Goal: Task Accomplishment & Management: Manage account settings

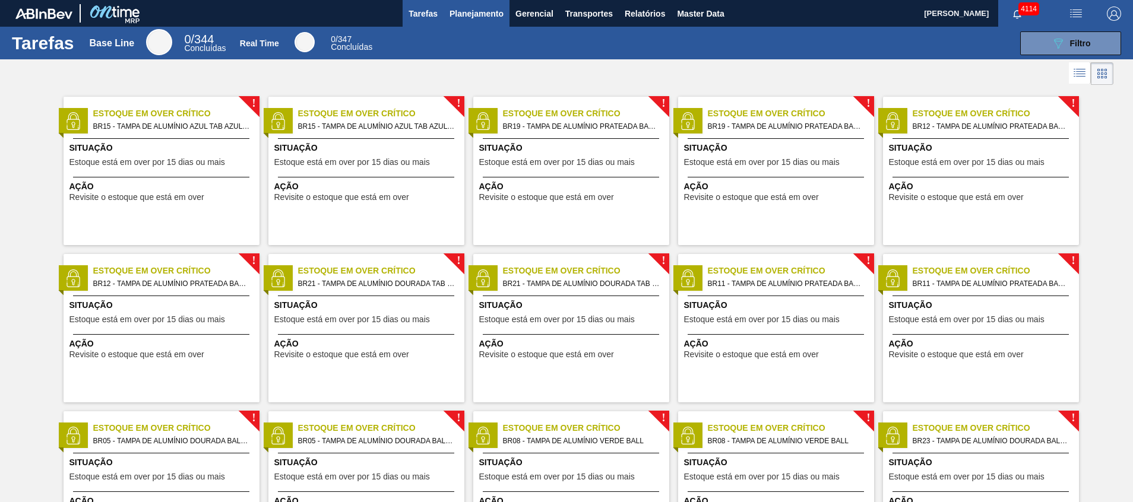
click at [504, 14] on button "Planejamento" at bounding box center [477, 13] width 66 height 27
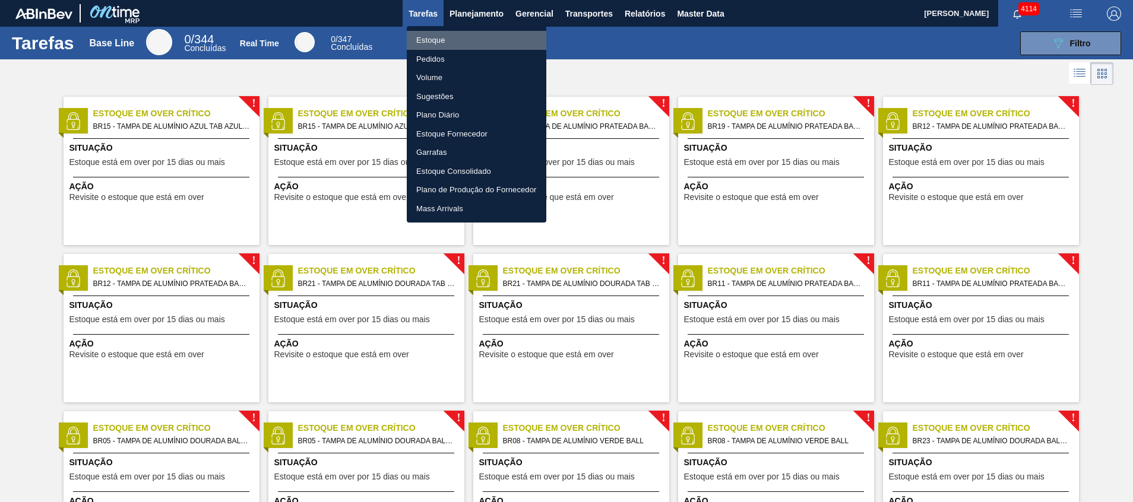
click at [500, 34] on li "Estoque" at bounding box center [477, 40] width 140 height 19
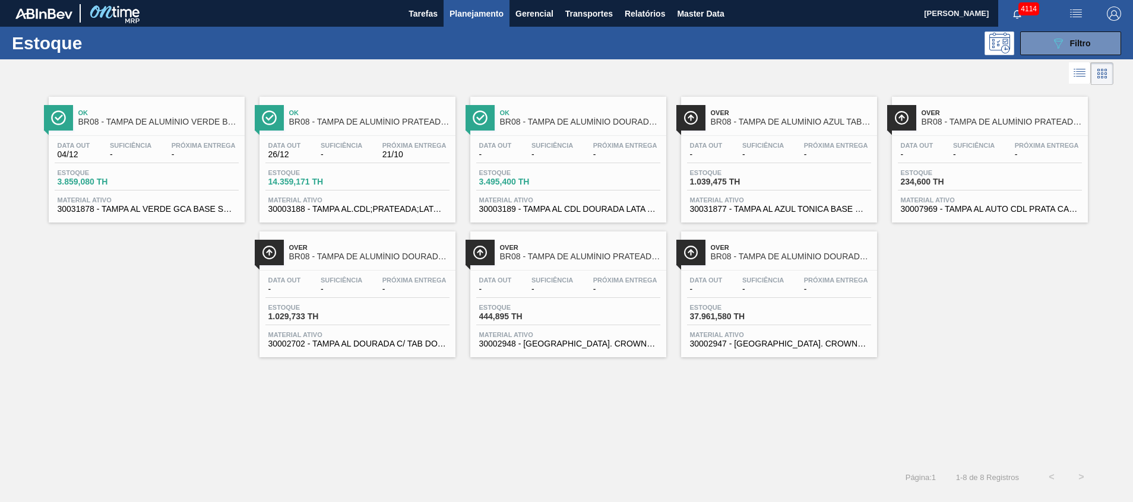
click at [465, 27] on div "Estoque 089F7B8B-B2A5-4AFE-B5C0-19BA573D28AC Filtro" at bounding box center [566, 43] width 1133 height 33
click at [465, 21] on button "Planejamento" at bounding box center [477, 13] width 66 height 27
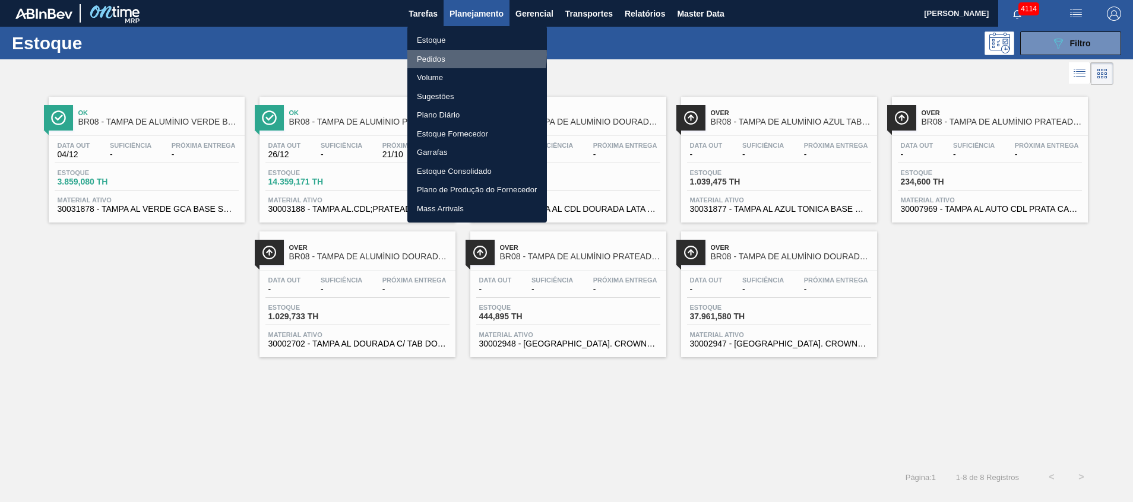
click at [458, 55] on li "Pedidos" at bounding box center [477, 59] width 140 height 19
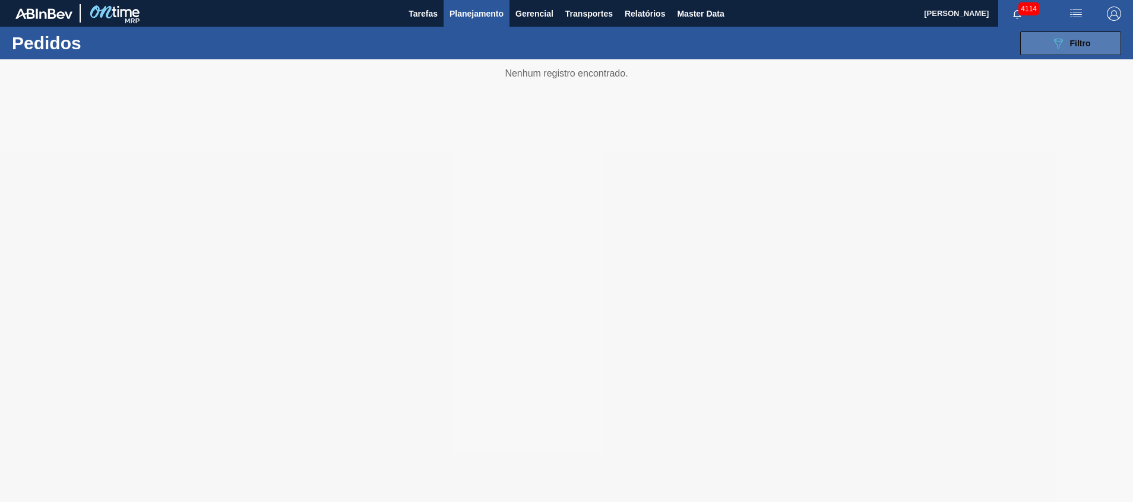
click at [1066, 39] on div "089F7B8B-B2A5-4AFE-B5C0-19BA573D28AC Filtro" at bounding box center [1071, 43] width 40 height 14
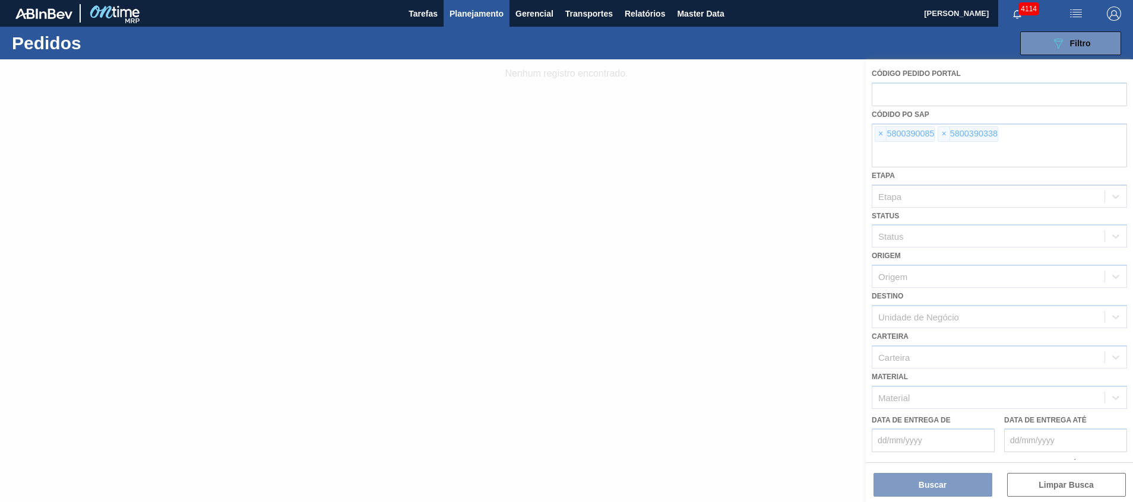
click at [1027, 142] on div at bounding box center [566, 280] width 1133 height 443
click at [1029, 156] on div at bounding box center [566, 280] width 1133 height 443
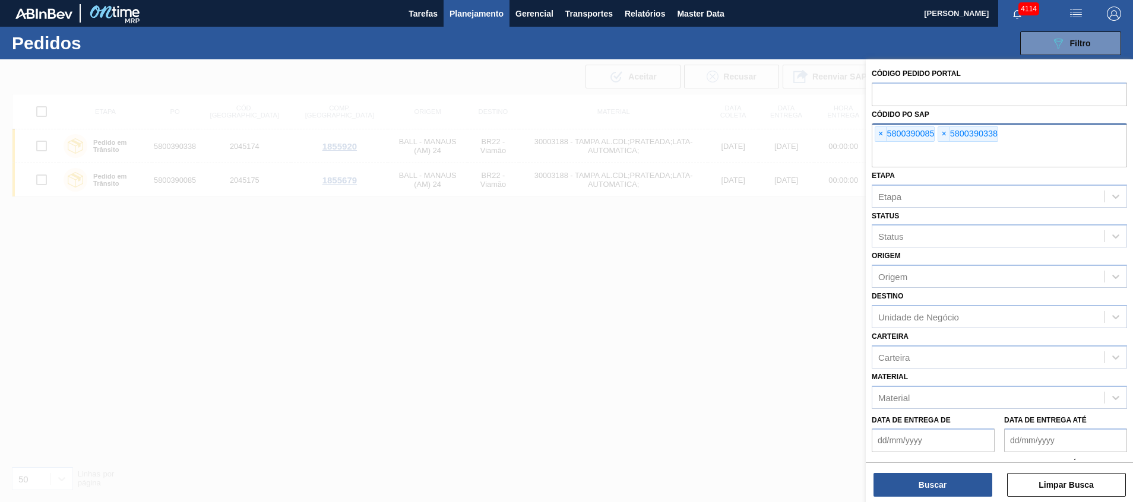
click at [1071, 146] on input "text" at bounding box center [999, 156] width 255 height 23
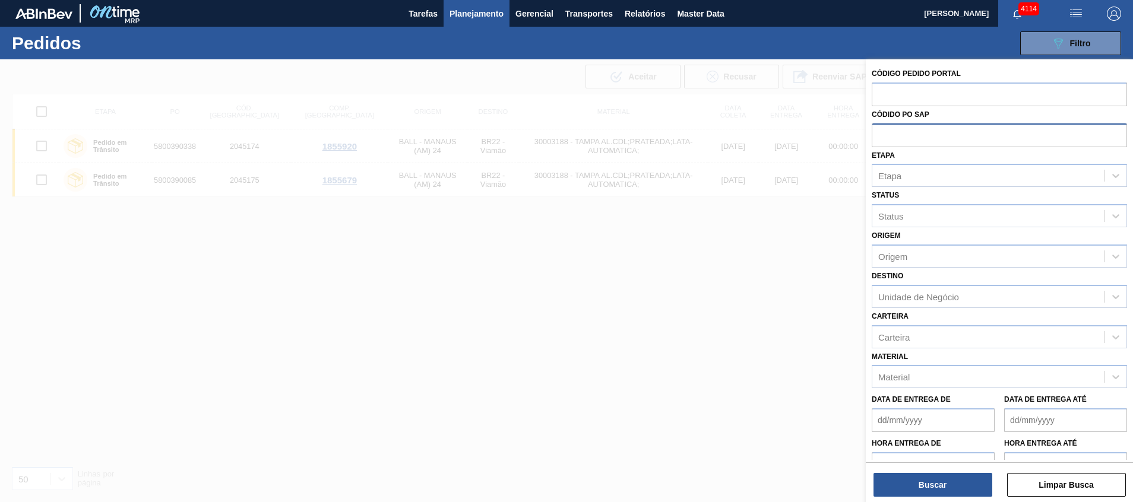
paste input "5800376728"
type input "5800376728"
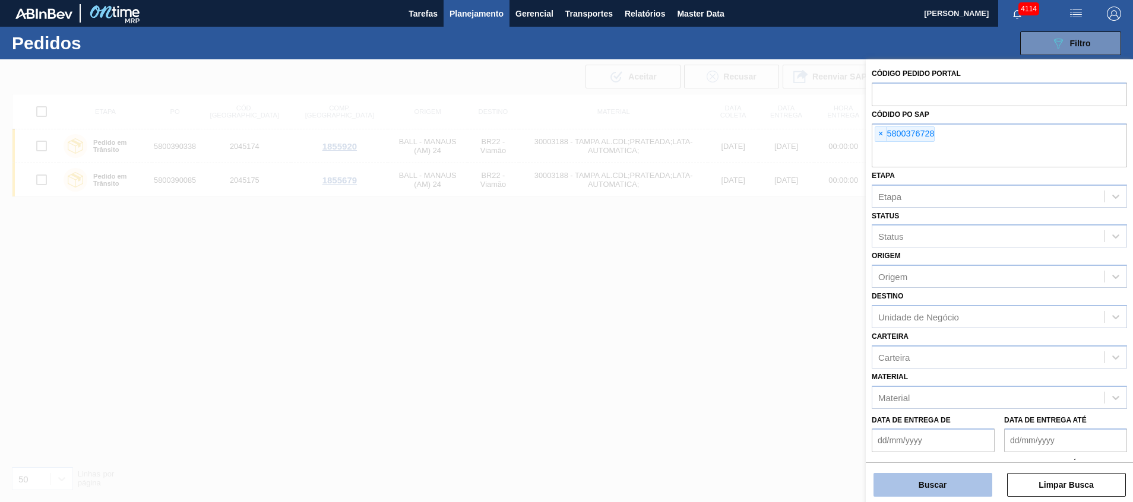
click at [897, 474] on button "Buscar" at bounding box center [932, 485] width 119 height 24
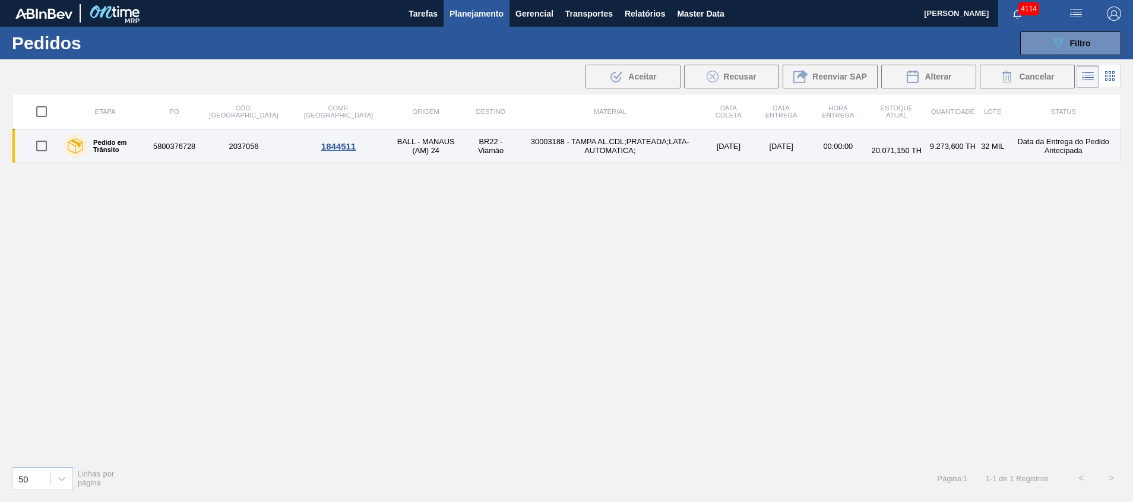
click at [553, 138] on td "30003188 - TAMPA AL.CDL;PRATEADA;LATA-AUTOMATICA;" at bounding box center [610, 146] width 187 height 34
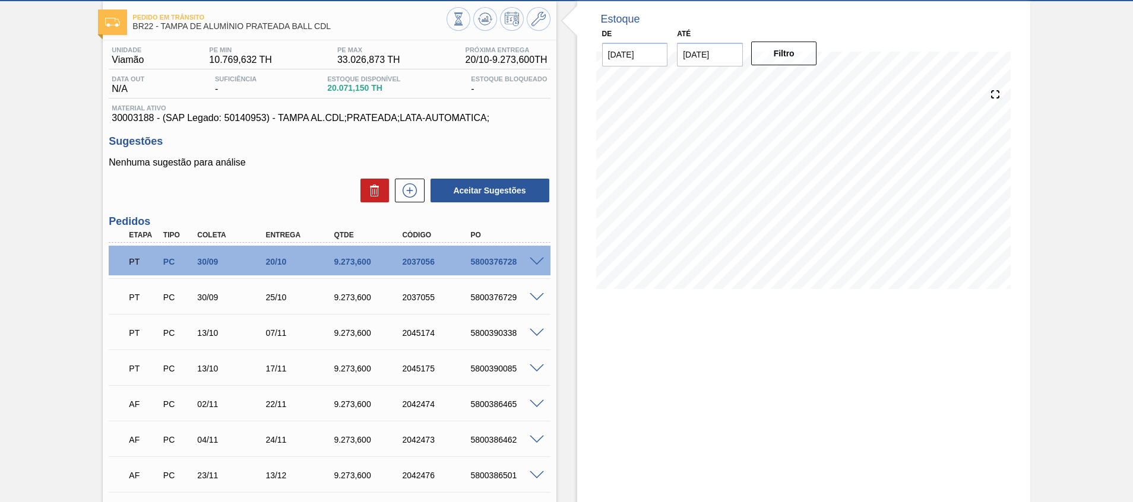
scroll to position [50, 0]
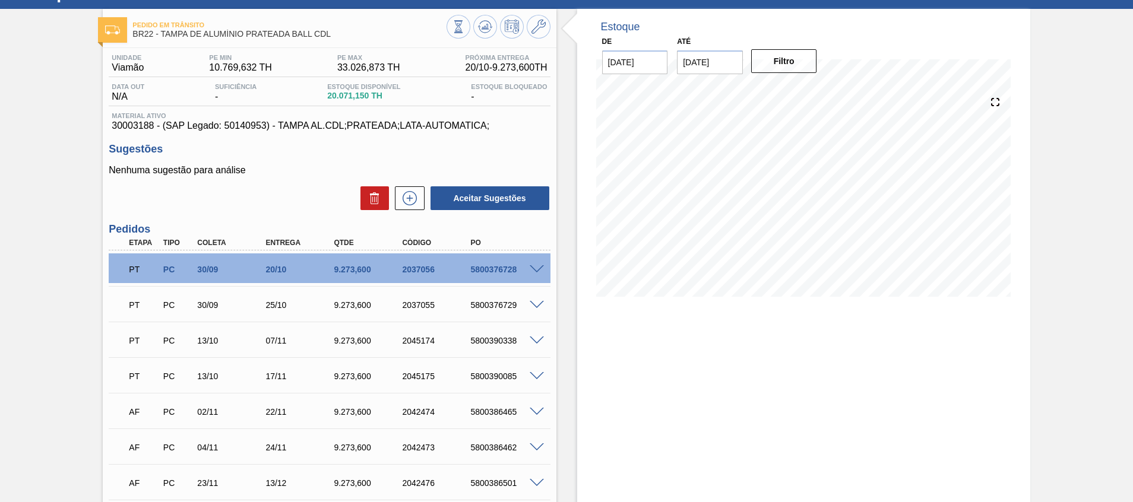
click at [540, 266] on span at bounding box center [537, 269] width 14 height 9
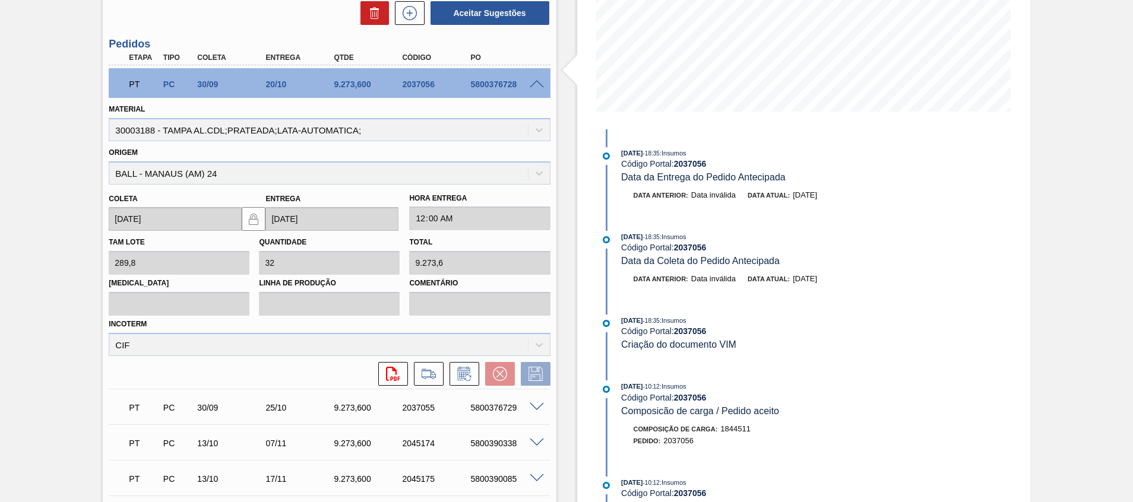
scroll to position [243, 0]
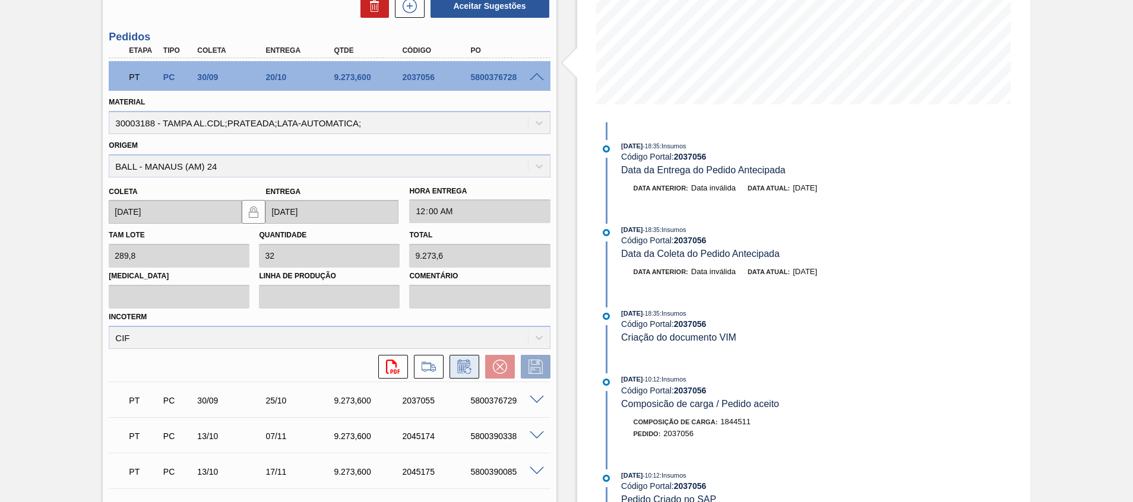
click at [469, 373] on icon at bounding box center [464, 367] width 19 height 14
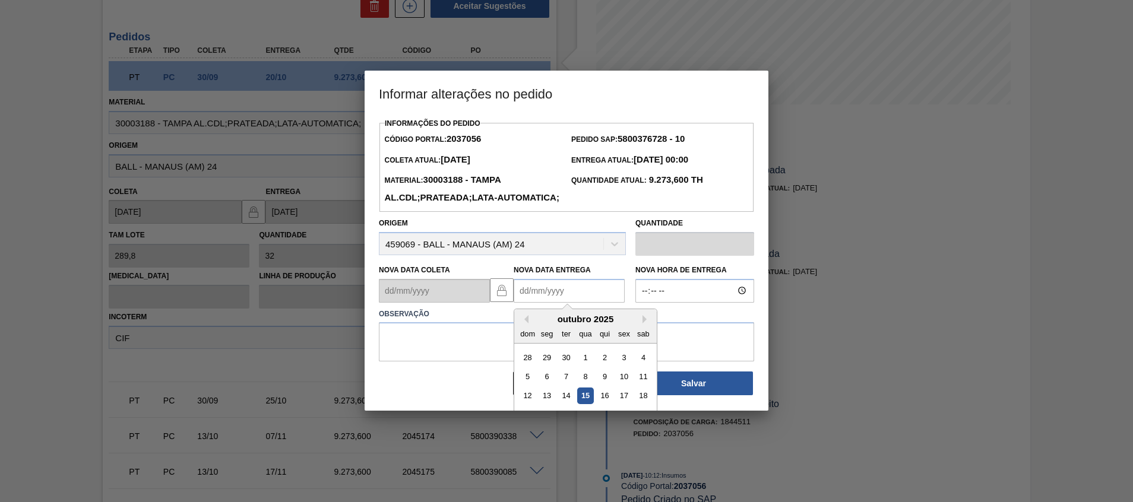
click at [568, 303] on Entrega2037056 "Nova Data Entrega" at bounding box center [569, 291] width 111 height 24
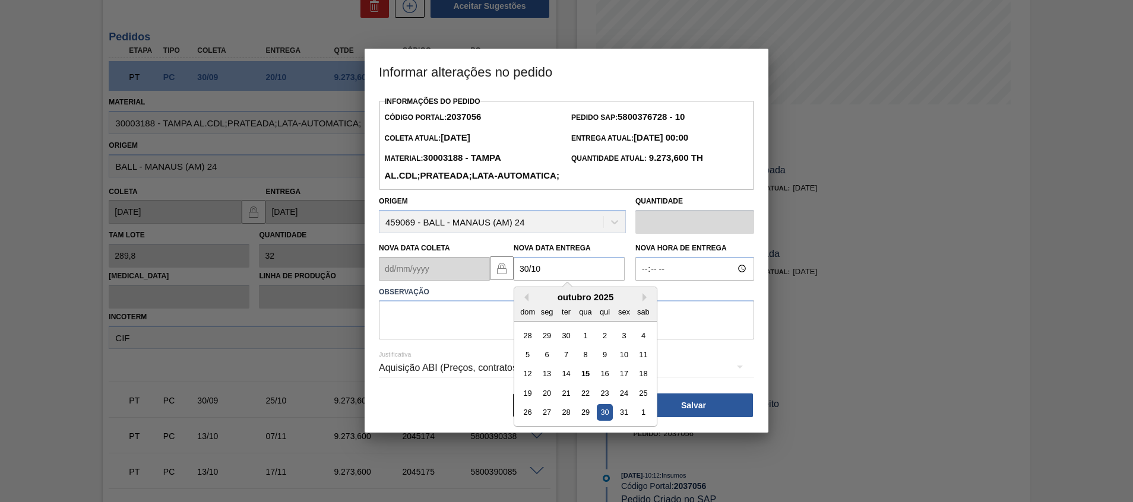
click at [609, 420] on div "30" at bounding box center [605, 412] width 16 height 16
type Entrega2037056 "30/10/2025"
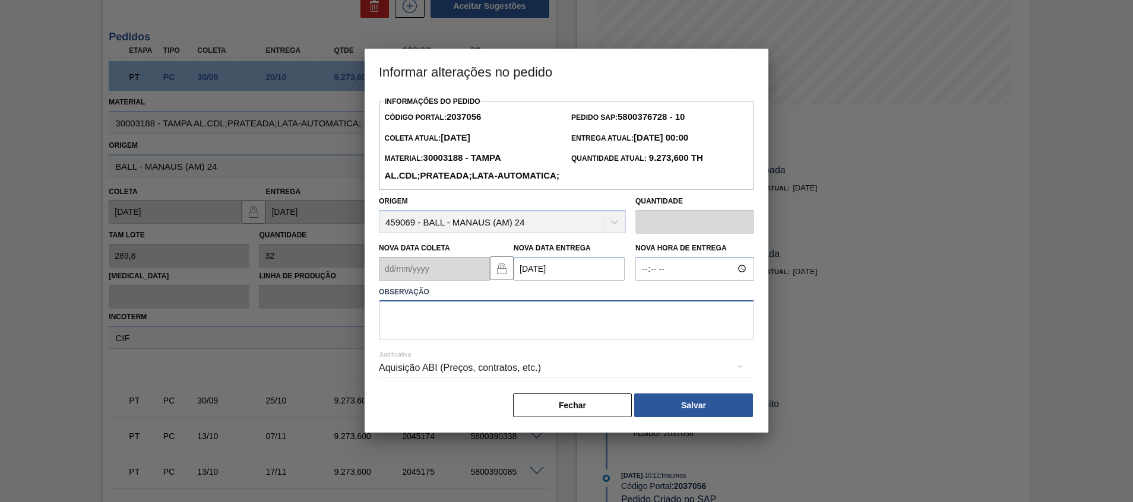
click at [644, 335] on textarea at bounding box center [566, 319] width 375 height 39
type textarea "Atraso entrega"
click at [692, 414] on button "Salvar" at bounding box center [693, 406] width 119 height 24
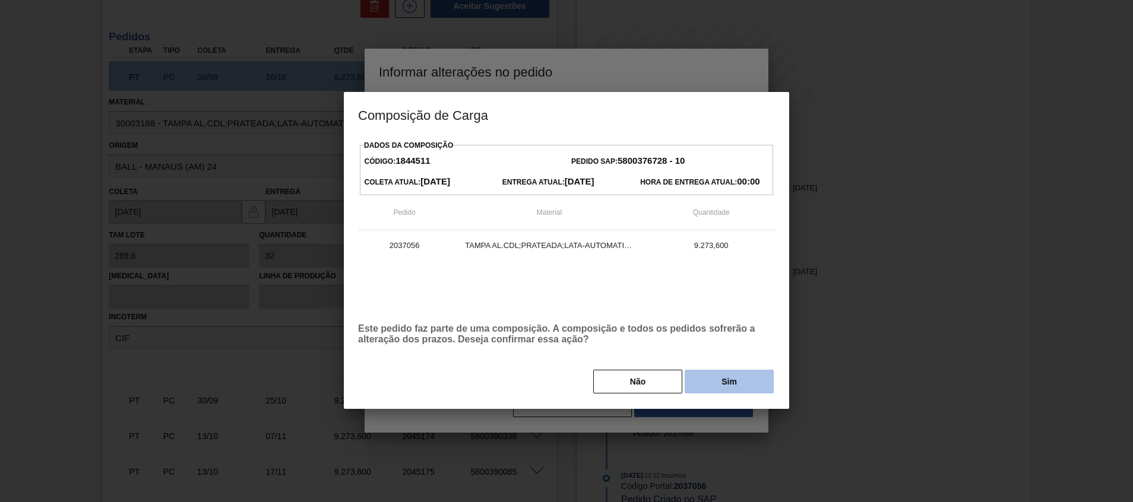
click at [701, 388] on button "Sim" at bounding box center [729, 382] width 89 height 24
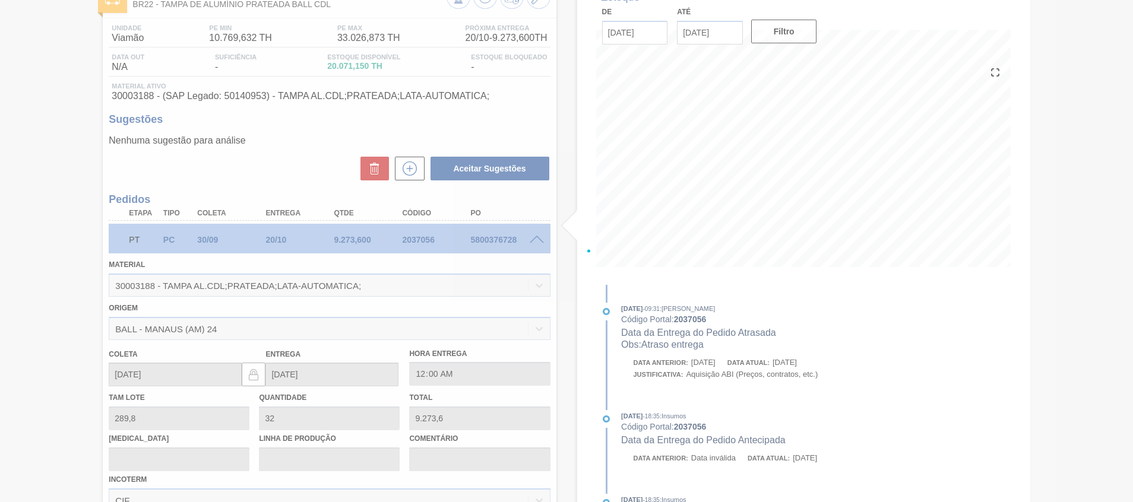
scroll to position [81, 0]
type input "Atraso entrega"
type input "30/10/2025"
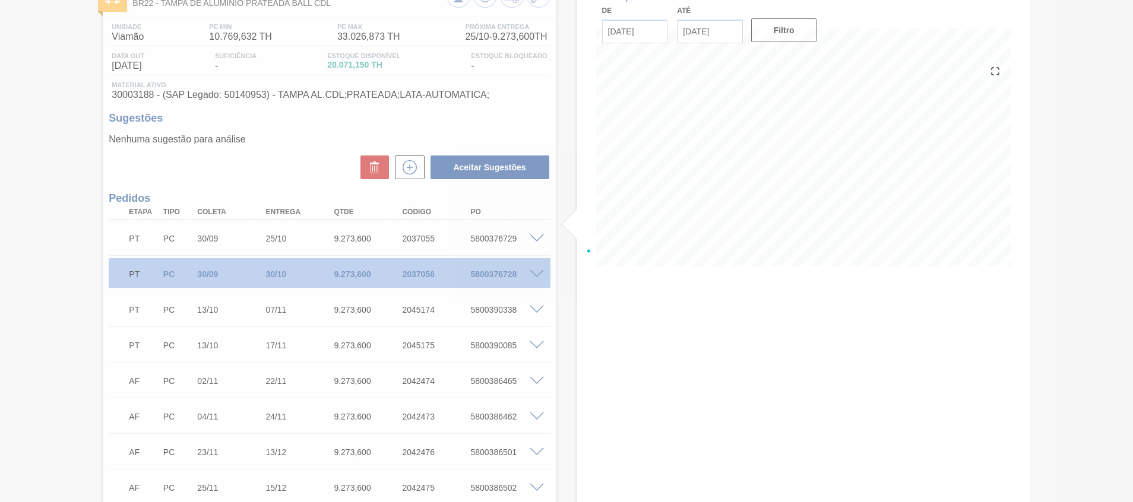
scroll to position [82, 0]
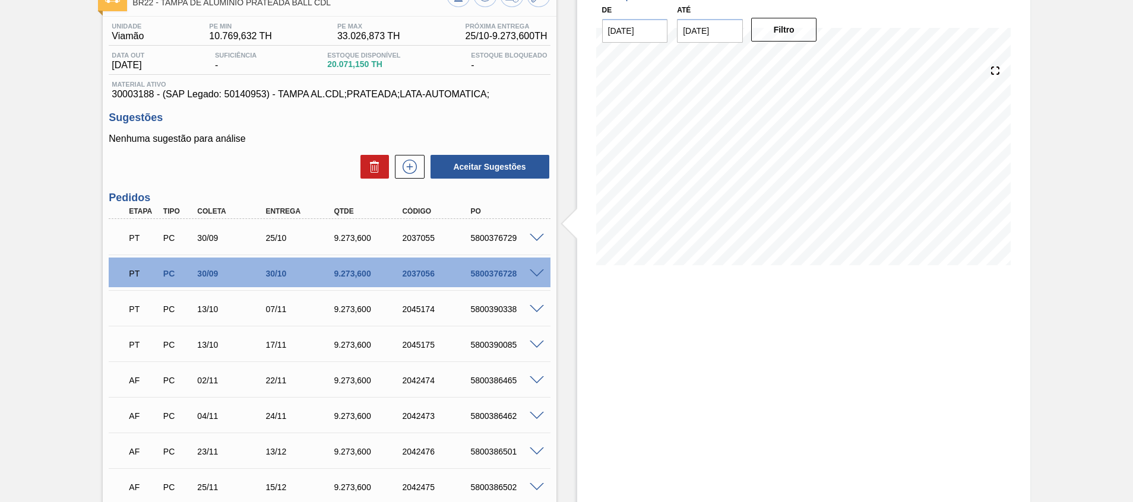
click at [532, 235] on span at bounding box center [537, 238] width 14 height 9
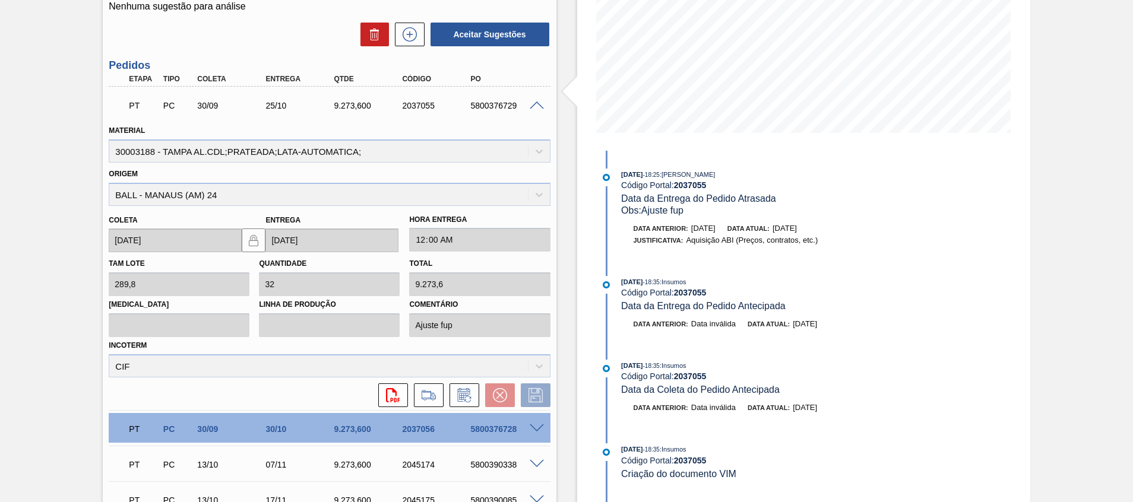
scroll to position [217, 0]
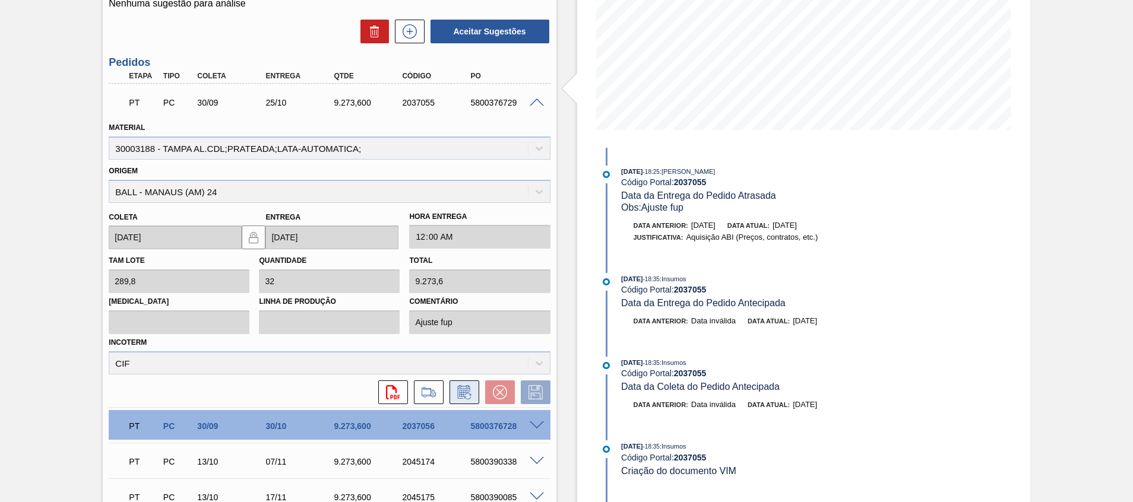
click at [458, 391] on icon at bounding box center [464, 392] width 19 height 14
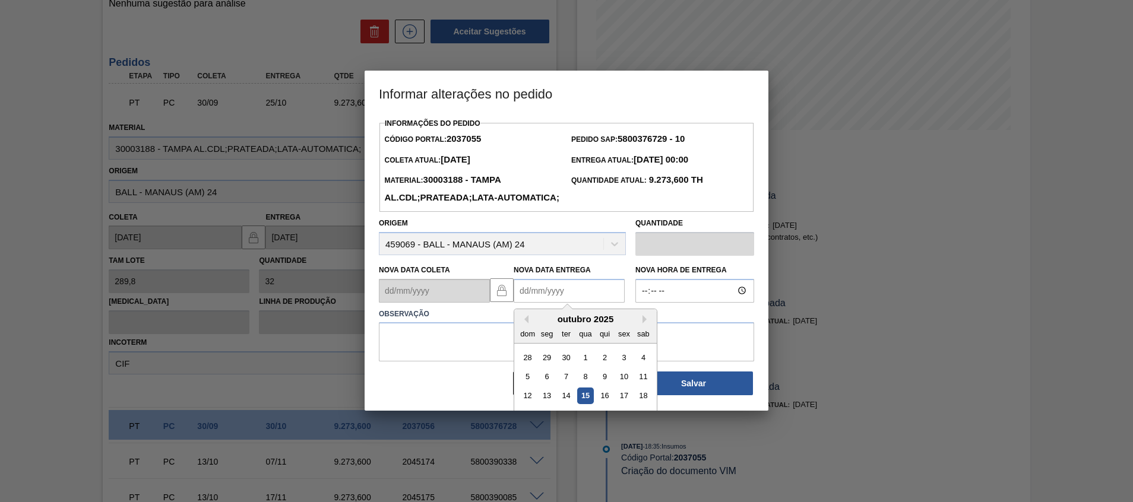
click at [578, 303] on Entrega2037055 "Nova Data Entrega" at bounding box center [569, 291] width 111 height 24
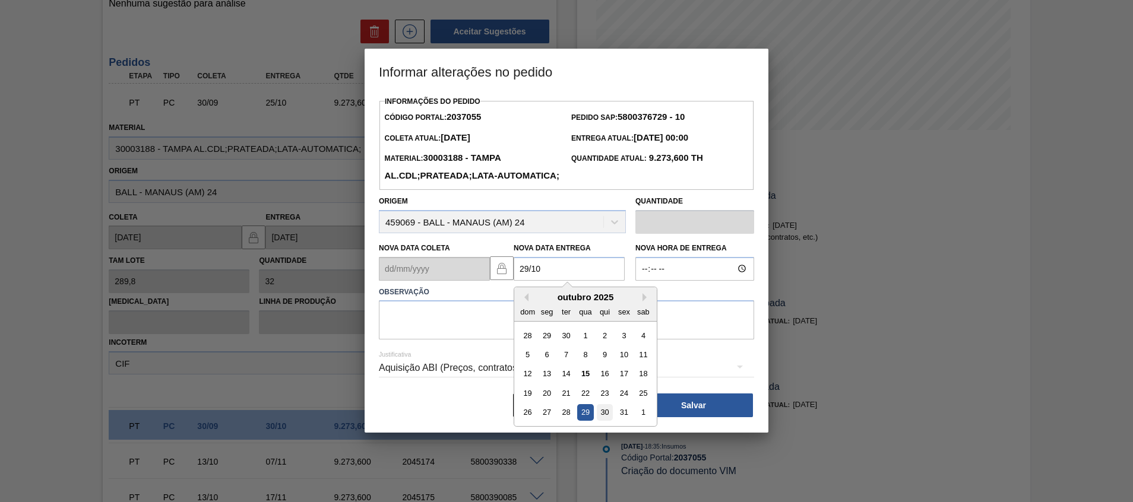
click at [603, 420] on div "30" at bounding box center [605, 412] width 16 height 16
type Entrega2037055 "30/10/2025"
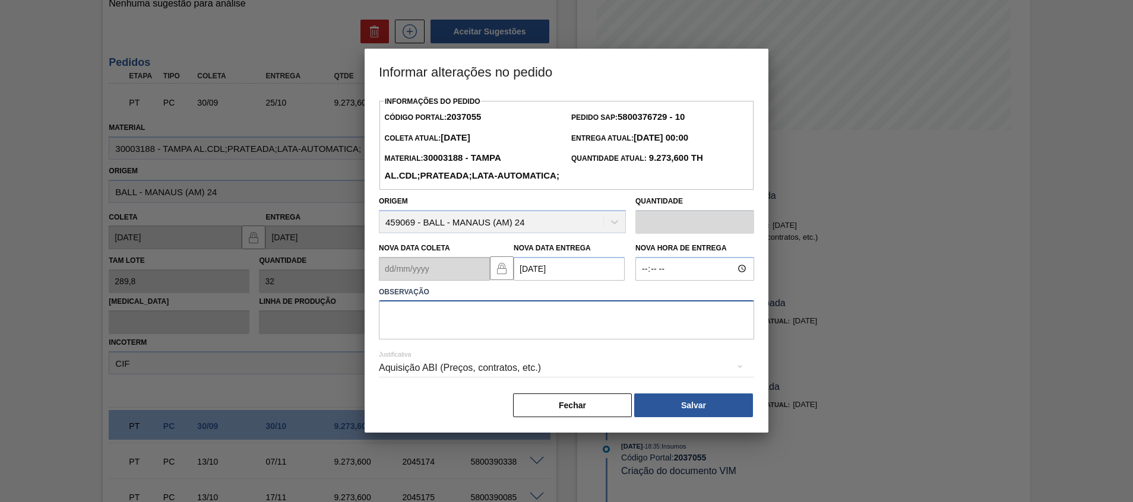
click at [609, 338] on textarea at bounding box center [566, 319] width 375 height 39
type textarea "A"
type textarea "S"
type textarea "Atraso navio"
click at [670, 417] on button "Salvar" at bounding box center [693, 406] width 119 height 24
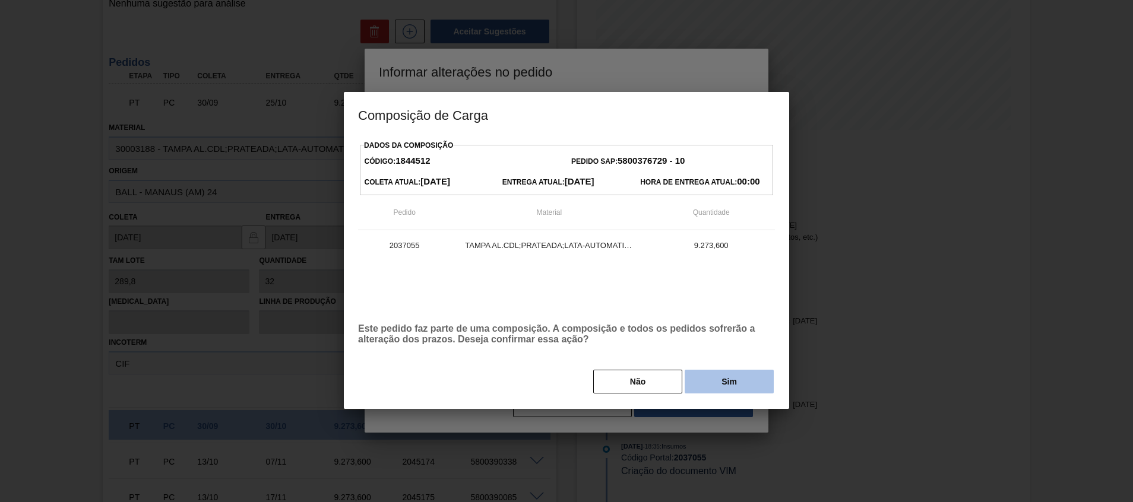
click at [732, 385] on button "Sim" at bounding box center [729, 382] width 89 height 24
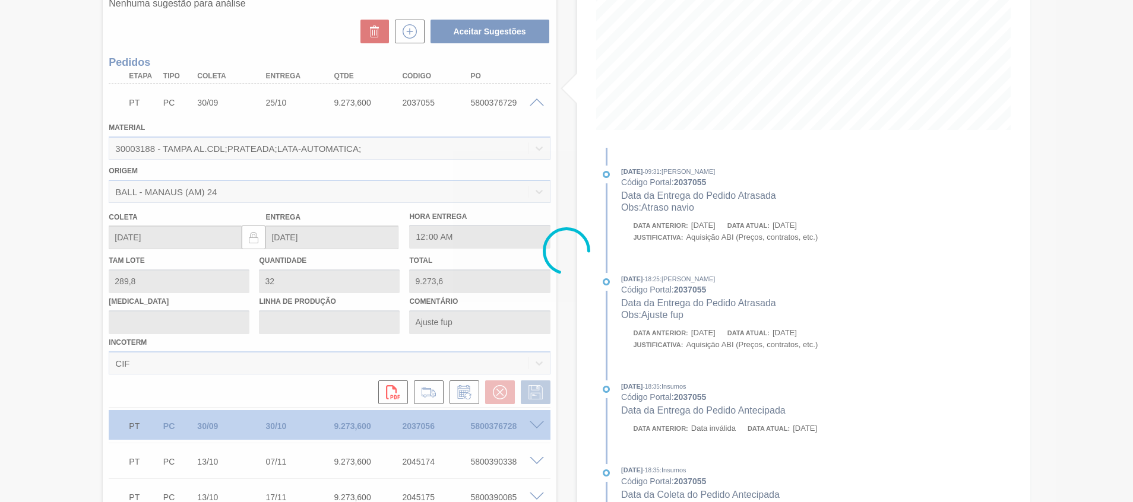
click at [607, 325] on div at bounding box center [566, 251] width 1133 height 502
type input "Atraso navio"
type input "30/10/2025"
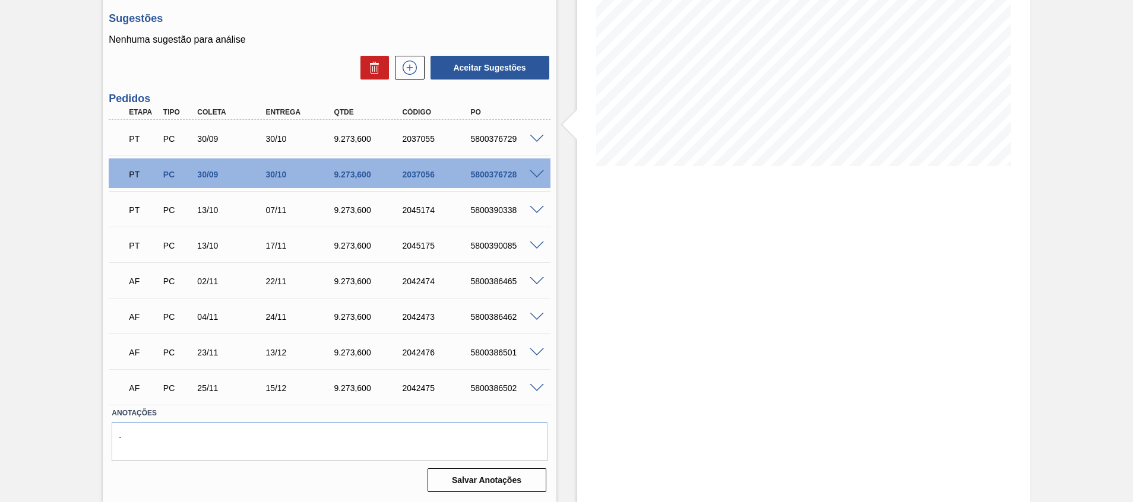
scroll to position [0, 0]
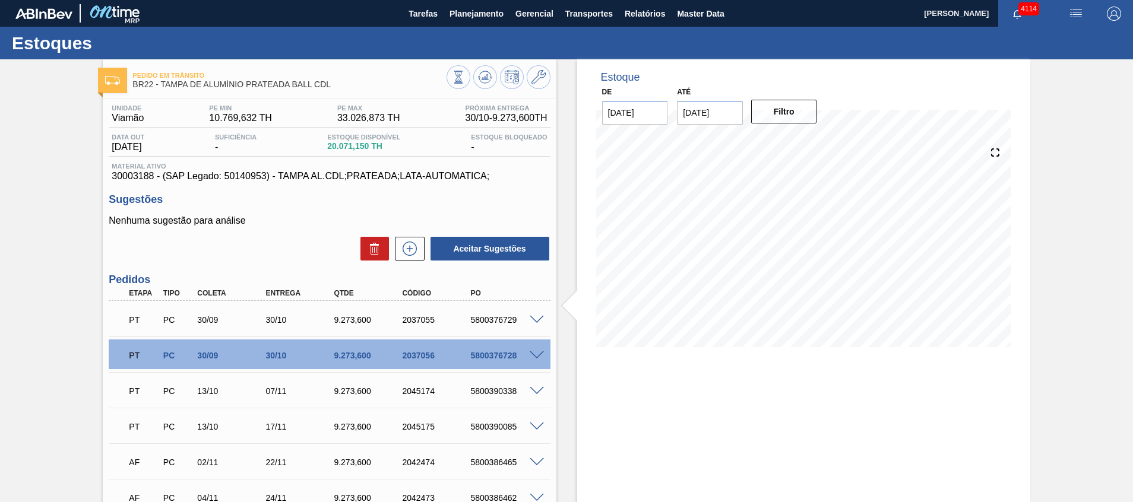
click at [480, 63] on div "Pedido em Trânsito BR22 - TAMPA DE ALUMÍNIO PRATEADA BALL CDL" at bounding box center [329, 75] width 453 height 33
click at [483, 68] on button at bounding box center [485, 77] width 24 height 24
click at [482, 83] on icon at bounding box center [485, 77] width 14 height 14
click at [708, 111] on input "29/10/2025" at bounding box center [710, 113] width 66 height 24
click at [792, 257] on div "31" at bounding box center [788, 256] width 16 height 16
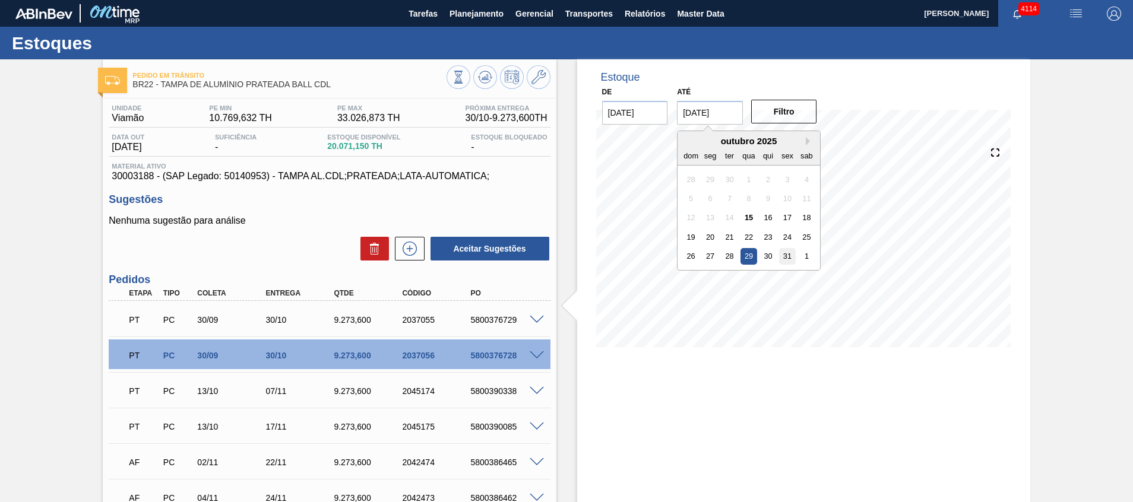
type input "[DATE]"
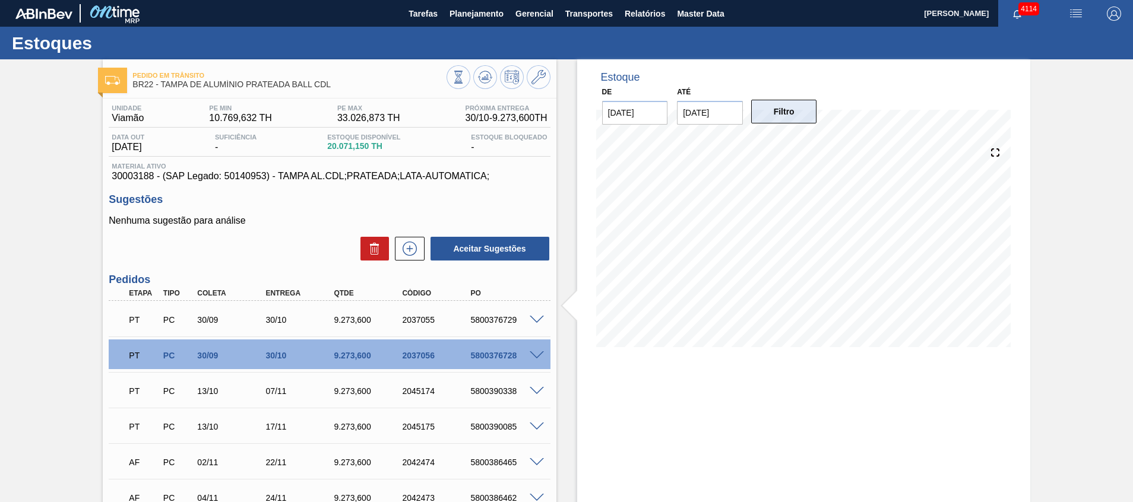
click at [776, 116] on button "Filtro" at bounding box center [784, 112] width 66 height 24
click at [631, 23] on button "Relatórios" at bounding box center [645, 13] width 52 height 27
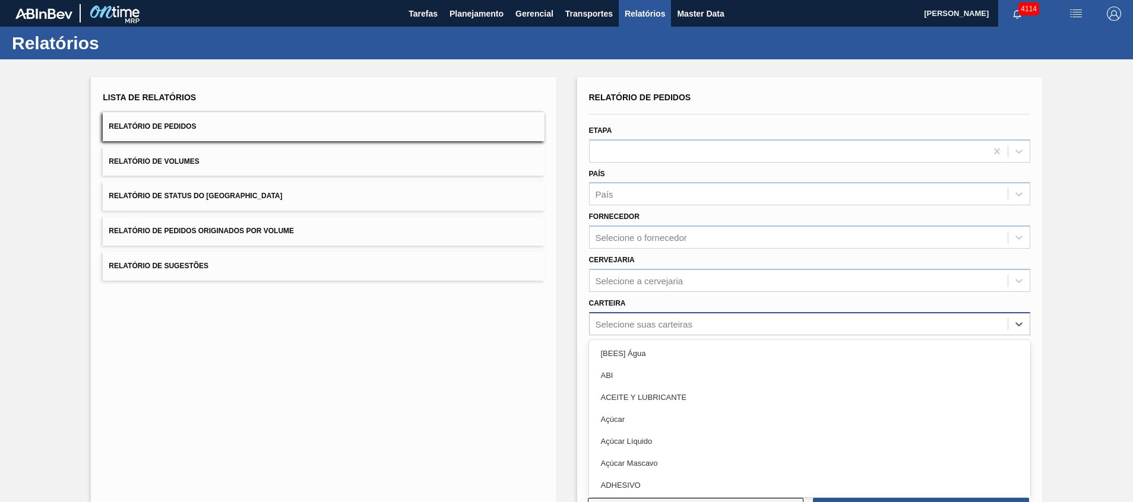
click at [651, 322] on div "Relatório de Pedidos Etapa País País Fornecedor Selecione o fornecedor Cervejar…" at bounding box center [809, 283] width 441 height 389
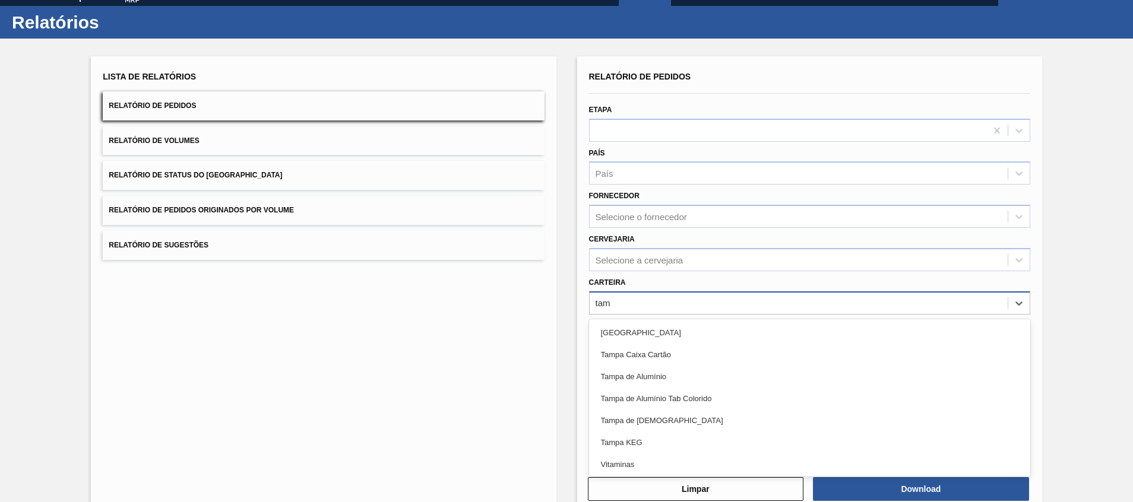
type input "tamp"
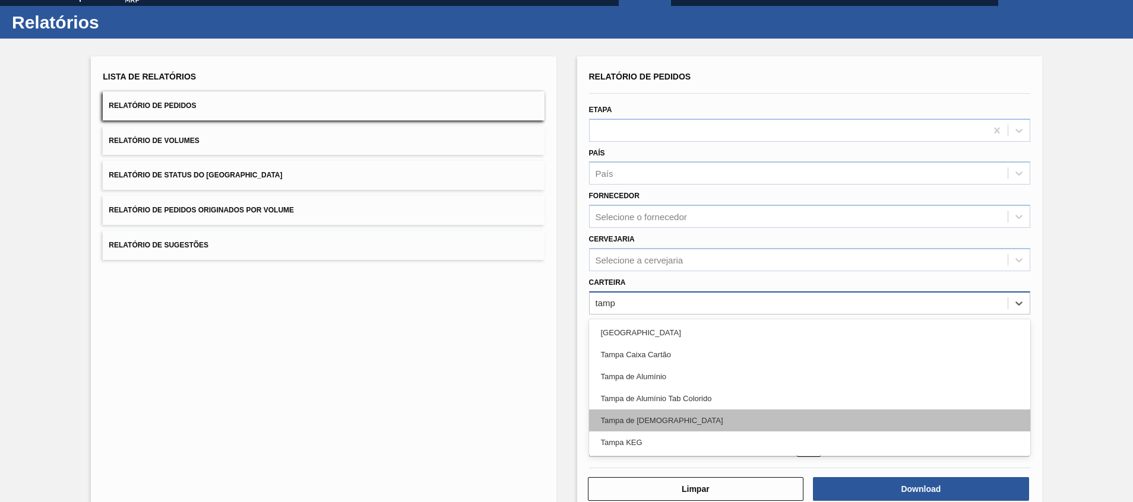
click at [631, 416] on div "Tampa de Lata" at bounding box center [809, 421] width 441 height 22
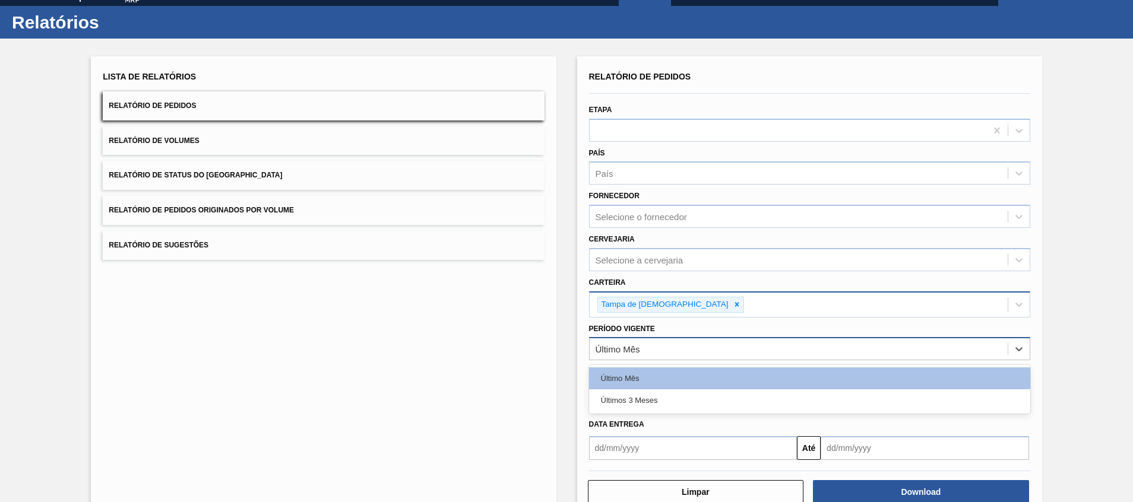
click at [632, 344] on div "Último Mês" at bounding box center [618, 349] width 45 height 10
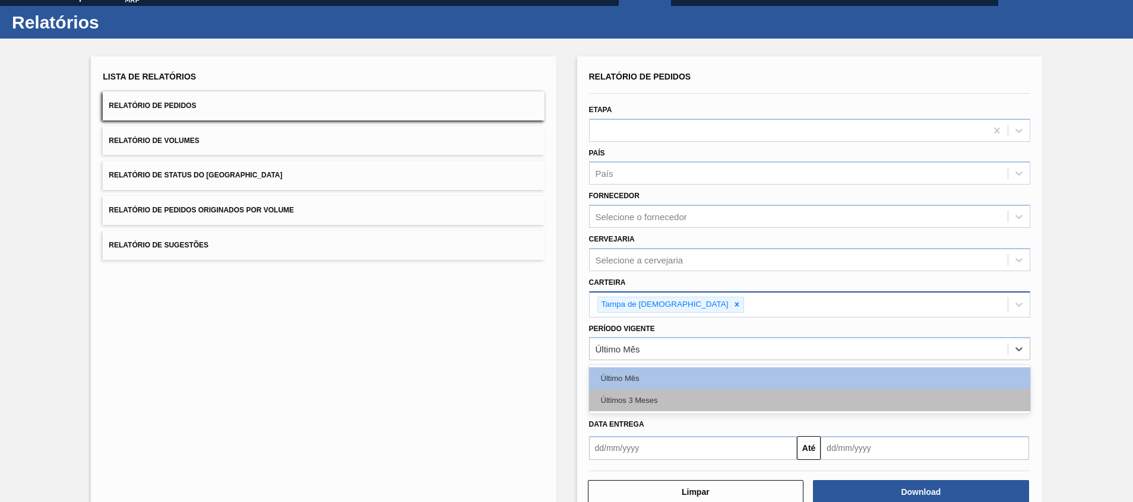
click at [623, 411] on div "Últimos 3 Meses" at bounding box center [809, 401] width 441 height 22
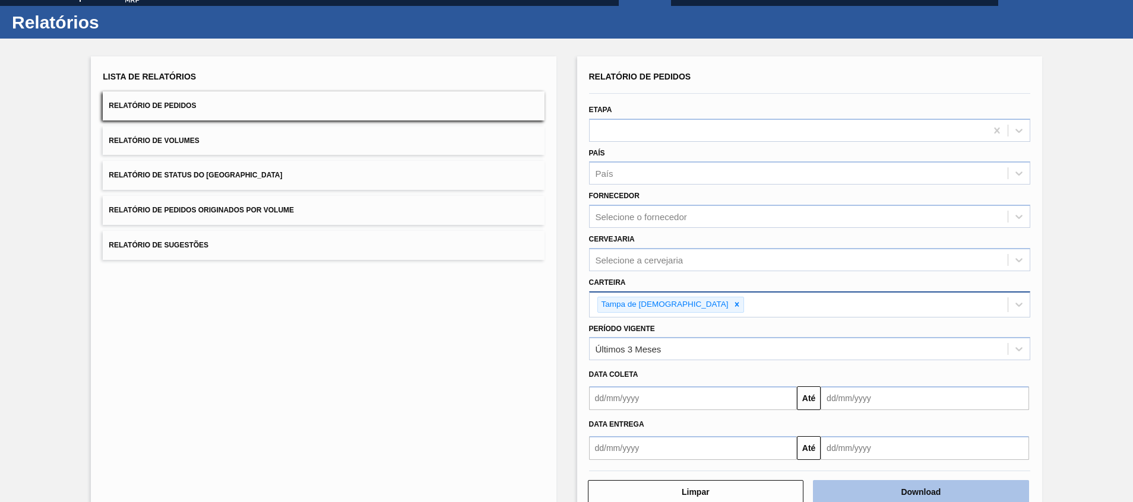
click at [854, 482] on button "Download" at bounding box center [921, 492] width 216 height 24
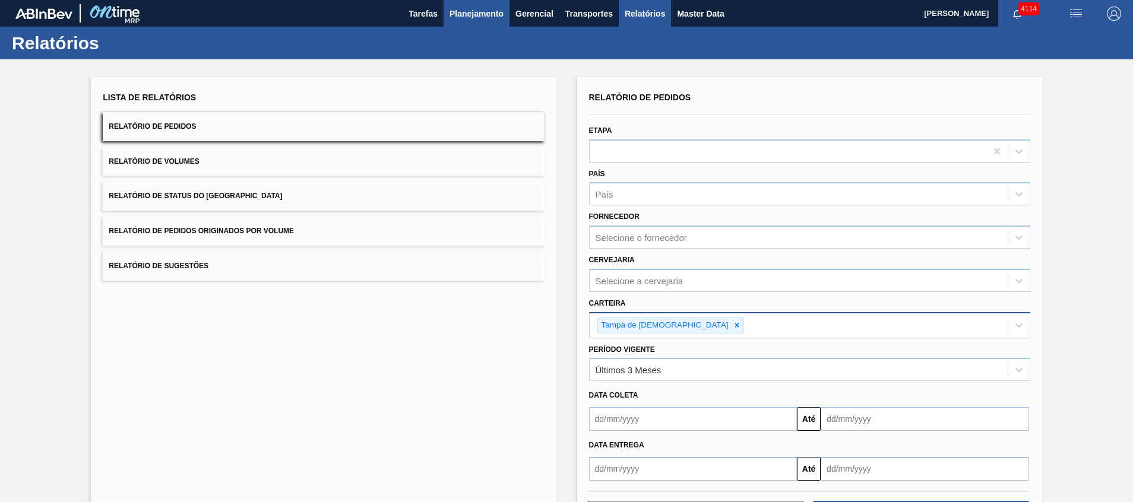
click at [463, 10] on span "Planejamento" at bounding box center [477, 14] width 54 height 14
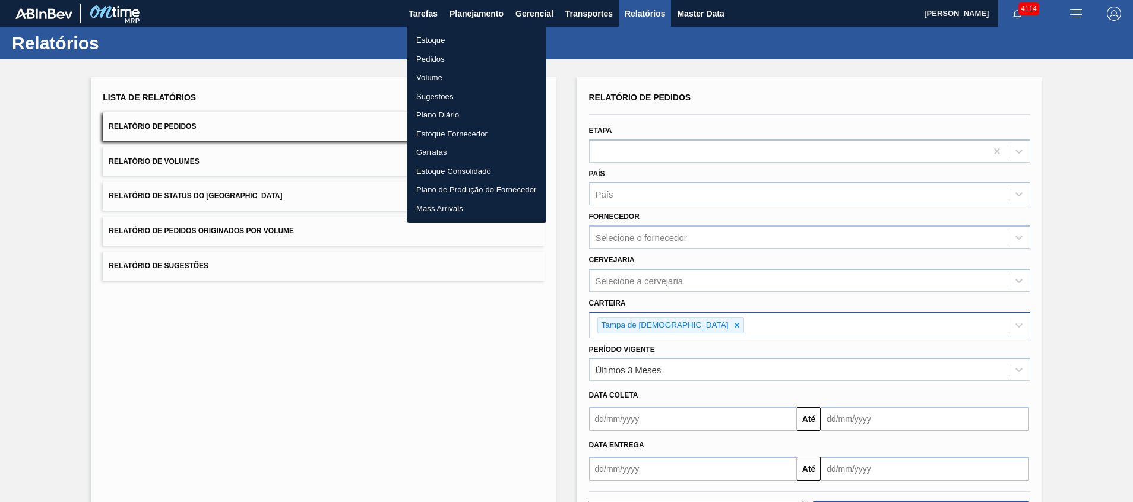
click at [436, 62] on li "Pedidos" at bounding box center [477, 59] width 140 height 19
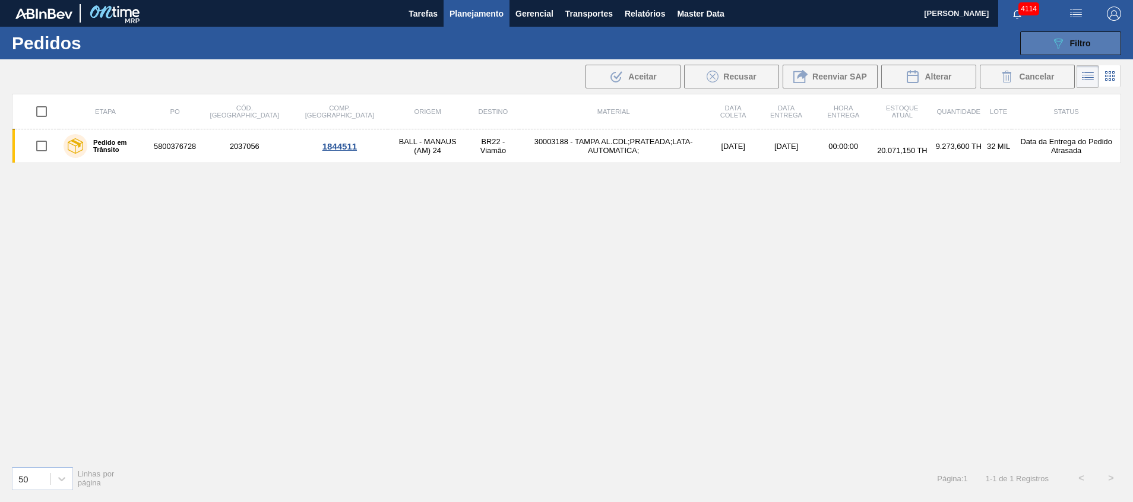
click at [1086, 49] on div "089F7B8B-B2A5-4AFE-B5C0-19BA573D28AC Filtro" at bounding box center [1071, 43] width 40 height 14
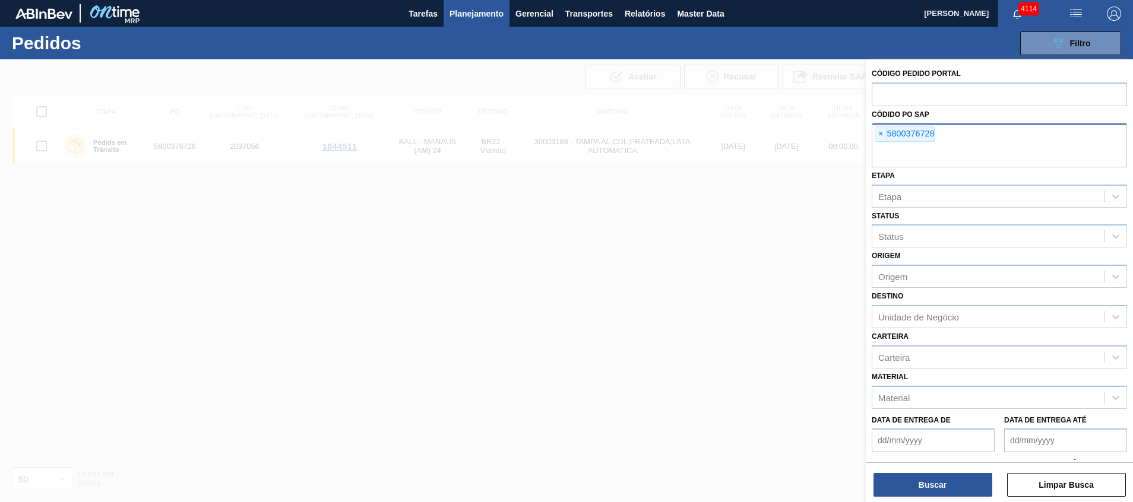
click at [1020, 162] on input "text" at bounding box center [999, 156] width 255 height 23
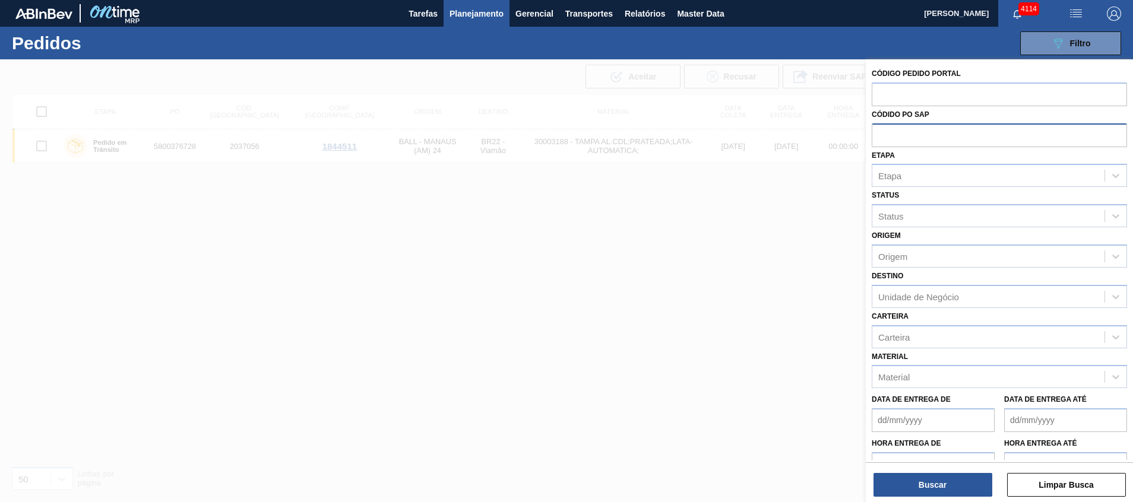
paste input "text"
click at [922, 93] on input "text" at bounding box center [999, 94] width 255 height 23
paste input "text"
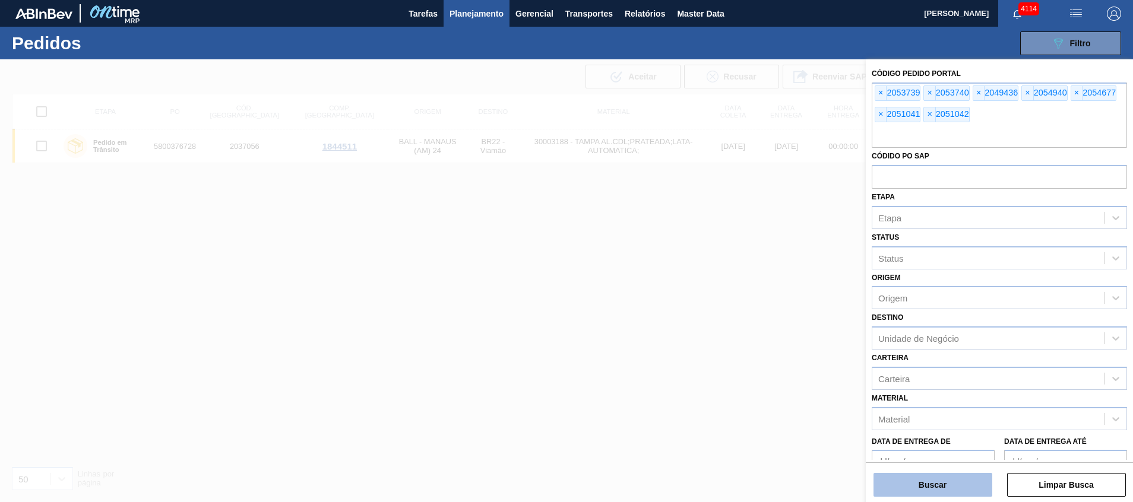
click at [909, 489] on button "Buscar" at bounding box center [932, 485] width 119 height 24
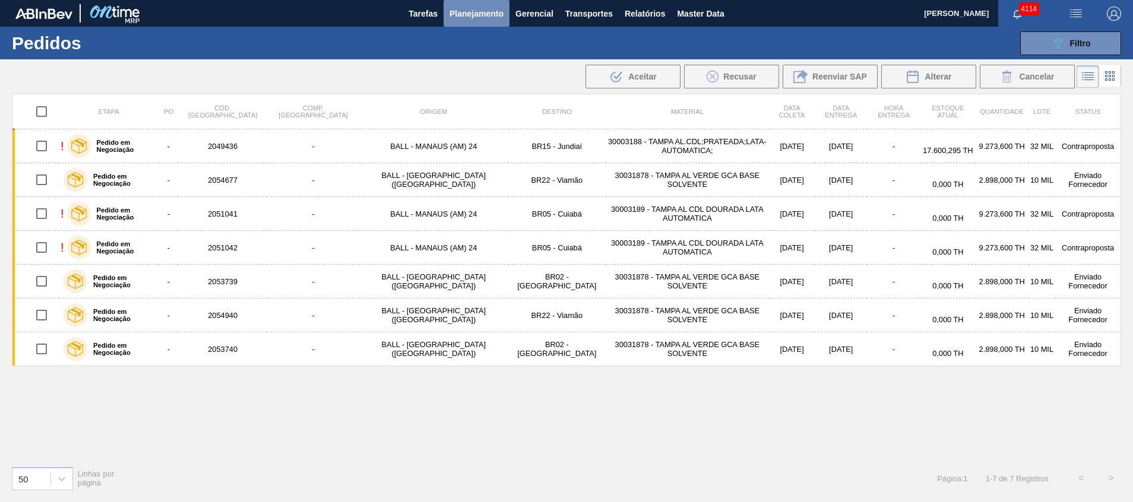
click at [465, 24] on button "Planejamento" at bounding box center [477, 13] width 66 height 27
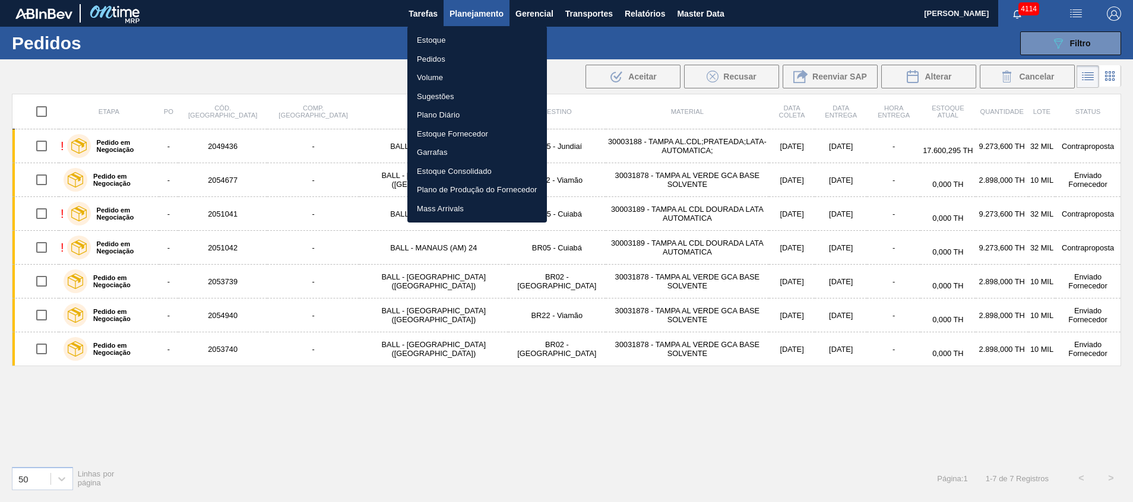
click at [460, 42] on li "Estoque" at bounding box center [477, 40] width 140 height 19
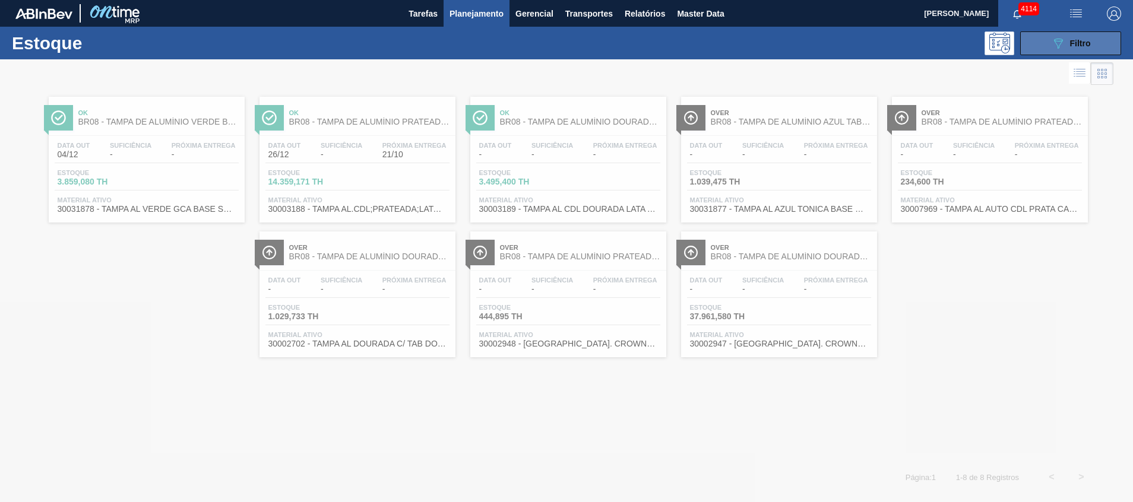
click at [1085, 39] on span "Filtro" at bounding box center [1080, 44] width 21 height 10
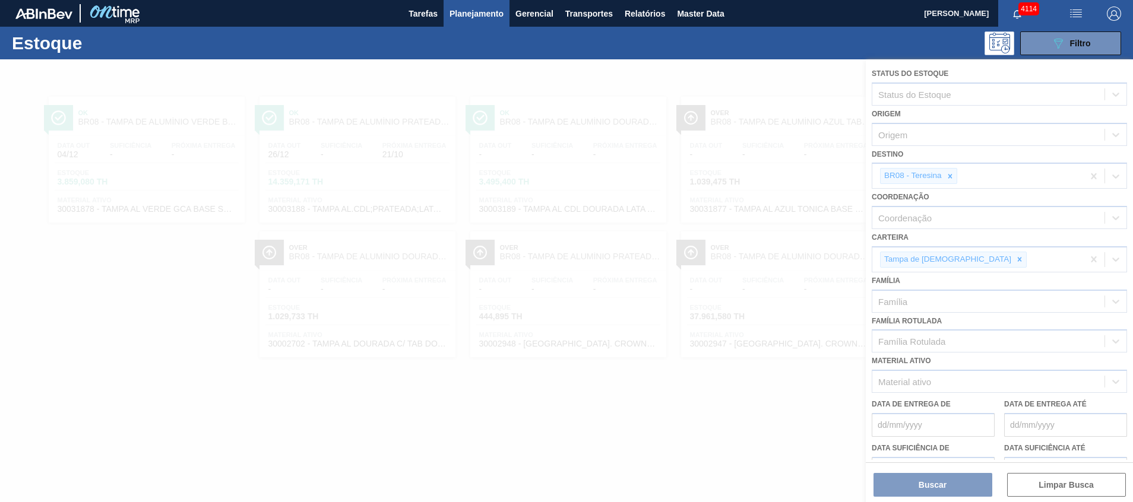
click at [961, 184] on div at bounding box center [566, 280] width 1133 height 443
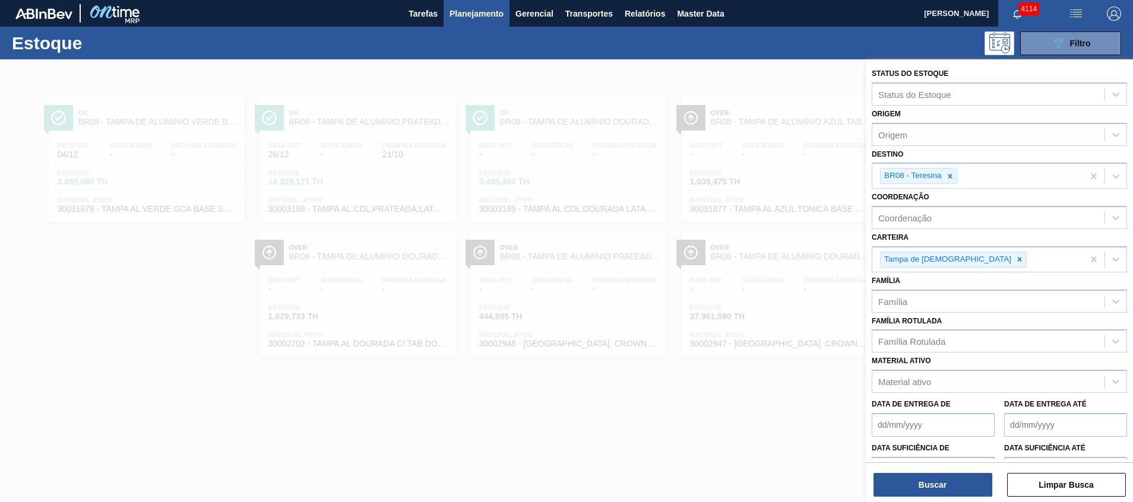
click at [676, 246] on div at bounding box center [566, 310] width 1133 height 502
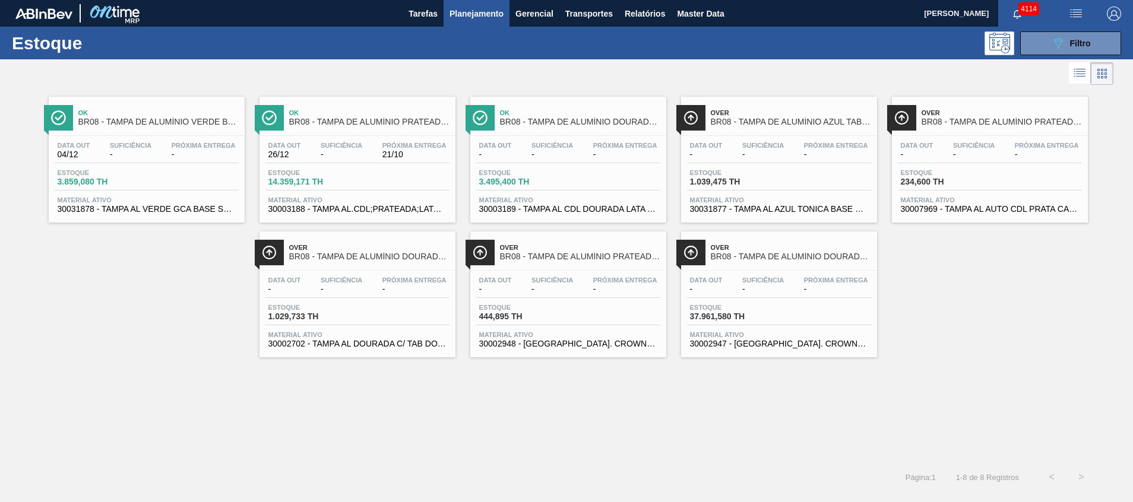
click at [464, 20] on span "Planejamento" at bounding box center [477, 14] width 54 height 14
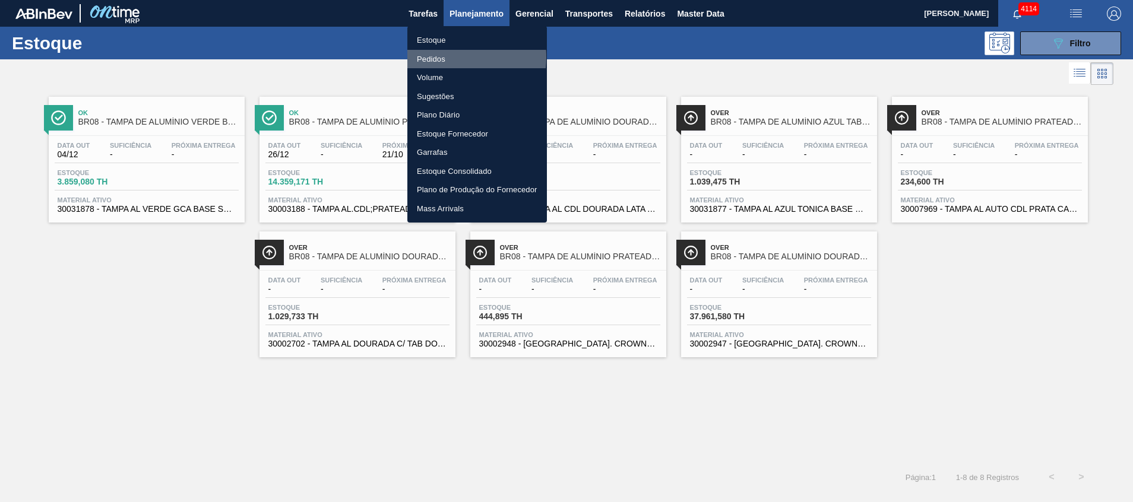
click at [445, 57] on li "Pedidos" at bounding box center [477, 59] width 140 height 19
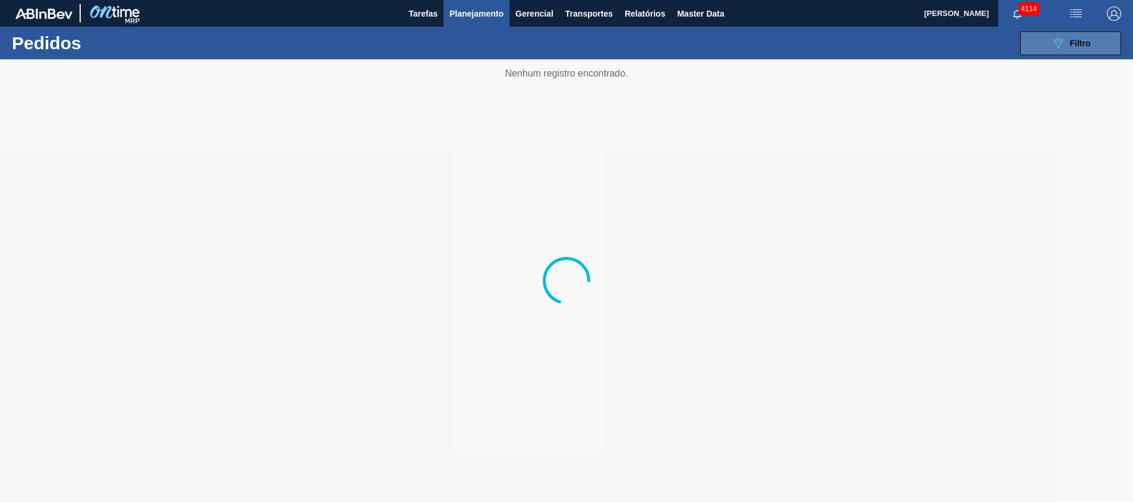
click at [1044, 40] on button "089F7B8B-B2A5-4AFE-B5C0-19BA573D28AC Filtro" at bounding box center [1070, 43] width 101 height 24
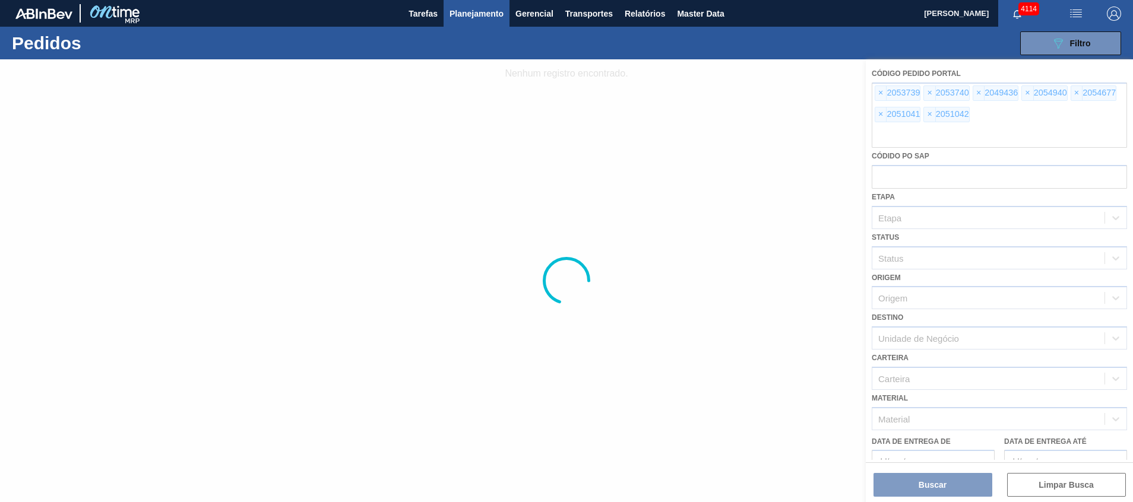
click at [976, 131] on div at bounding box center [566, 280] width 1133 height 443
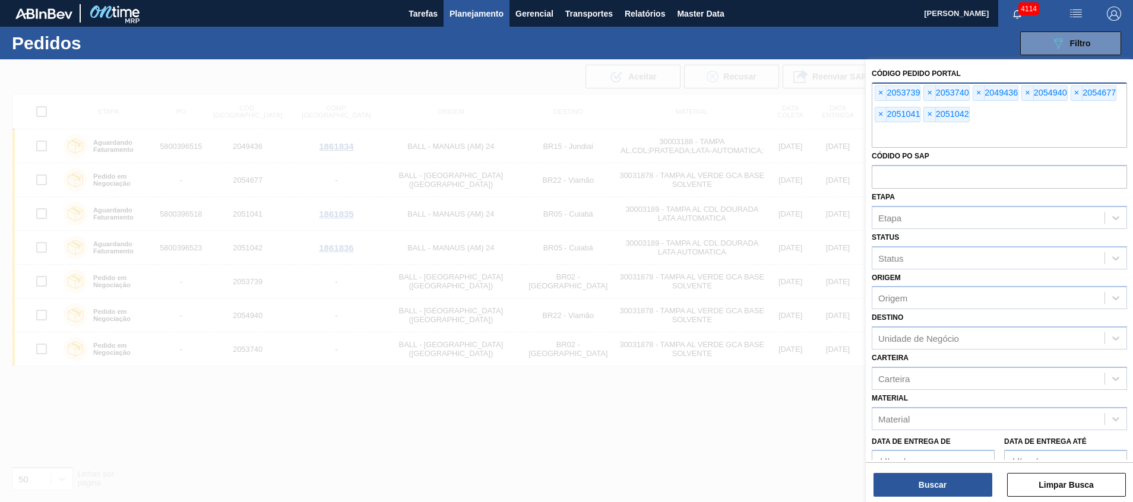
click at [974, 135] on input "text" at bounding box center [999, 136] width 255 height 23
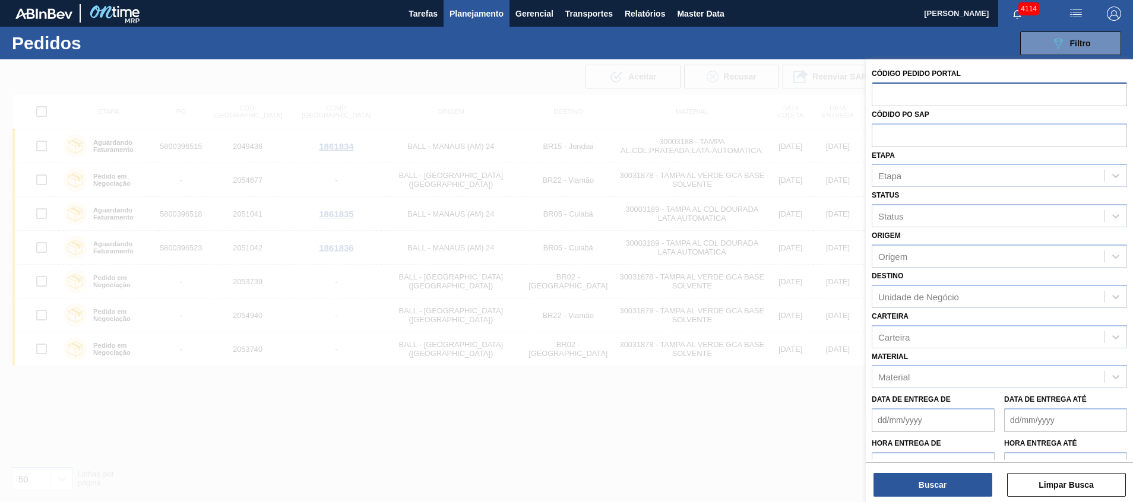
paste input "text"
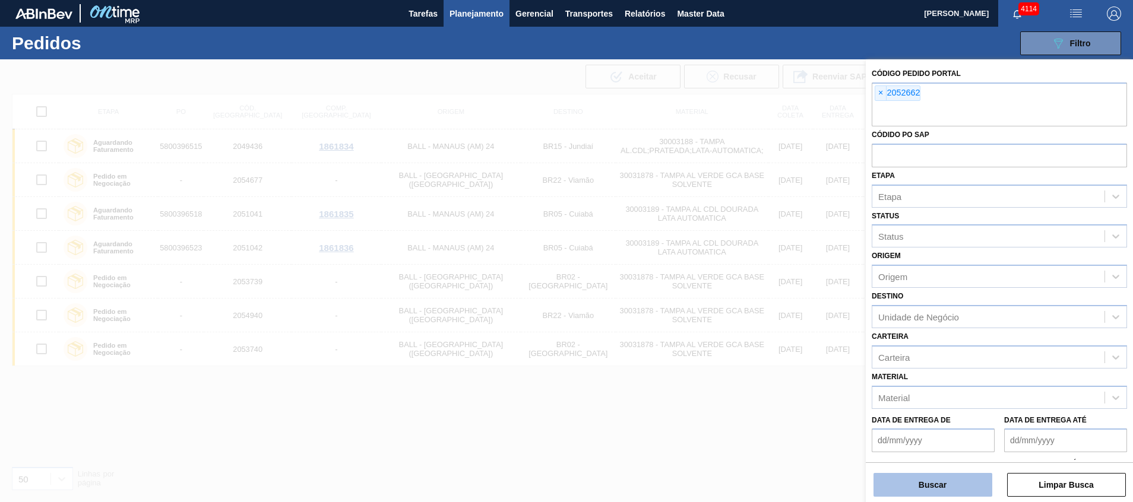
click at [911, 483] on button "Buscar" at bounding box center [932, 485] width 119 height 24
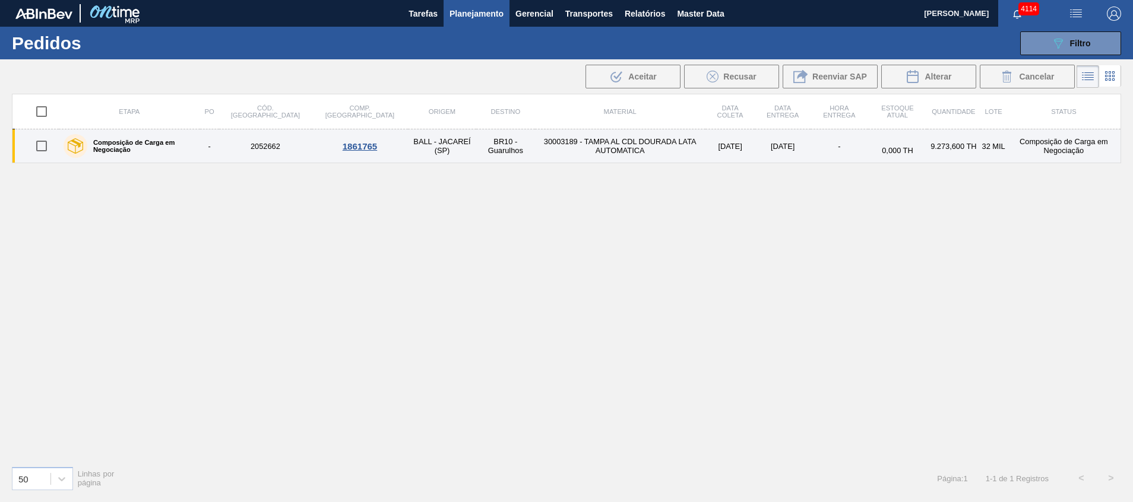
click at [476, 140] on td "BR10 - Guarulhos" at bounding box center [505, 146] width 58 height 34
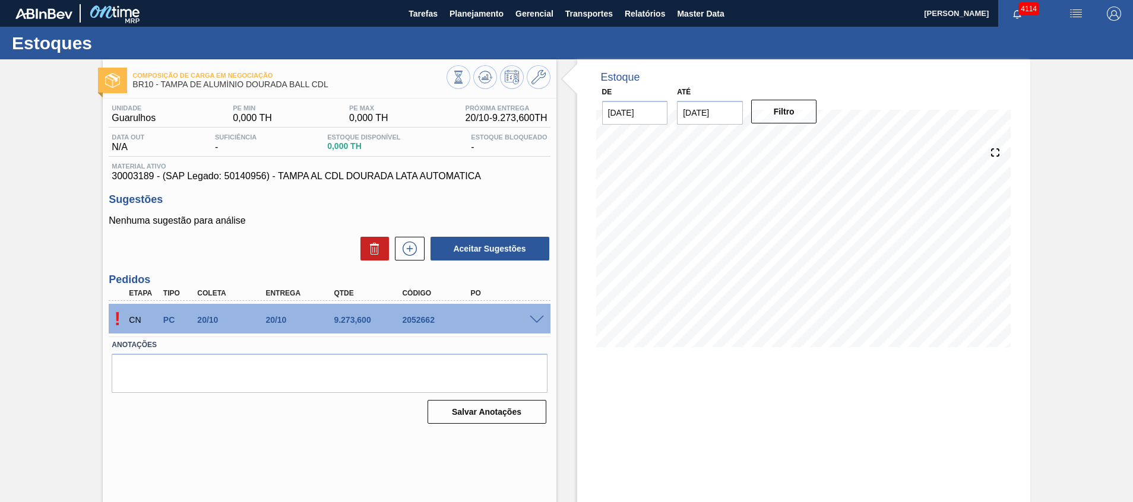
click at [537, 322] on span at bounding box center [537, 320] width 14 height 9
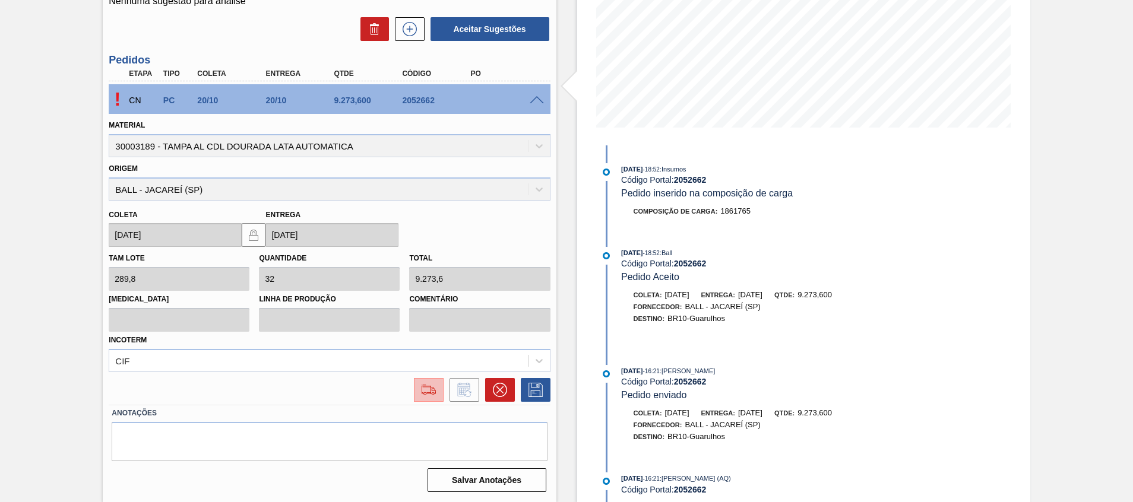
click at [433, 380] on button at bounding box center [429, 390] width 30 height 24
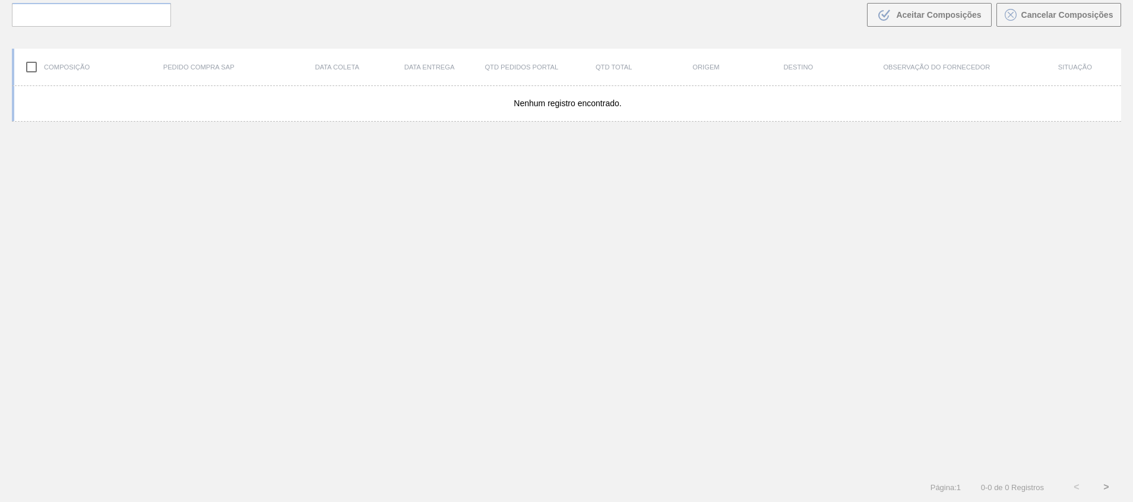
scroll to position [86, 0]
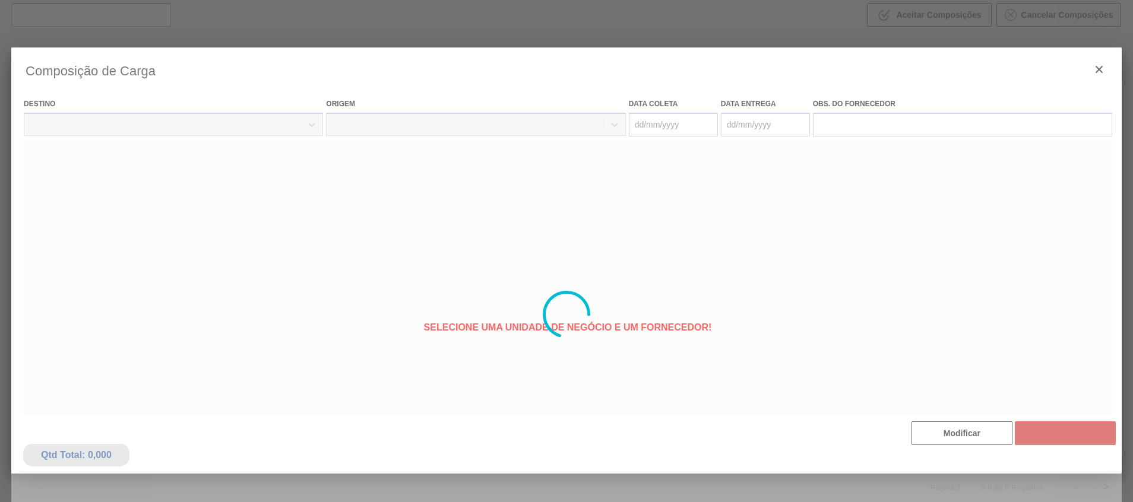
type coleta "20/10/2025"
type Entrega "20/10/2025"
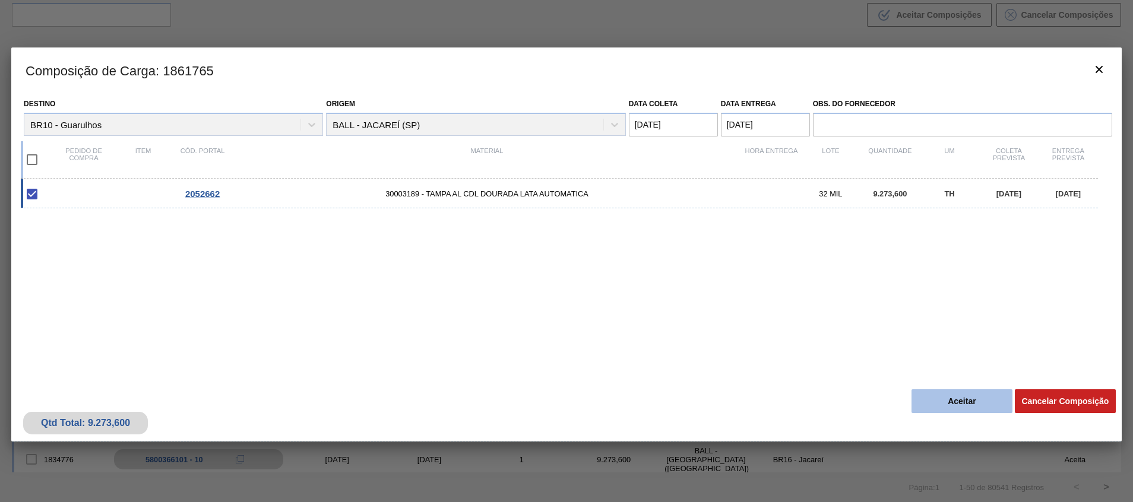
click at [935, 403] on button "Aceitar" at bounding box center [961, 402] width 101 height 24
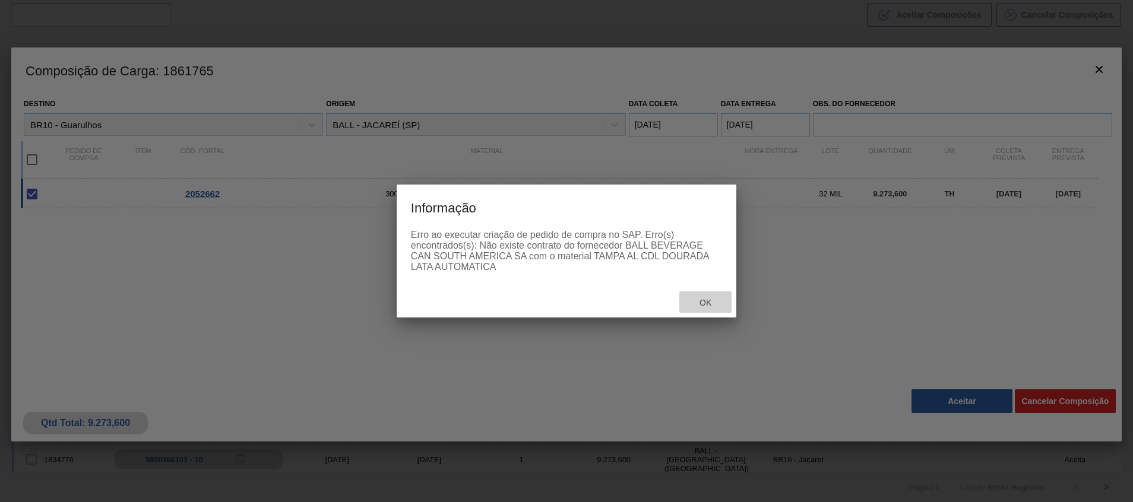
click at [721, 306] on div "Ok" at bounding box center [705, 303] width 52 height 22
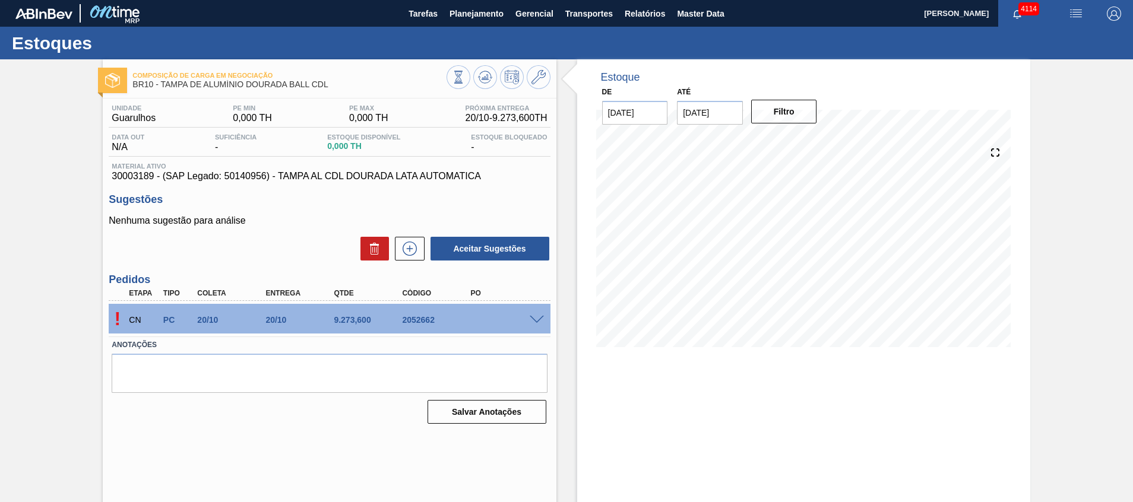
click at [534, 318] on span at bounding box center [537, 320] width 14 height 9
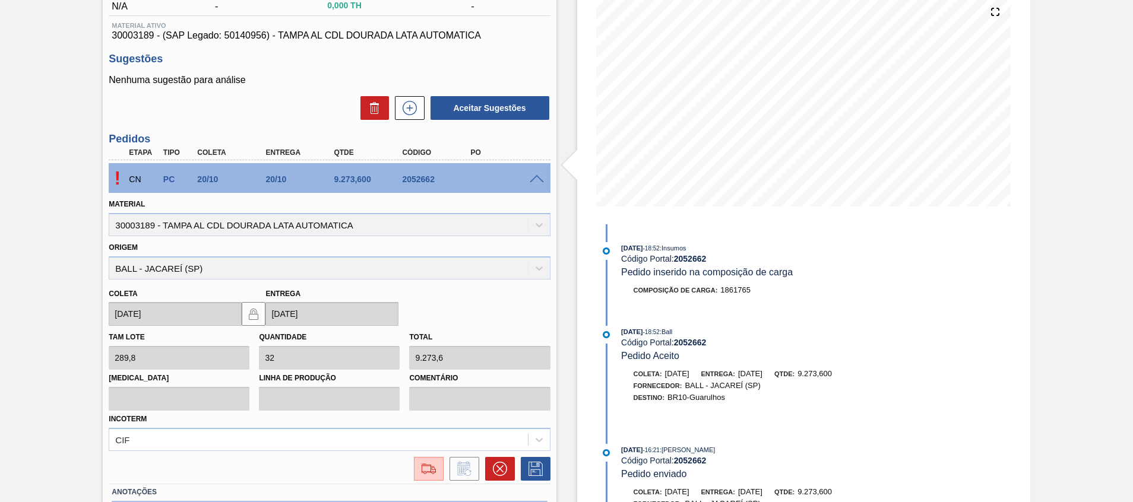
scroll to position [220, 0]
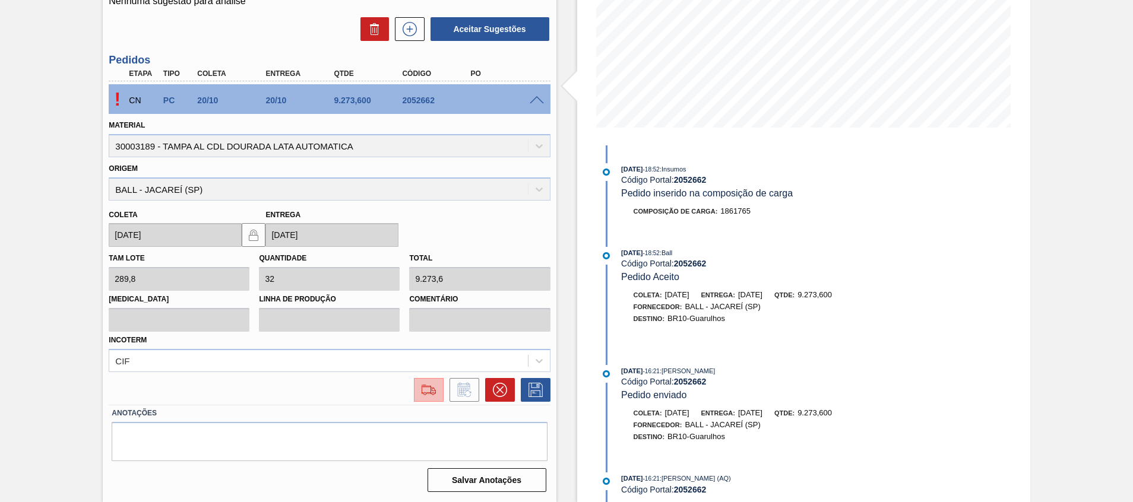
click at [424, 389] on img at bounding box center [428, 390] width 19 height 14
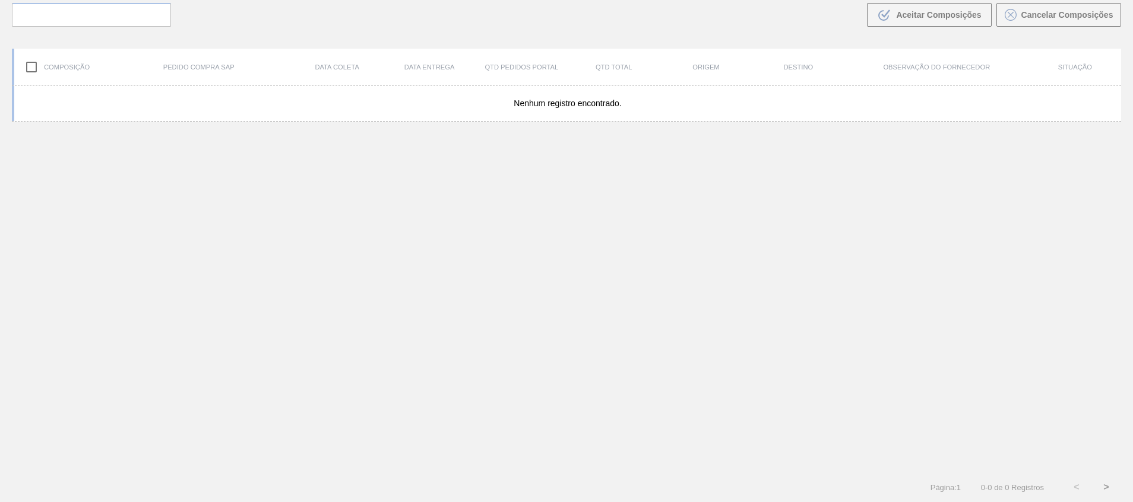
scroll to position [86, 0]
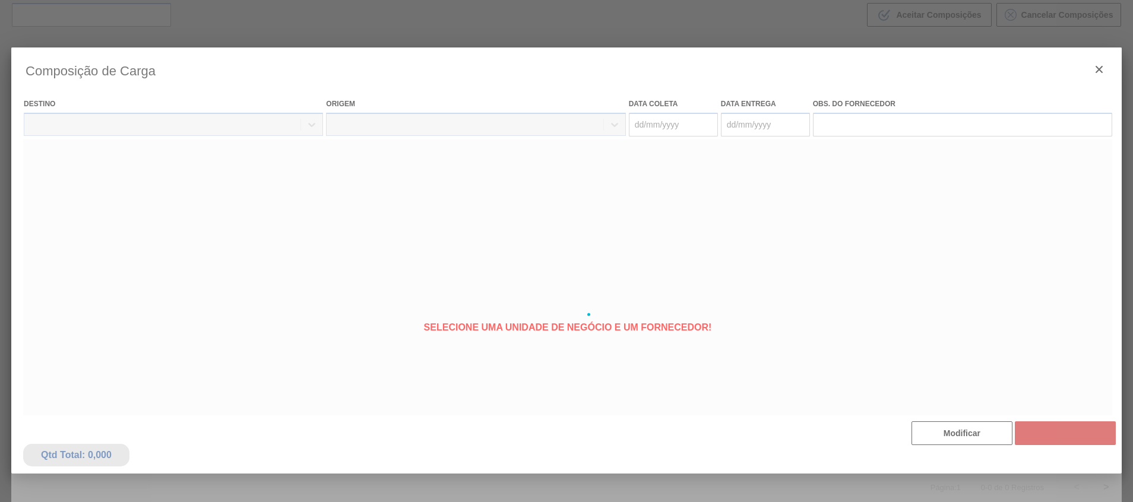
type coleta "20/10/2025"
type Entrega "20/10/2025"
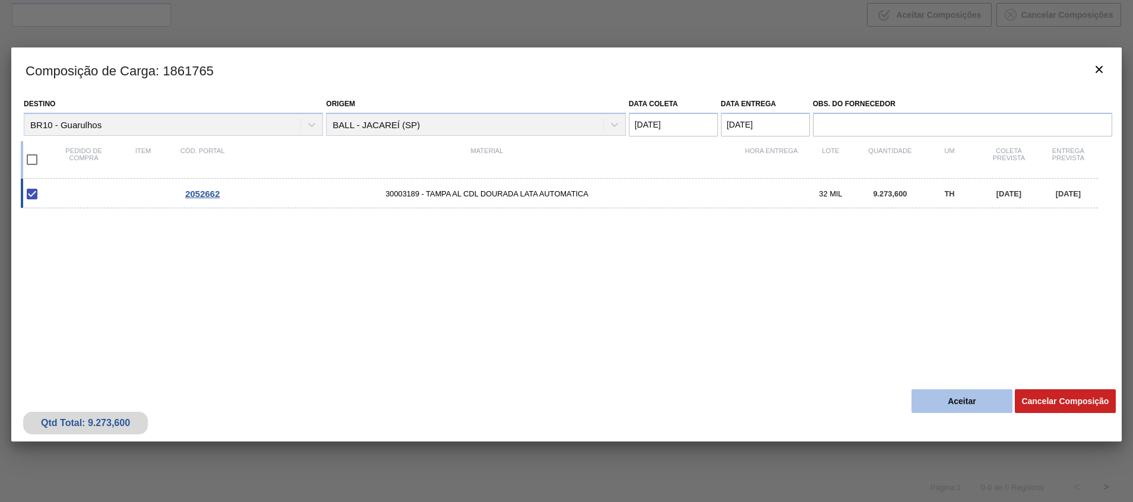
click at [924, 402] on button "Aceitar" at bounding box center [961, 402] width 101 height 24
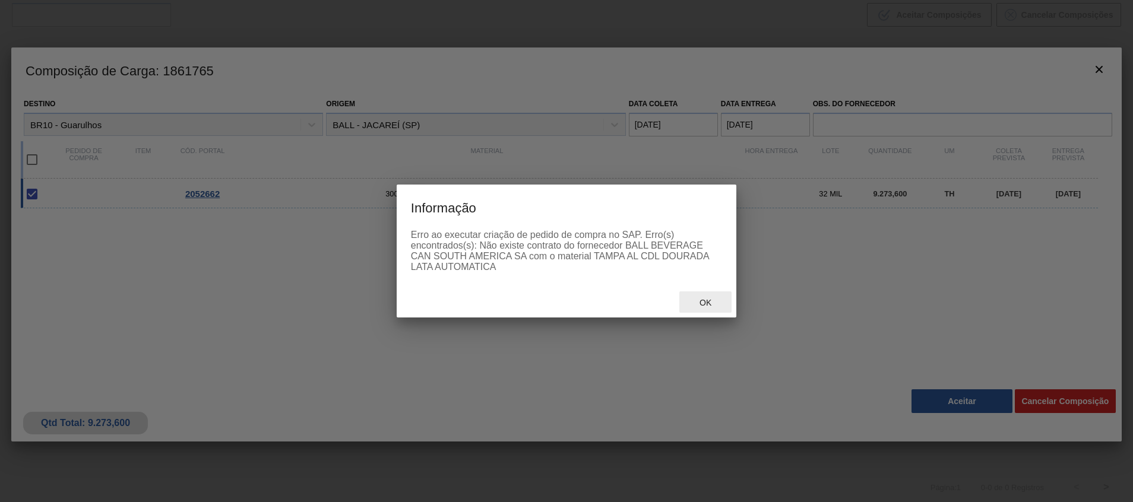
click at [698, 302] on span "Ok" at bounding box center [705, 303] width 31 height 10
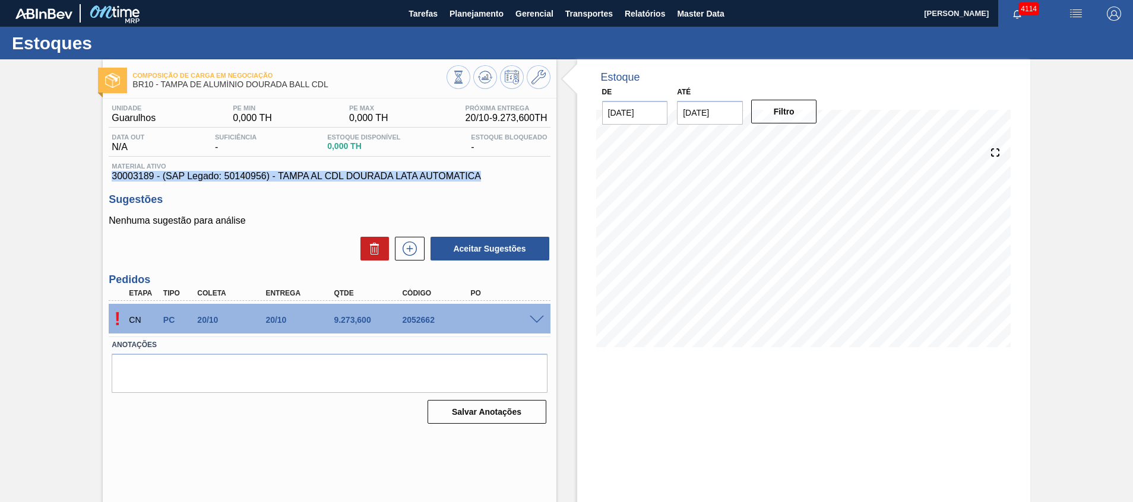
drag, startPoint x: 106, startPoint y: 173, endPoint x: 504, endPoint y: 177, distance: 397.9
click at [504, 177] on div "Unidade Guarulhos PE MIN 0,000 TH PE MAX 0,000 TH Próxima Entrega 20/10 - 9.273…" at bounding box center [329, 264] width 453 height 330
copy span "30003189 - (SAP Legado: 50140956) - TAMPA AL CDL DOURADA LATA AUTOMATICA"
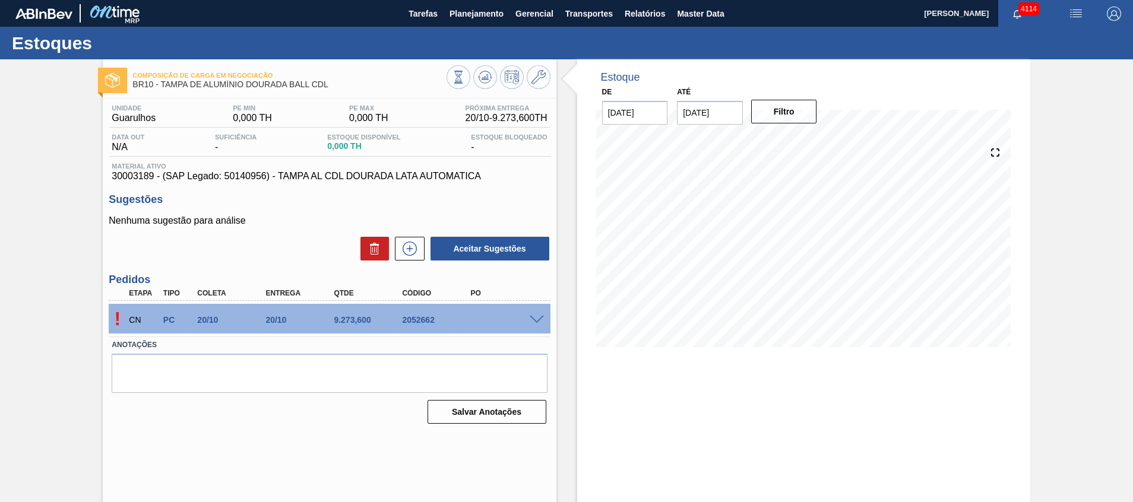
click at [537, 321] on span at bounding box center [537, 320] width 14 height 9
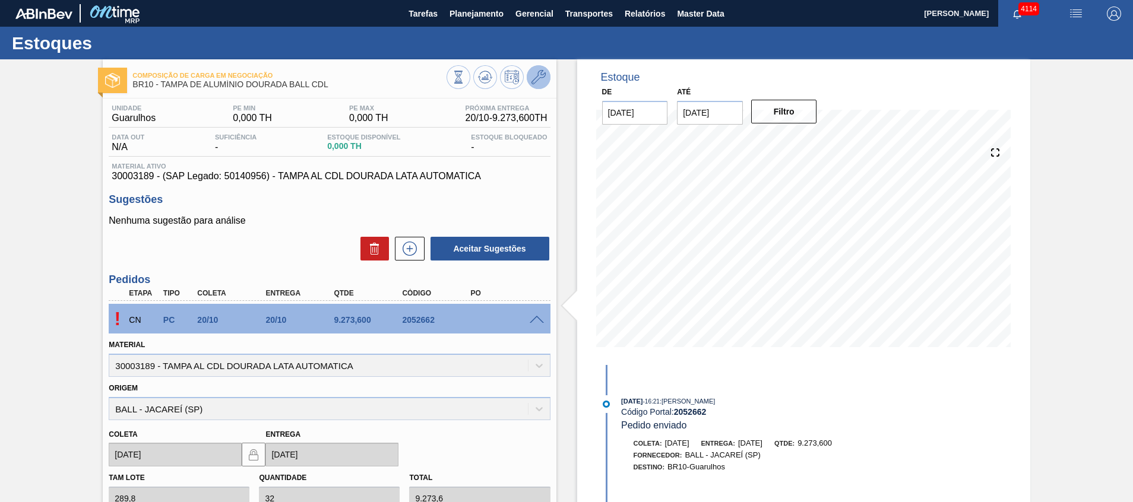
click at [531, 84] on icon at bounding box center [538, 77] width 14 height 14
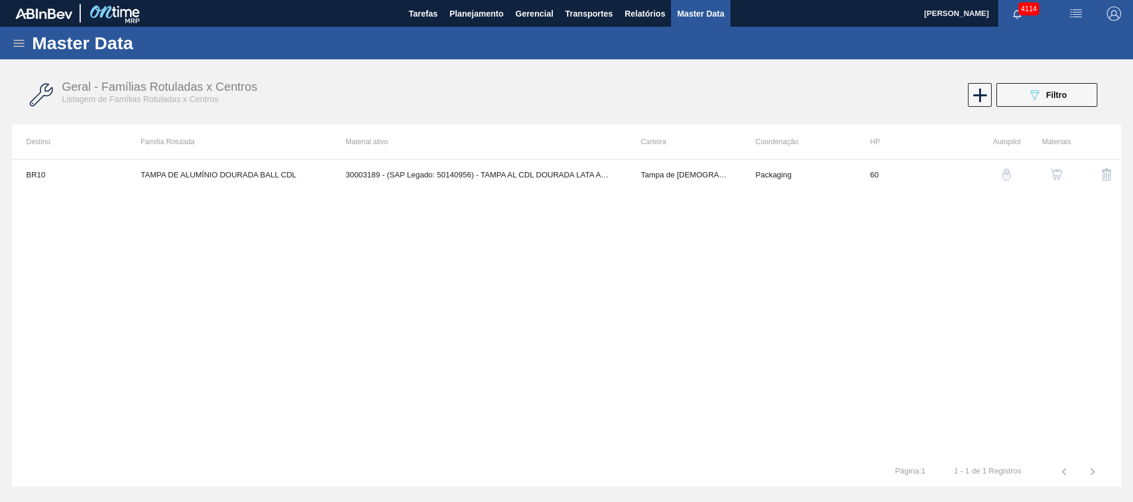
click at [1053, 170] on img "button" at bounding box center [1056, 175] width 12 height 12
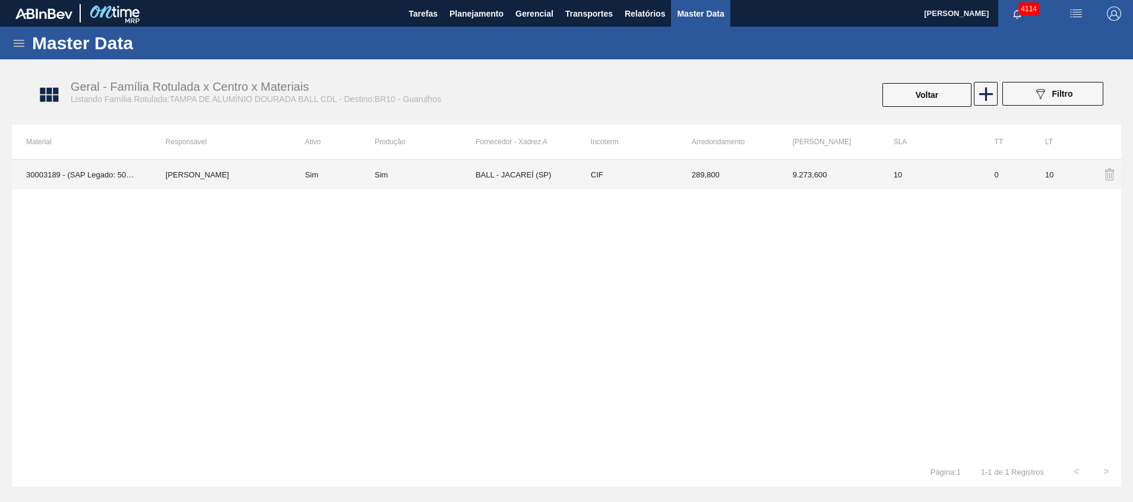
click at [491, 166] on td "BALL - JACAREÍ (SP)" at bounding box center [526, 175] width 101 height 30
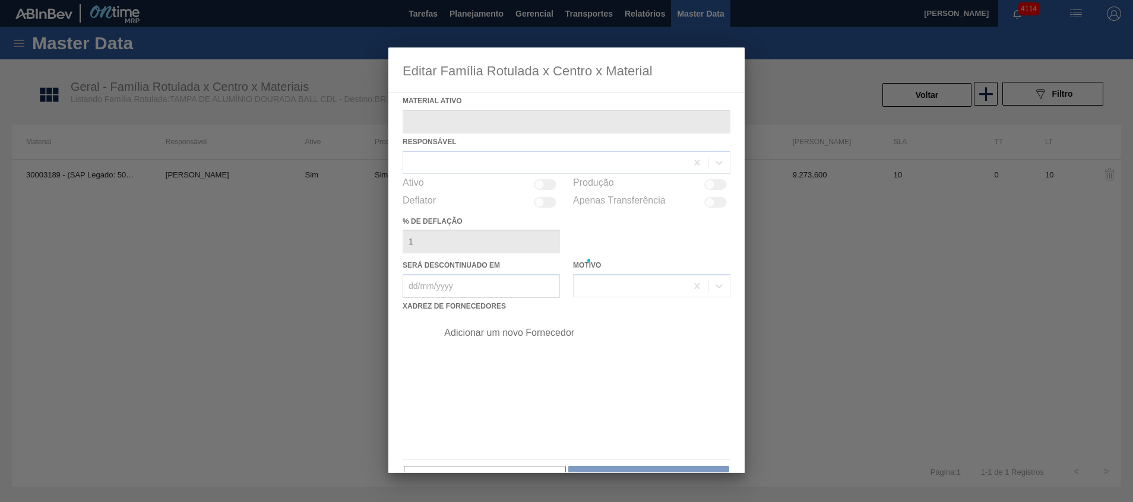
type ativo "30003189 - (SAP Legado: 50140956) - TAMPA AL CDL DOURADA LATA AUTOMATICA"
checkbox input "true"
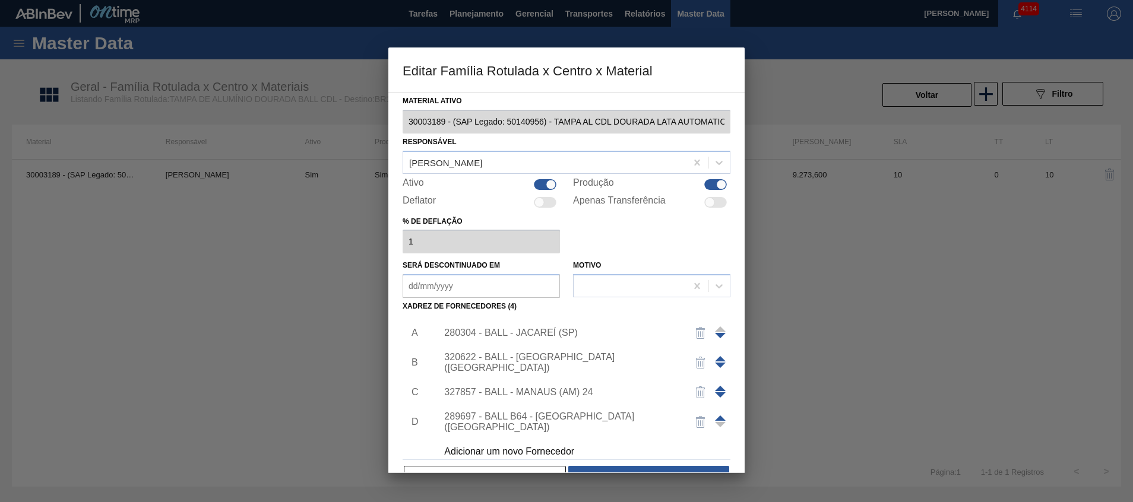
click at [489, 335] on div "280304 - BALL - JACAREÍ (SP)" at bounding box center [560, 333] width 233 height 11
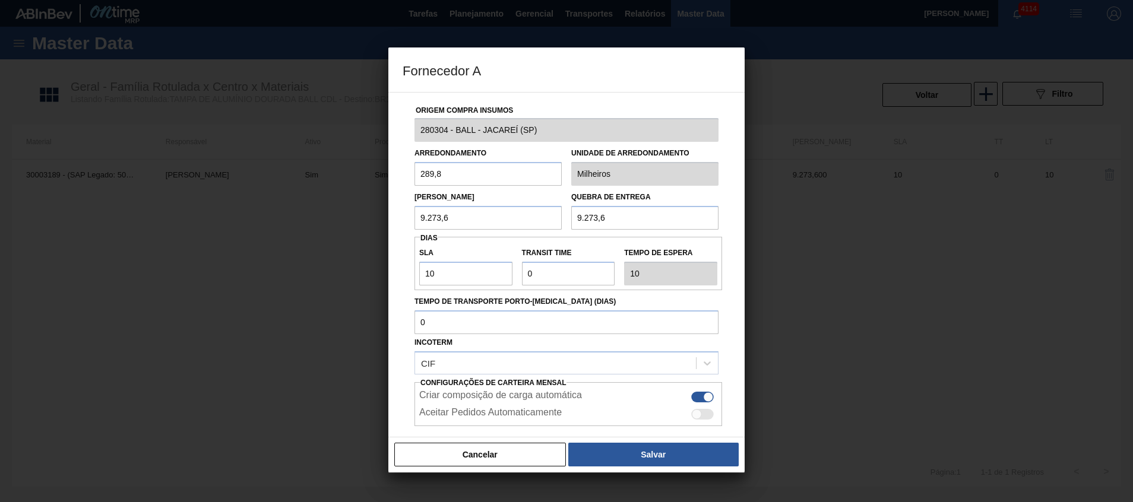
click at [164, 137] on div "Fornecedor A Origem Compra Insumos 280304 - BALL - JACAREÍ (SP) Arredondamento …" at bounding box center [566, 251] width 1133 height 502
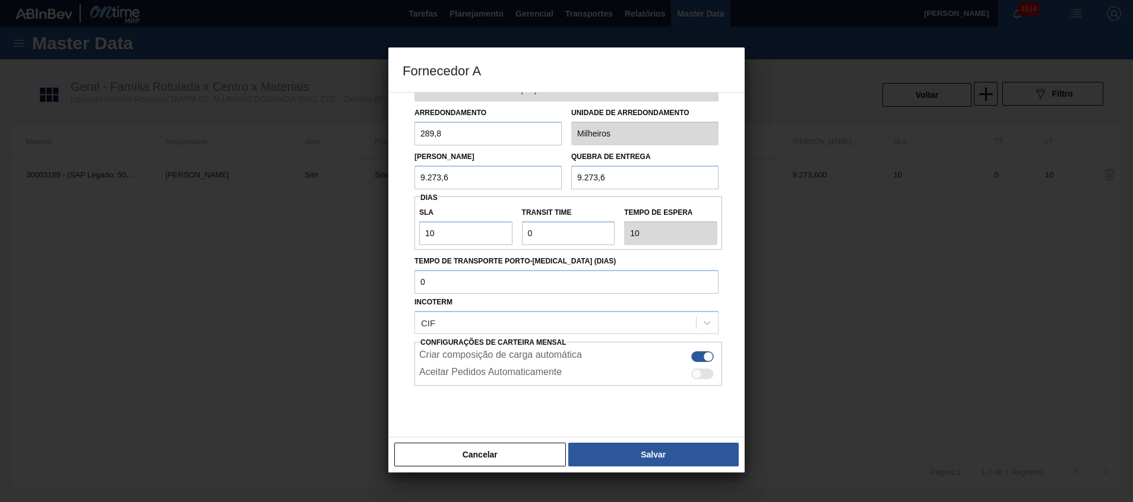
scroll to position [63, 0]
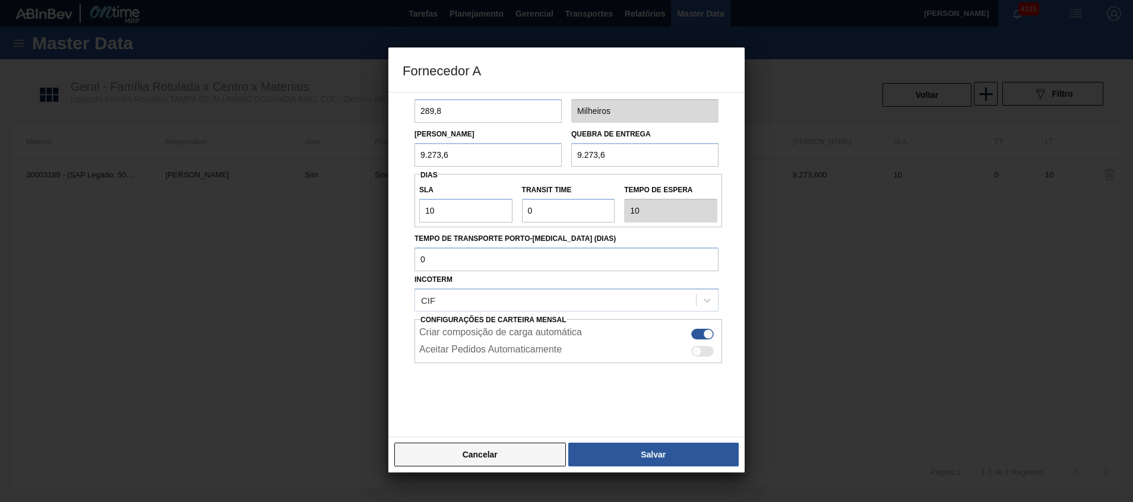
click at [514, 445] on button "Cancelar" at bounding box center [480, 455] width 172 height 24
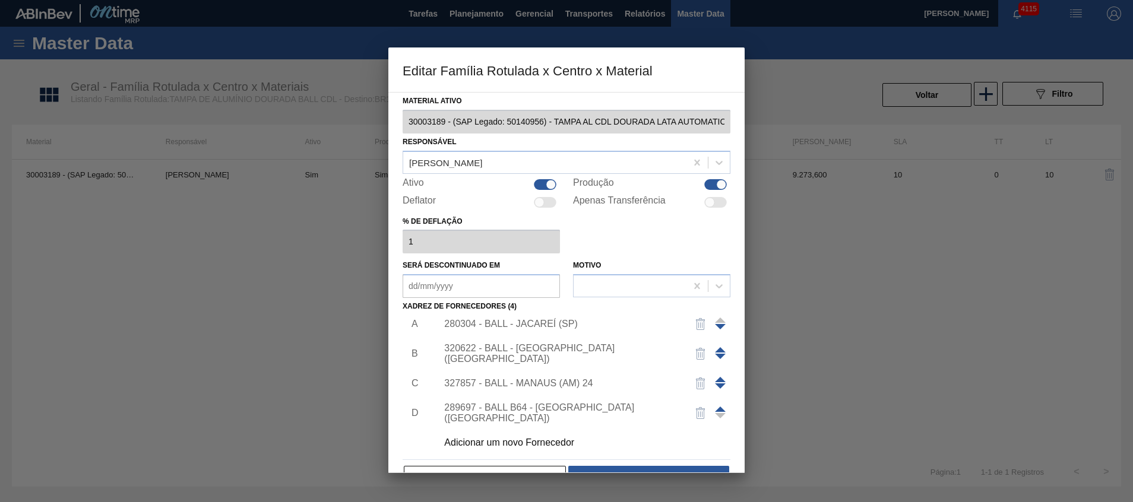
scroll to position [12, 0]
click at [505, 465] on div "Cancelar Salvar" at bounding box center [567, 478] width 328 height 26
click at [504, 467] on button "Cancelar" at bounding box center [485, 478] width 162 height 24
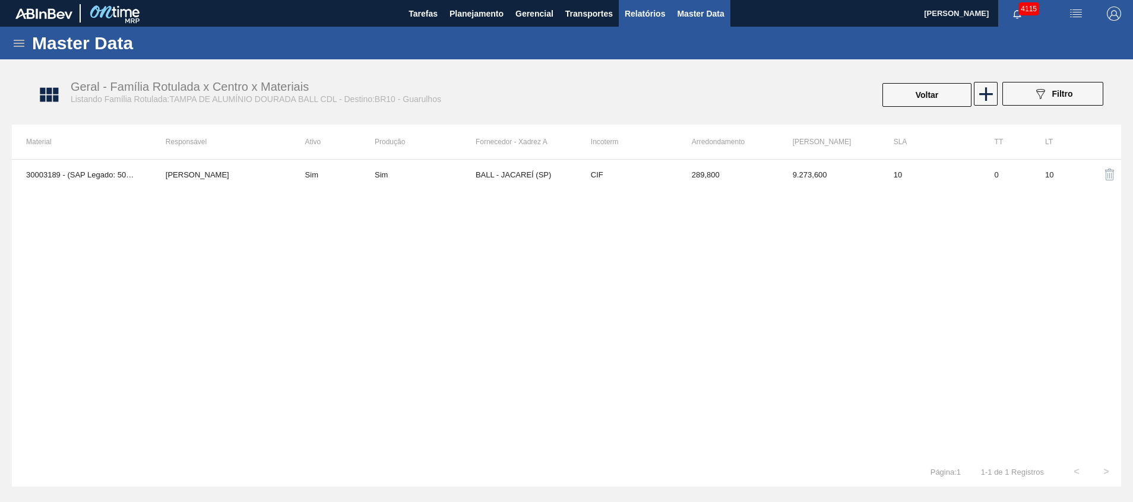
click at [635, 14] on span "Relatórios" at bounding box center [645, 14] width 40 height 14
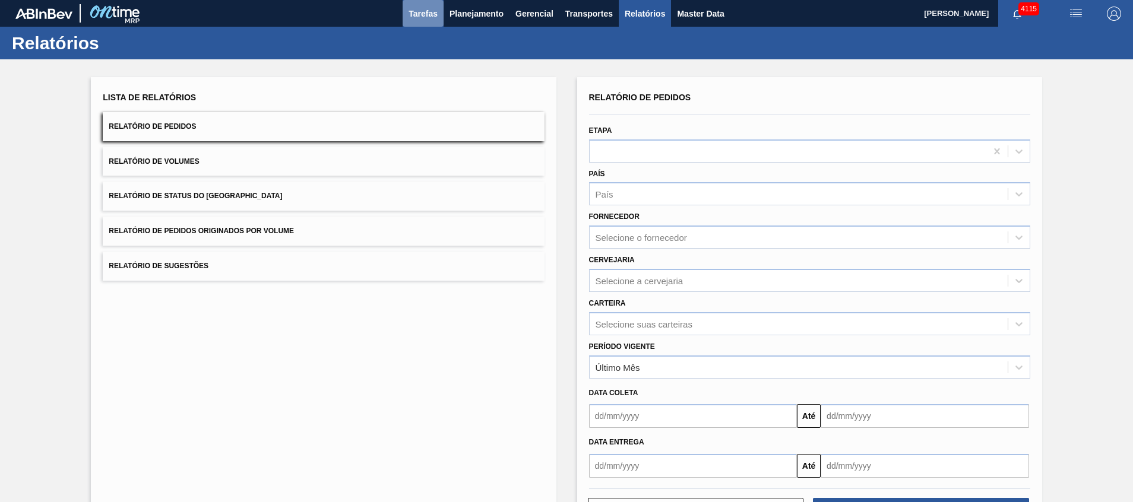
click at [435, 11] on span "Tarefas" at bounding box center [423, 14] width 29 height 14
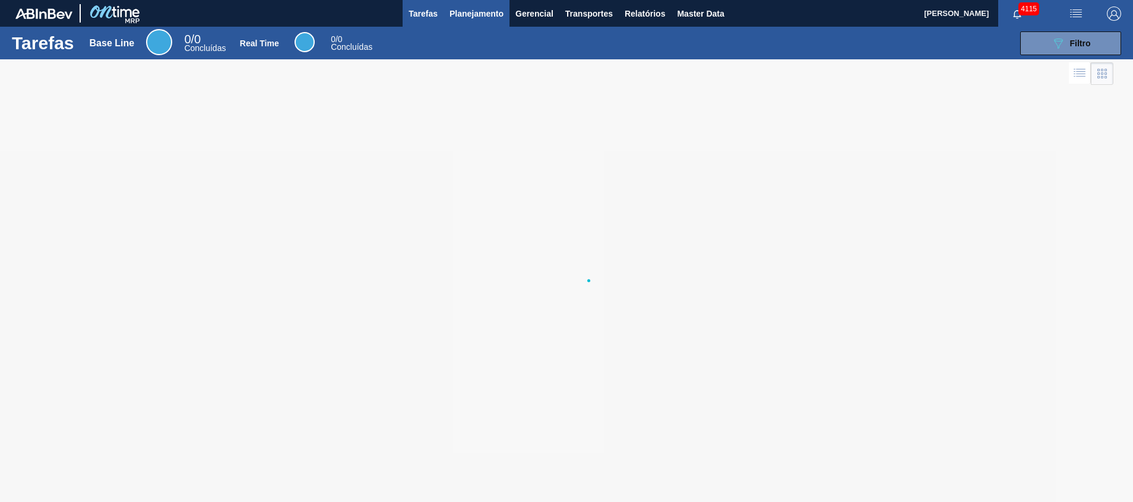
click at [461, 13] on span "Planejamento" at bounding box center [477, 14] width 54 height 14
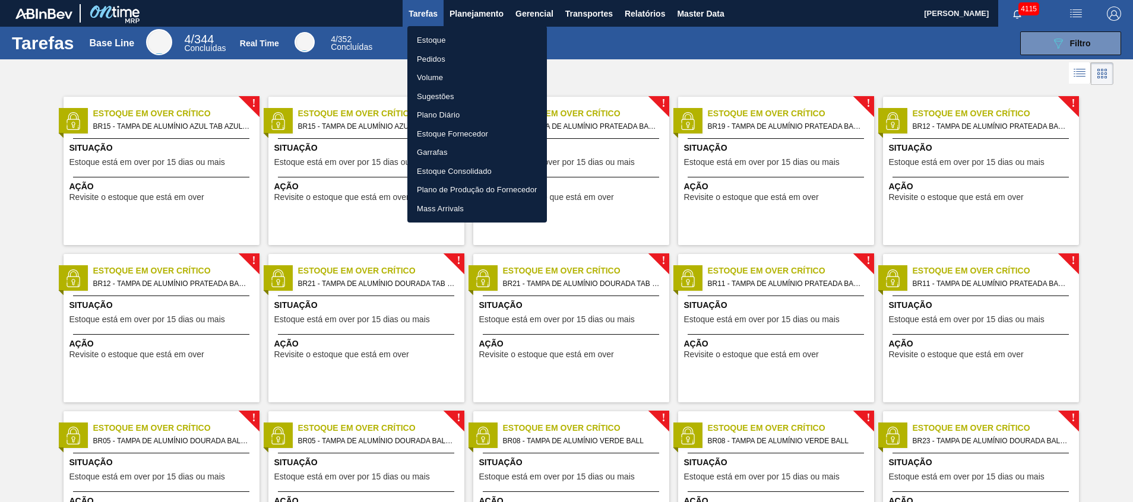
click at [449, 46] on li "Estoque" at bounding box center [477, 40] width 140 height 19
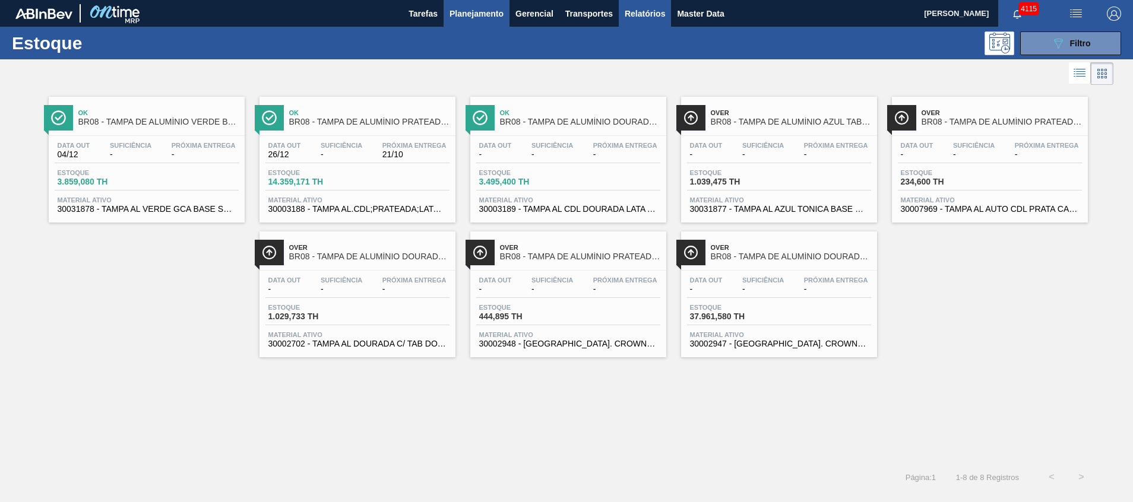
click at [650, 16] on span "Relatórios" at bounding box center [645, 14] width 40 height 14
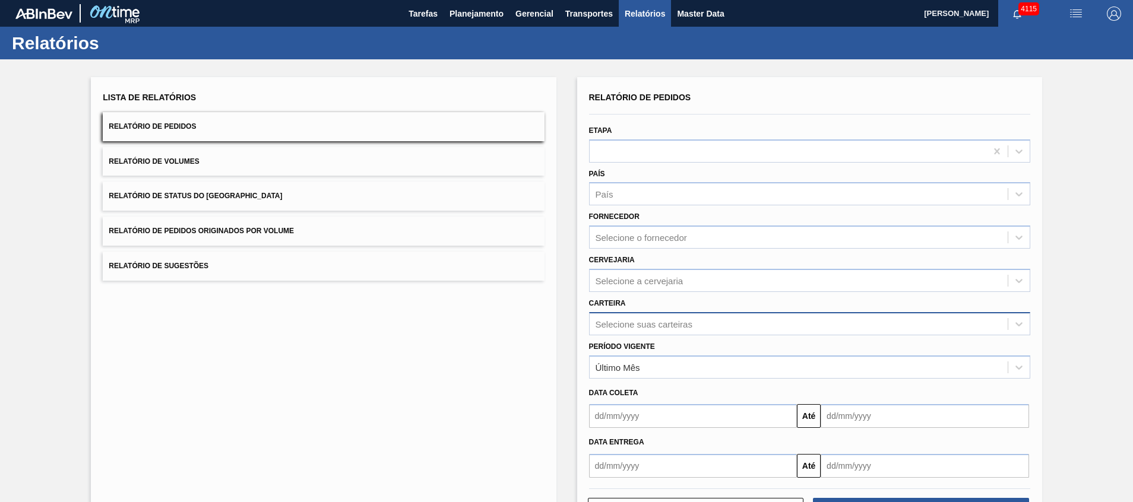
click at [648, 326] on div "Relatório de Pedidos Etapa País País Fornecedor Selecione o fornecedor Cervejar…" at bounding box center [809, 283] width 441 height 389
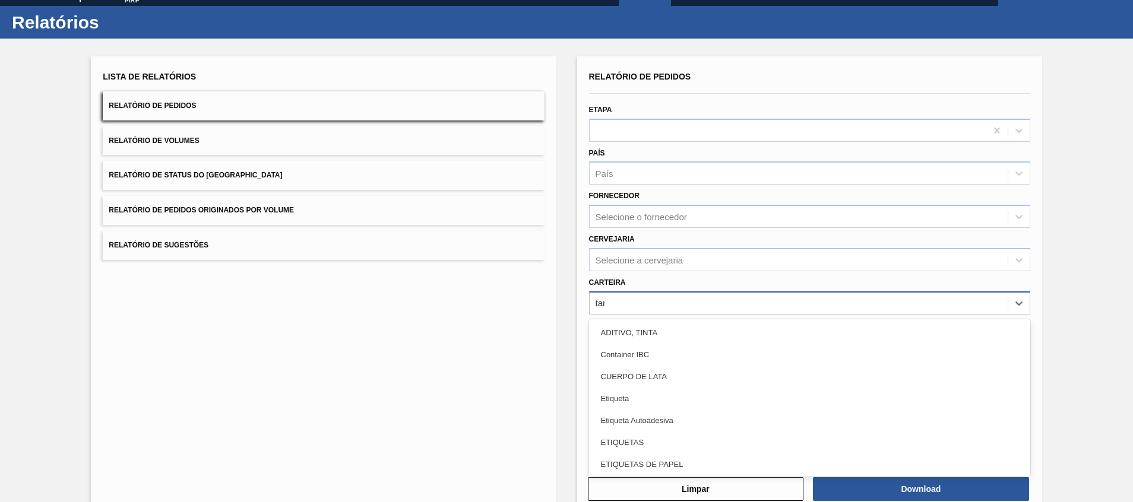
type input "tampa"
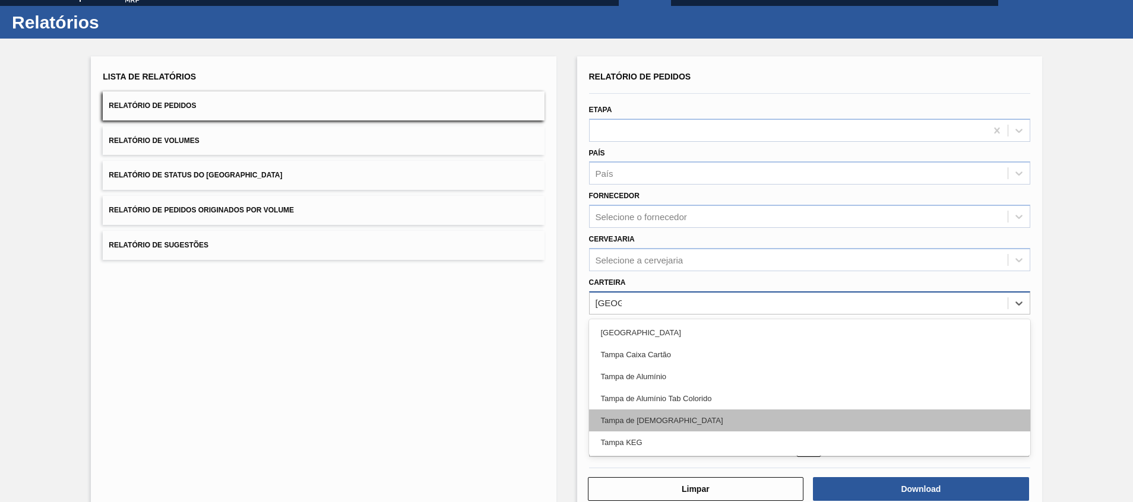
click at [610, 420] on div "Tampa de Lata" at bounding box center [809, 421] width 441 height 22
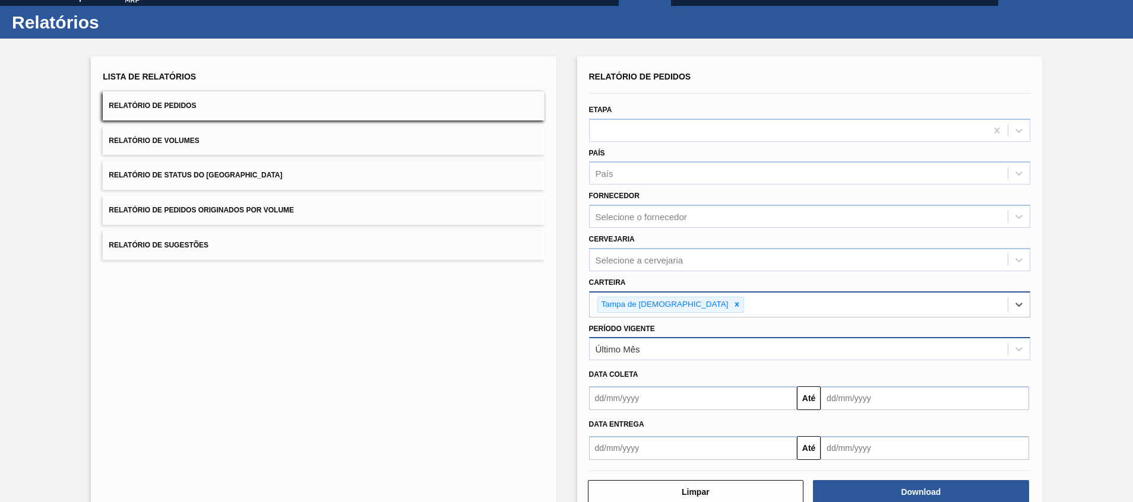
click at [648, 337] on div "Último Mês" at bounding box center [809, 348] width 441 height 23
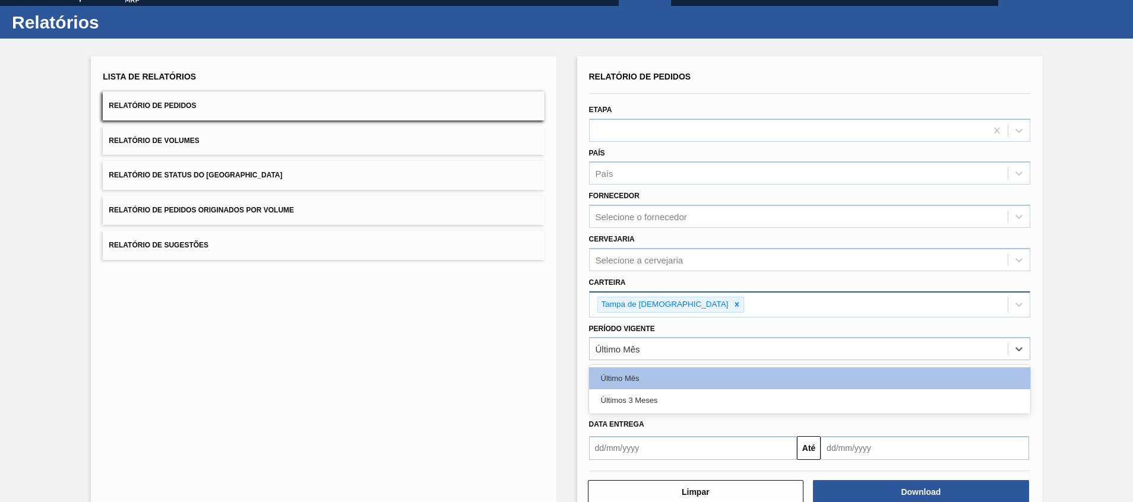
click at [634, 400] on div "Últimos 3 Meses" at bounding box center [809, 401] width 441 height 22
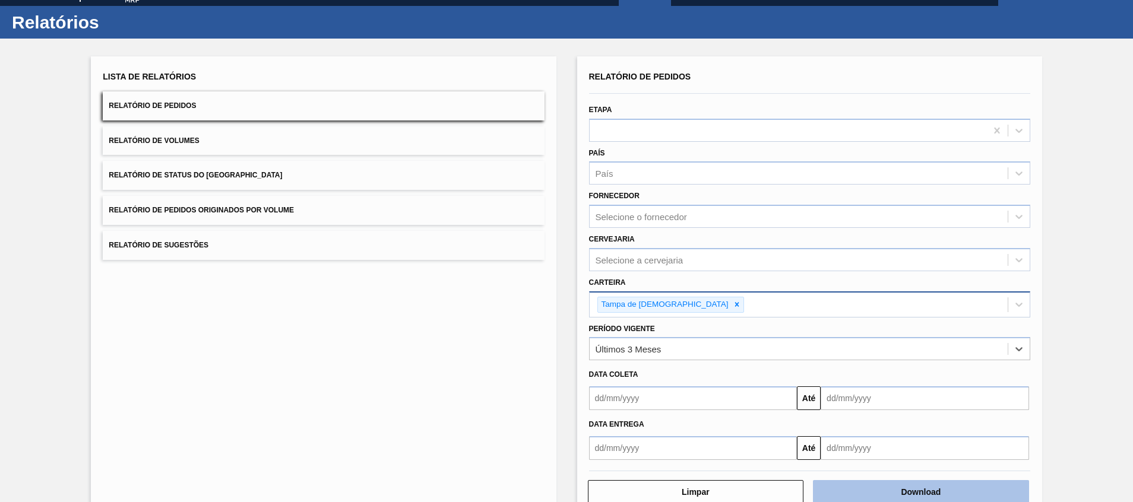
click at [914, 492] on button "Download" at bounding box center [921, 492] width 216 height 24
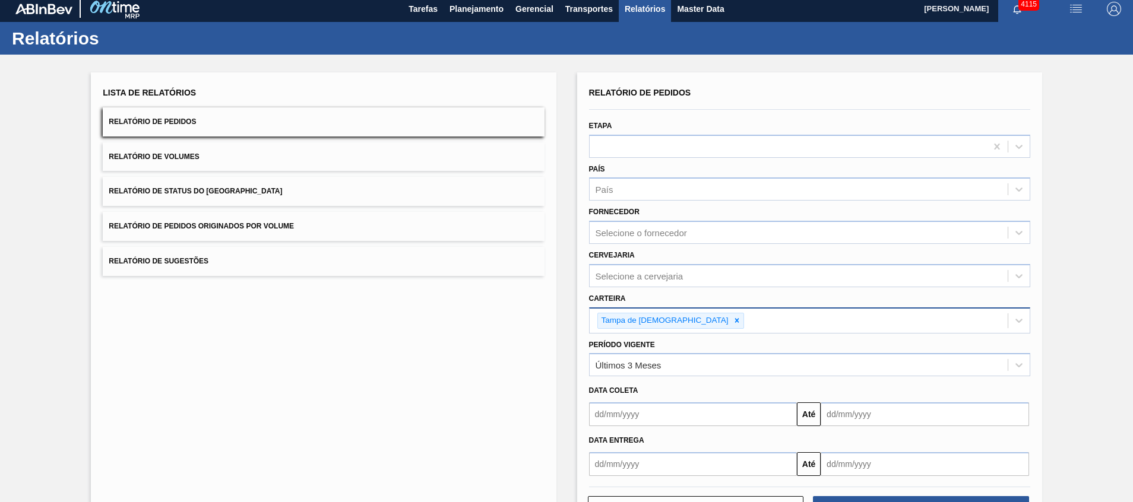
scroll to position [0, 0]
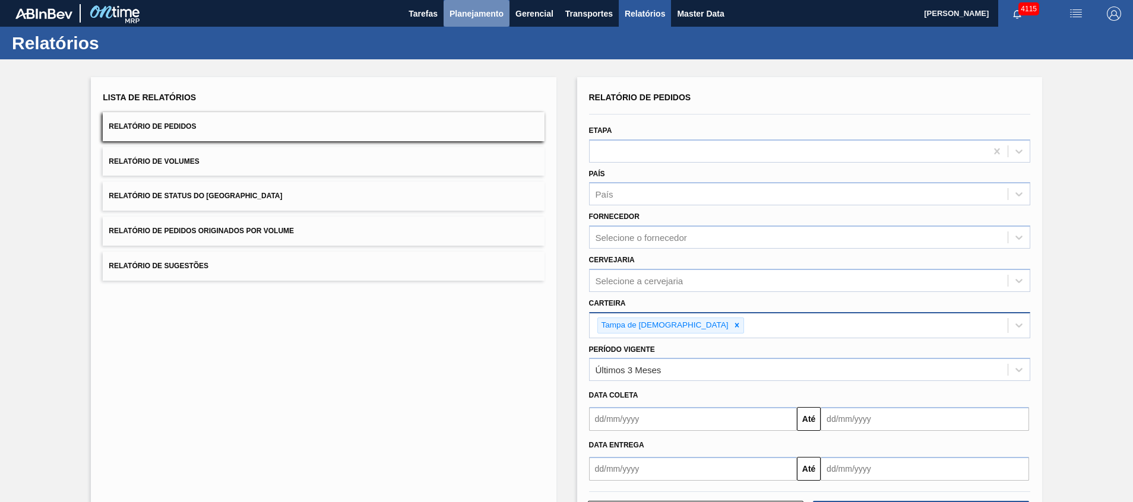
click at [465, 25] on button "Planejamento" at bounding box center [477, 13] width 66 height 27
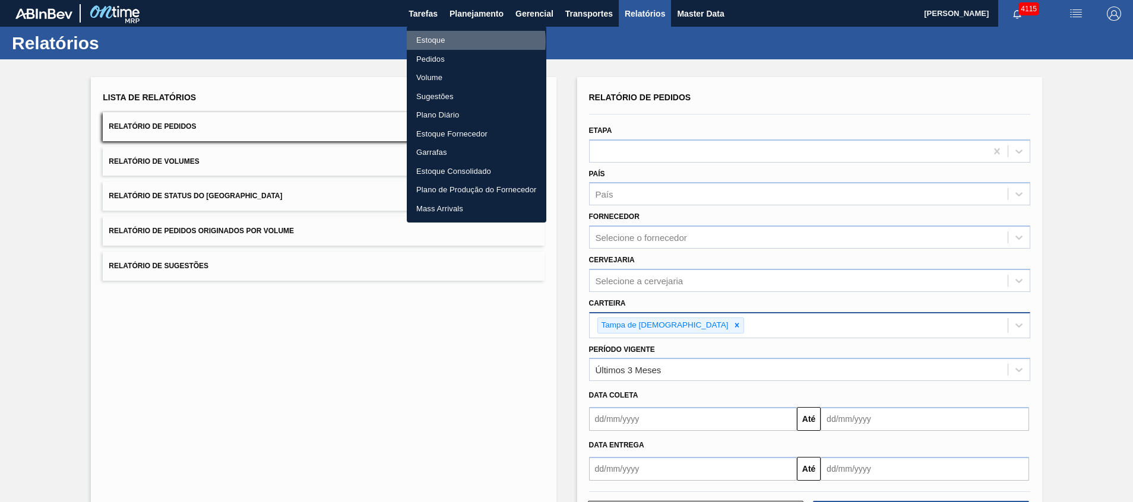
click at [463, 42] on li "Estoque" at bounding box center [477, 40] width 140 height 19
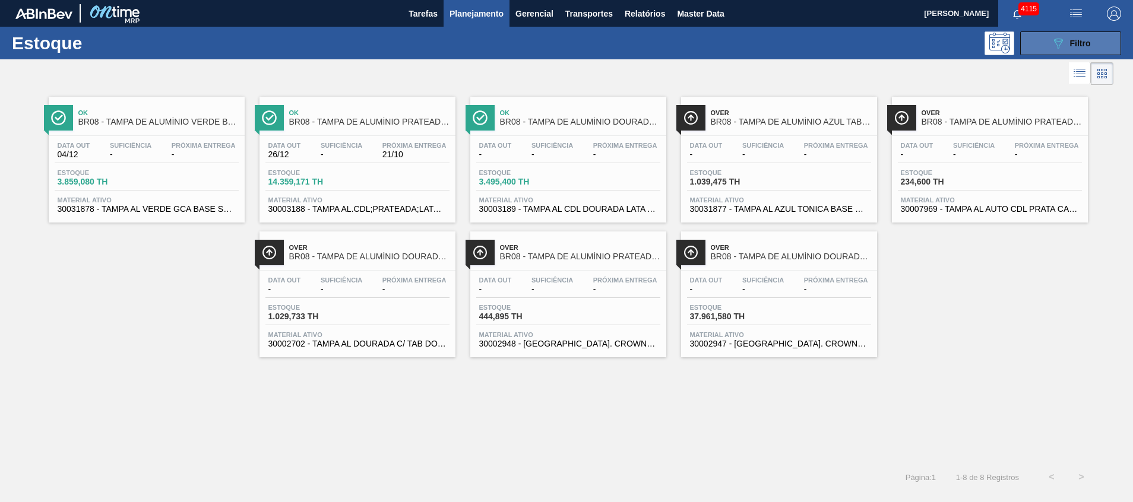
click at [1106, 44] on button "089F7B8B-B2A5-4AFE-B5C0-19BA573D28AC Filtro" at bounding box center [1070, 43] width 101 height 24
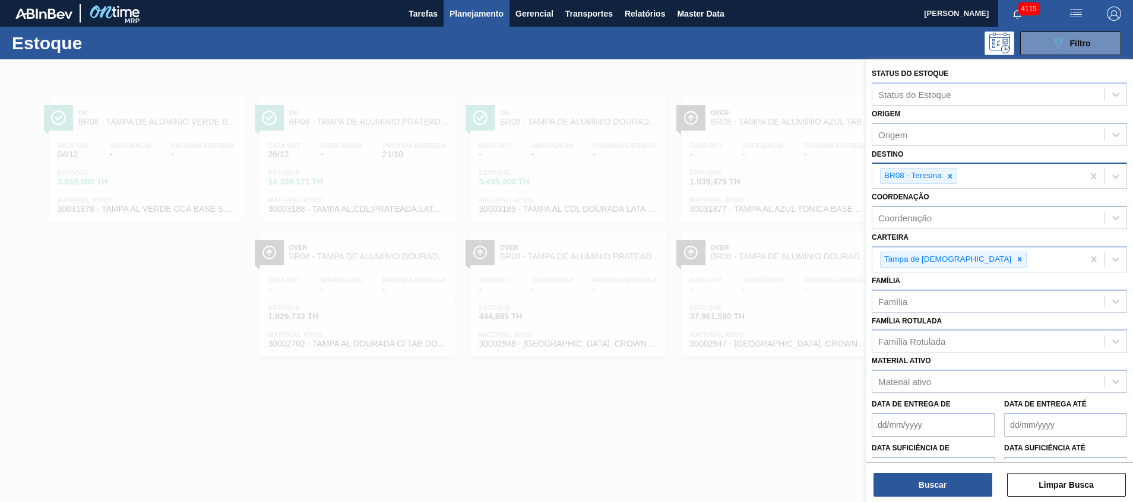
click at [952, 173] on icon at bounding box center [950, 176] width 8 height 8
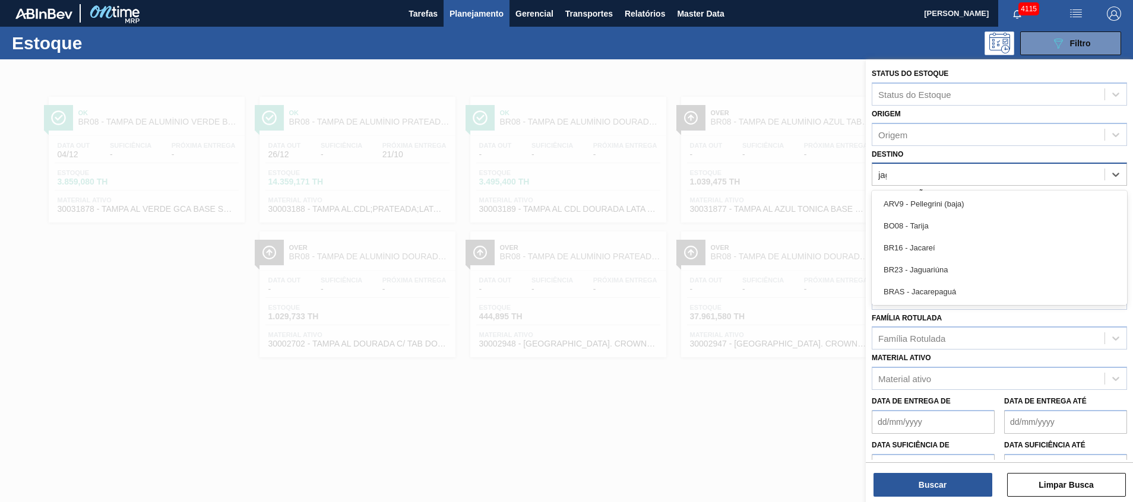
type input "jagu"
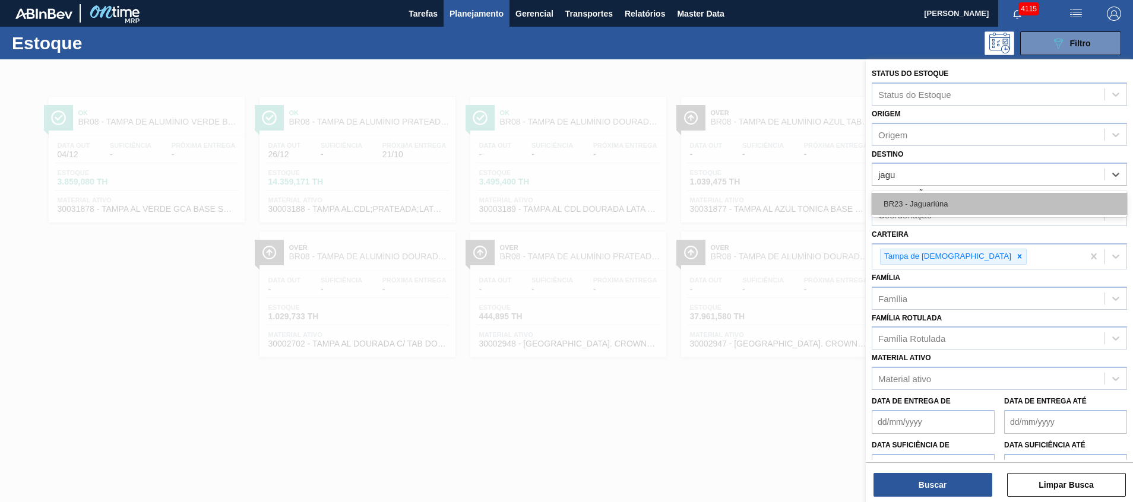
click at [926, 201] on div "BR23 - Jaguariúna" at bounding box center [999, 204] width 255 height 22
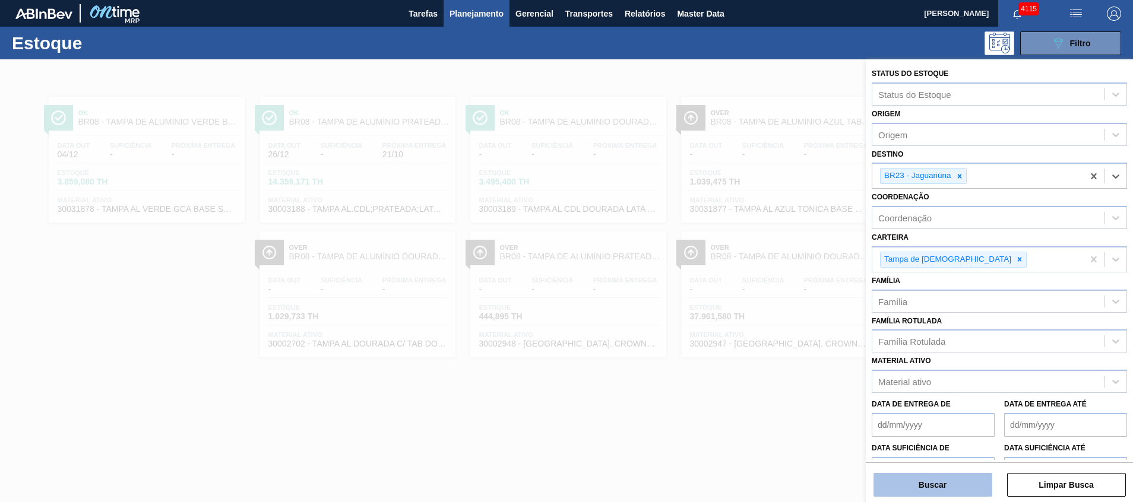
click at [926, 488] on button "Buscar" at bounding box center [932, 485] width 119 height 24
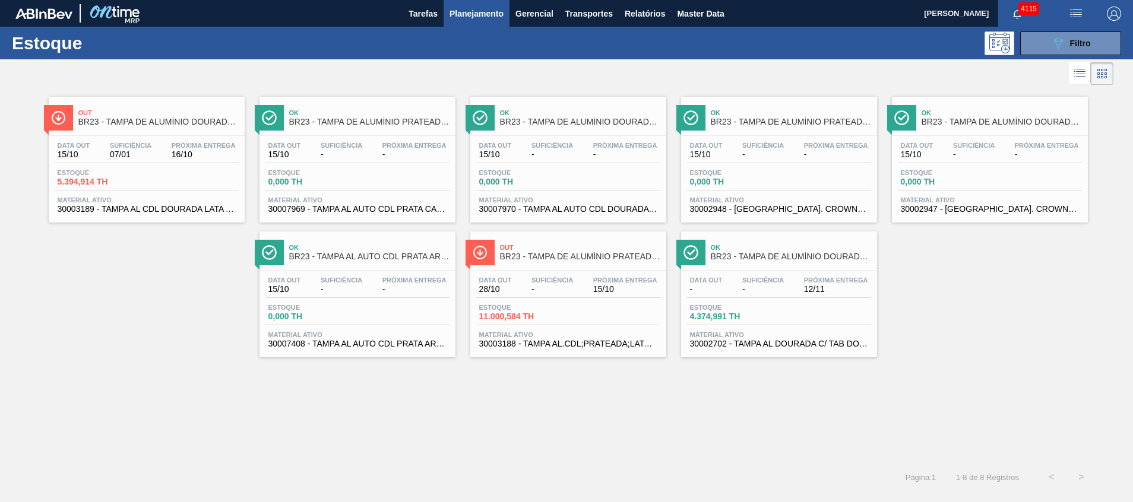
click at [764, 348] on span "30002702 - TAMPA AL DOURADA C/ TAB DOURADO" at bounding box center [779, 344] width 178 height 9
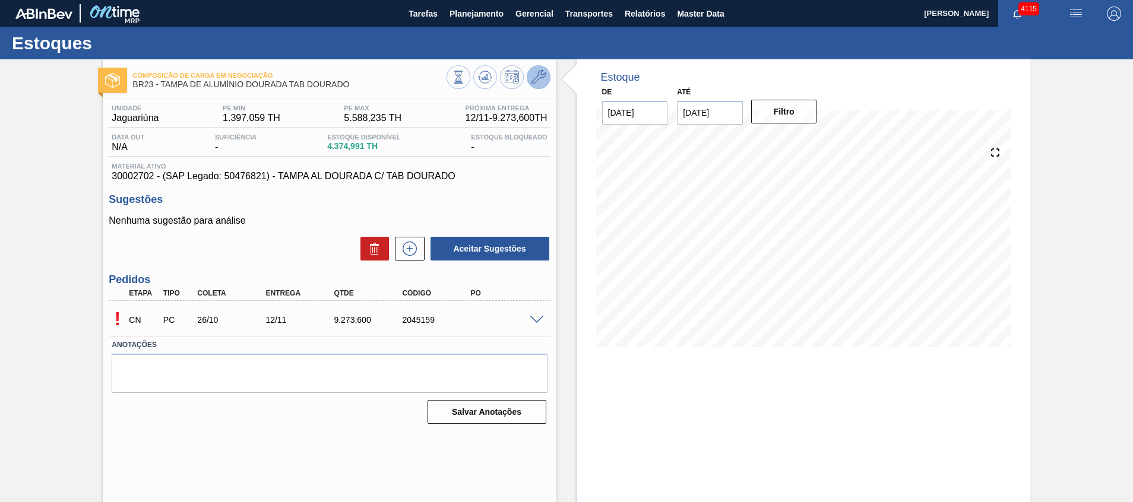
click at [537, 73] on icon at bounding box center [538, 77] width 14 height 14
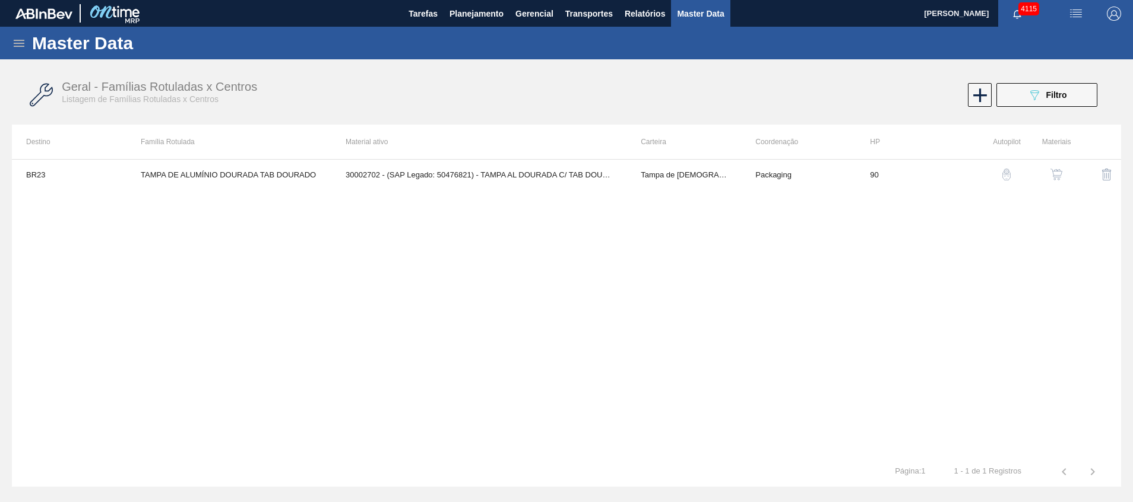
click at [1065, 177] on button "button" at bounding box center [1056, 174] width 29 height 29
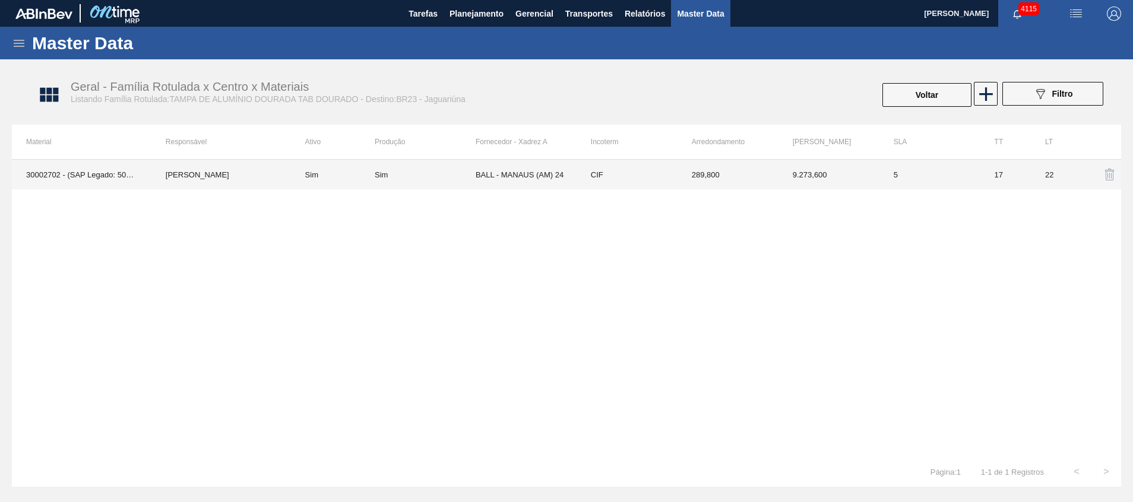
click at [540, 164] on td "BALL - MANAUS (AM) 24" at bounding box center [526, 175] width 101 height 30
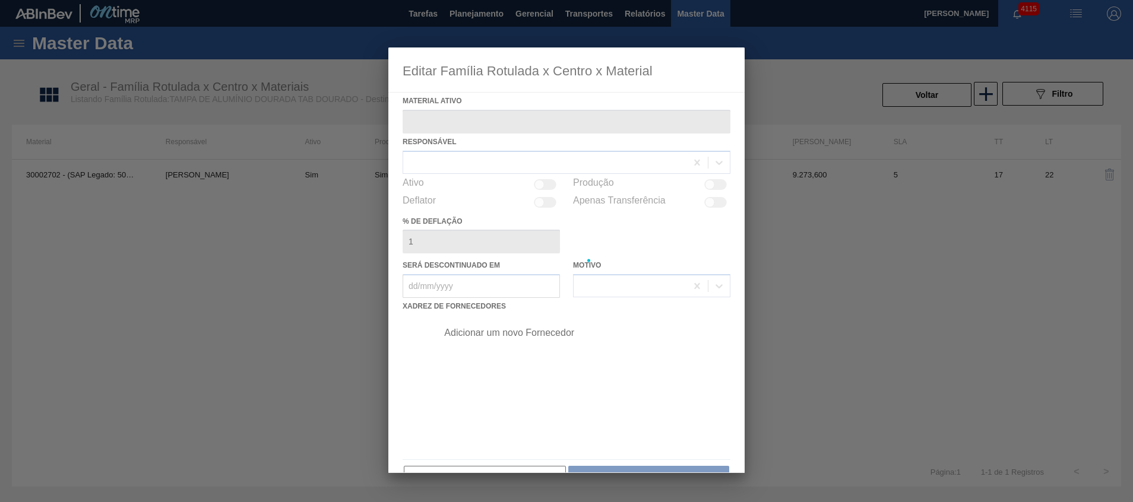
type ativo "30002702 - (SAP Legado: 50476821) - TAMPA AL DOURADA C/ TAB DOURADO"
checkbox input "true"
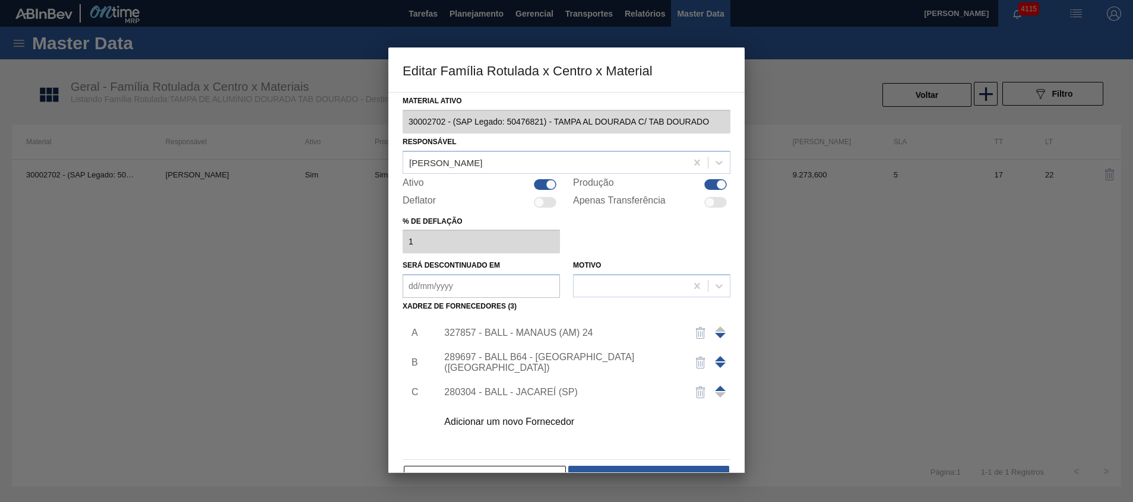
click at [500, 331] on div "327857 - BALL - MANAUS (AM) 24" at bounding box center [560, 333] width 233 height 11
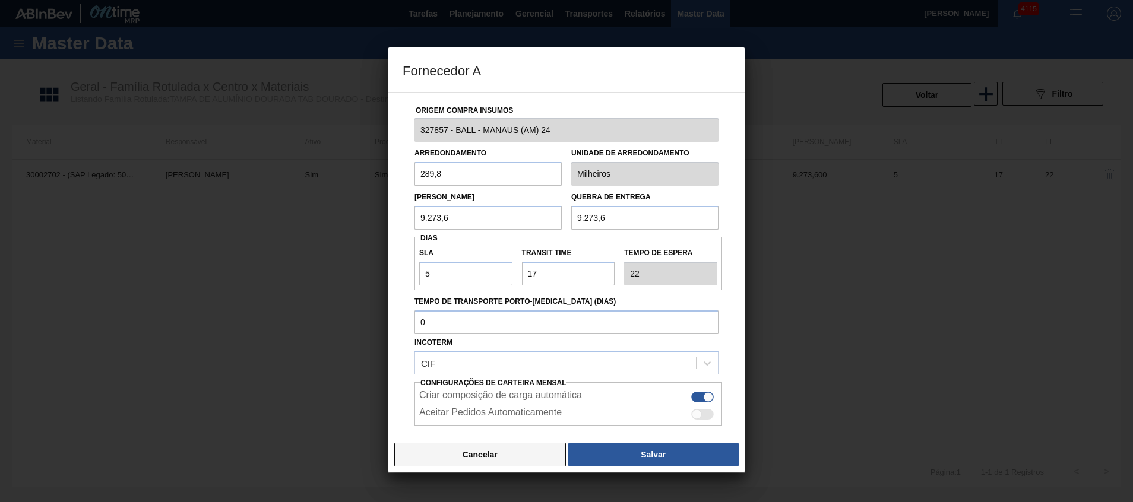
click at [508, 455] on button "Cancelar" at bounding box center [480, 455] width 172 height 24
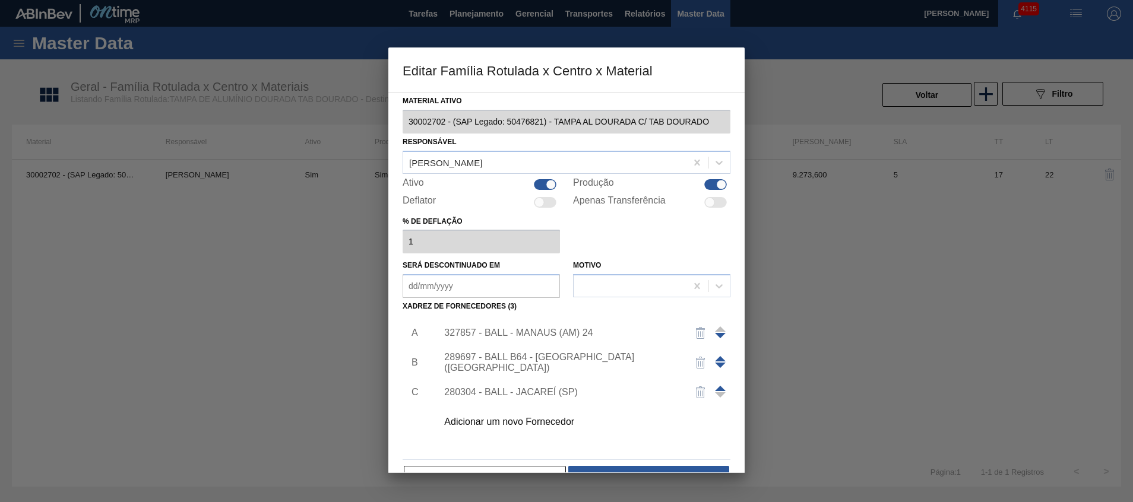
scroll to position [33, 0]
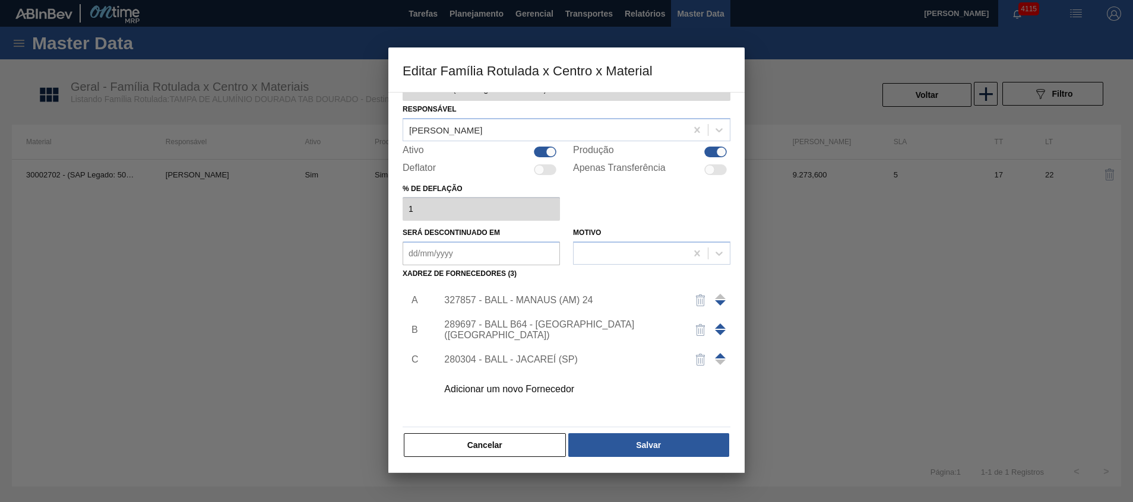
click at [612, 297] on div "327857 - BALL - MANAUS (AM) 24" at bounding box center [560, 300] width 233 height 11
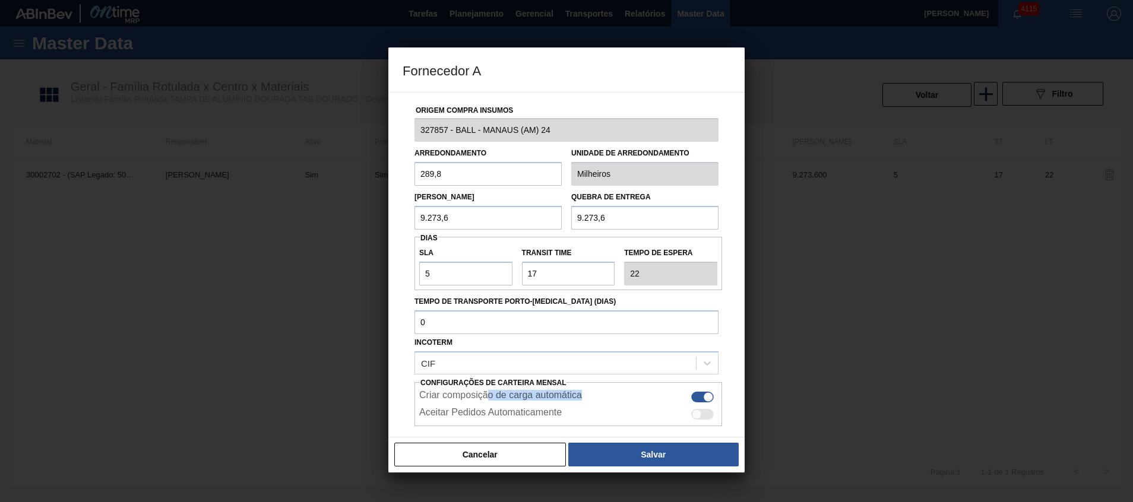
drag, startPoint x: 490, startPoint y: 400, endPoint x: 606, endPoint y: 390, distance: 115.6
click at [606, 390] on div "Criar composição de carga automática" at bounding box center [568, 397] width 298 height 14
click at [470, 450] on button "Cancelar" at bounding box center [480, 455] width 172 height 24
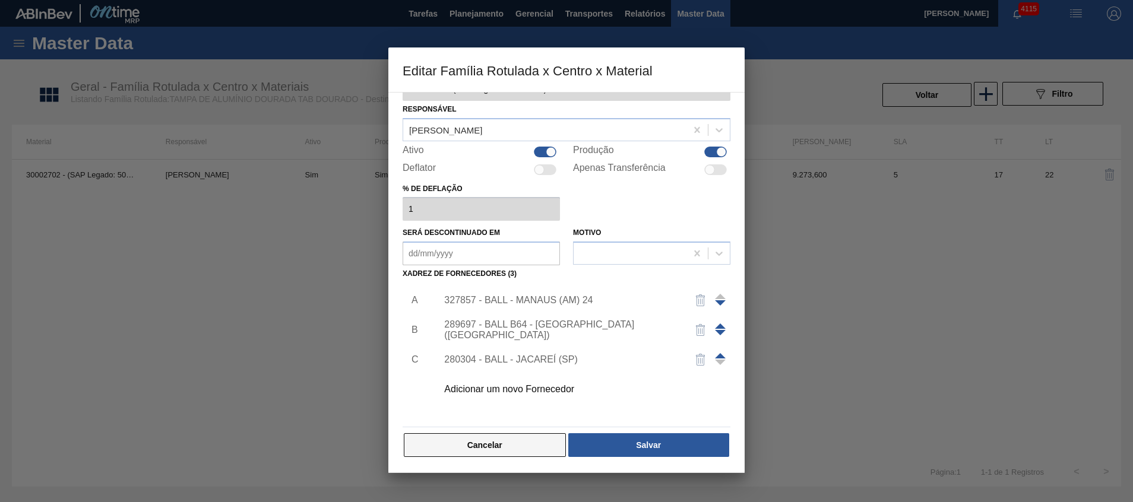
click at [444, 444] on button "Cancelar" at bounding box center [485, 445] width 162 height 24
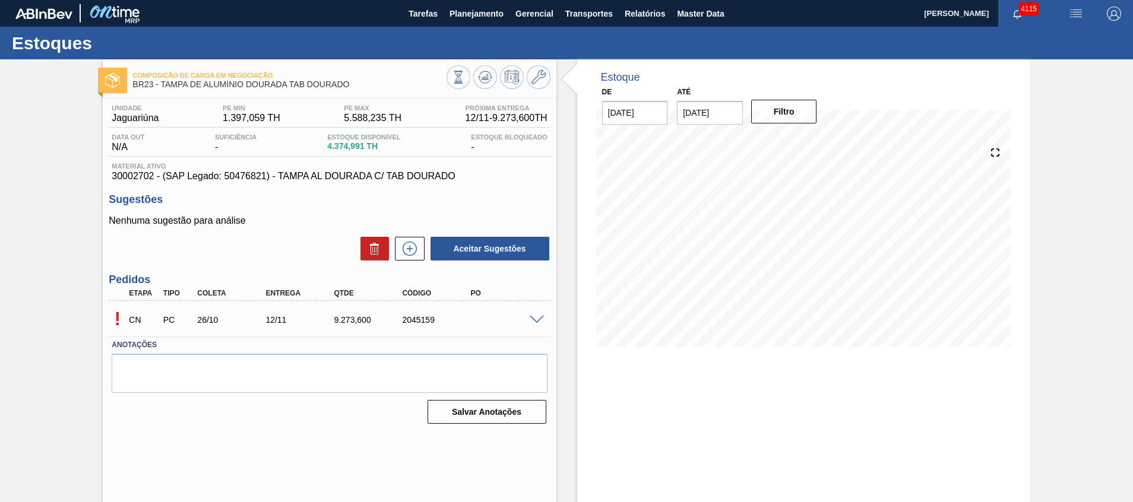
click at [534, 319] on span at bounding box center [537, 320] width 14 height 9
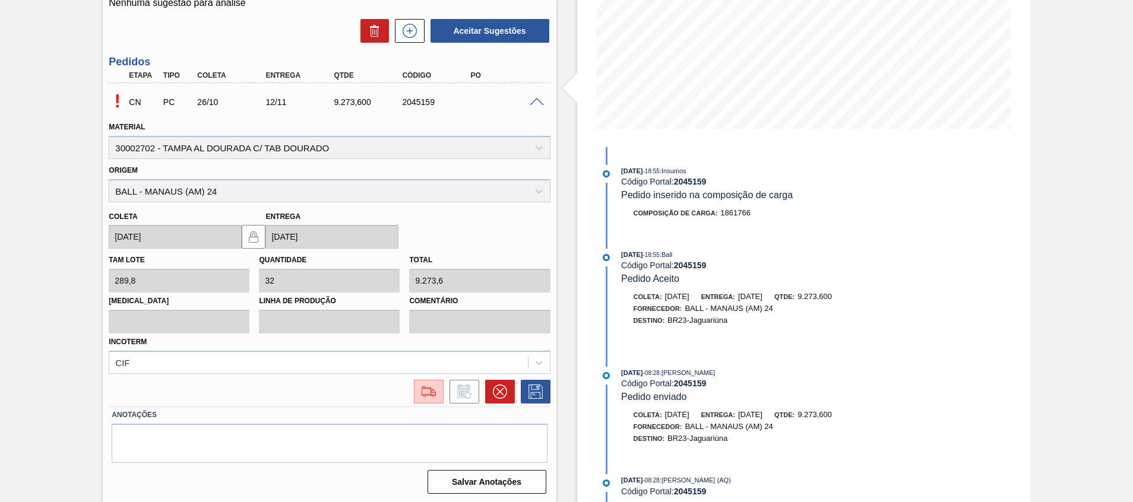
scroll to position [220, 0]
click at [433, 390] on img at bounding box center [428, 390] width 19 height 14
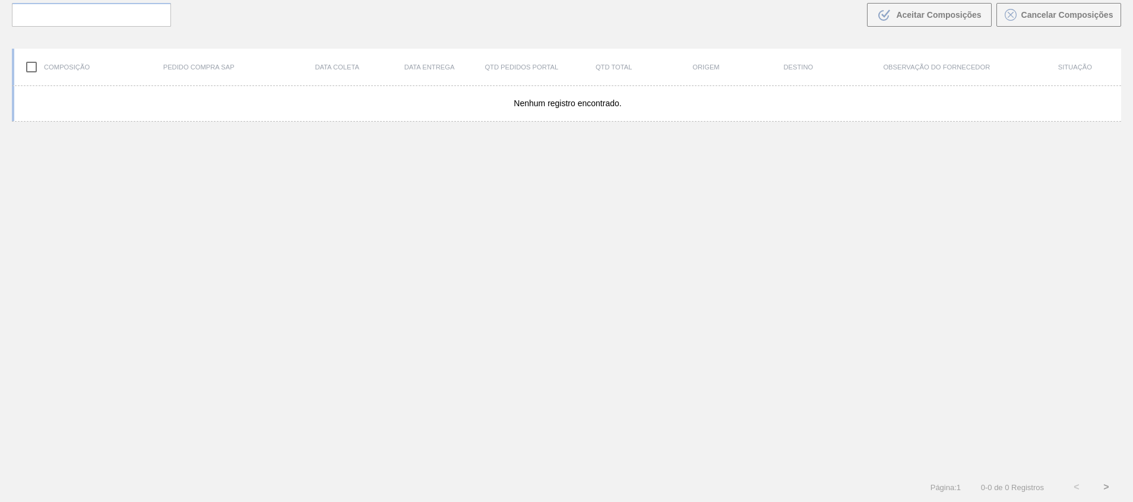
scroll to position [86, 0]
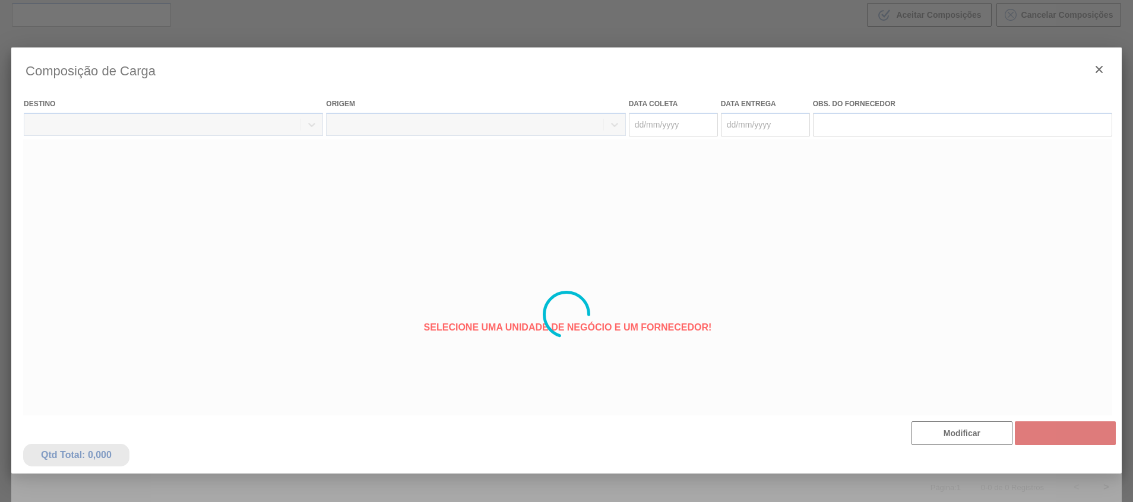
type coleta "[DATE]"
type Entrega "[DATE]"
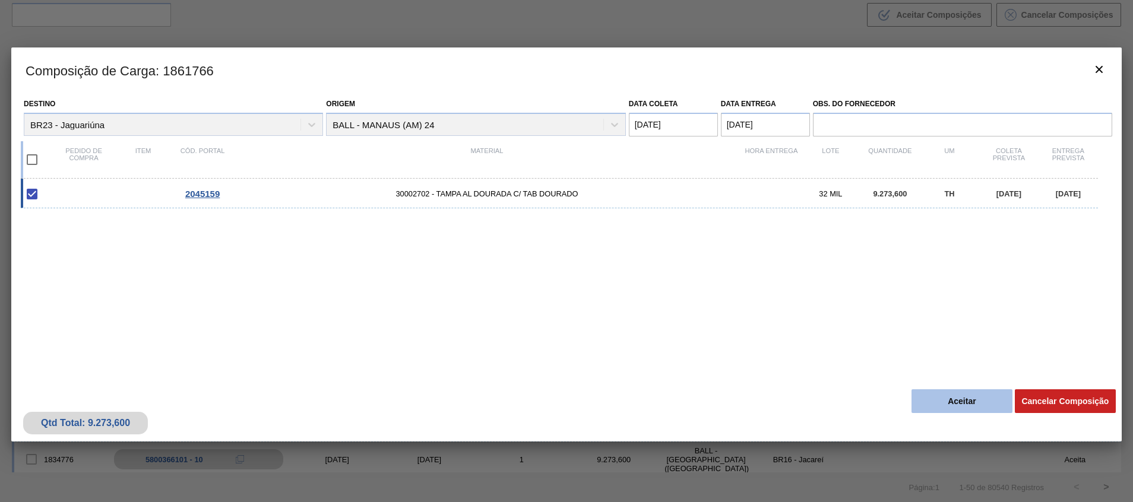
click at [949, 402] on button "Aceitar" at bounding box center [961, 402] width 101 height 24
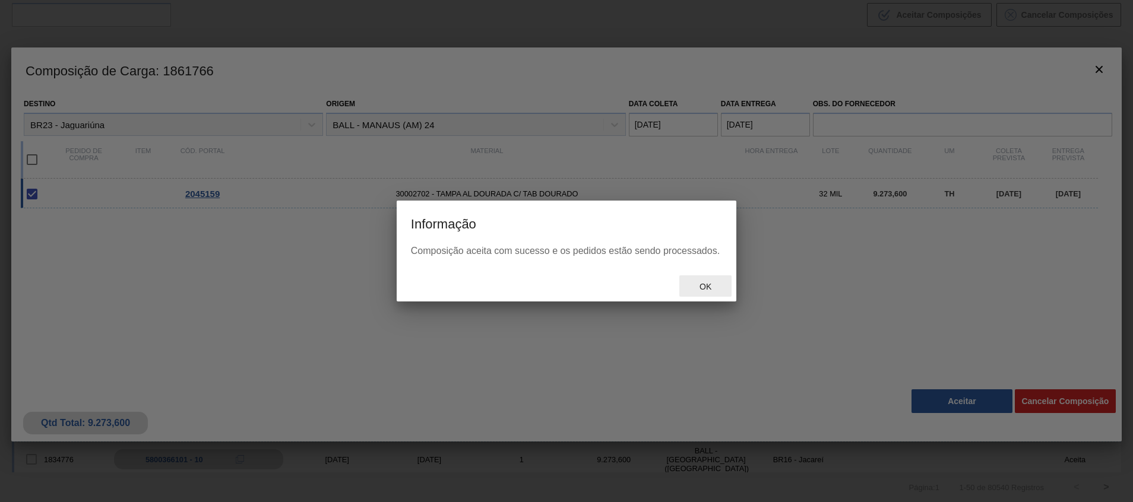
click at [696, 289] on span "Ok" at bounding box center [705, 287] width 31 height 10
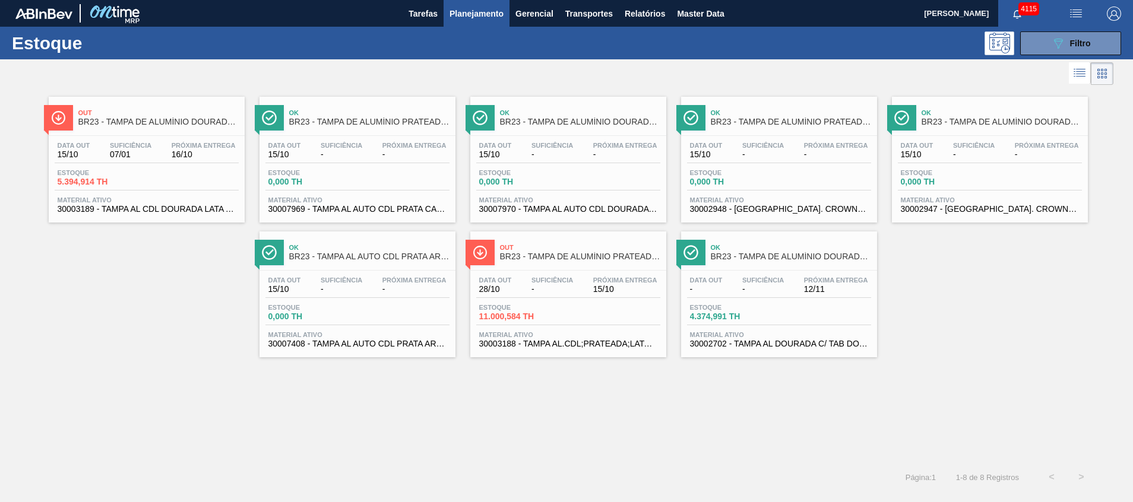
click at [468, 22] on button "Planejamento" at bounding box center [477, 13] width 66 height 27
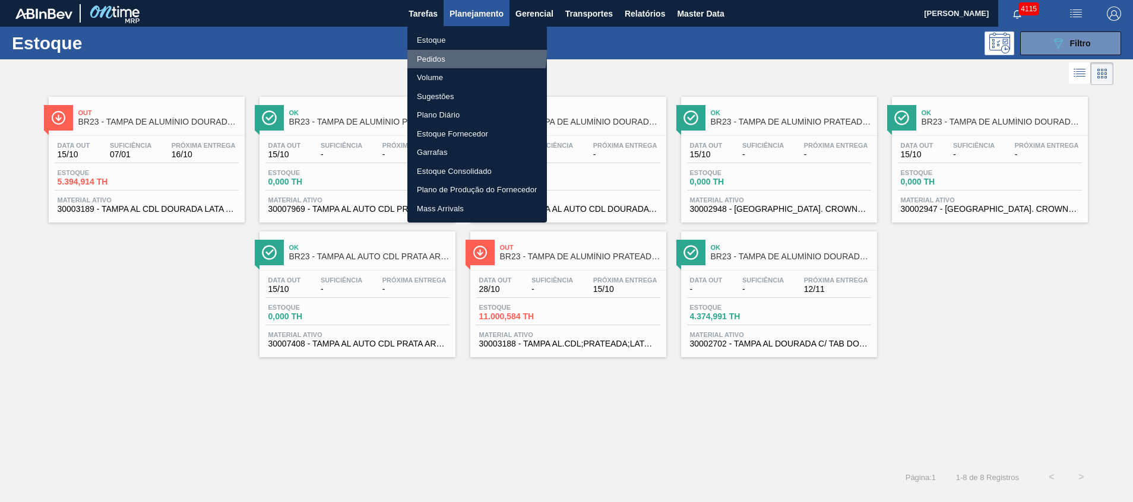
click at [458, 53] on li "Pedidos" at bounding box center [477, 59] width 140 height 19
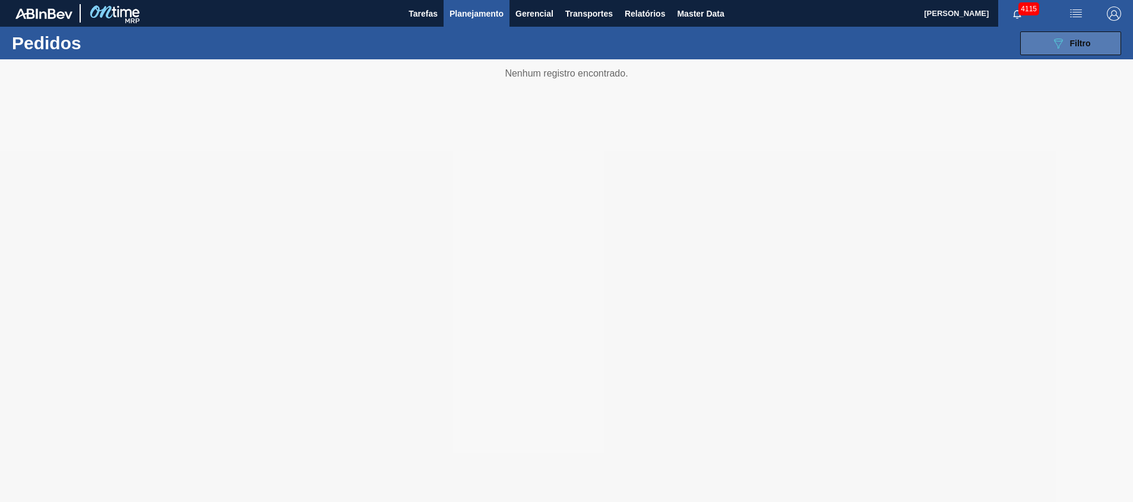
click at [1086, 37] on div "089F7B8B-B2A5-4AFE-B5C0-19BA573D28AC Filtro" at bounding box center [1071, 43] width 40 height 14
click at [1043, 55] on div "089F7B8B-B2A5-4AFE-B5C0-19BA573D28AC Filtro Código Pedido Portal Códido PO SAP …" at bounding box center [658, 44] width 938 height 36
click at [1049, 44] on button "089F7B8B-B2A5-4AFE-B5C0-19BA573D28AC Filtro" at bounding box center [1070, 43] width 101 height 24
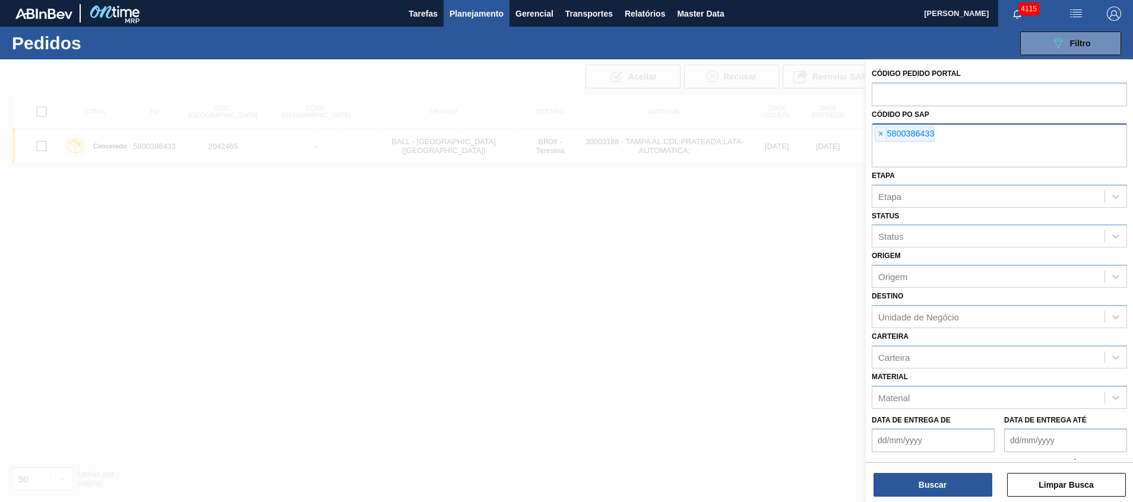
click at [953, 124] on div "× 5800386433" at bounding box center [999, 146] width 255 height 44
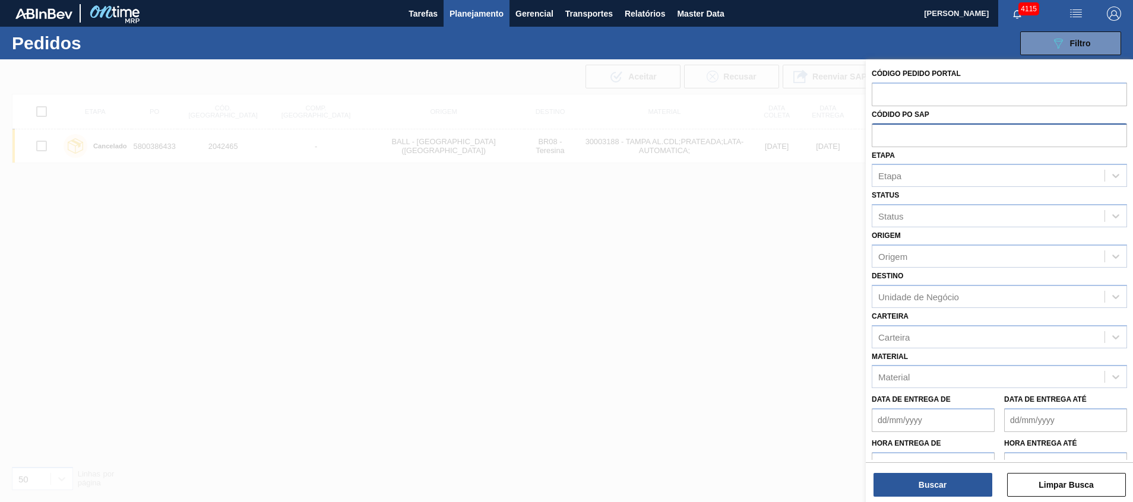
paste input "5800359599"
type input "5800359599"
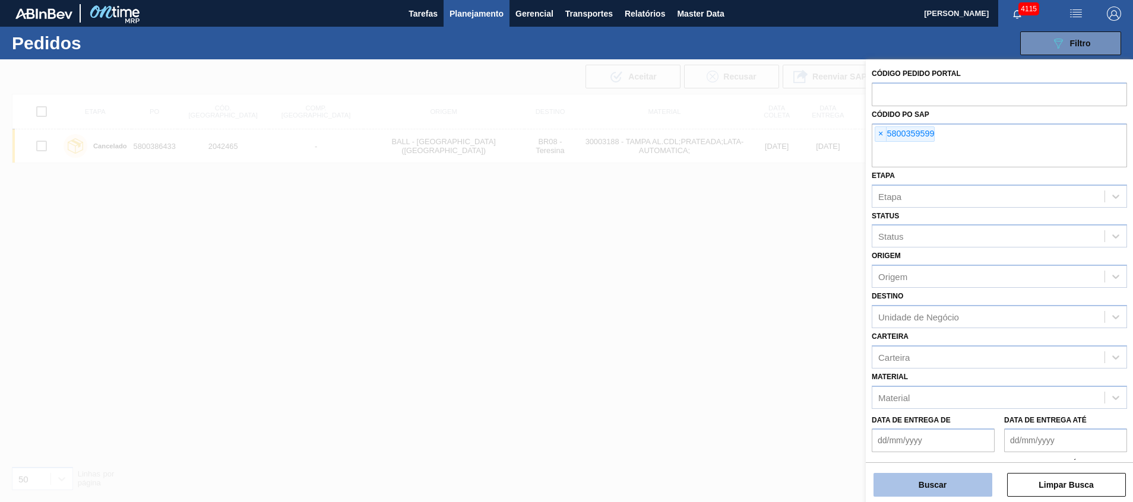
click at [890, 478] on button "Buscar" at bounding box center [932, 485] width 119 height 24
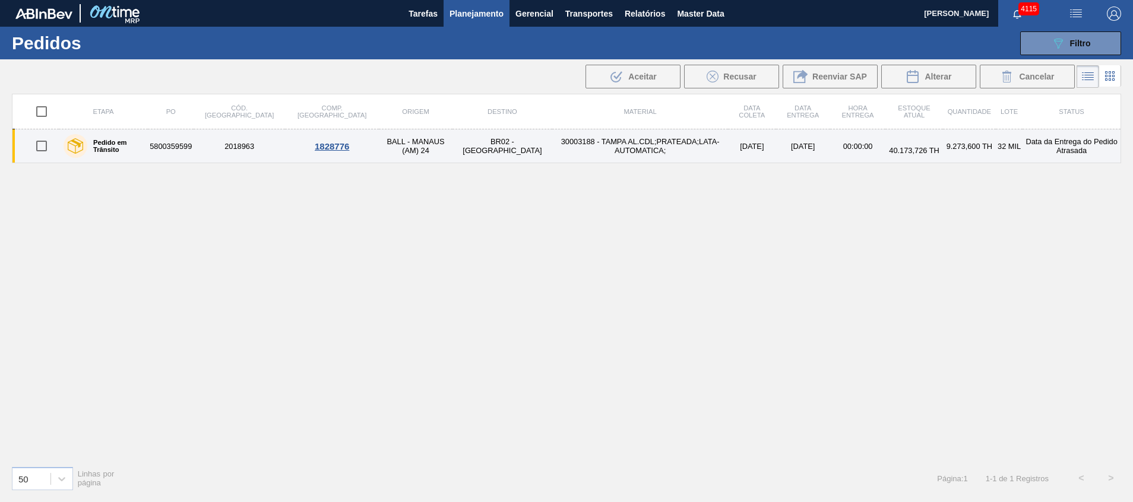
click at [580, 138] on td "30003188 - TAMPA AL.CDL;PRATEADA;LATA-AUTOMATICA;" at bounding box center [640, 146] width 176 height 34
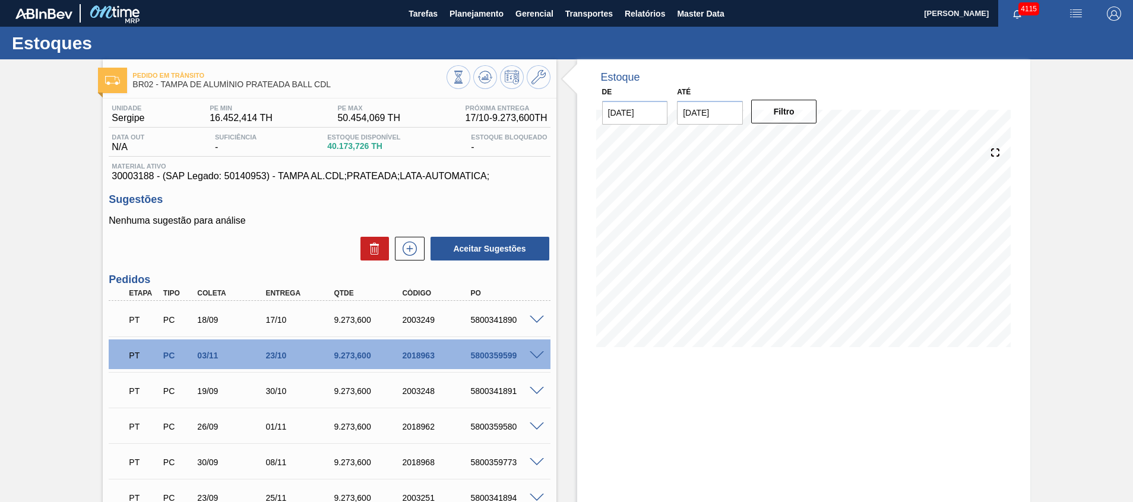
click at [504, 322] on div "5800341890" at bounding box center [505, 320] width 77 height 10
click at [509, 318] on div "5800341890" at bounding box center [505, 320] width 77 height 10
click at [509, 319] on div "5800341890" at bounding box center [505, 320] width 77 height 10
copy div "5800341890"
click at [540, 319] on span at bounding box center [537, 320] width 14 height 9
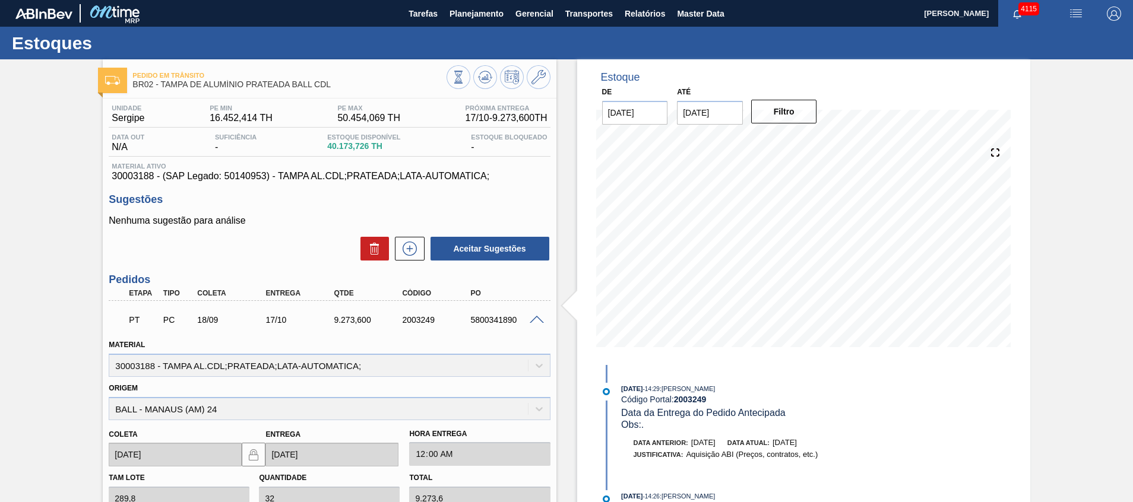
click at [535, 321] on span at bounding box center [537, 320] width 14 height 9
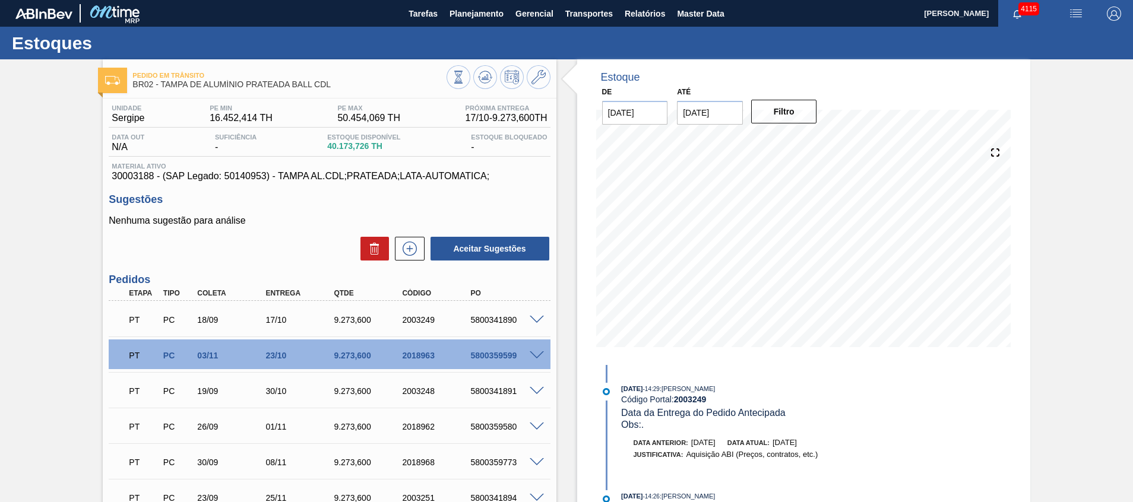
click at [508, 323] on div "5800341890" at bounding box center [505, 320] width 77 height 10
copy div "5800341890"
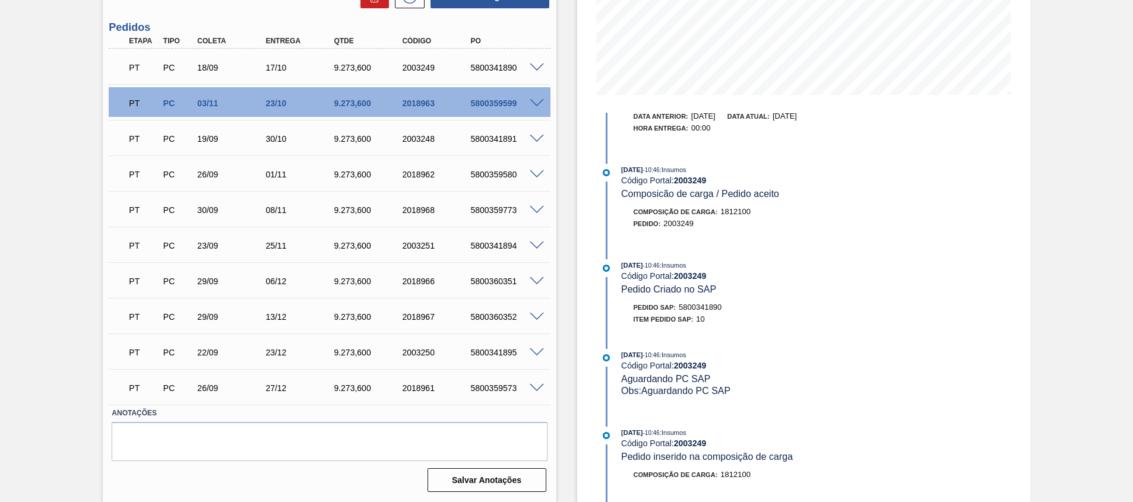
scroll to position [163, 0]
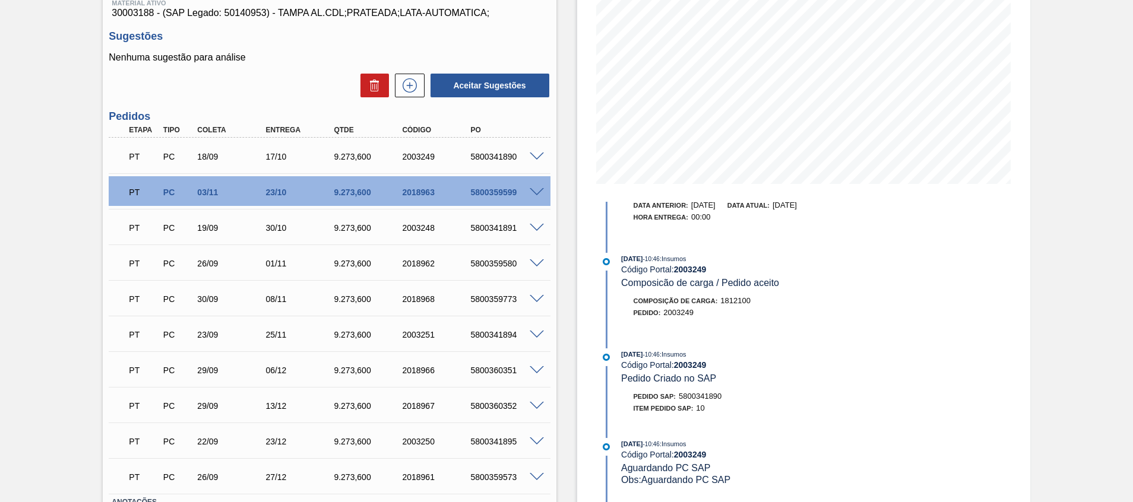
click at [498, 194] on div "5800359599" at bounding box center [505, 193] width 77 height 10
click at [539, 190] on span at bounding box center [537, 192] width 14 height 9
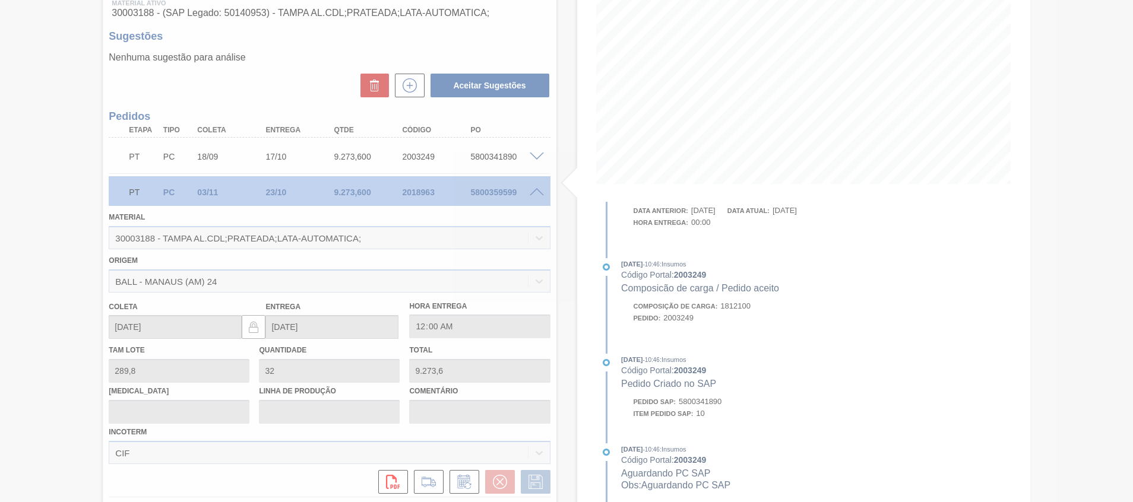
scroll to position [632, 0]
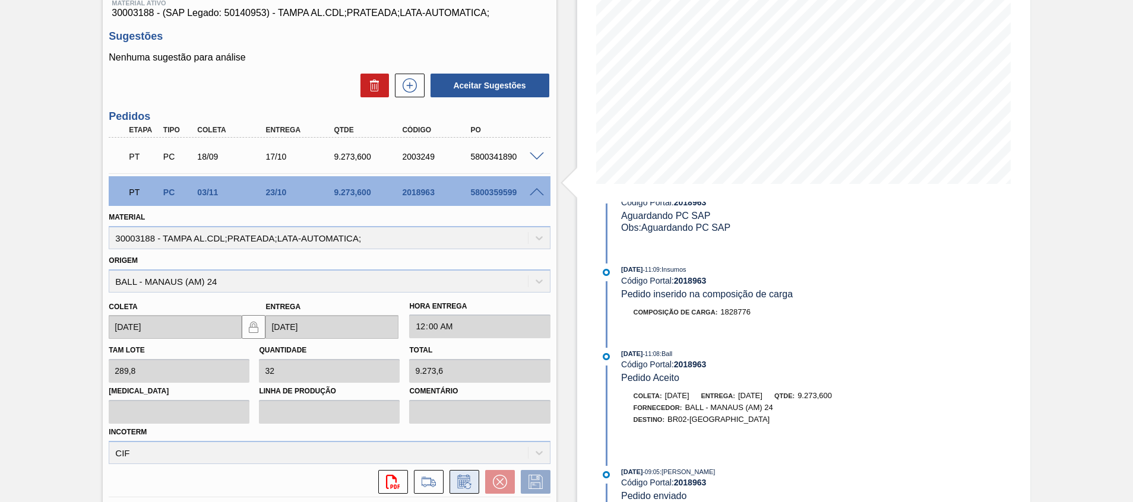
click at [457, 482] on icon at bounding box center [463, 482] width 12 height 14
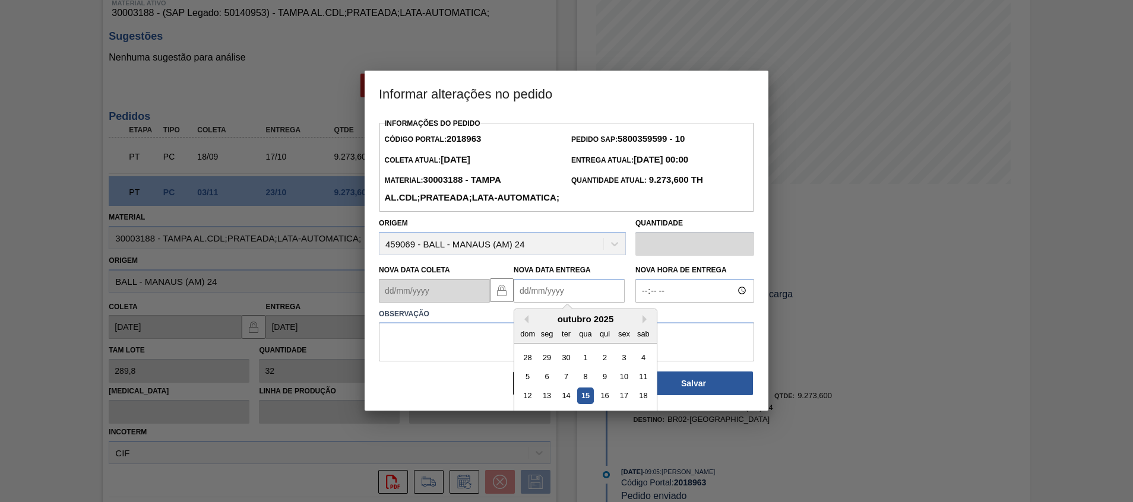
click at [576, 303] on Entrega2018963 "Nova Data Entrega" at bounding box center [569, 291] width 111 height 24
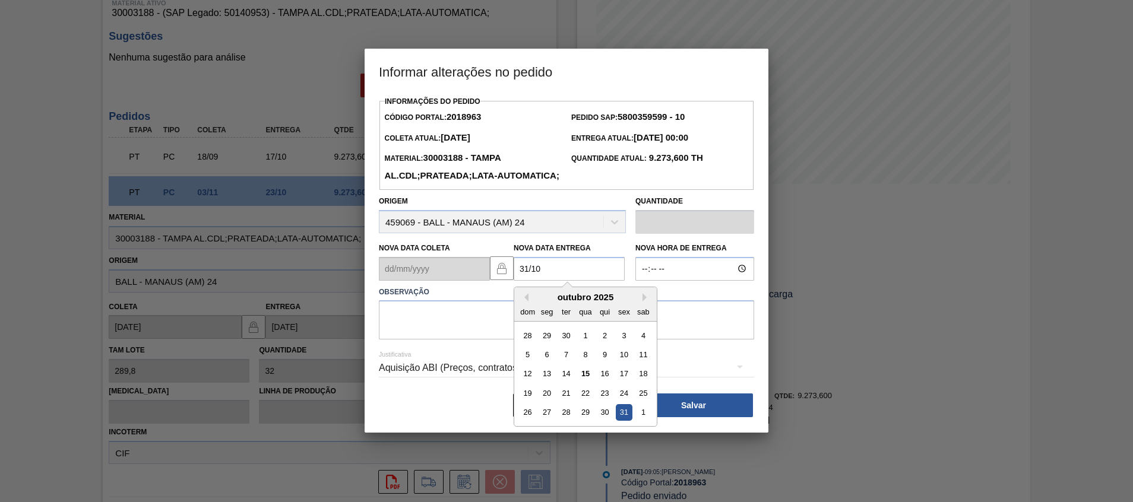
click at [626, 420] on div "31" at bounding box center [624, 412] width 16 height 16
type Entrega2018963 "[DATE]"
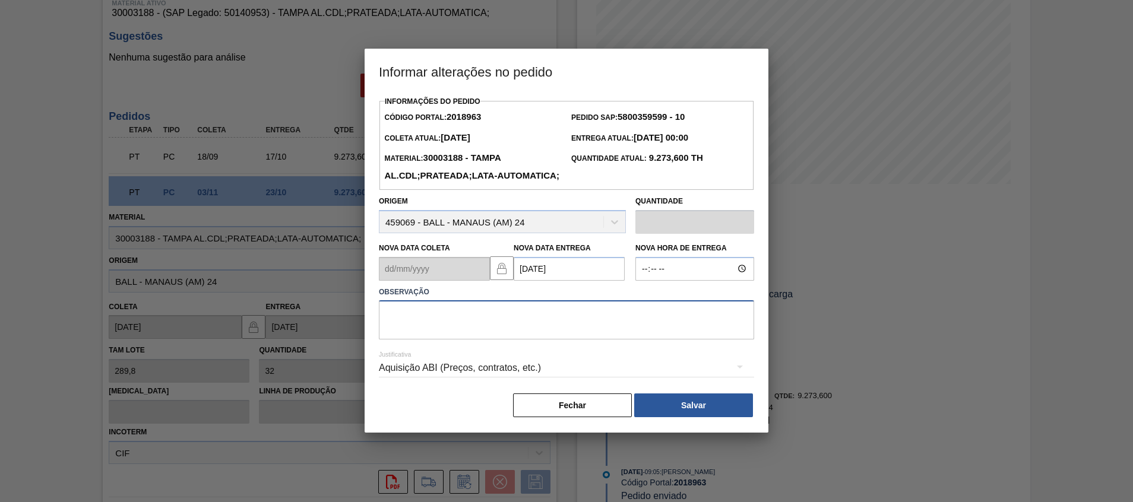
click at [617, 340] on textarea at bounding box center [566, 319] width 375 height 39
type textarea "Atraso navio"
click at [654, 417] on button "Salvar" at bounding box center [693, 406] width 119 height 24
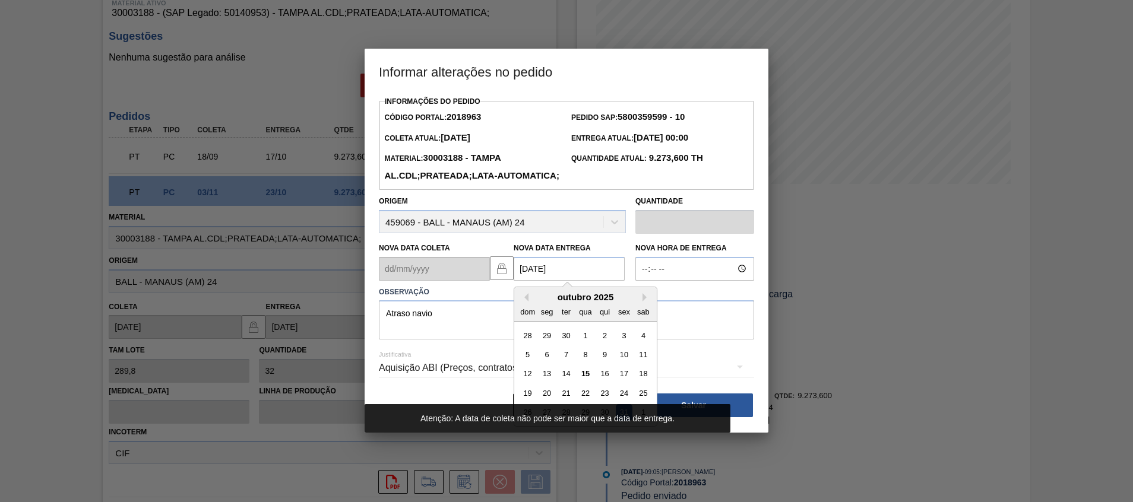
click at [594, 279] on Entrega2018963 "[DATE]" at bounding box center [569, 269] width 111 height 24
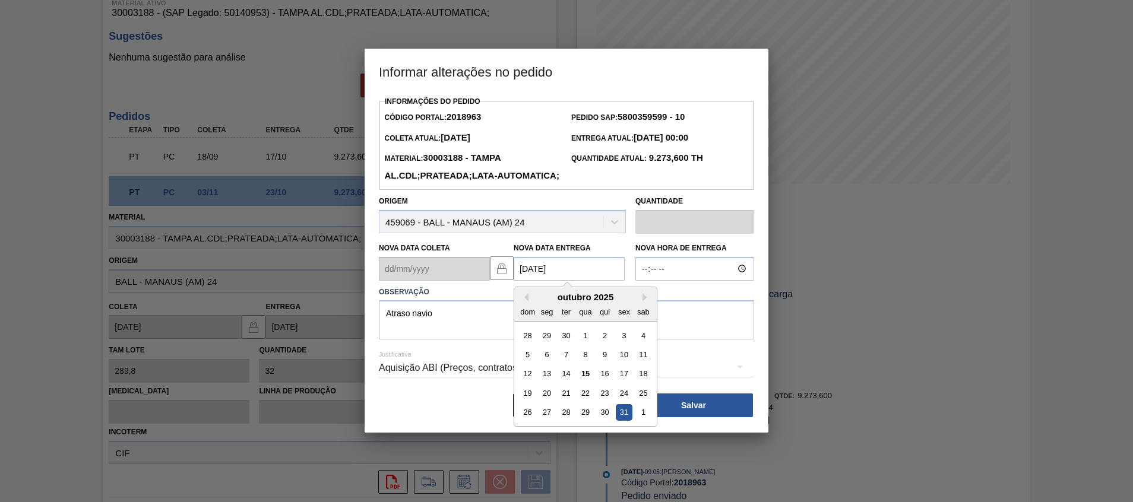
click at [626, 420] on div "31" at bounding box center [624, 412] width 16 height 16
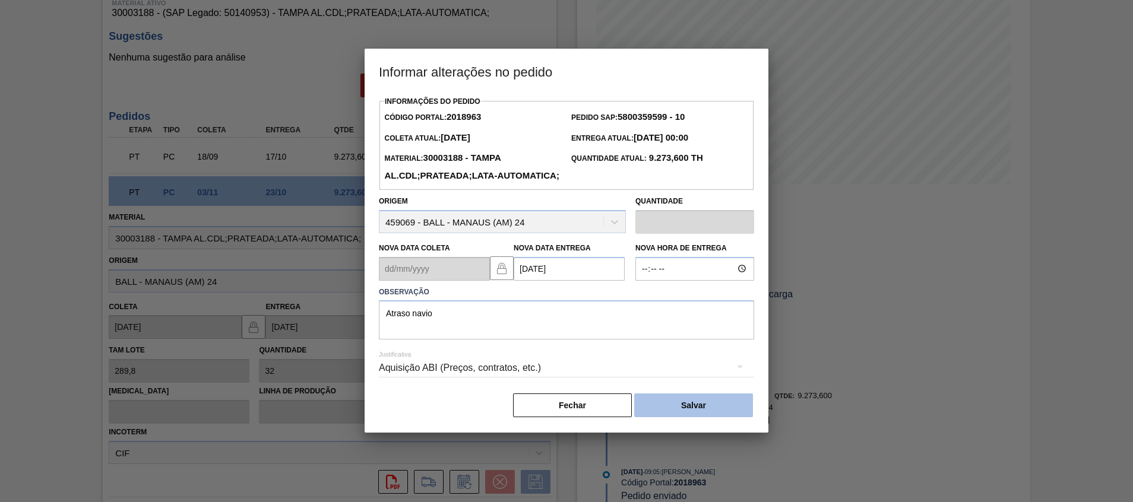
click at [683, 417] on button "Salvar" at bounding box center [693, 406] width 119 height 24
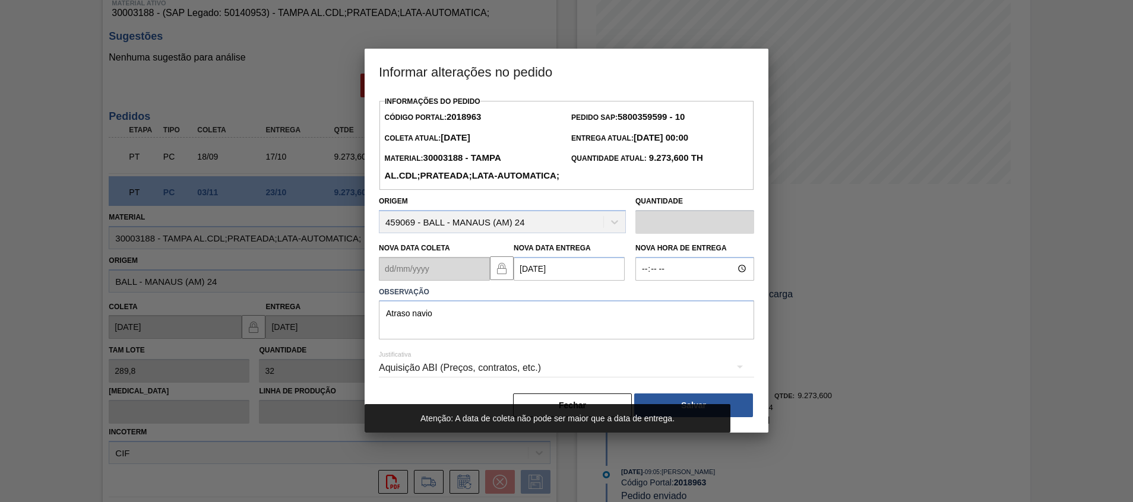
click at [417, 274] on div "Nova Data Coleta" at bounding box center [434, 260] width 111 height 41
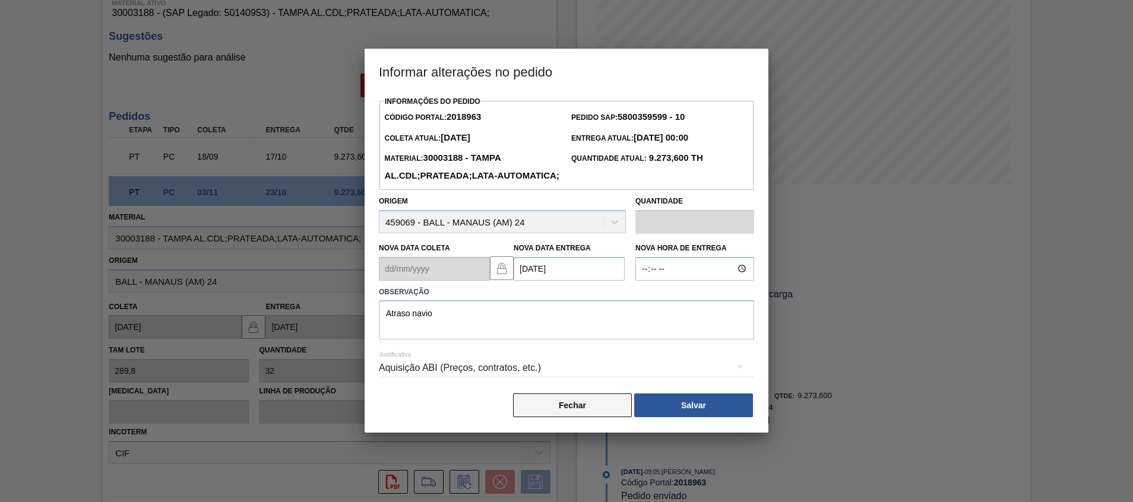
click at [609, 417] on button "Fechar" at bounding box center [572, 406] width 119 height 24
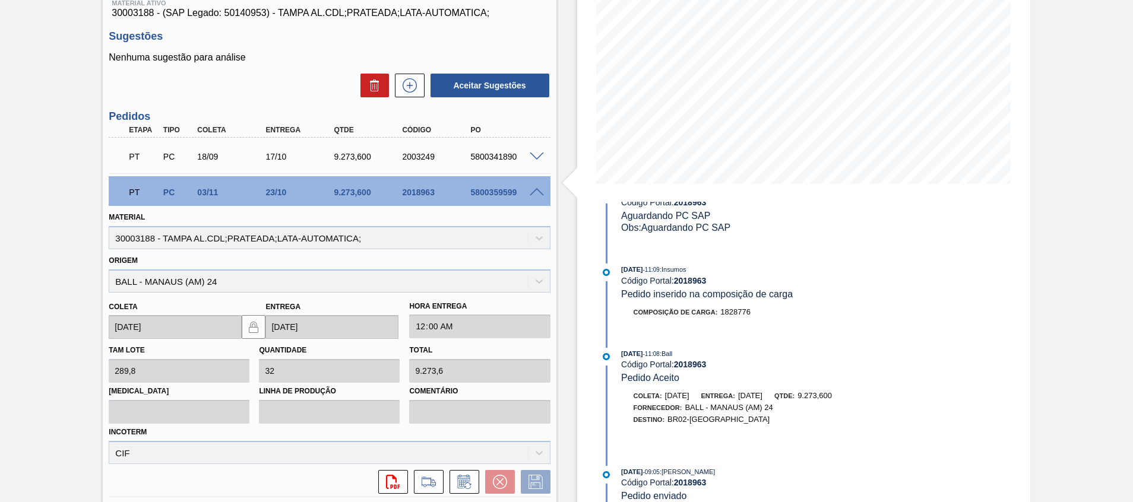
click at [503, 195] on div "5800359599" at bounding box center [505, 193] width 77 height 10
click at [502, 196] on div "5800359599" at bounding box center [505, 193] width 77 height 10
copy div "5800359599"
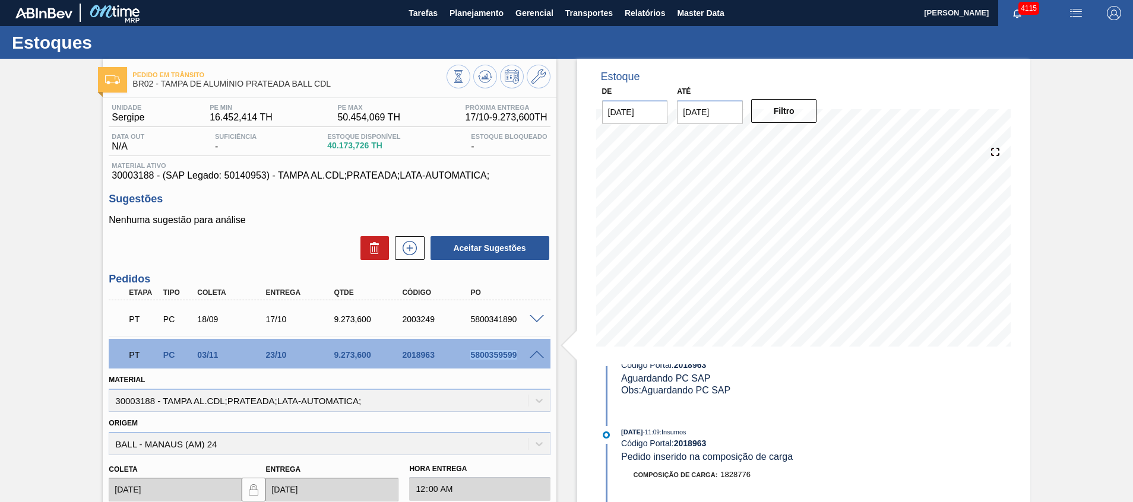
scroll to position [0, 0]
click at [463, 14] on span "Planejamento" at bounding box center [477, 14] width 54 height 14
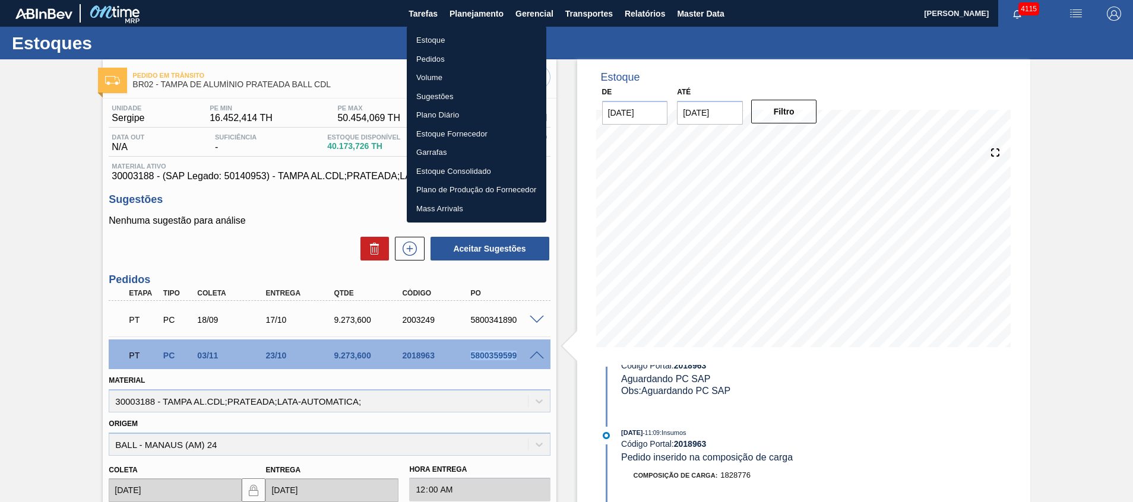
click at [456, 52] on li "Pedidos" at bounding box center [477, 59] width 140 height 19
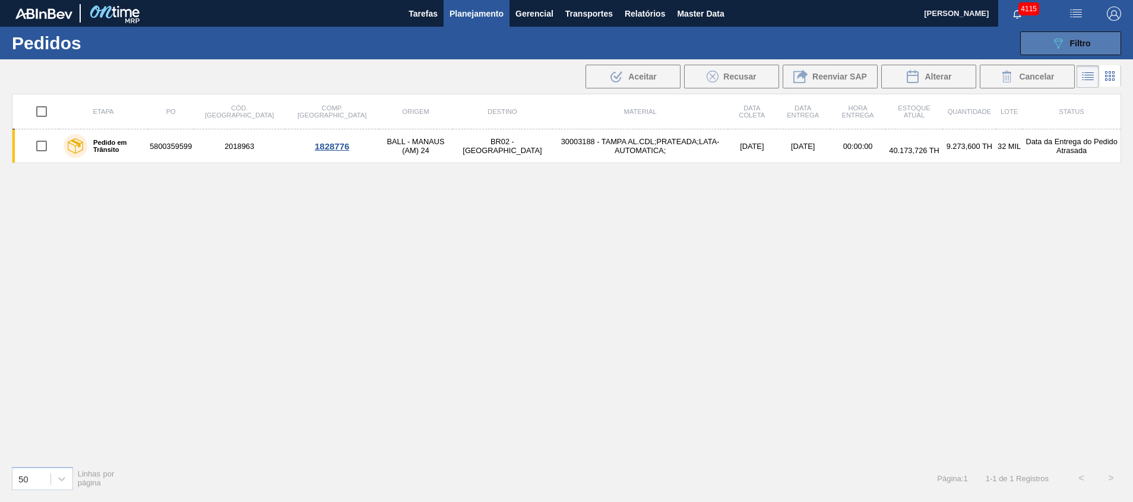
click at [1056, 40] on icon "089F7B8B-B2A5-4AFE-B5C0-19BA573D28AC" at bounding box center [1058, 43] width 14 height 14
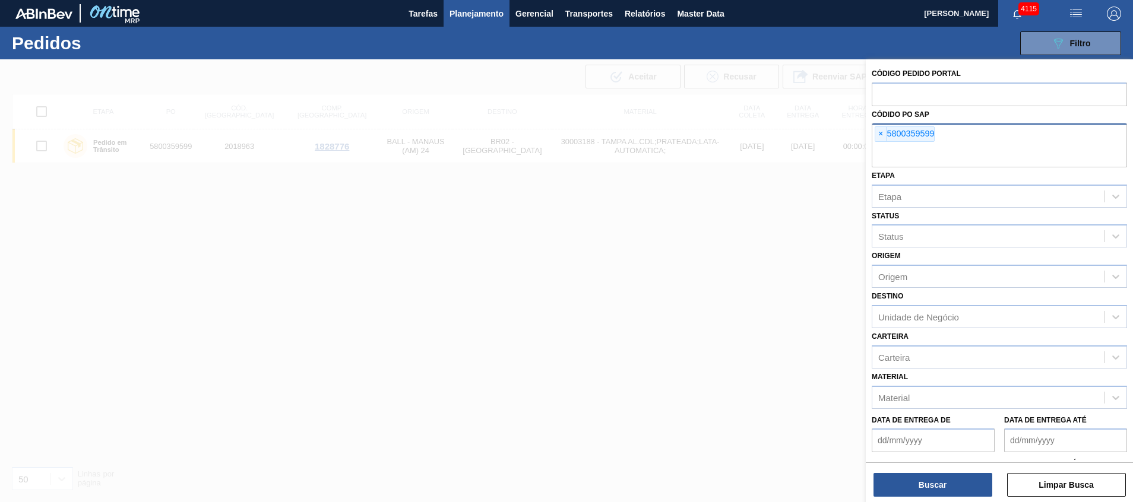
click at [982, 157] on input "text" at bounding box center [999, 156] width 255 height 23
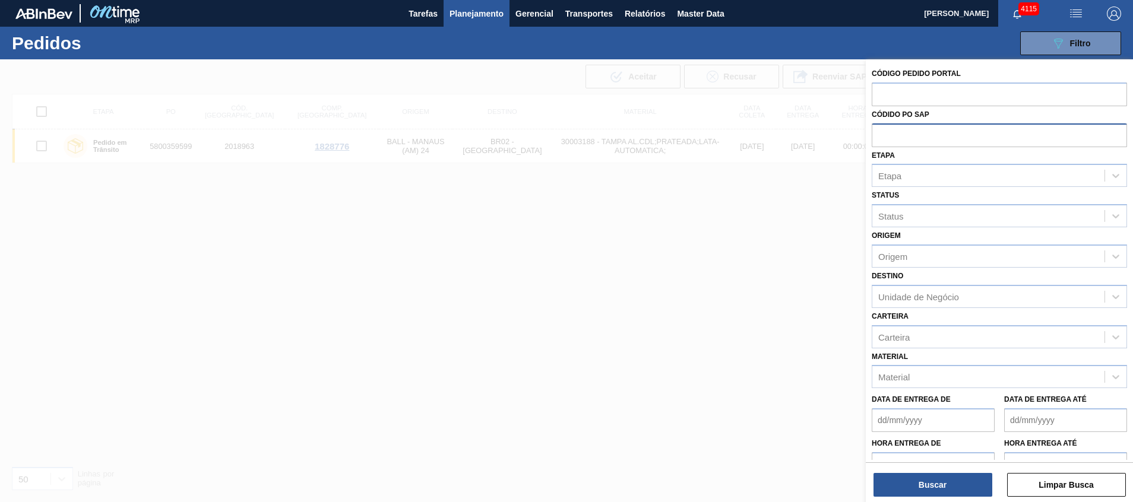
paste input "5800359599"
type input "5800359599"
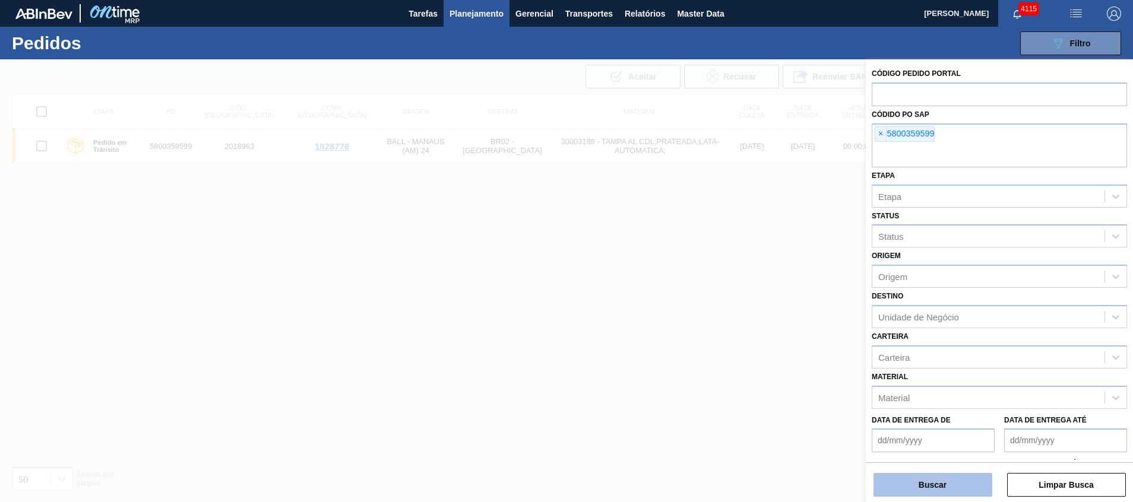
click at [897, 487] on button "Buscar" at bounding box center [932, 485] width 119 height 24
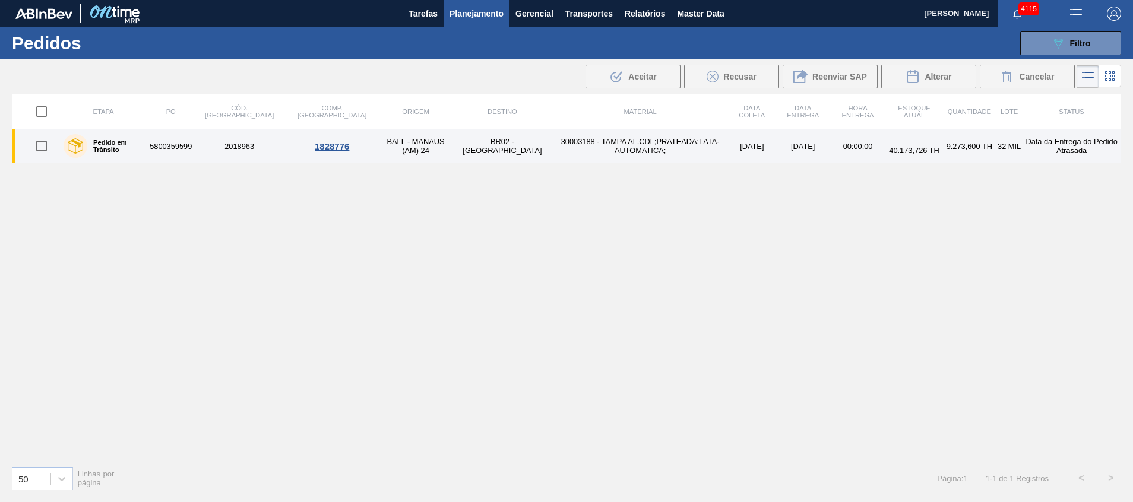
click at [552, 138] on td "30003188 - TAMPA AL.CDL;PRATEADA;LATA-AUTOMATICA;" at bounding box center [640, 146] width 176 height 34
click at [39, 145] on input "checkbox" at bounding box center [41, 146] width 25 height 25
checkbox input "true"
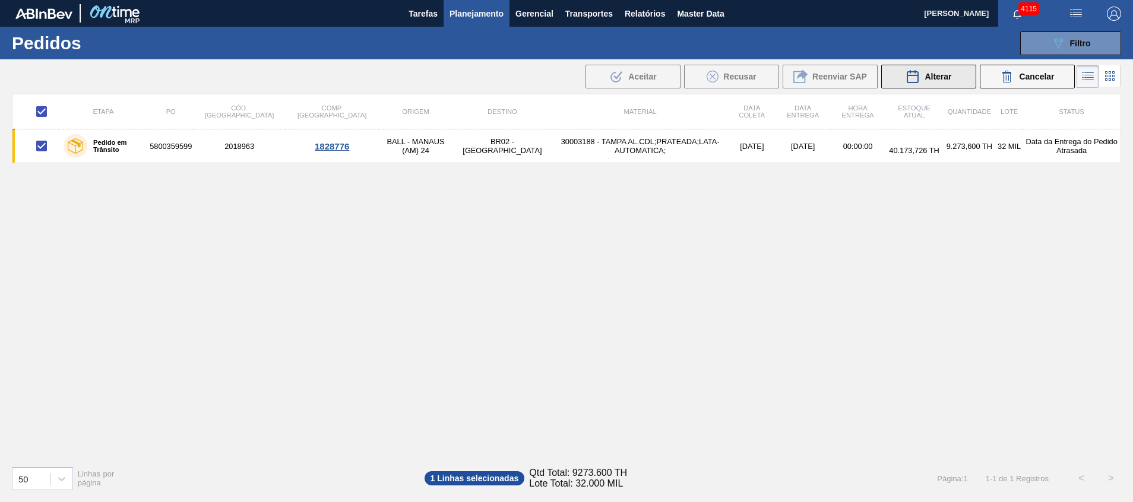
click at [947, 82] on div "Alterar" at bounding box center [929, 76] width 46 height 14
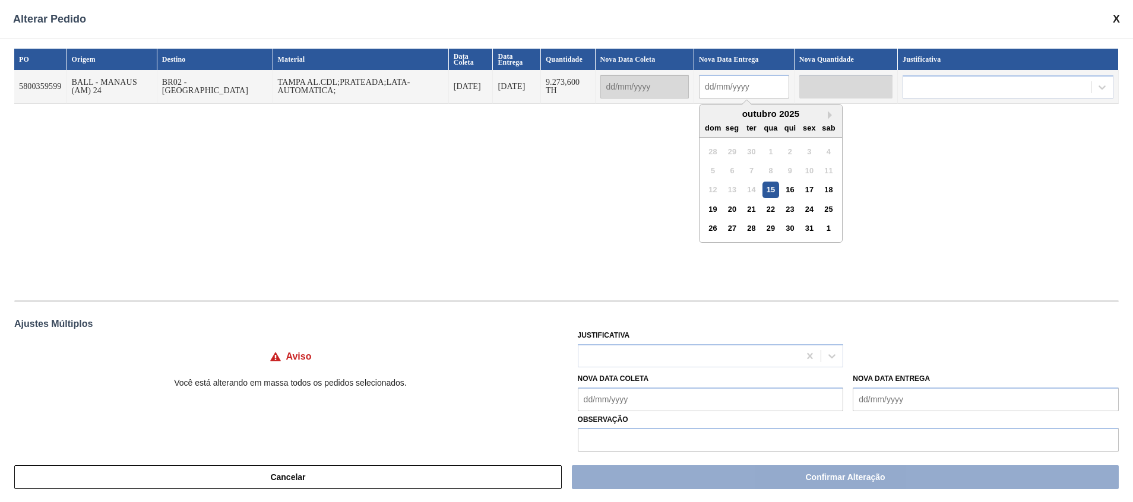
click at [740, 86] on input "text" at bounding box center [744, 87] width 90 height 24
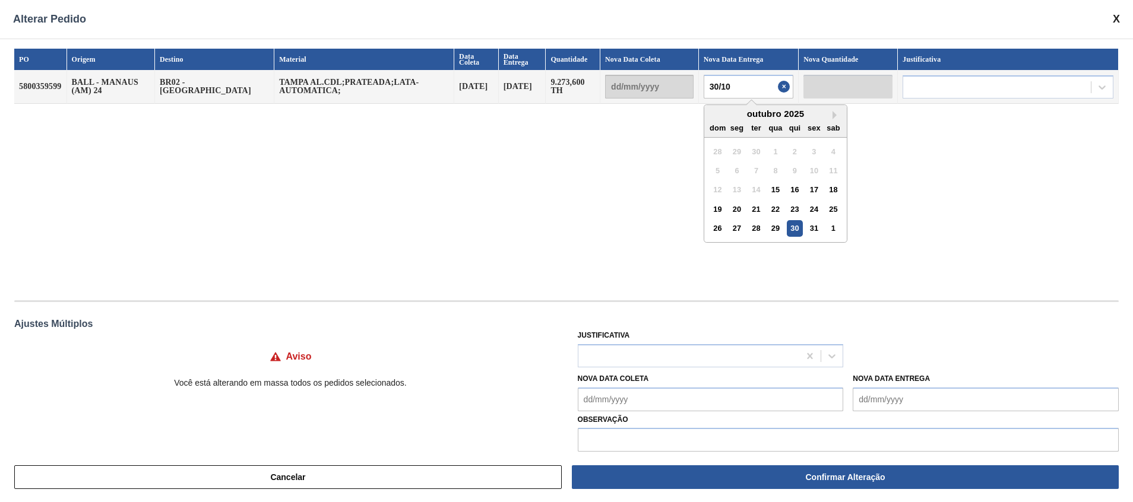
click at [787, 230] on div "30" at bounding box center [795, 228] width 16 height 16
click at [733, 91] on input "30/10/2025" at bounding box center [749, 87] width 90 height 24
click at [806, 227] on div "31" at bounding box center [814, 228] width 16 height 16
type input "[DATE]"
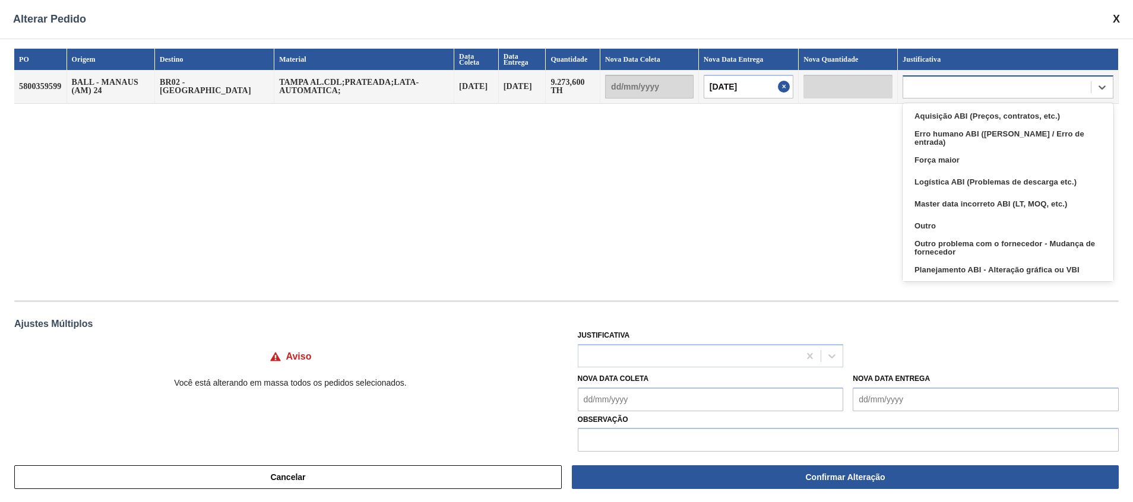
click at [930, 82] on div at bounding box center [997, 86] width 188 height 17
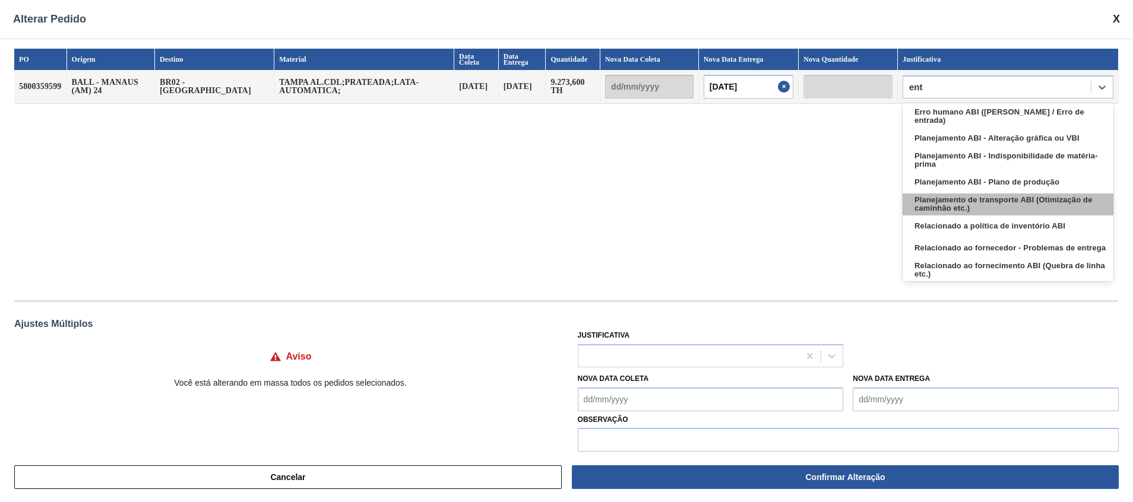
type input "entr"
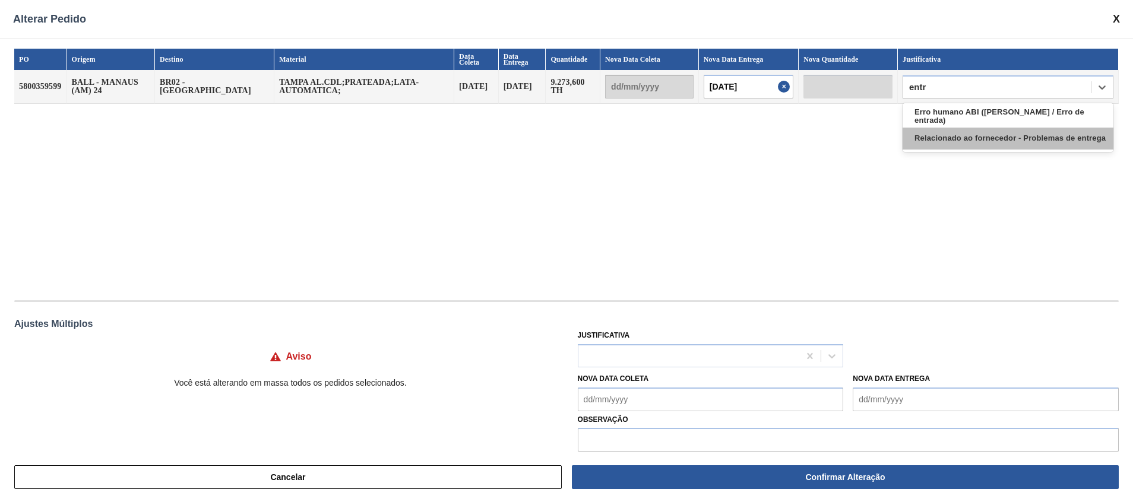
click at [974, 137] on div "Relacionado ao fornecedor - Problemas de entrega" at bounding box center [1008, 139] width 211 height 22
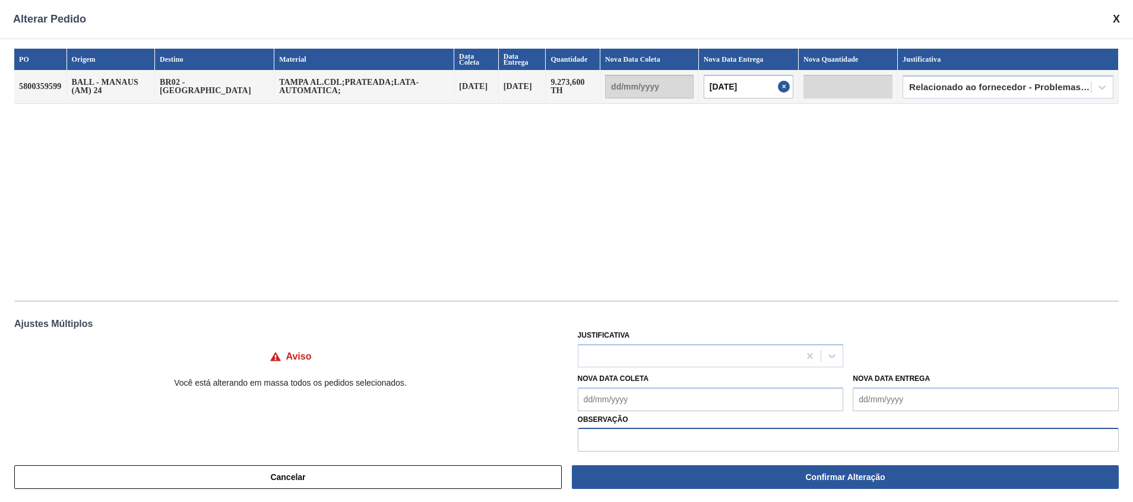
click at [634, 442] on input "text" at bounding box center [848, 440] width 541 height 24
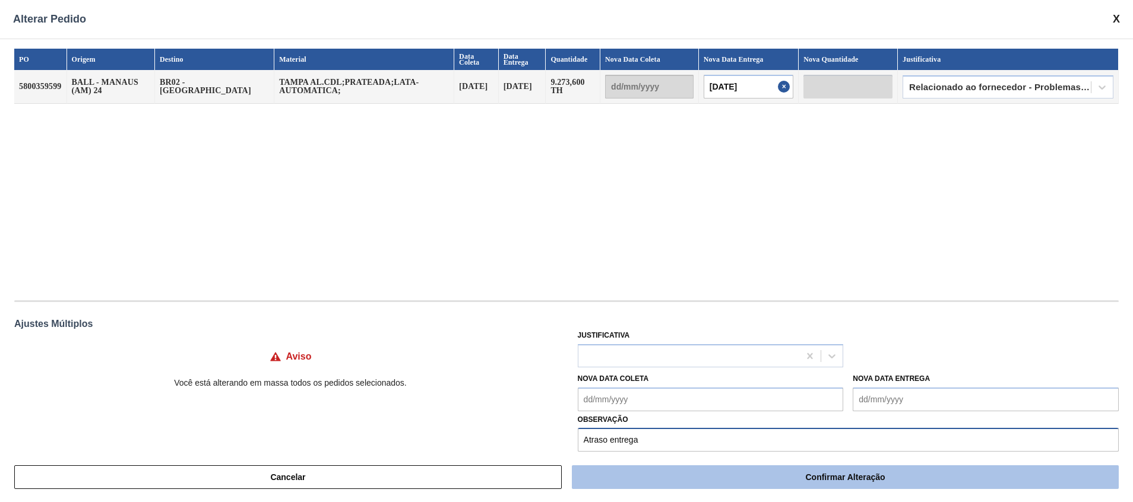
type input "Atraso entrega"
click at [647, 483] on button "Confirmar Alteração" at bounding box center [845, 478] width 547 height 24
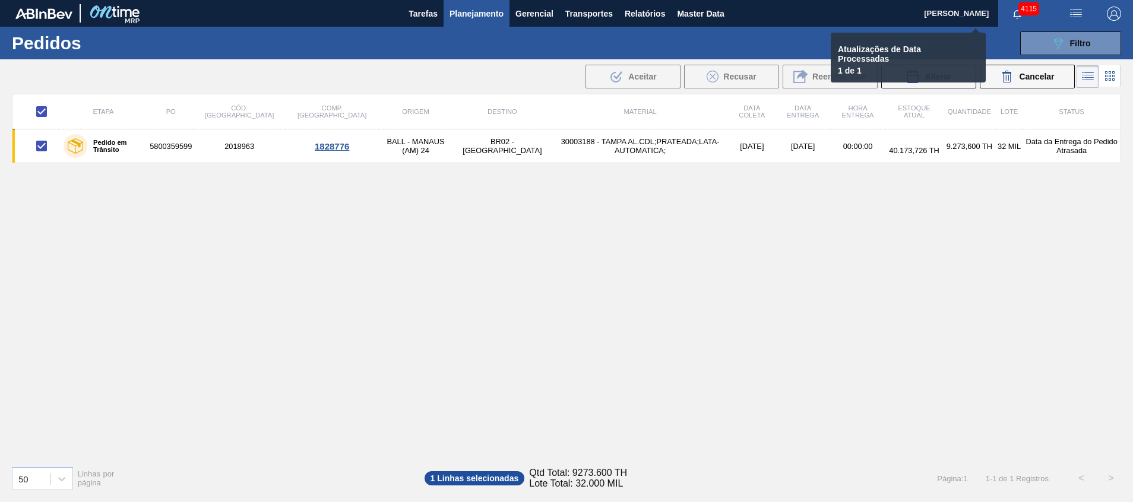
checkbox input "false"
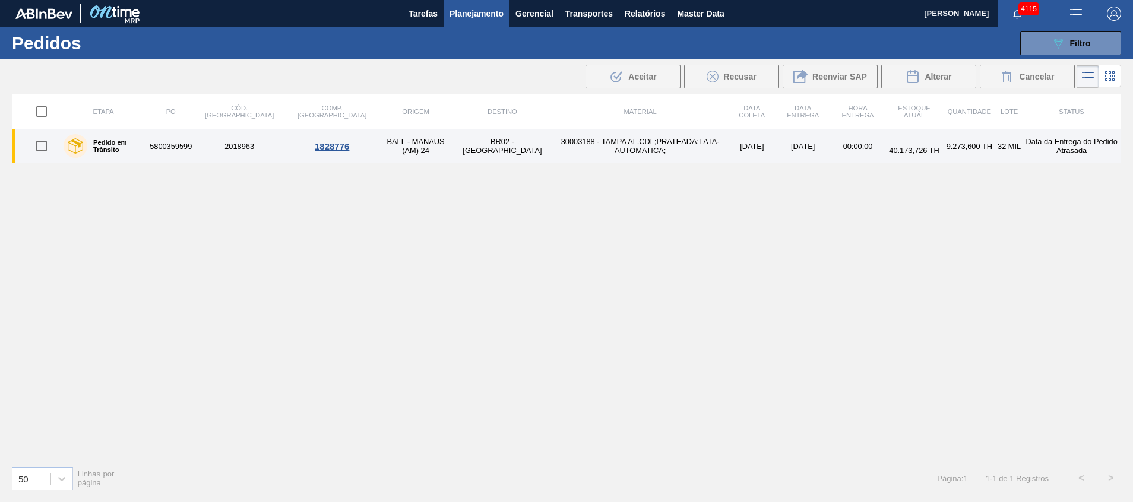
click at [552, 157] on td "30003188 - TAMPA AL.CDL;PRATEADA;LATA-AUTOMATICA;" at bounding box center [640, 146] width 176 height 34
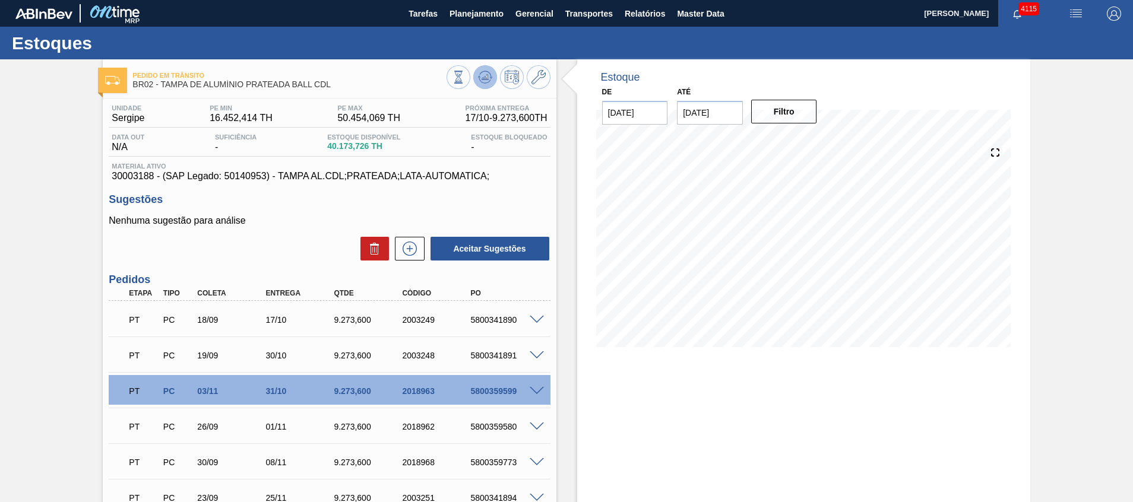
click at [473, 78] on button at bounding box center [485, 77] width 24 height 24
click at [485, 7] on span "Planejamento" at bounding box center [477, 14] width 54 height 14
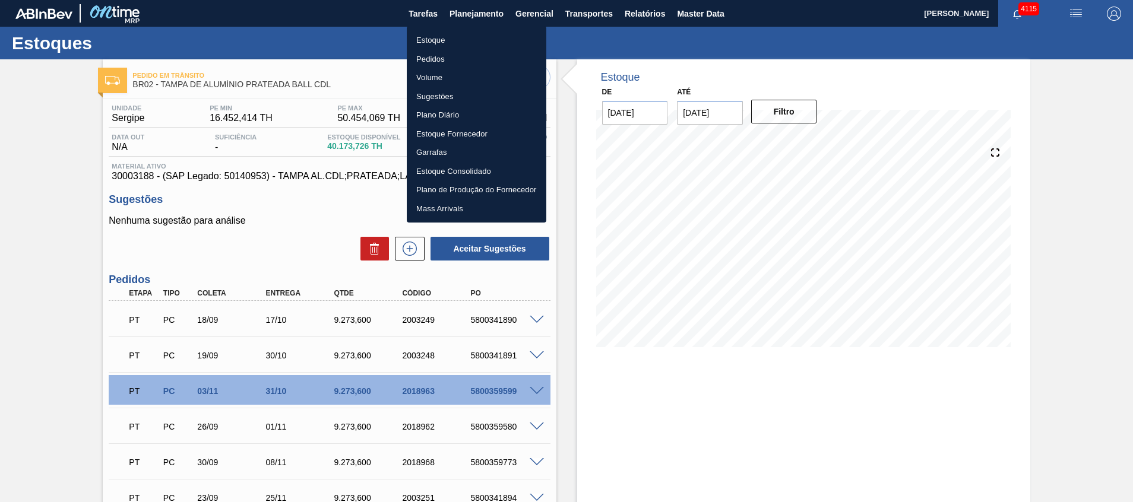
drag, startPoint x: 466, startPoint y: 38, endPoint x: 326, endPoint y: 5, distance: 143.3
click at [466, 37] on li "Estoque" at bounding box center [477, 40] width 140 height 19
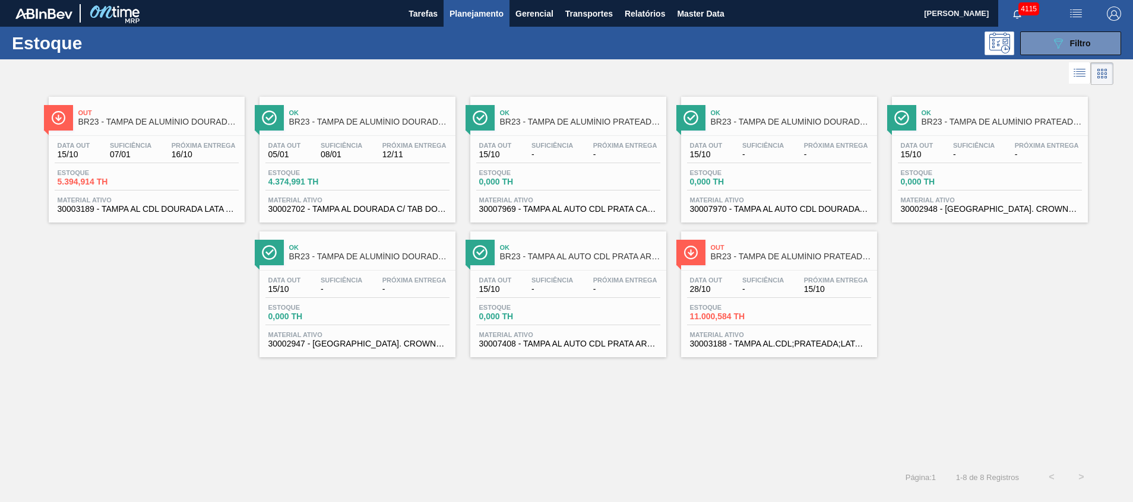
click at [464, 5] on button "Planejamento" at bounding box center [477, 13] width 66 height 27
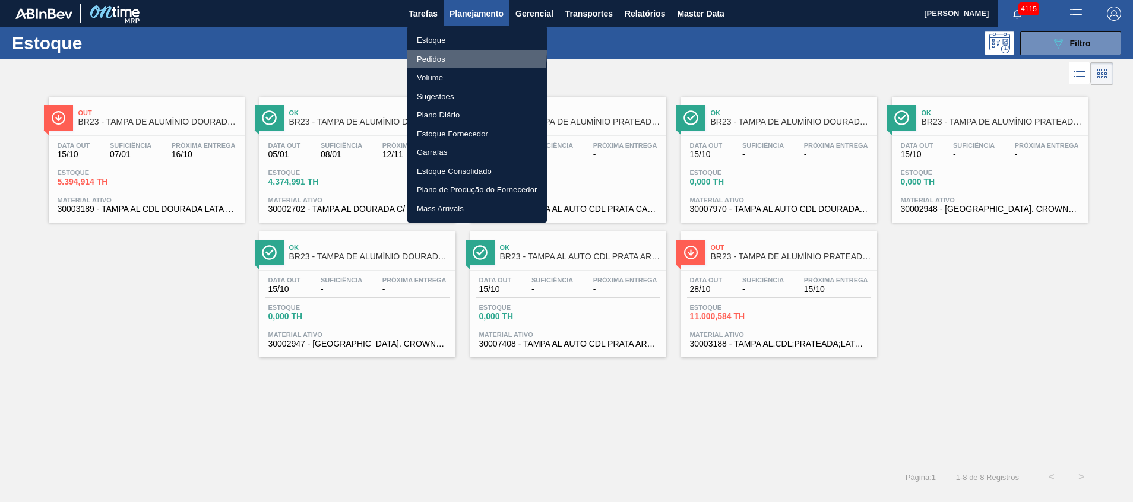
click at [451, 52] on li "Pedidos" at bounding box center [477, 59] width 140 height 19
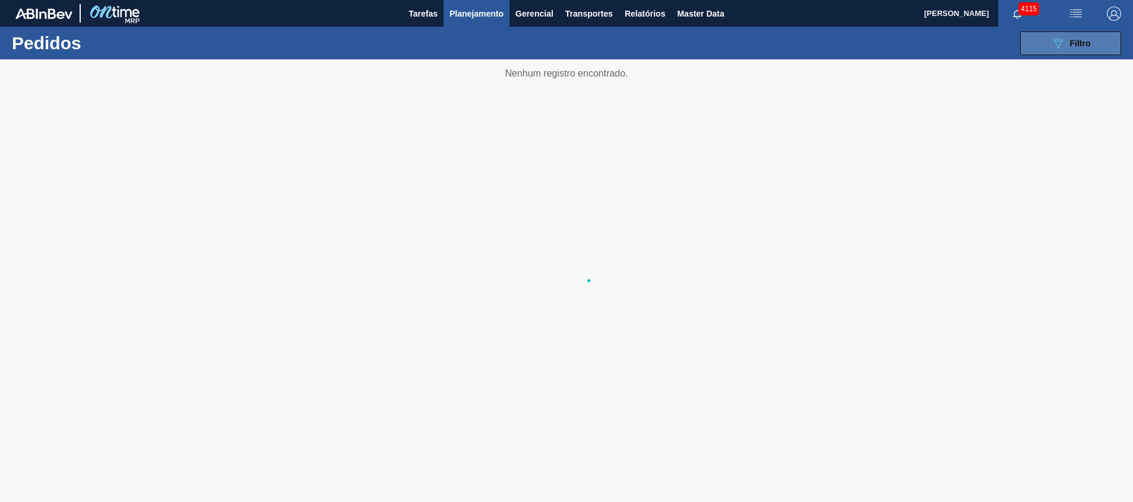
click at [1043, 42] on button "089F7B8B-B2A5-4AFE-B5C0-19BA573D28AC Filtro" at bounding box center [1070, 43] width 101 height 24
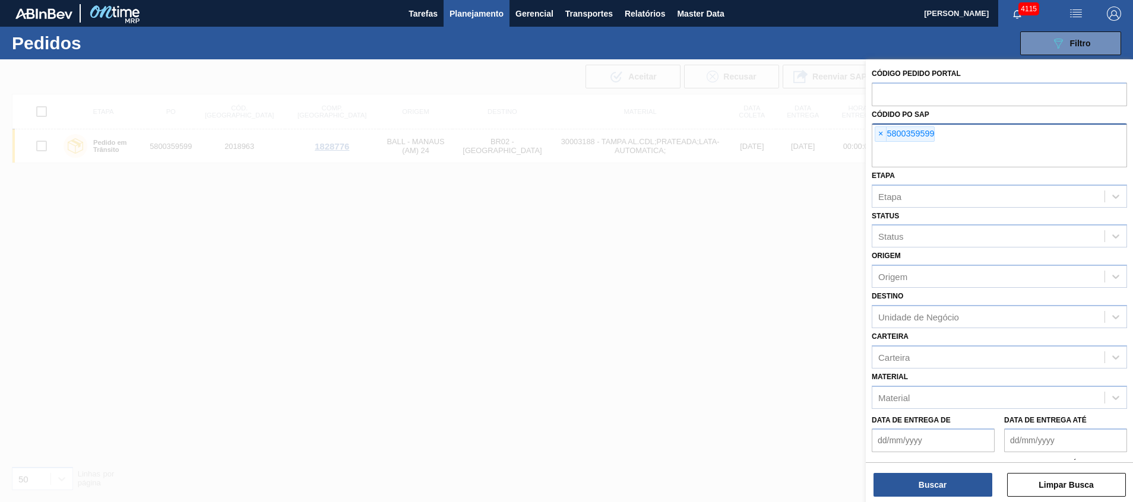
click at [949, 134] on div "× 5800359599" at bounding box center [999, 146] width 255 height 44
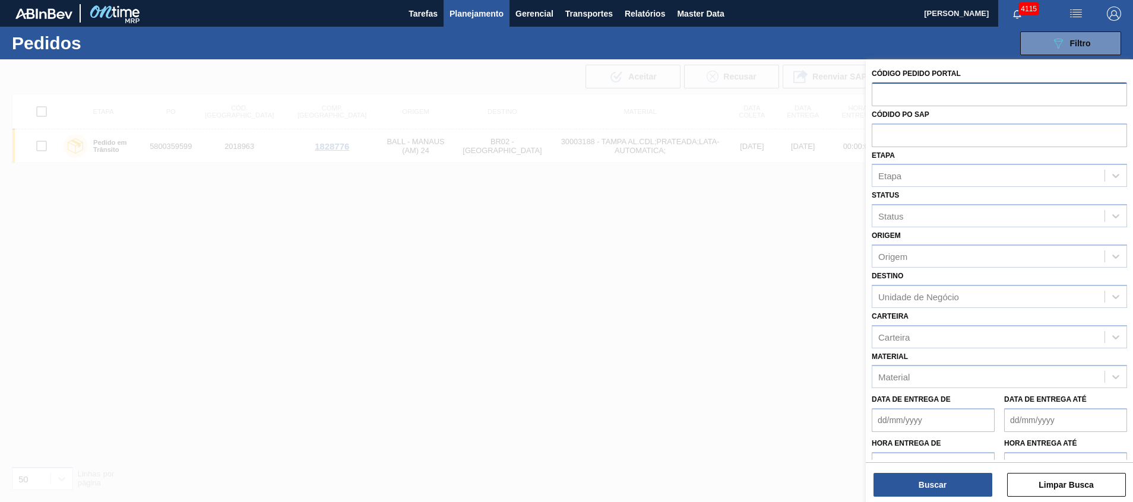
click at [945, 102] on input "text" at bounding box center [999, 94] width 255 height 23
paste input "2053763"
type input "2053763"
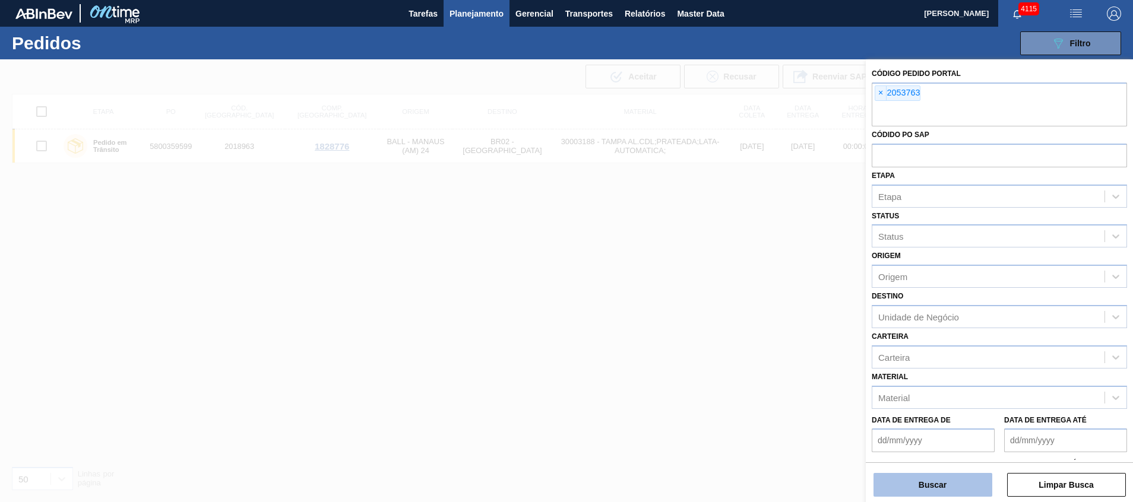
click at [882, 480] on button "Buscar" at bounding box center [932, 485] width 119 height 24
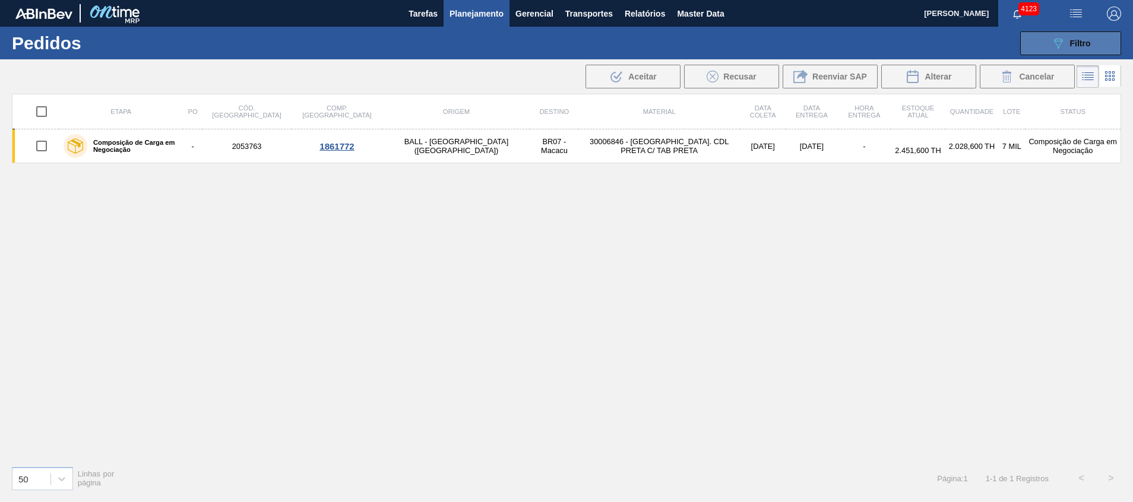
click at [1046, 39] on button "089F7B8B-B2A5-4AFE-B5C0-19BA573D28AC Filtro" at bounding box center [1070, 43] width 101 height 24
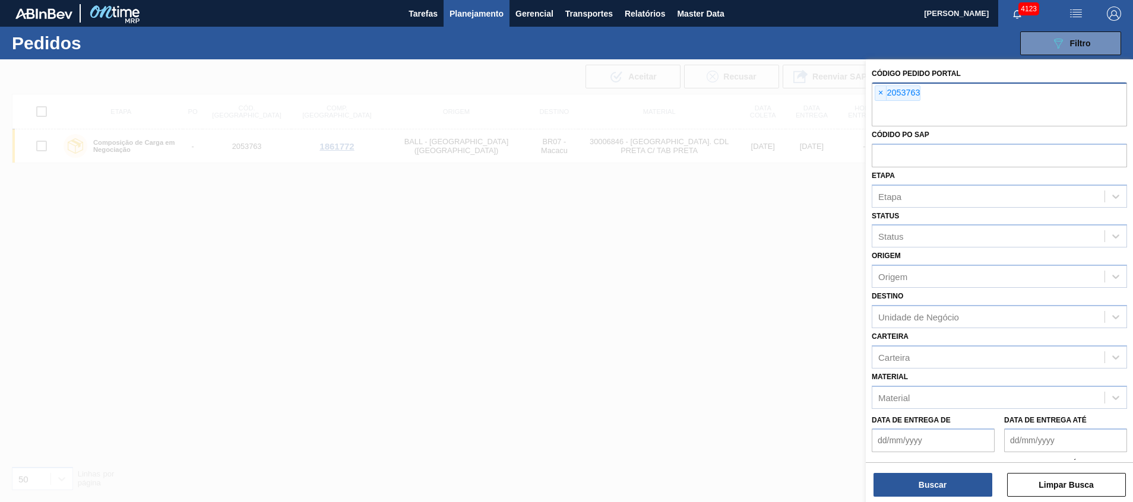
click at [971, 109] on input "text" at bounding box center [999, 115] width 255 height 23
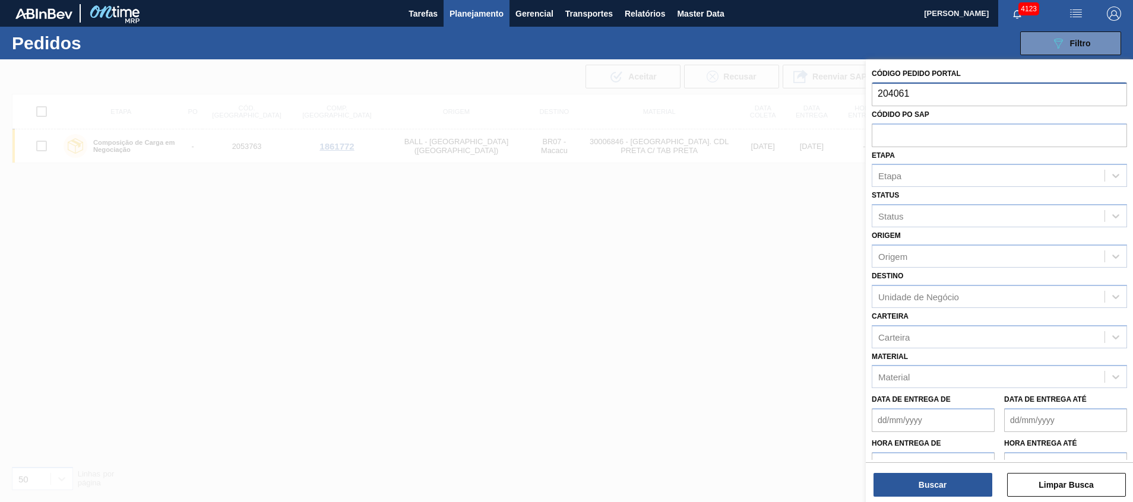
type input "2040611"
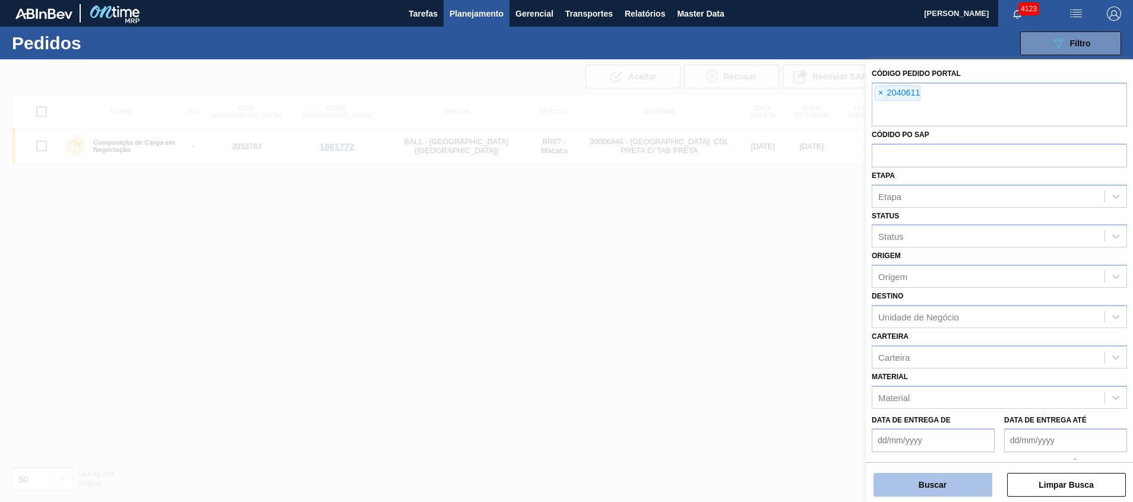
click at [922, 485] on button "Buscar" at bounding box center [932, 485] width 119 height 24
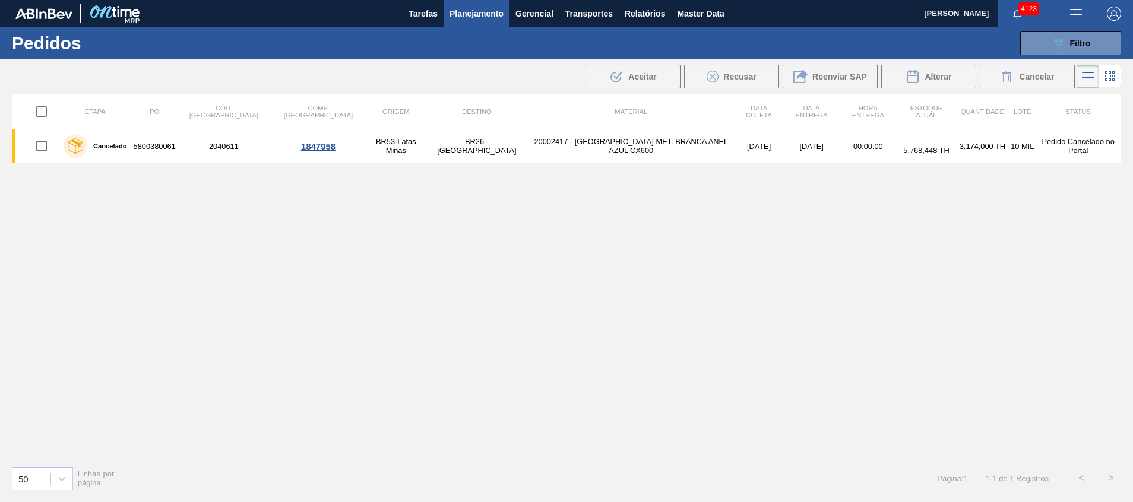
click at [417, 274] on div "Etapa PO Cód. Pedido Comp. Carga Origem Destino Material Data coleta Data Entre…" at bounding box center [566, 275] width 1109 height 363
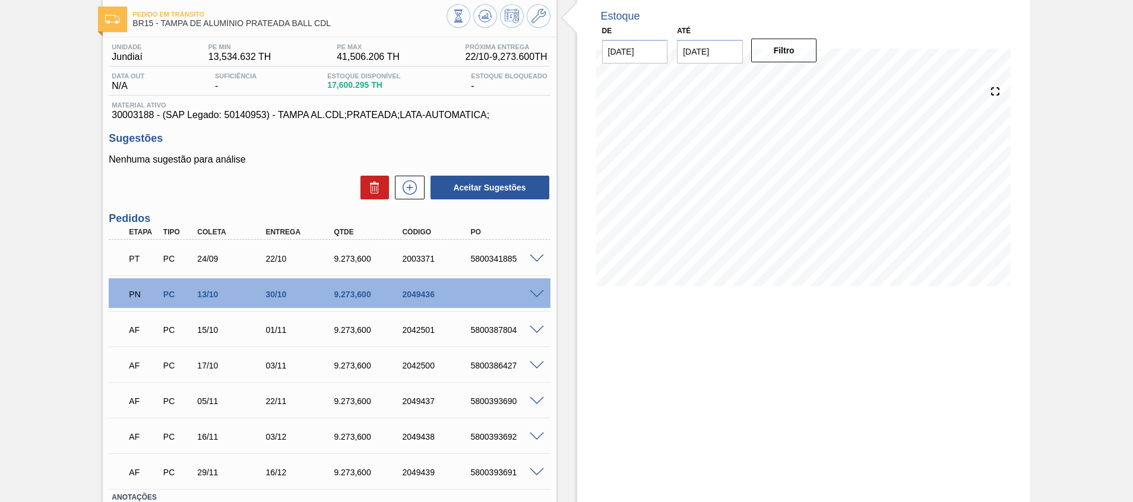
scroll to position [89, 0]
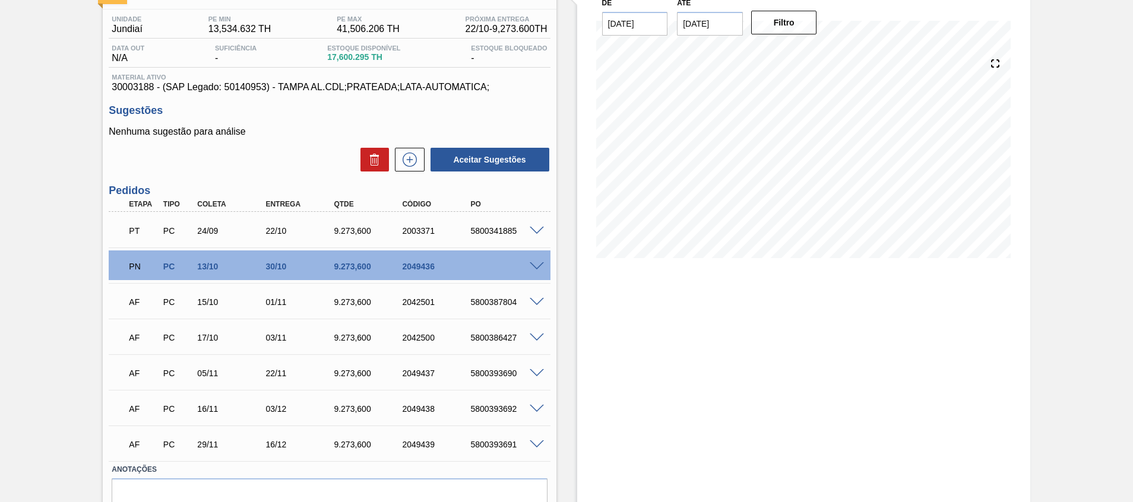
click at [534, 267] on span at bounding box center [537, 266] width 14 height 9
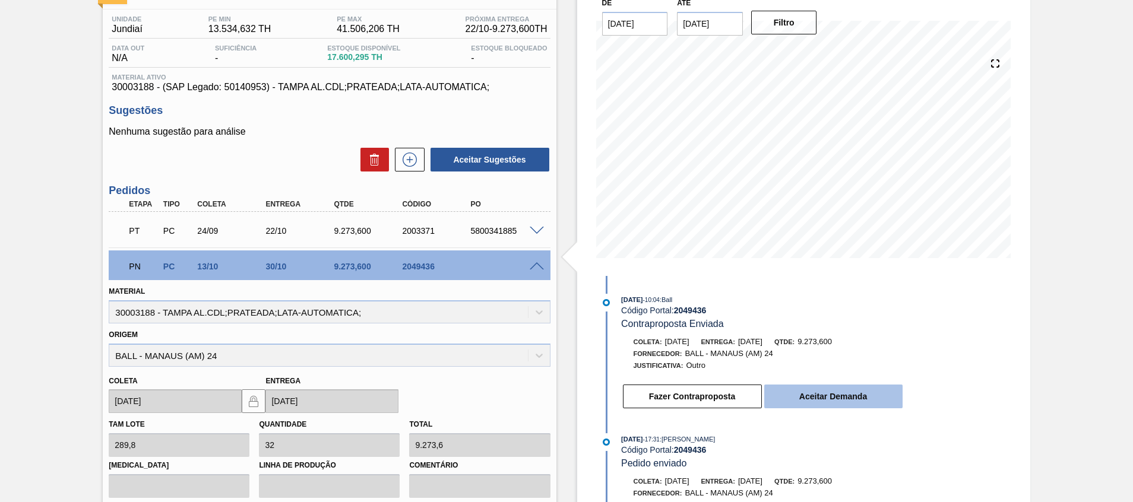
click at [813, 391] on button "Aceitar Demanda" at bounding box center [833, 397] width 138 height 24
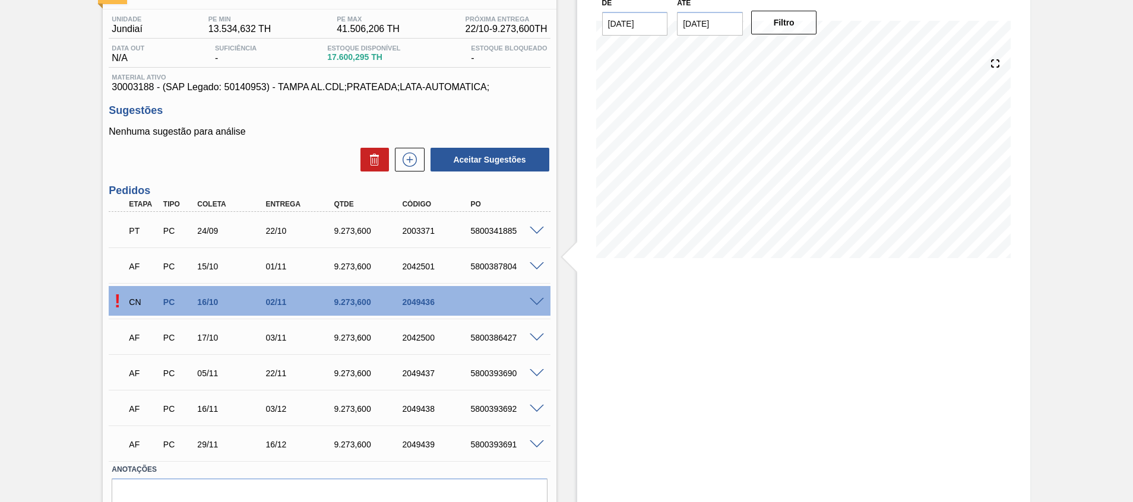
click at [542, 296] on div "! CN PC 16/10 02/11 9.273,600 2049436" at bounding box center [329, 301] width 441 height 30
click at [539, 303] on span at bounding box center [537, 302] width 14 height 9
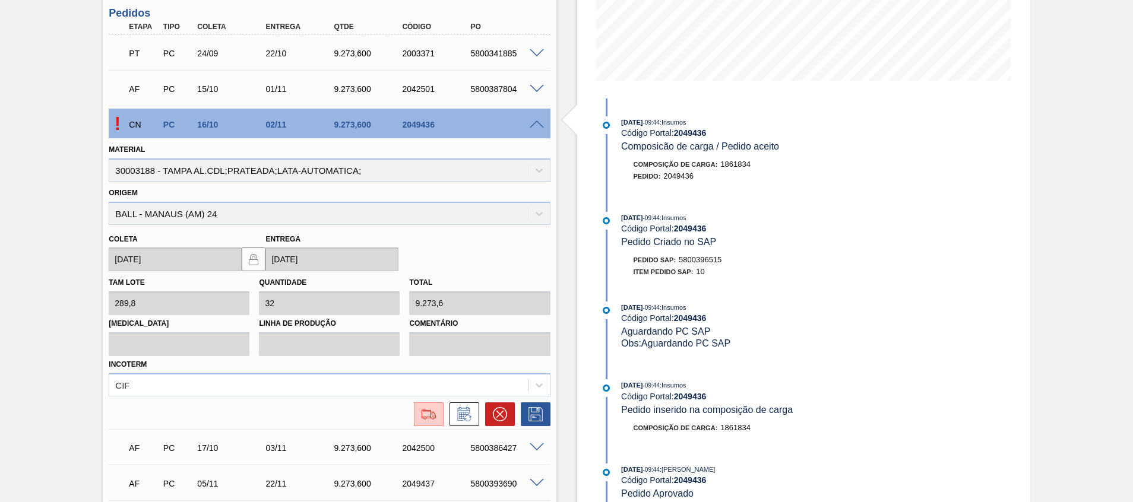
scroll to position [0, 0]
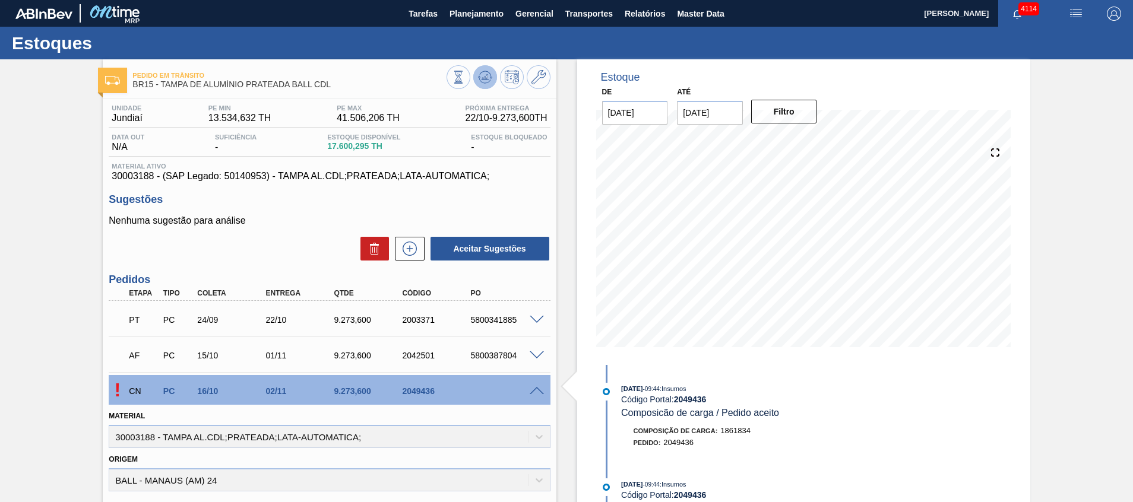
click at [492, 77] on button at bounding box center [485, 77] width 24 height 24
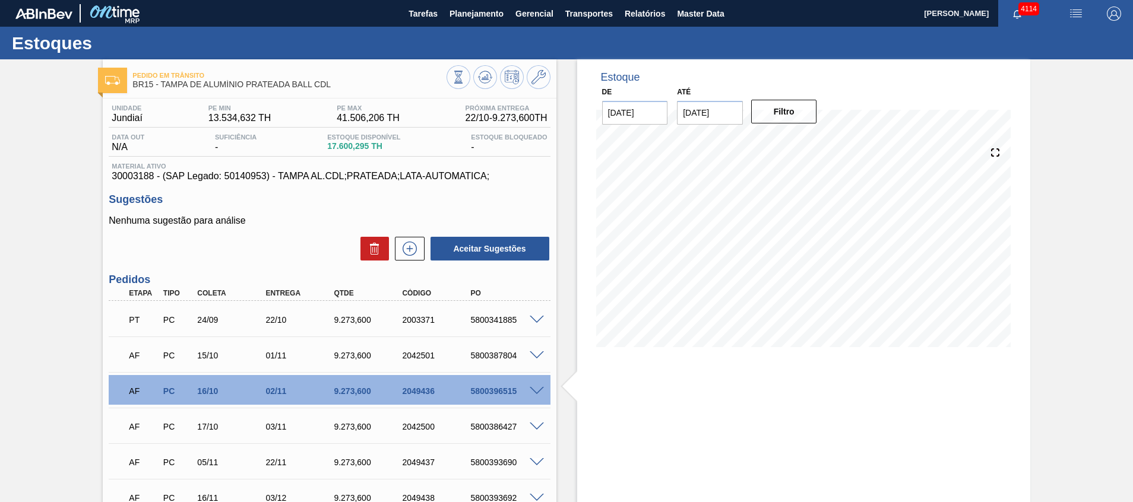
click at [528, 394] on div at bounding box center [539, 390] width 24 height 9
click at [534, 394] on span at bounding box center [537, 391] width 14 height 9
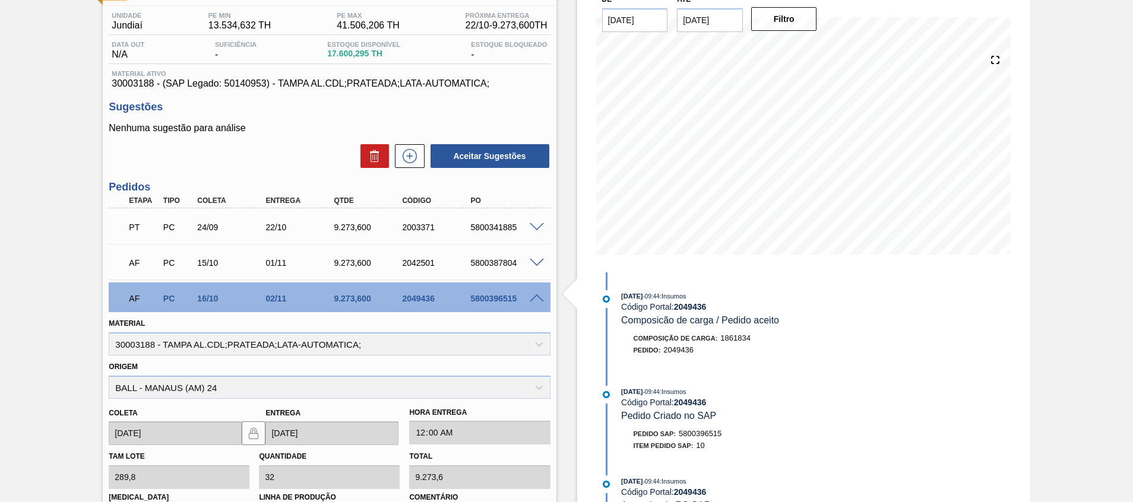
scroll to position [178, 0]
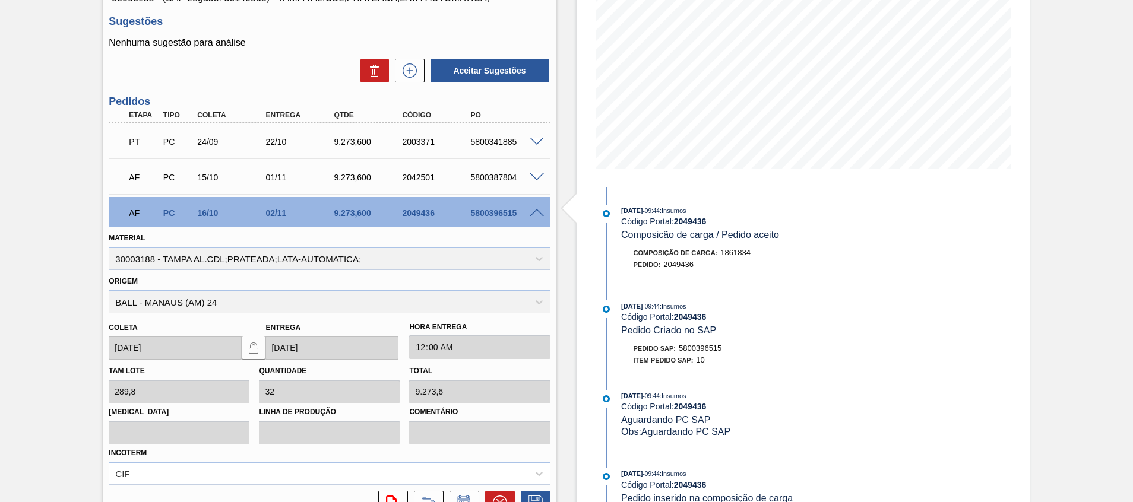
click at [531, 216] on span at bounding box center [537, 213] width 14 height 9
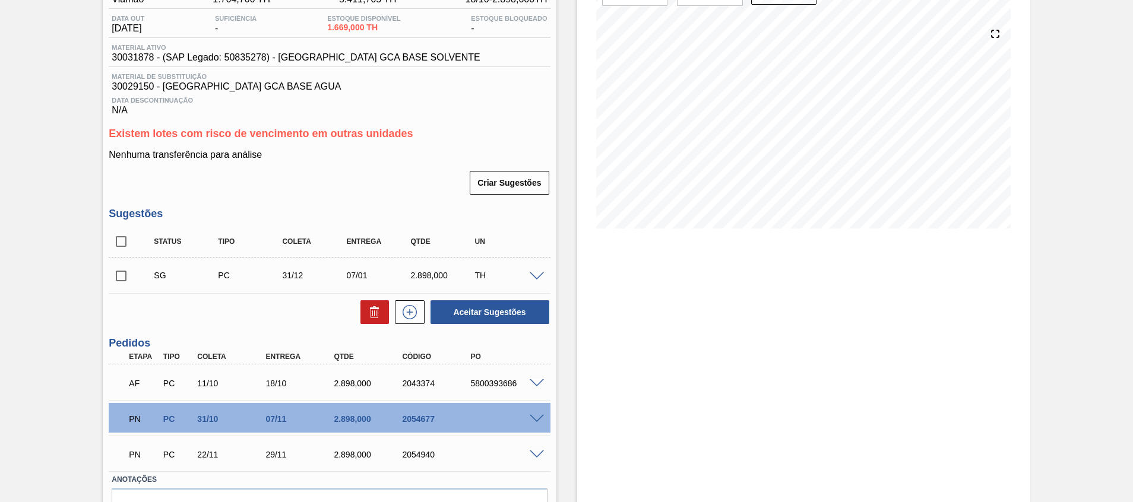
scroll to position [185, 0]
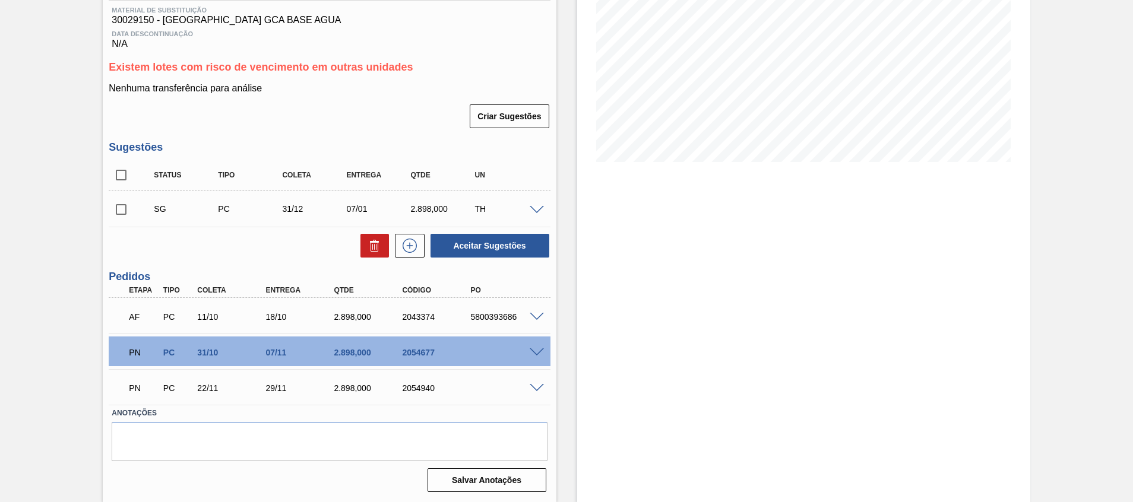
click at [533, 350] on span at bounding box center [537, 353] width 14 height 9
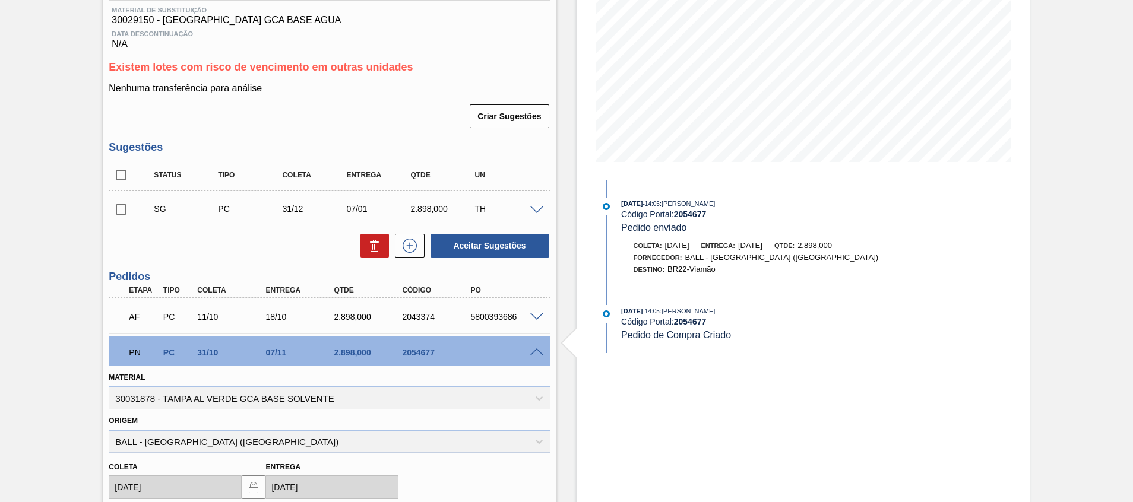
click at [539, 354] on span at bounding box center [537, 353] width 14 height 9
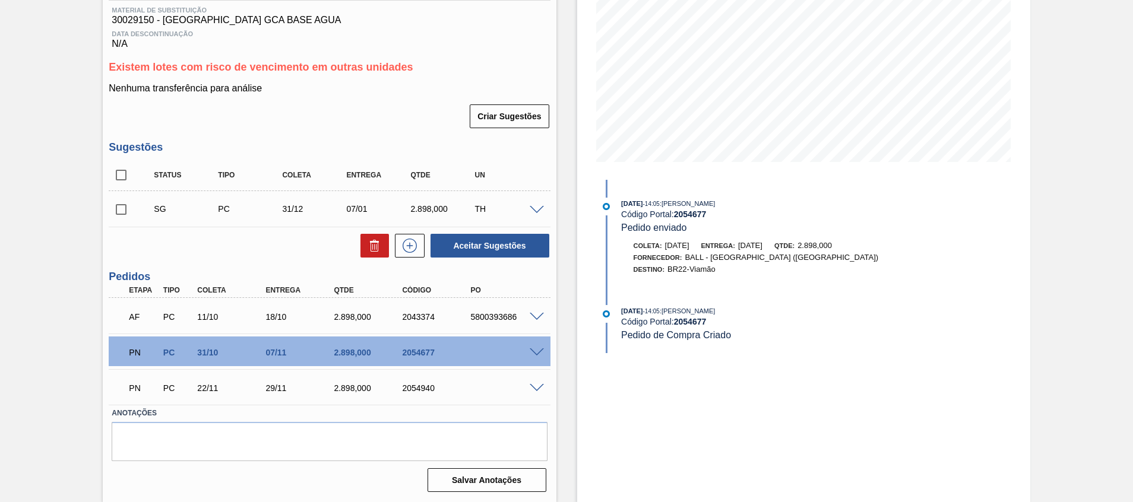
click at [527, 387] on div at bounding box center [539, 387] width 24 height 9
click at [532, 390] on span at bounding box center [537, 388] width 14 height 9
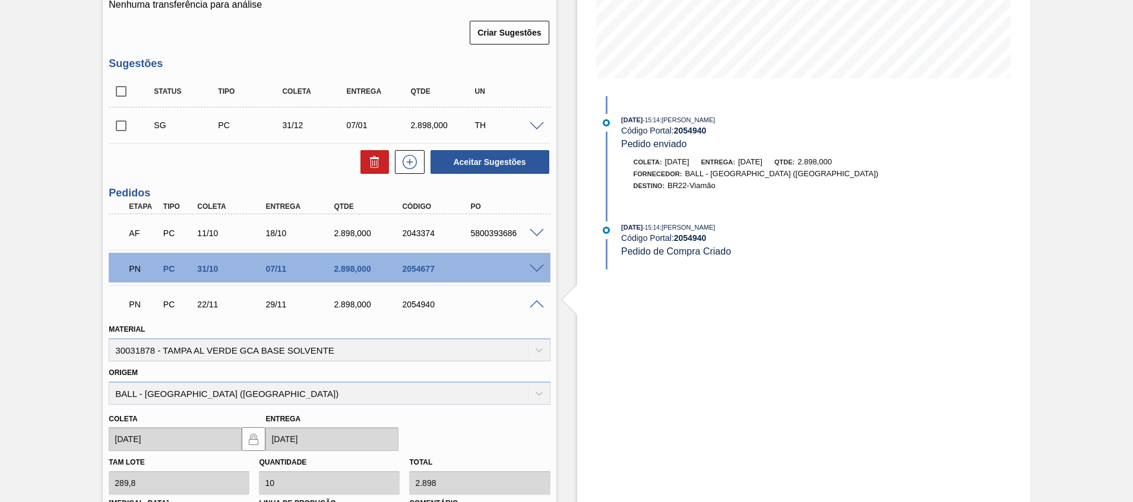
scroll to position [363, 0]
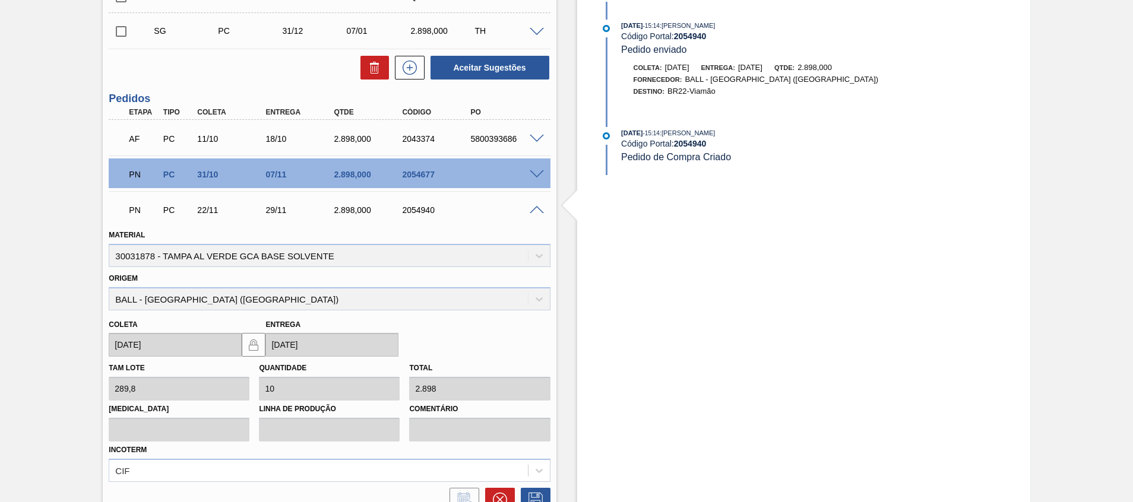
click at [539, 173] on span at bounding box center [537, 174] width 14 height 9
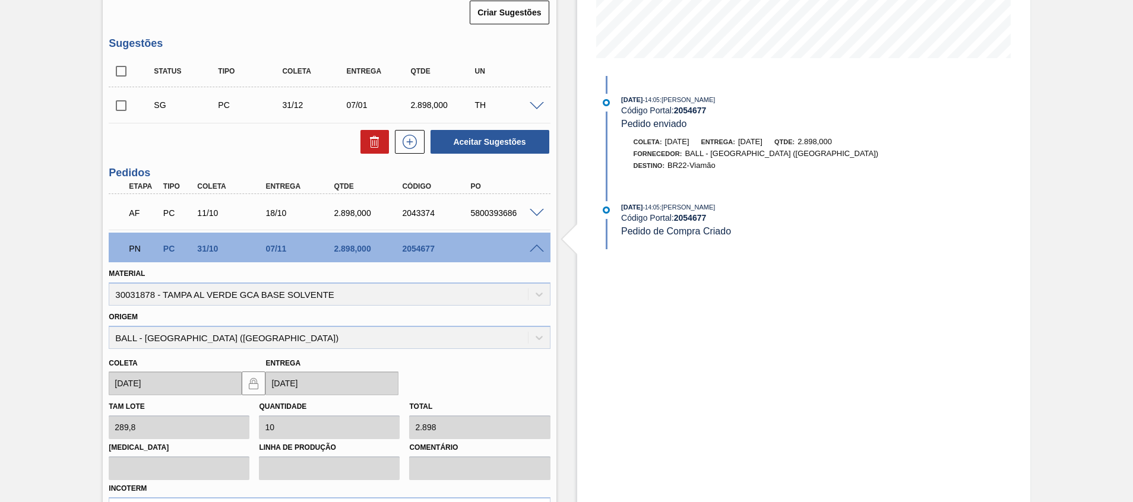
scroll to position [274, 0]
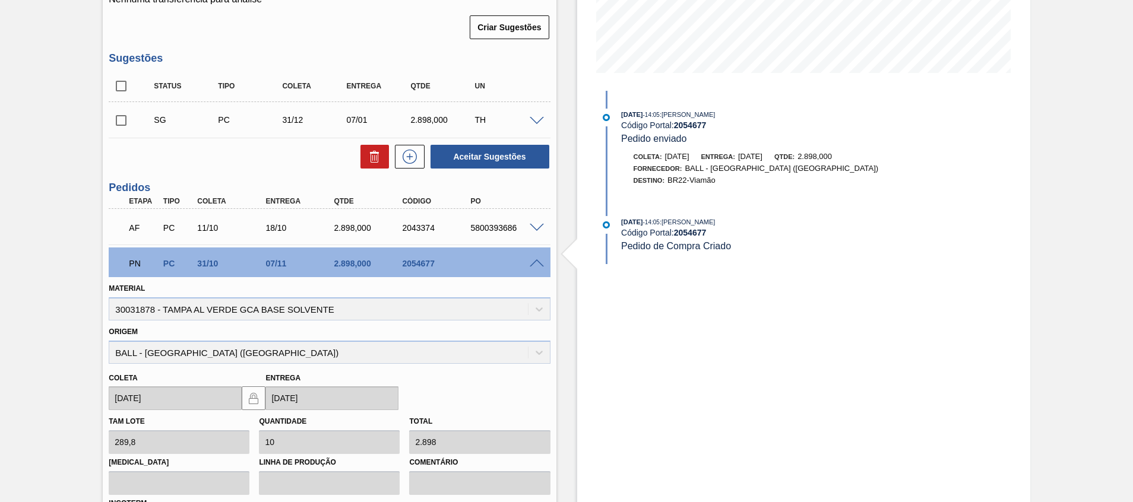
click at [530, 269] on div "PN PC 31/10 07/11 2.898,000 2054677" at bounding box center [329, 263] width 441 height 30
click at [530, 262] on span at bounding box center [537, 263] width 14 height 9
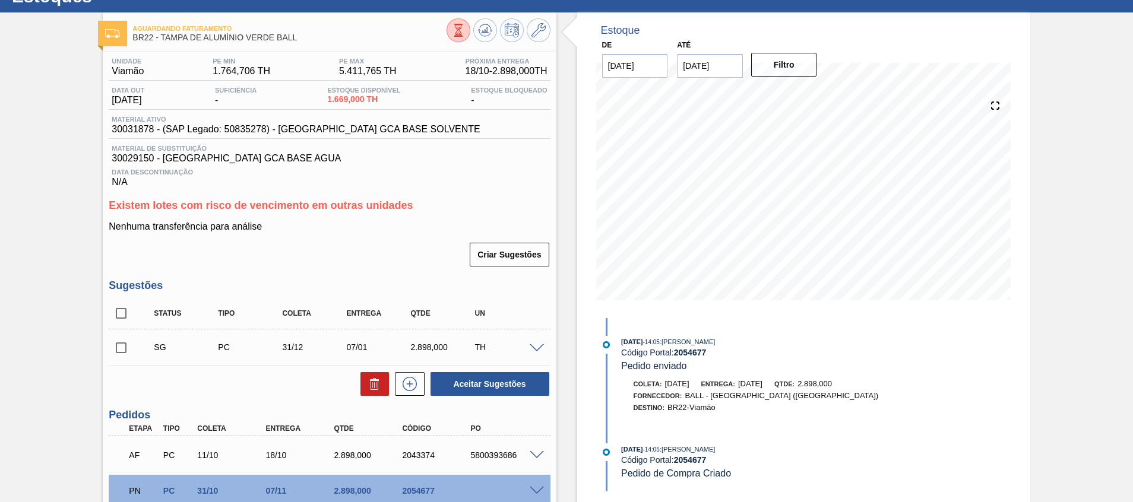
scroll to position [0, 0]
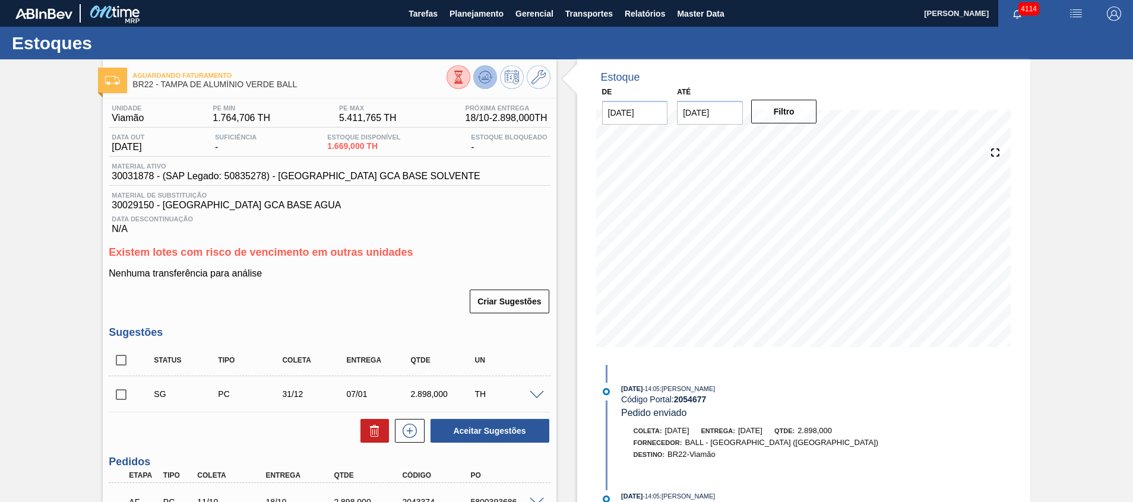
click at [478, 80] on icon at bounding box center [485, 77] width 14 height 14
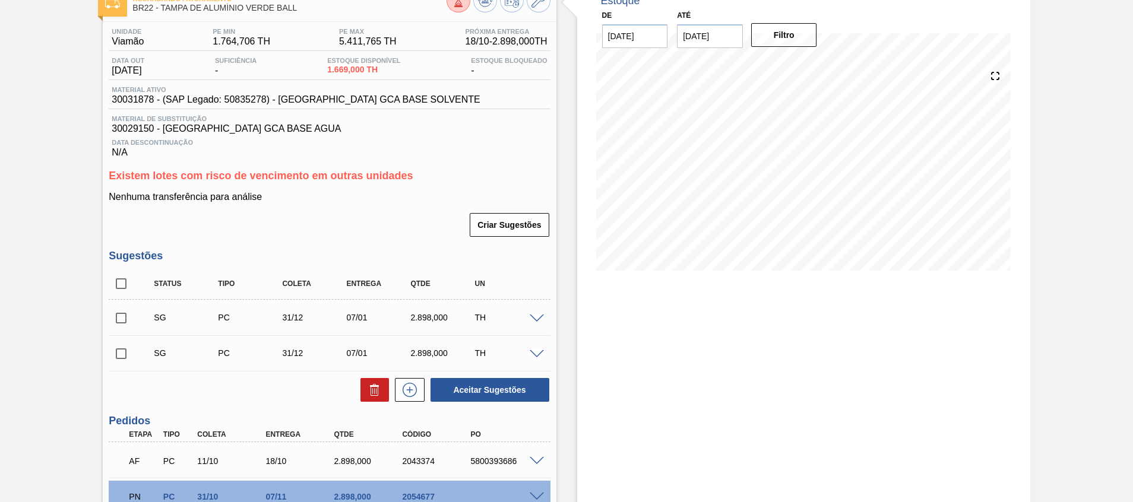
scroll to position [178, 0]
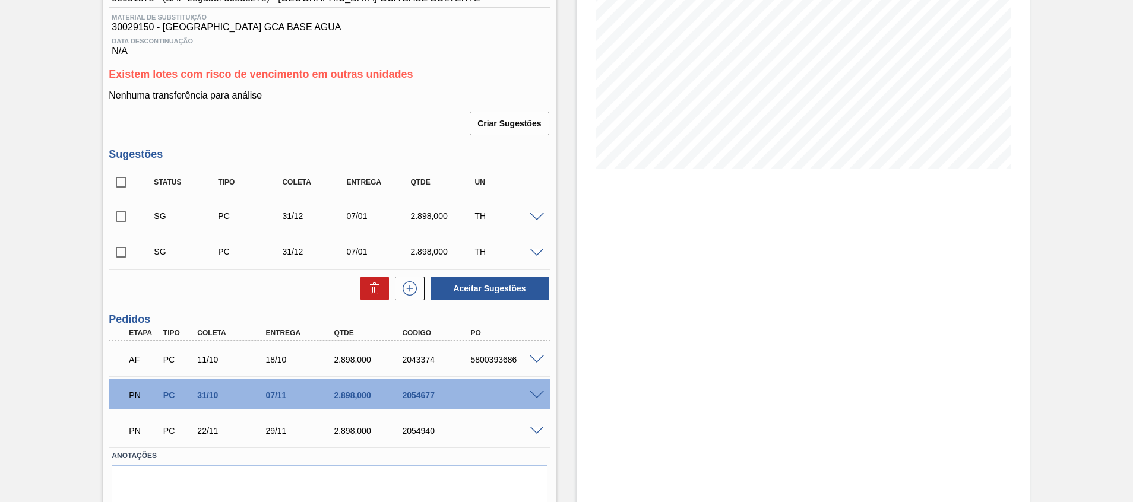
click at [530, 395] on span at bounding box center [537, 395] width 14 height 9
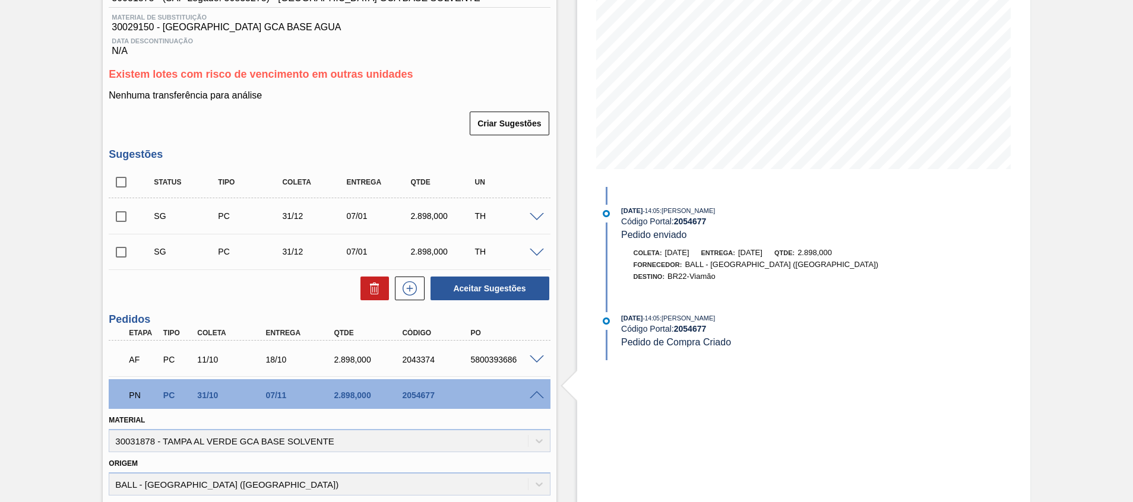
click at [530, 395] on span at bounding box center [537, 395] width 14 height 9
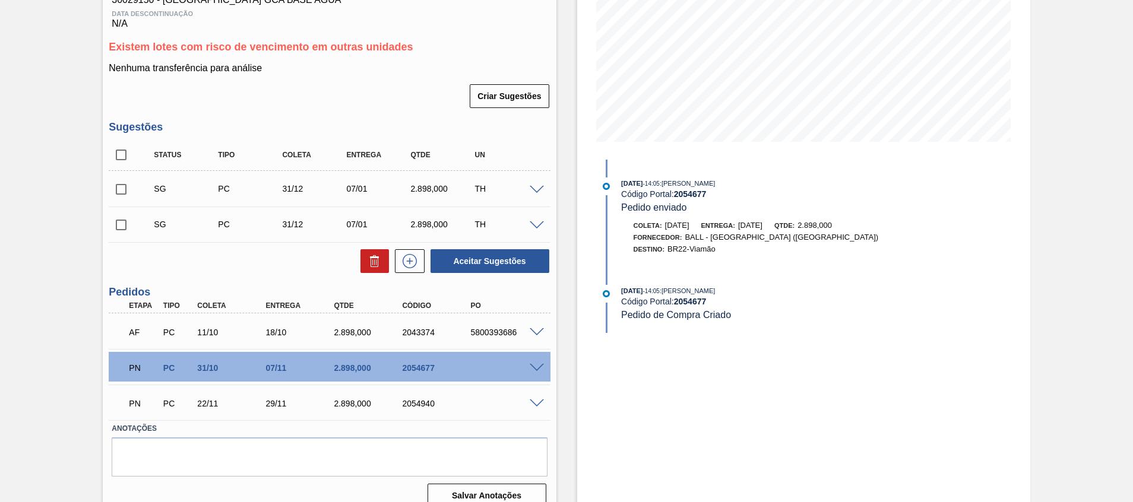
scroll to position [221, 0]
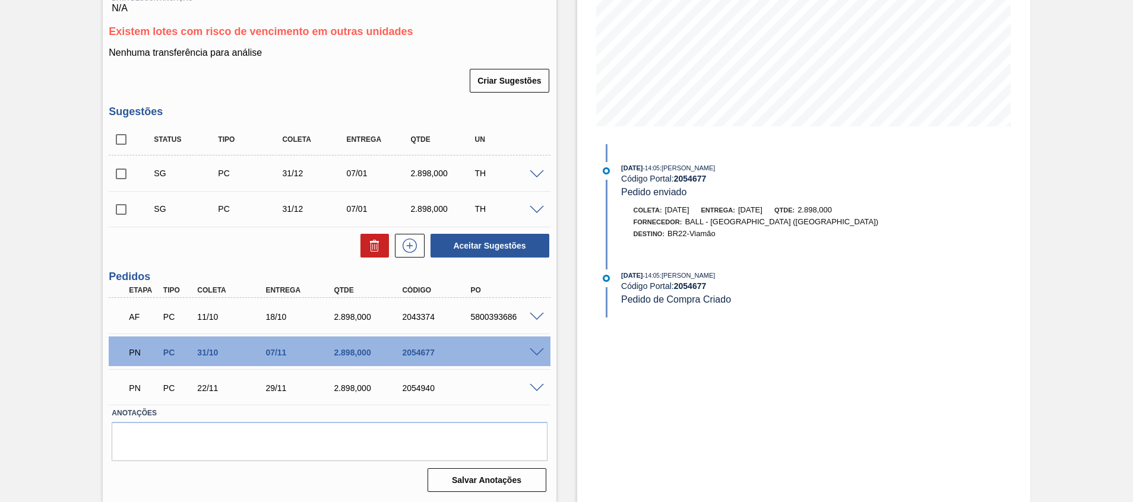
click at [535, 388] on span at bounding box center [537, 388] width 14 height 9
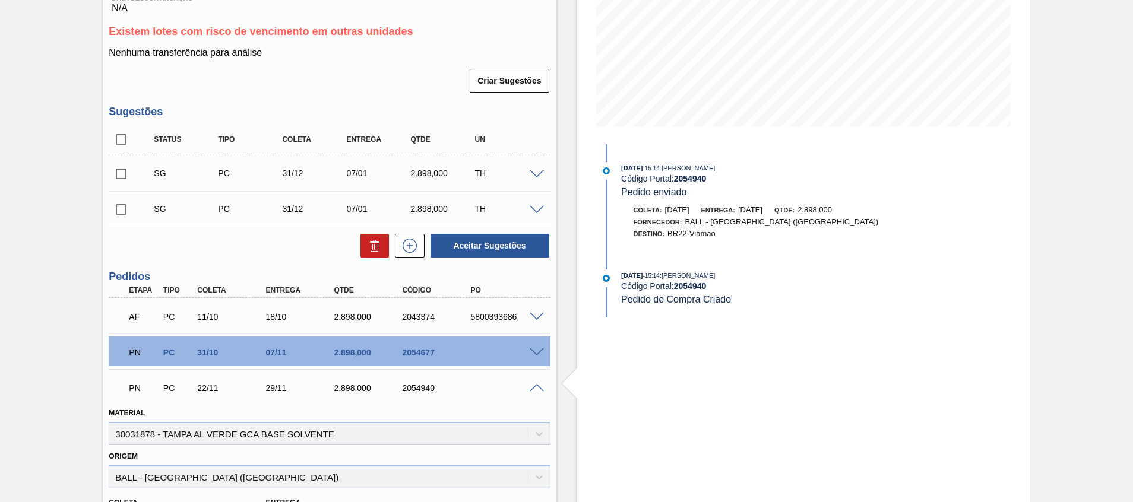
click at [534, 388] on span at bounding box center [537, 388] width 14 height 9
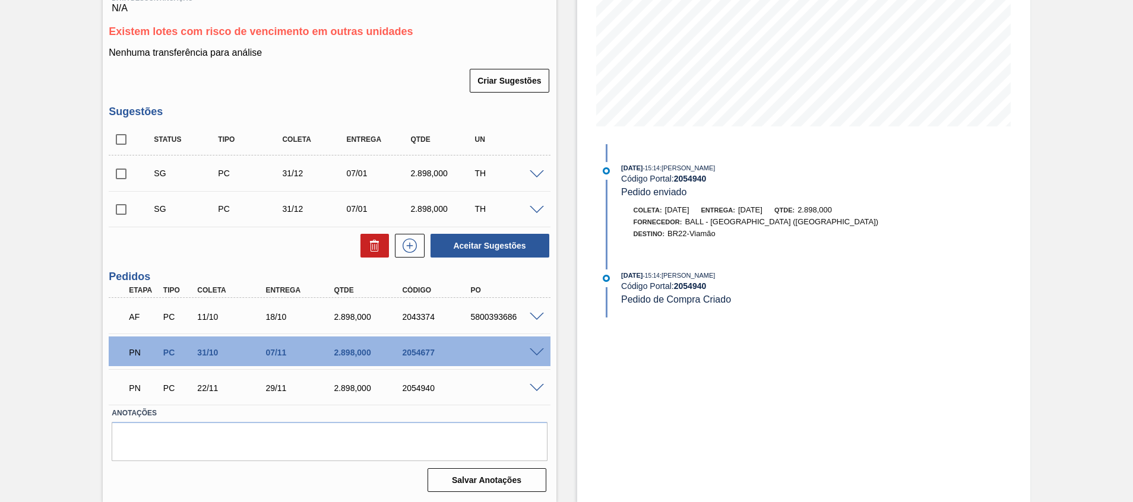
click at [537, 349] on span at bounding box center [537, 353] width 14 height 9
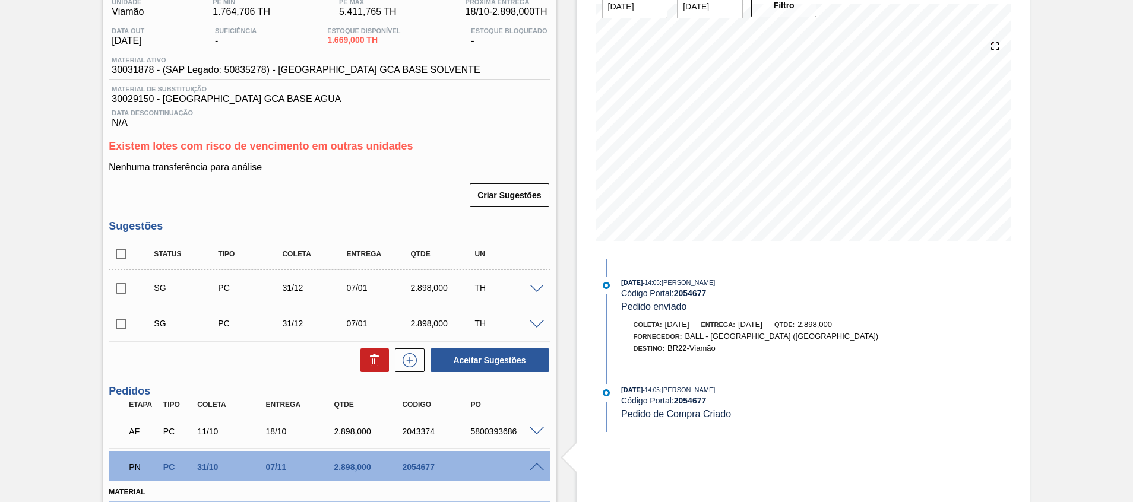
scroll to position [0, 0]
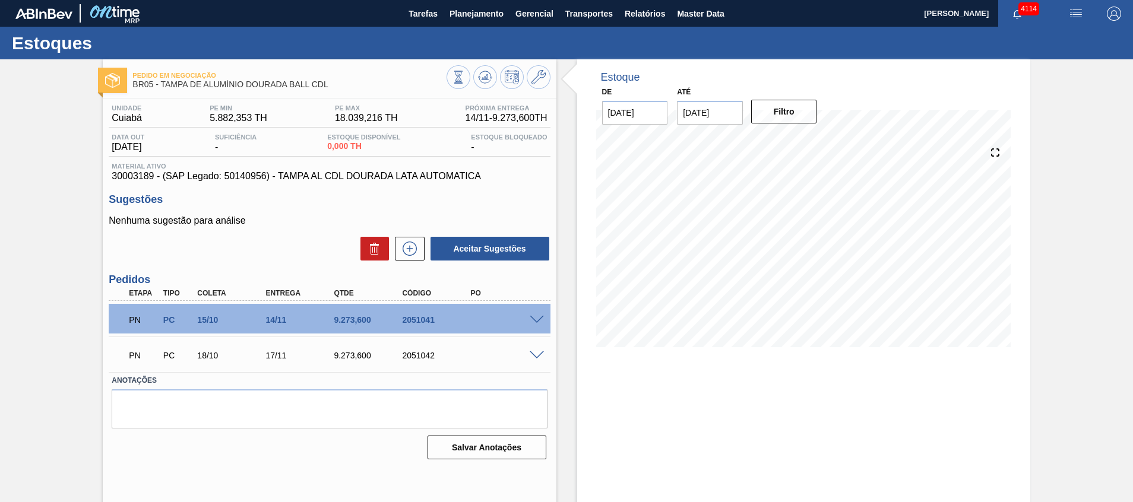
click at [532, 325] on div "PN PC 15/10 14/11 9.273,[PHONE_NUMBER]" at bounding box center [329, 319] width 441 height 30
click at [532, 319] on span at bounding box center [537, 320] width 14 height 9
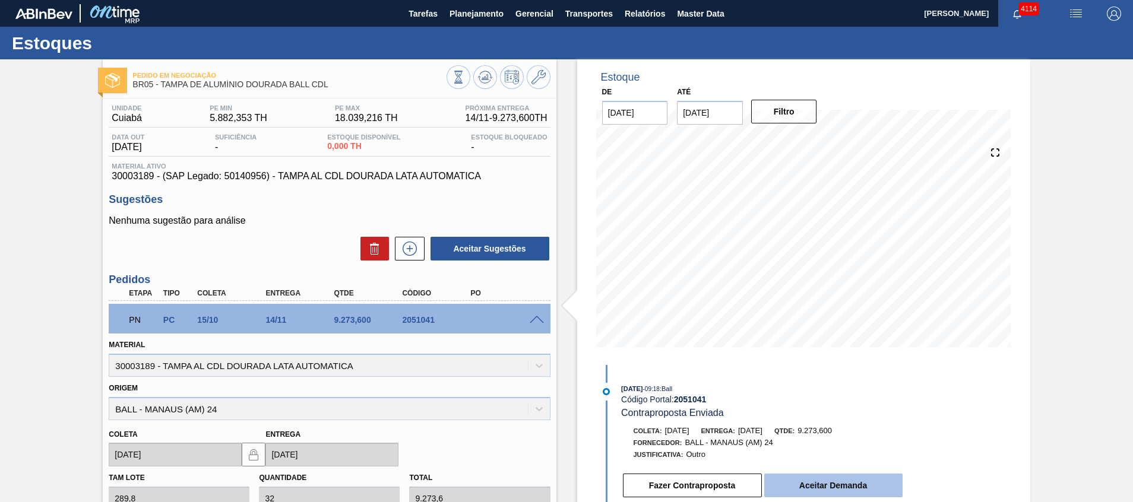
click at [794, 483] on button "Aceitar Demanda" at bounding box center [833, 486] width 138 height 24
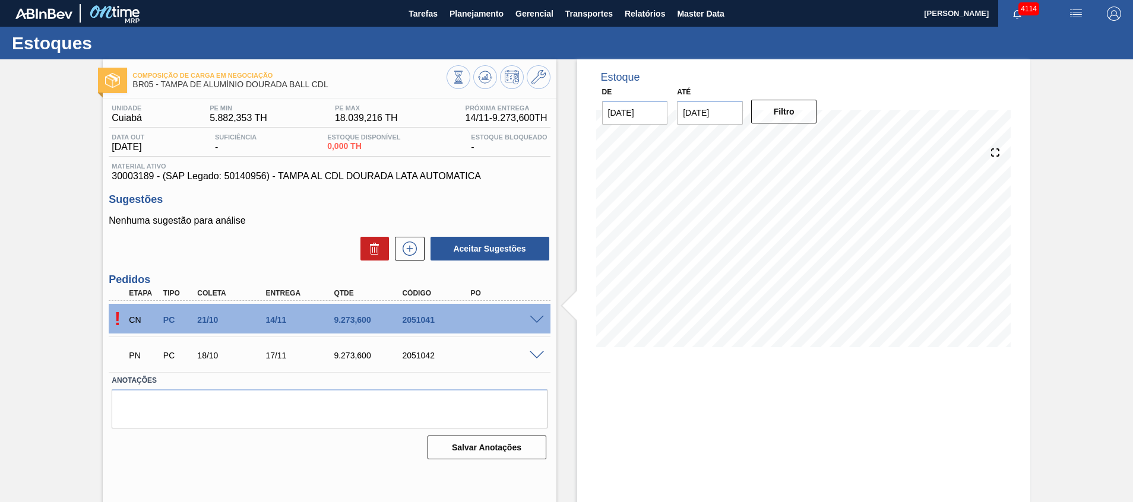
click at [534, 318] on span at bounding box center [537, 320] width 14 height 9
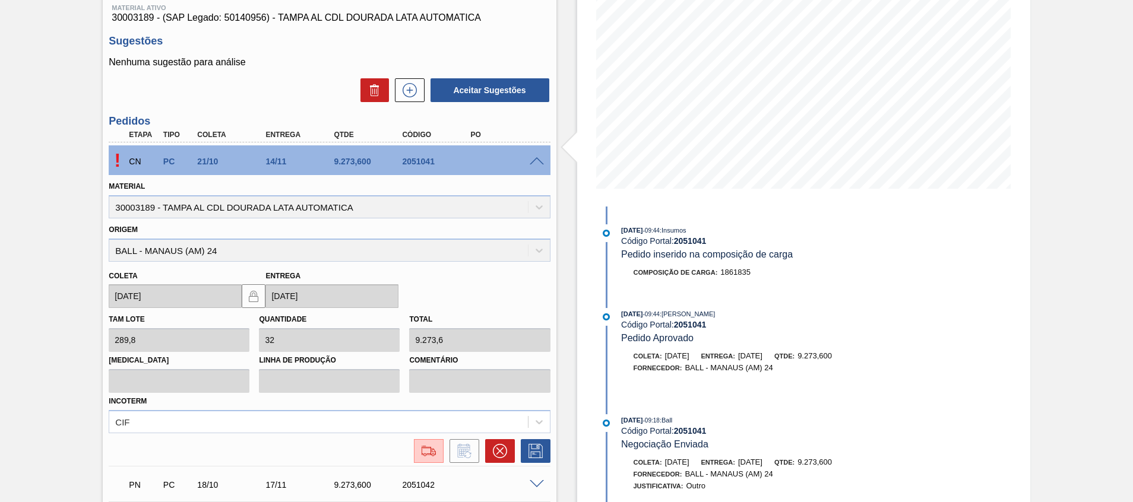
scroll to position [255, 0]
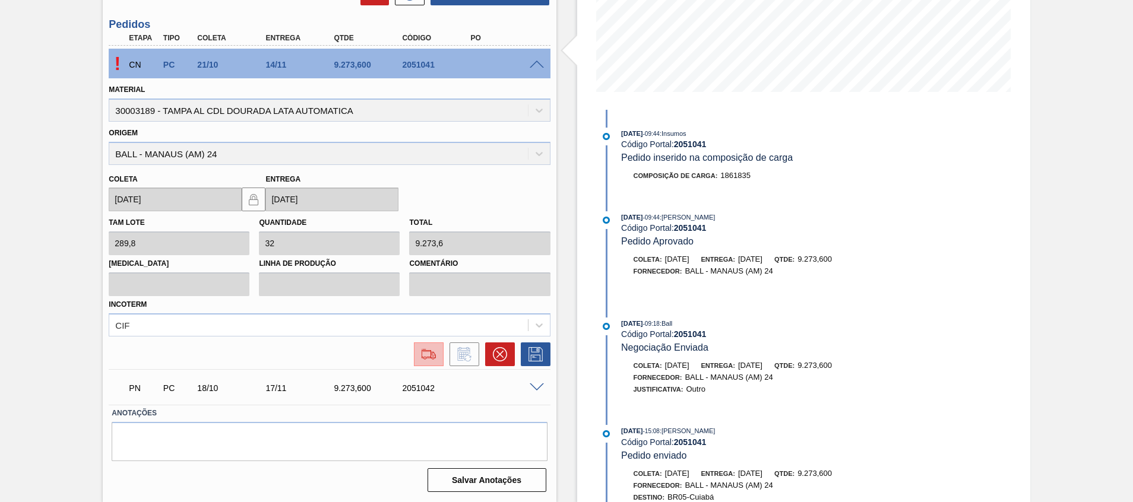
click at [423, 357] on img at bounding box center [428, 354] width 19 height 14
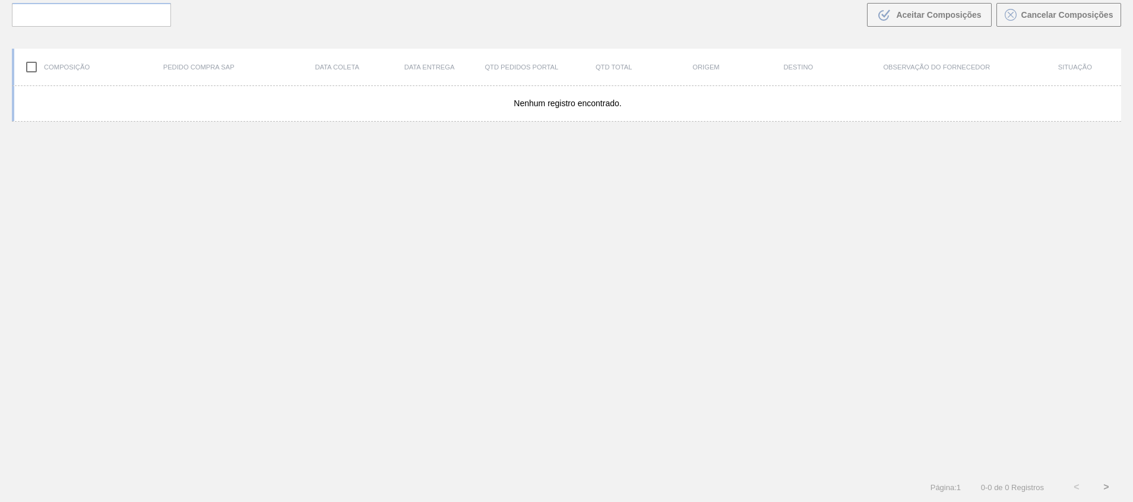
scroll to position [86, 0]
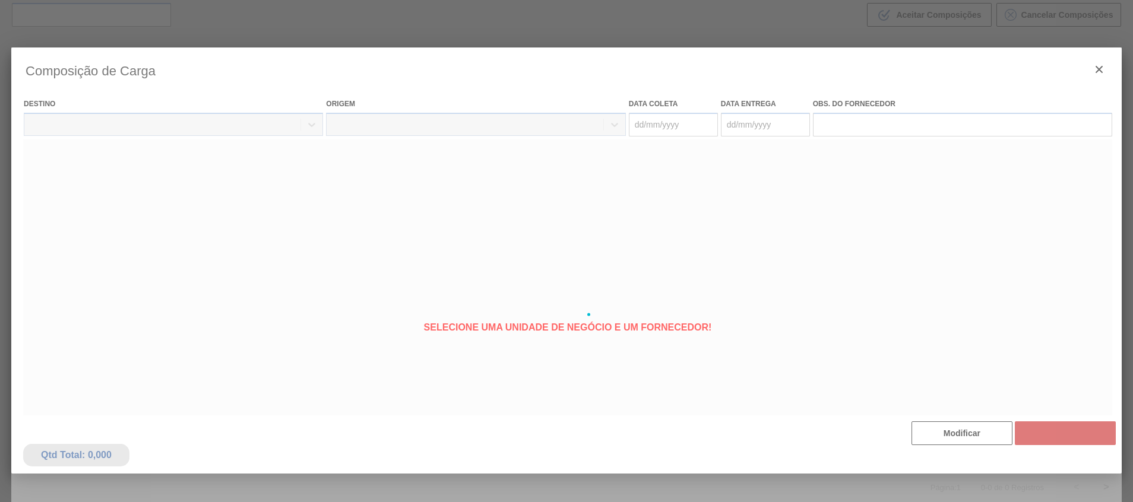
type coleta "[DATE]"
type Entrega "[DATE]"
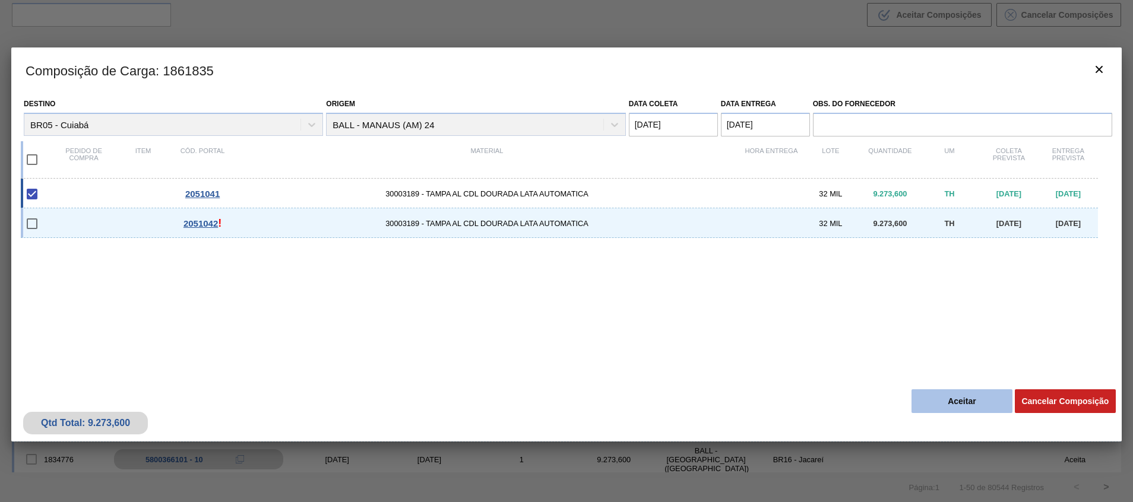
click at [961, 390] on button "Aceitar" at bounding box center [961, 402] width 101 height 24
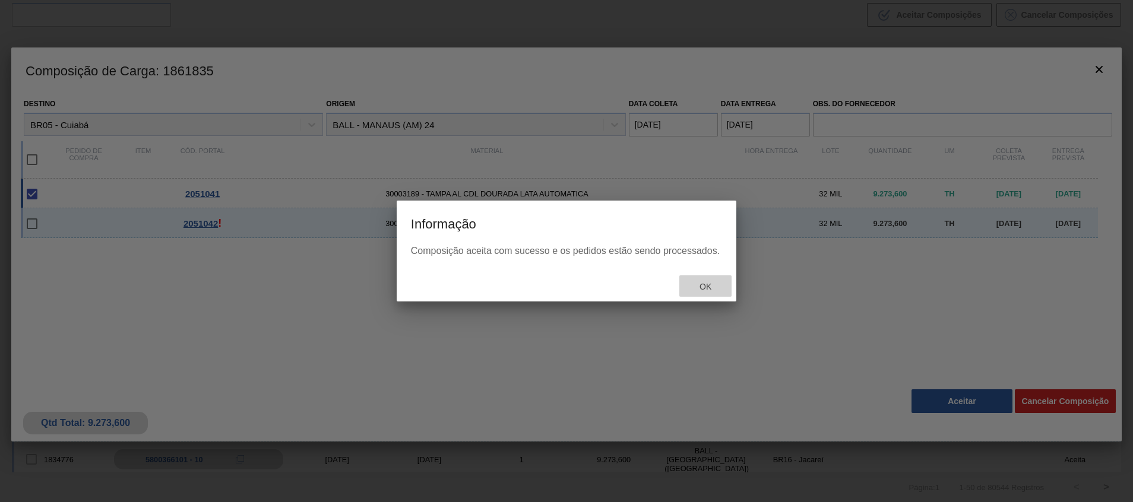
click at [696, 286] on span "Ok" at bounding box center [705, 287] width 31 height 10
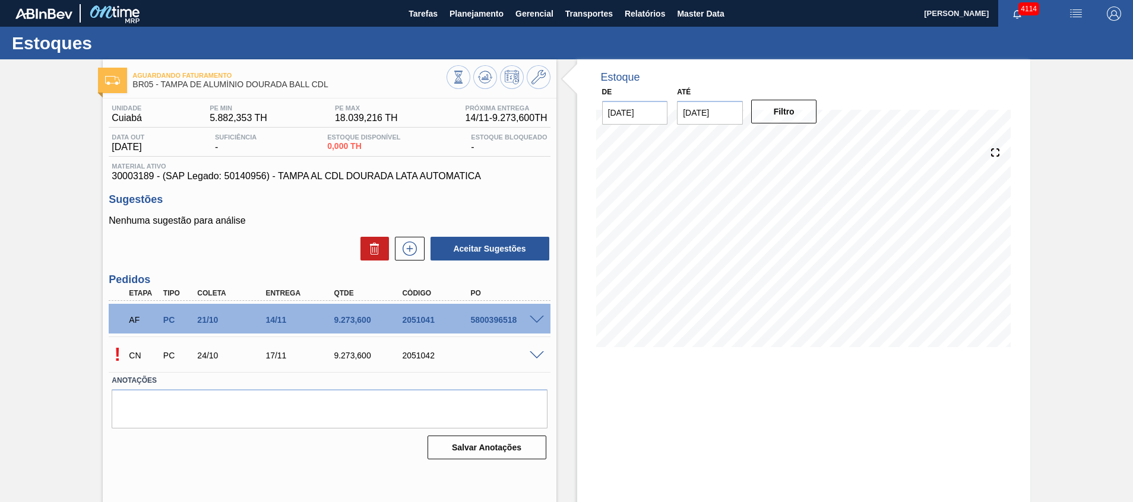
click at [531, 355] on span at bounding box center [537, 356] width 14 height 9
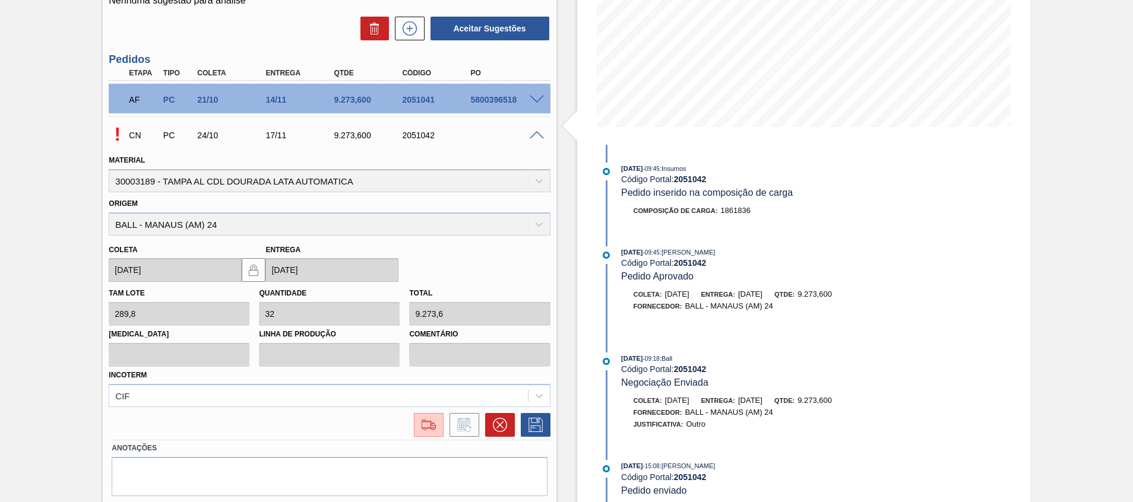
scroll to position [255, 0]
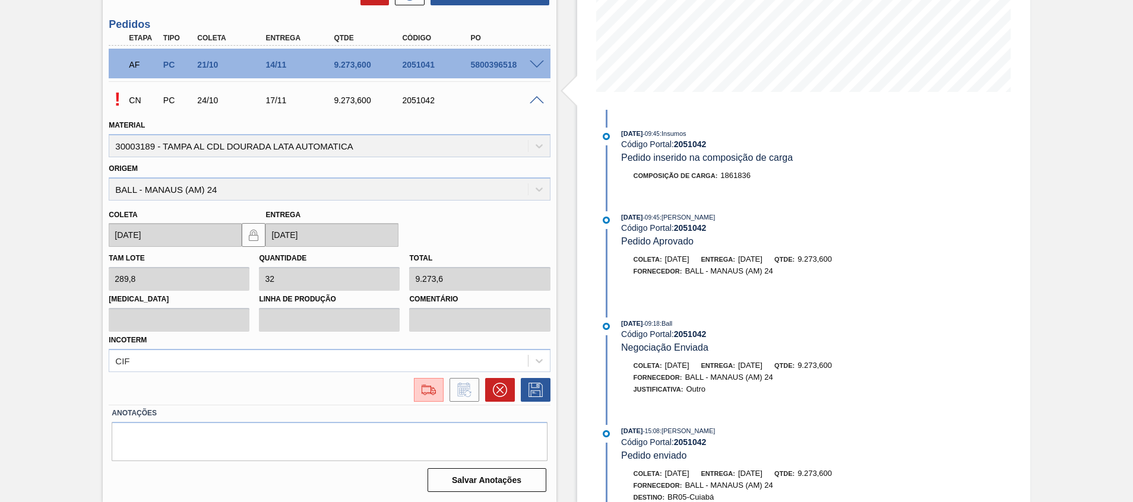
click at [431, 403] on div "! CN PC 24/10 17/11 9.273,[PHONE_NUMBER] Material 30003189 - TAMPA AL CDL DOURA…" at bounding box center [329, 243] width 441 height 324
click at [431, 389] on img at bounding box center [428, 390] width 19 height 14
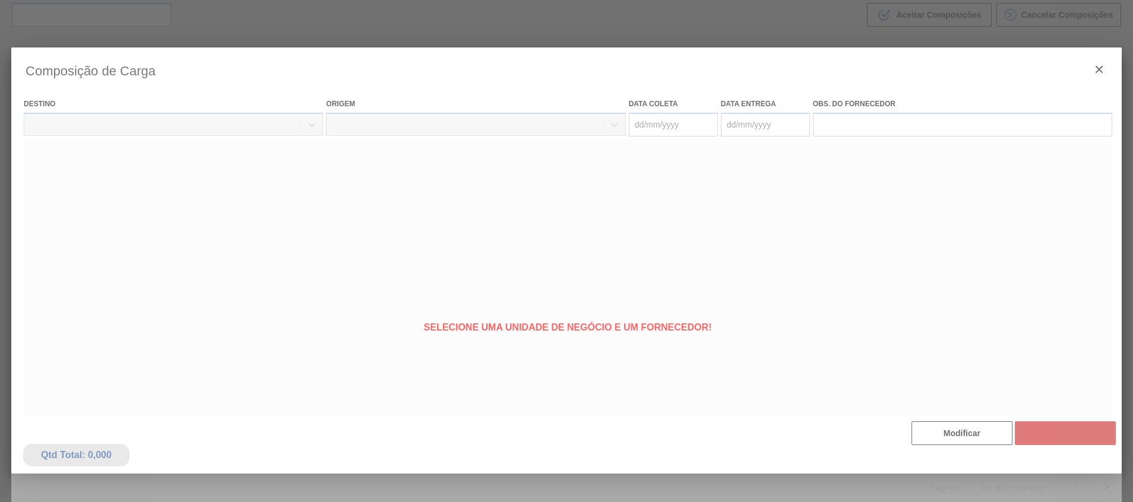
type coleta "[DATE]"
type Entrega "[DATE]"
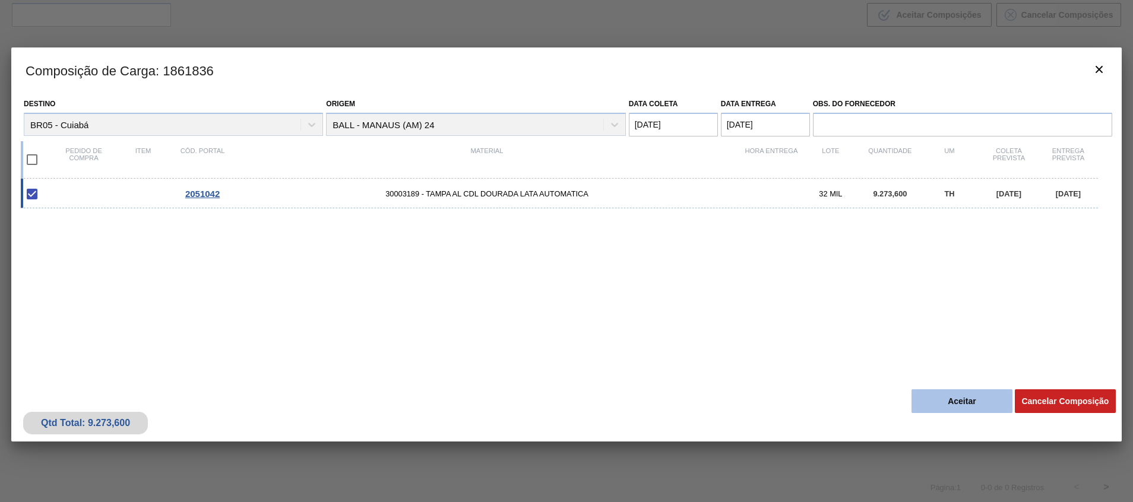
click at [953, 404] on button "Aceitar" at bounding box center [961, 402] width 101 height 24
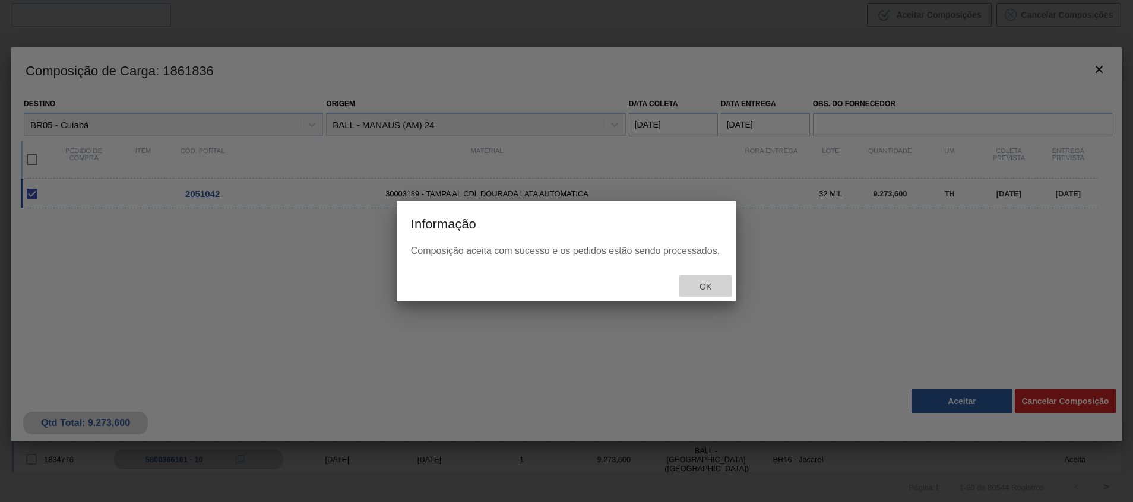
click at [707, 293] on div "Ok" at bounding box center [705, 287] width 52 height 22
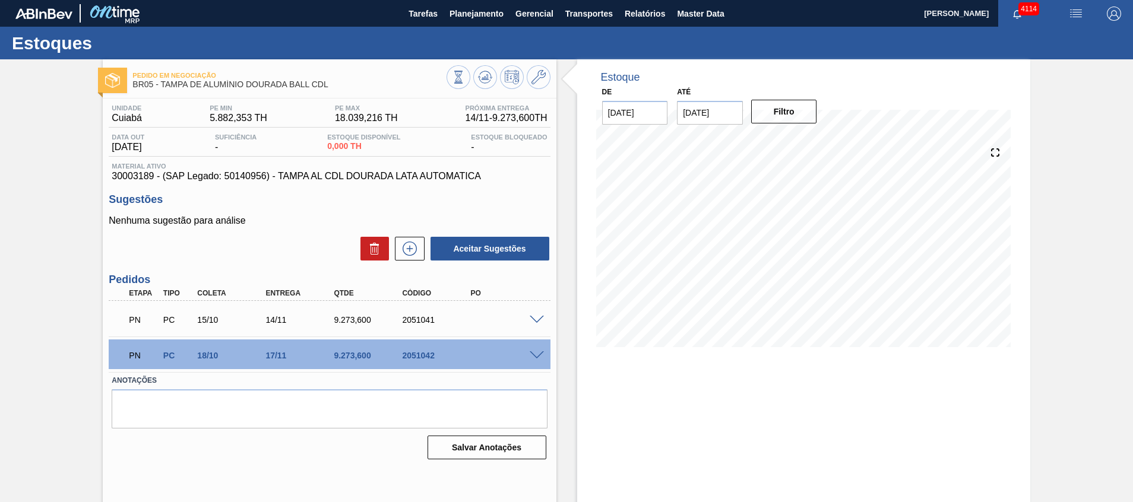
click at [533, 349] on div "PN PC 18/10 17/11 9.273,[PHONE_NUMBER]" at bounding box center [329, 355] width 441 height 30
drag, startPoint x: 533, startPoint y: 350, endPoint x: 536, endPoint y: 357, distance: 7.7
click at [533, 351] on div at bounding box center [539, 354] width 24 height 9
click at [537, 357] on span at bounding box center [537, 356] width 14 height 9
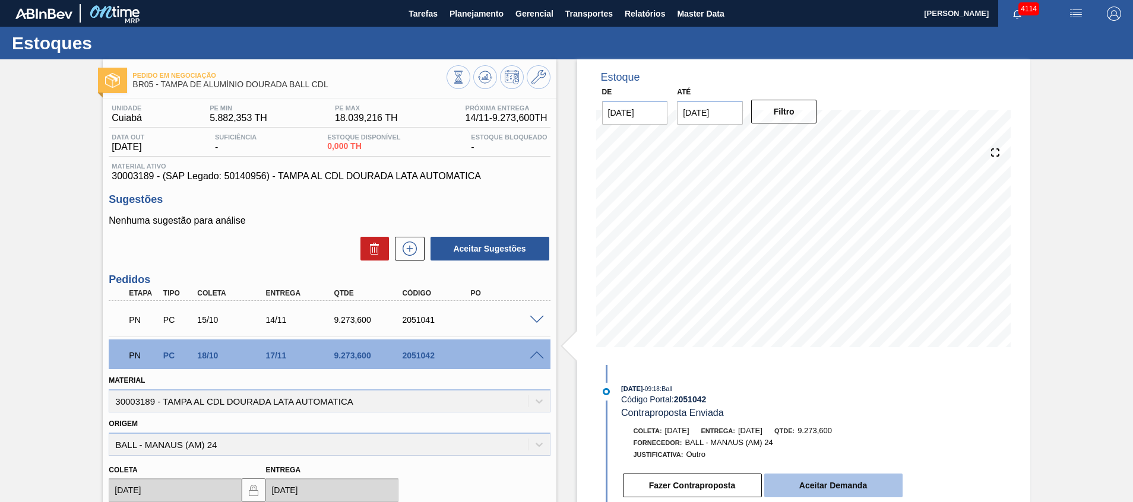
click at [838, 481] on button "Aceitar Demanda" at bounding box center [833, 486] width 138 height 24
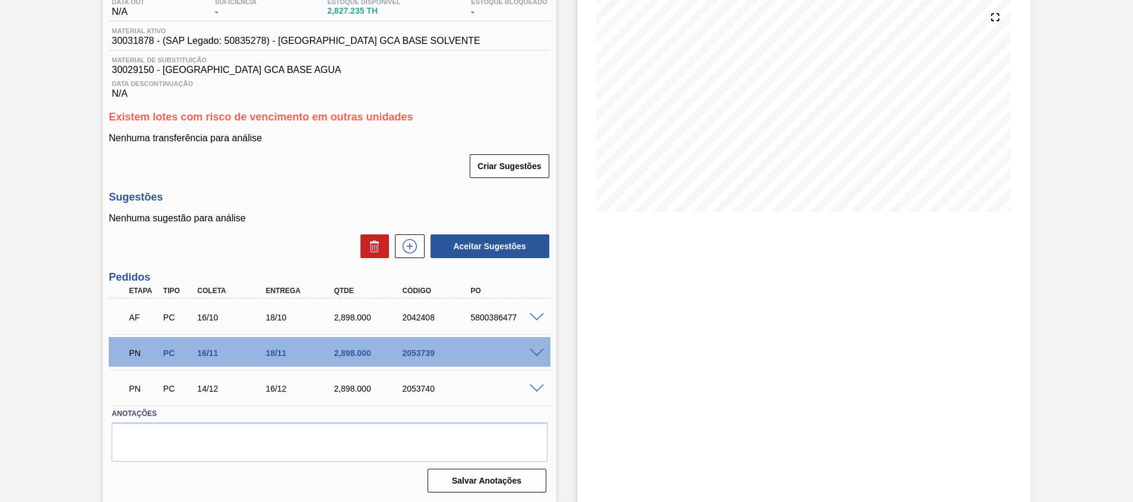
scroll to position [136, 0]
click at [539, 350] on span at bounding box center [537, 353] width 14 height 9
type input "289,8"
type input "2.898"
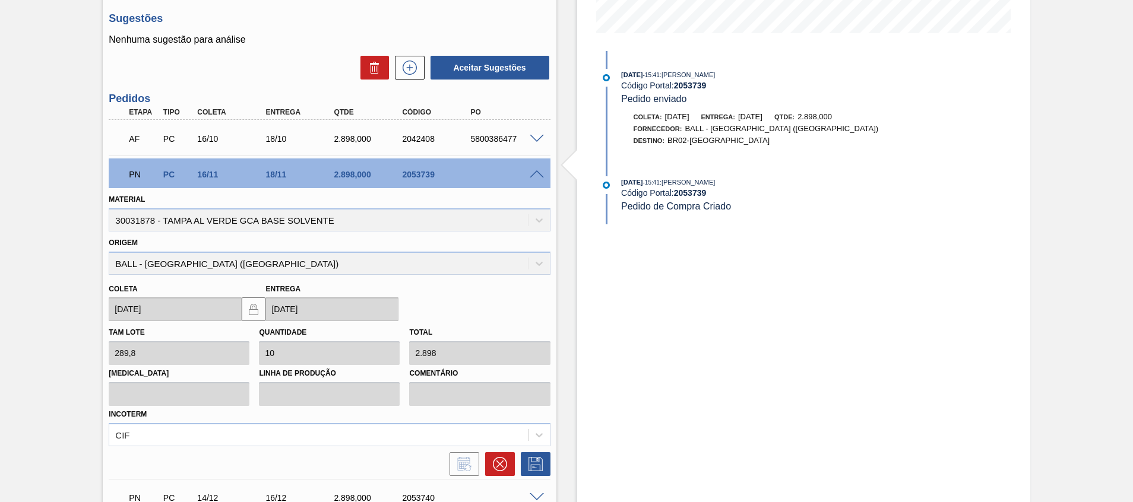
scroll to position [424, 0]
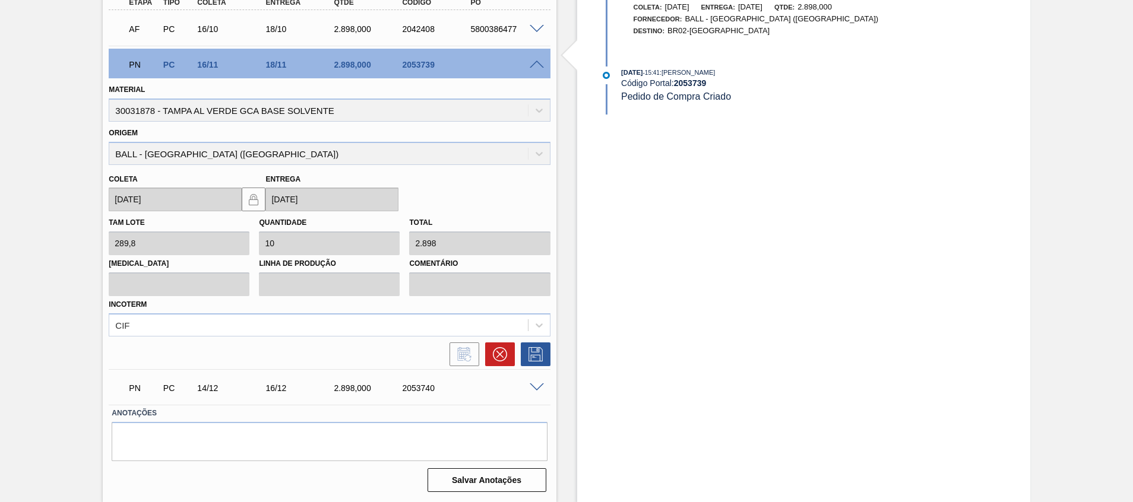
click at [533, 387] on span at bounding box center [537, 388] width 14 height 9
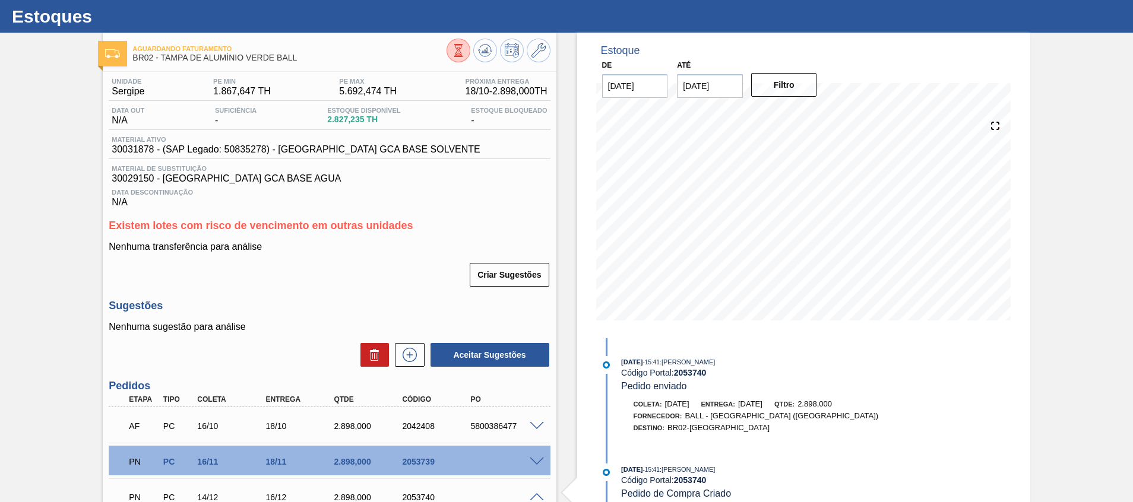
scroll to position [0, 0]
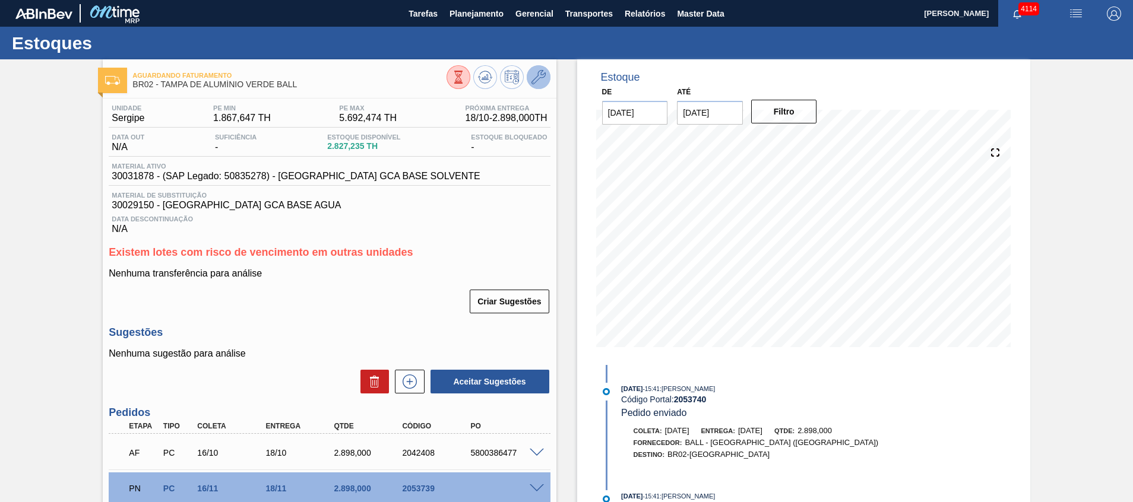
click at [536, 75] on icon at bounding box center [538, 77] width 14 height 14
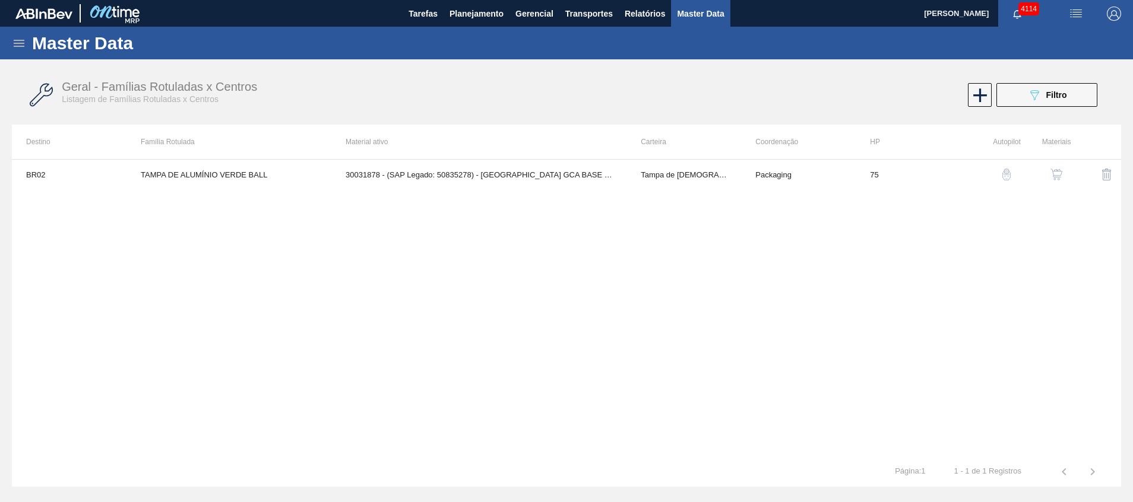
click at [1044, 174] on button "button" at bounding box center [1056, 174] width 29 height 29
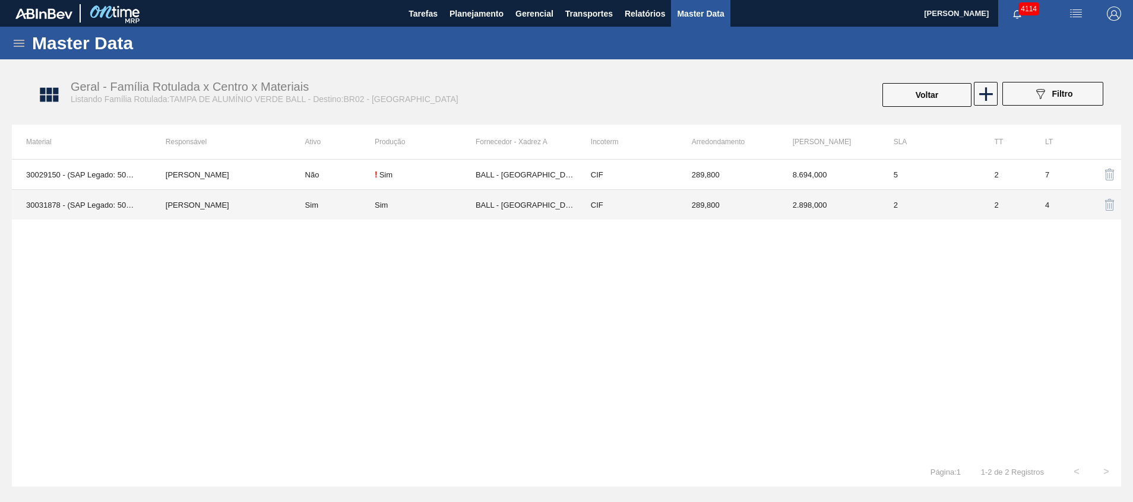
click at [511, 213] on td "BALL - [GEOGRAPHIC_DATA] ([GEOGRAPHIC_DATA])" at bounding box center [526, 205] width 101 height 30
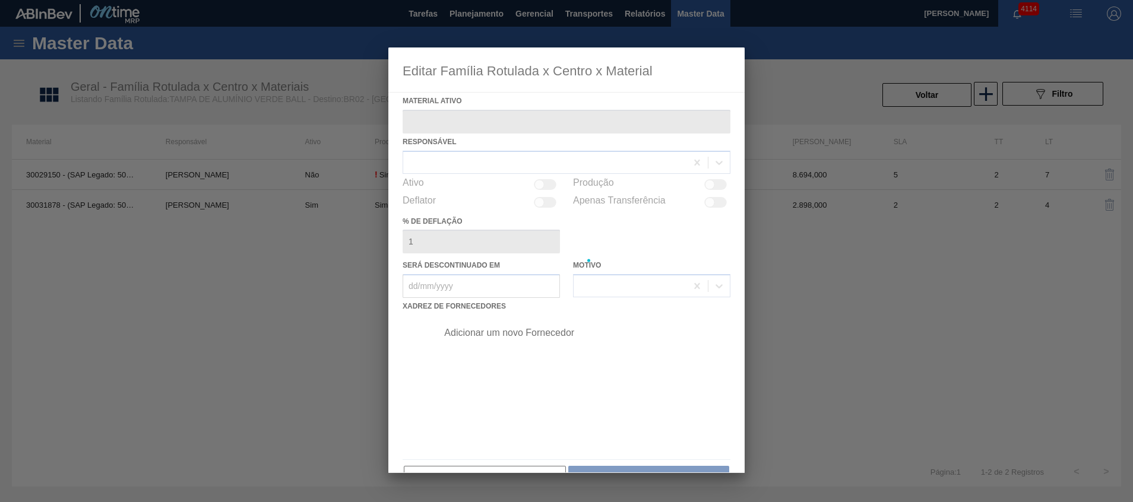
type ativo "30031878 - (SAP Legado: 50835278) - [GEOGRAPHIC_DATA] GCA BASE SOLVENTE"
checkbox input "true"
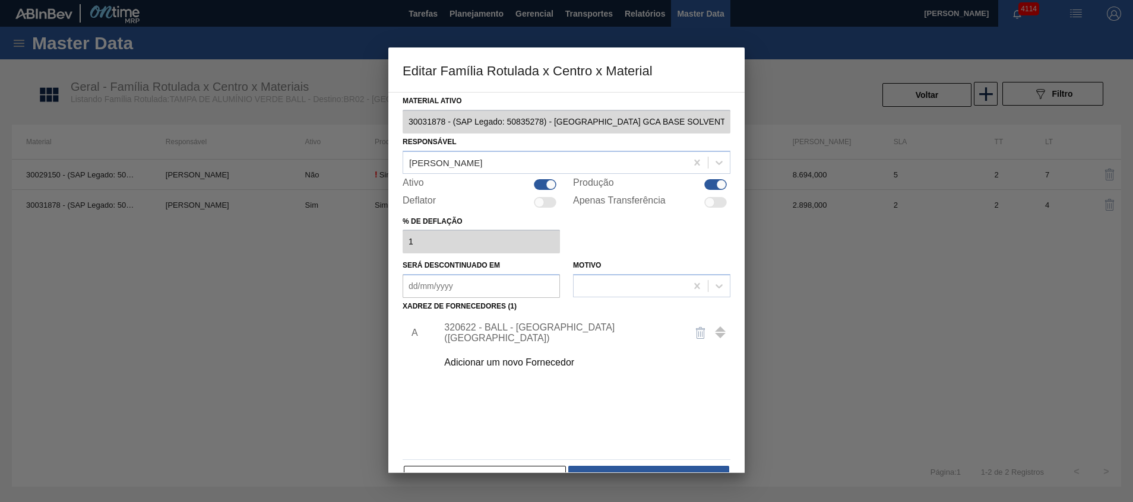
click at [628, 336] on div "320622 - BALL - [GEOGRAPHIC_DATA] ([GEOGRAPHIC_DATA])" at bounding box center [560, 332] width 233 height 21
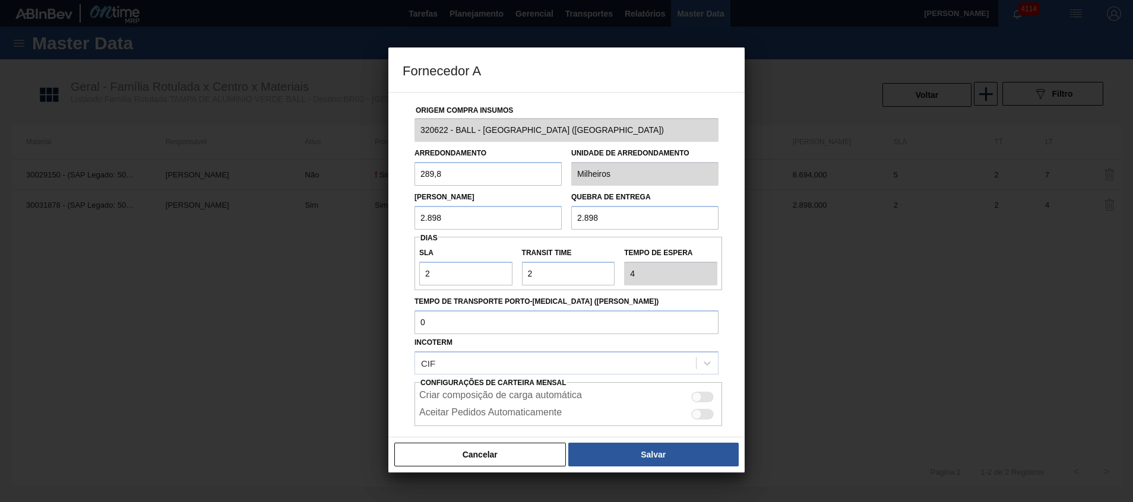
click at [699, 398] on div at bounding box center [697, 397] width 10 height 10
checkbox input "true"
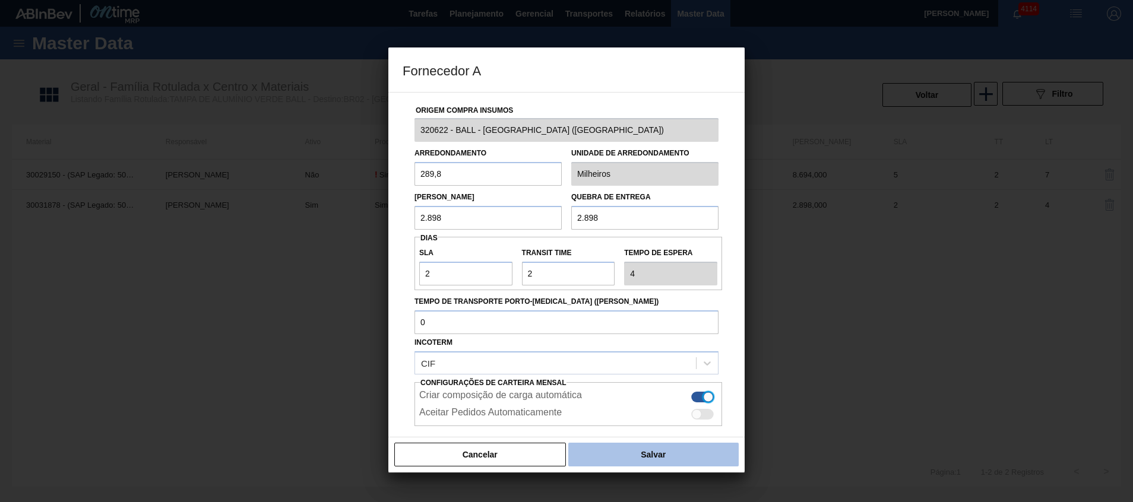
click at [652, 455] on button "Salvar" at bounding box center [653, 455] width 170 height 24
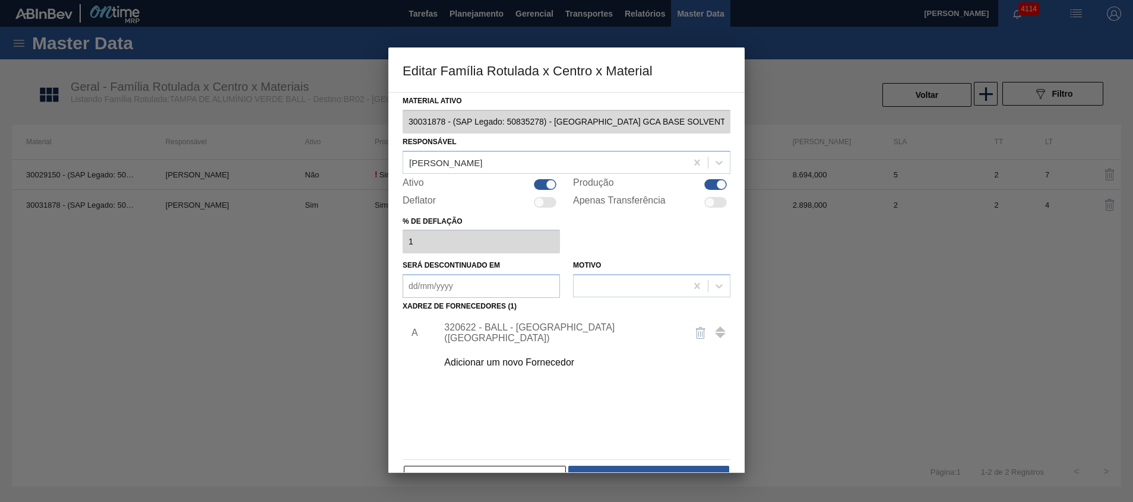
scroll to position [33, 0]
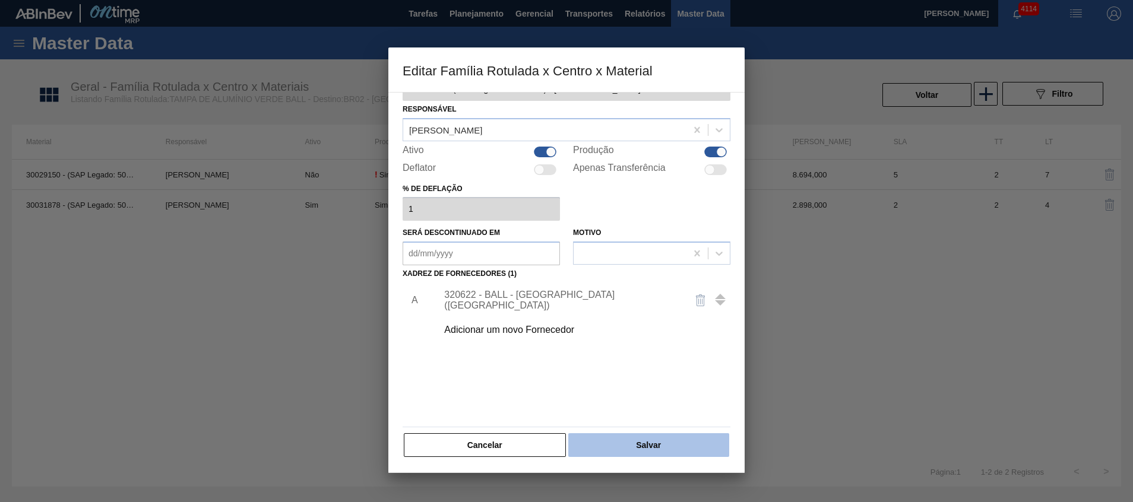
click at [656, 442] on button "Salvar" at bounding box center [648, 445] width 161 height 24
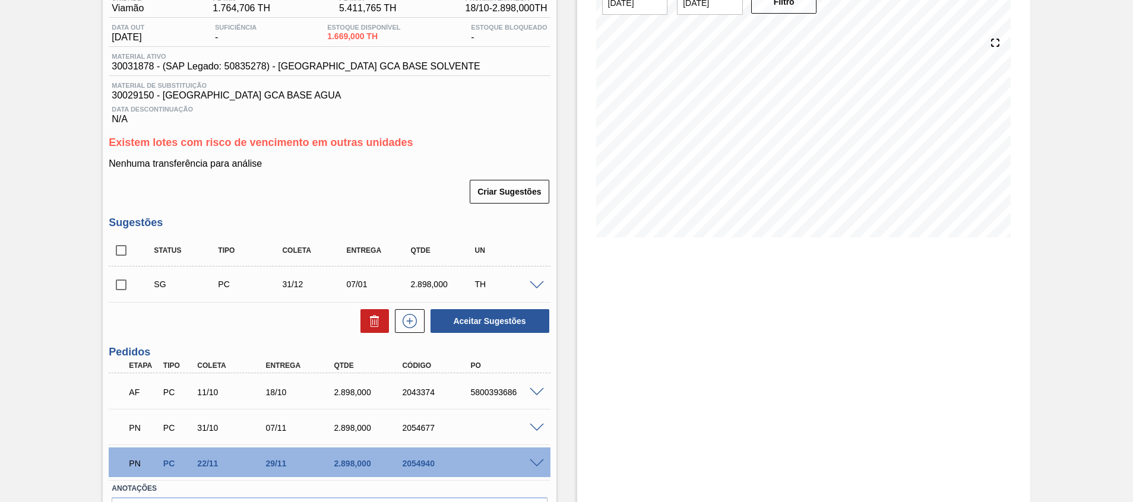
scroll to position [185, 0]
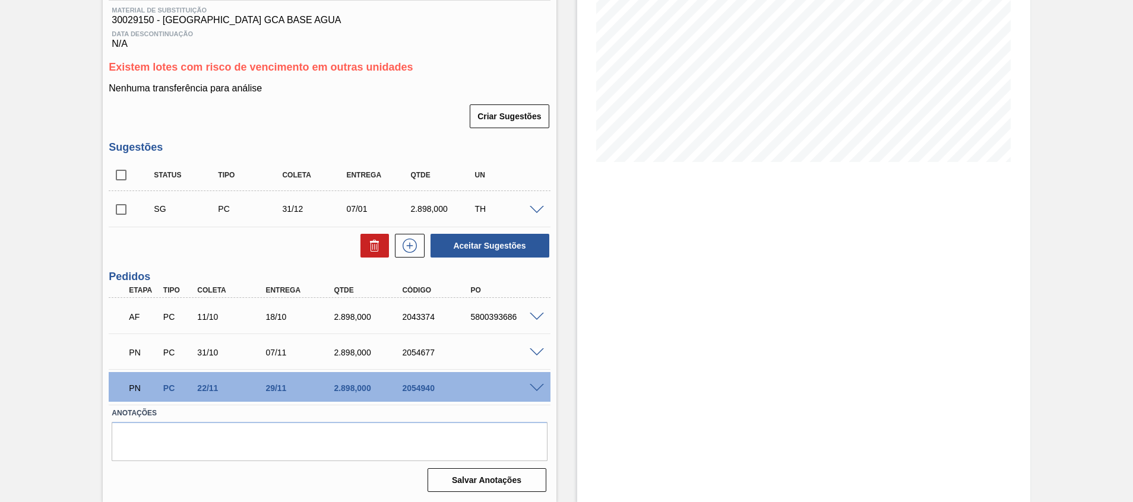
click at [538, 349] on span at bounding box center [537, 353] width 14 height 9
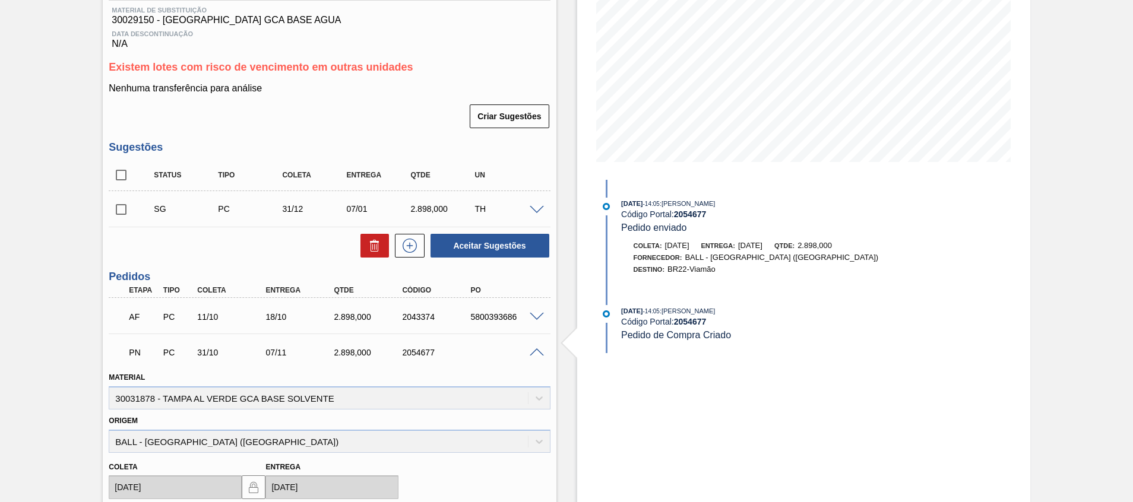
click at [538, 349] on span at bounding box center [537, 353] width 14 height 9
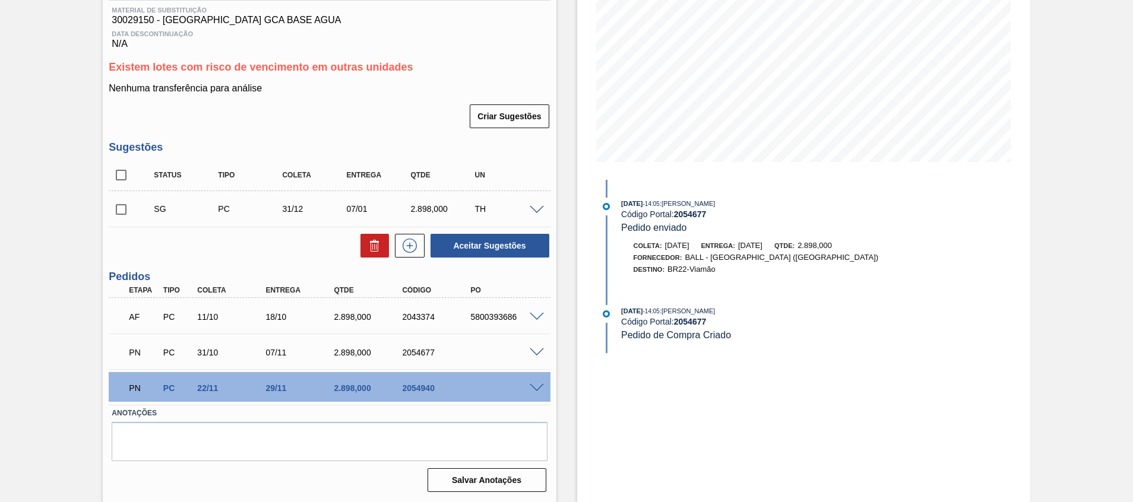
click at [545, 385] on div at bounding box center [539, 387] width 24 height 9
click at [540, 388] on span at bounding box center [537, 388] width 14 height 9
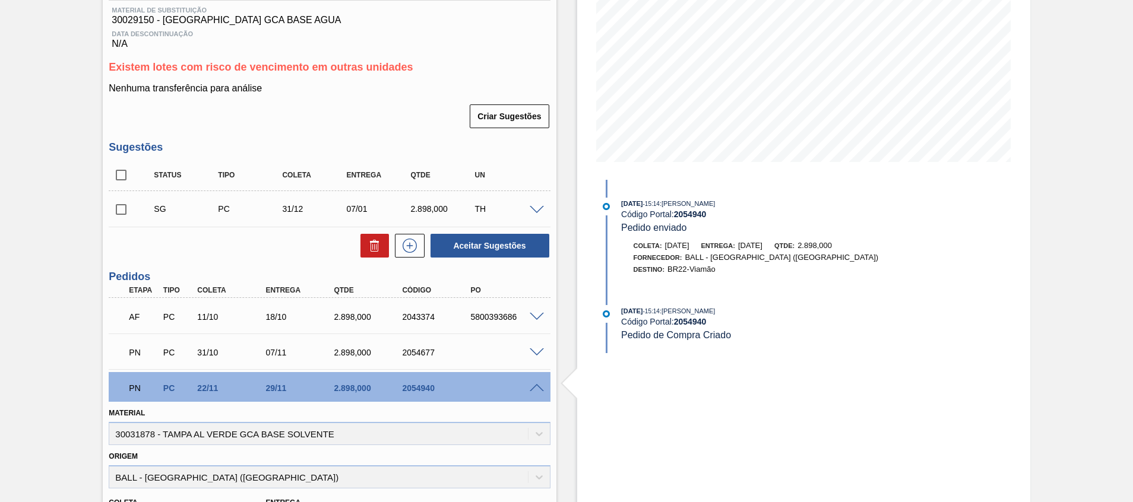
click at [540, 388] on span at bounding box center [537, 388] width 14 height 9
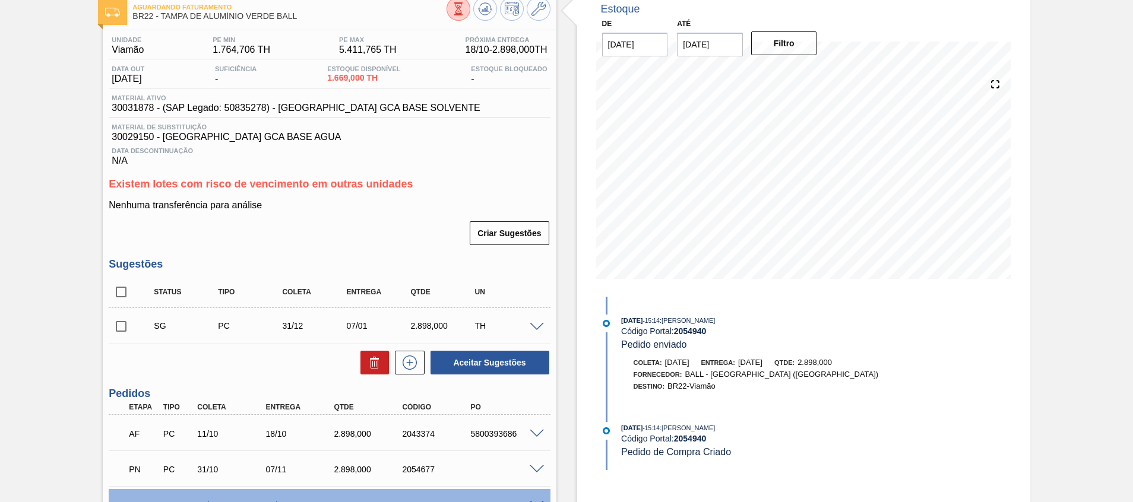
scroll to position [0, 0]
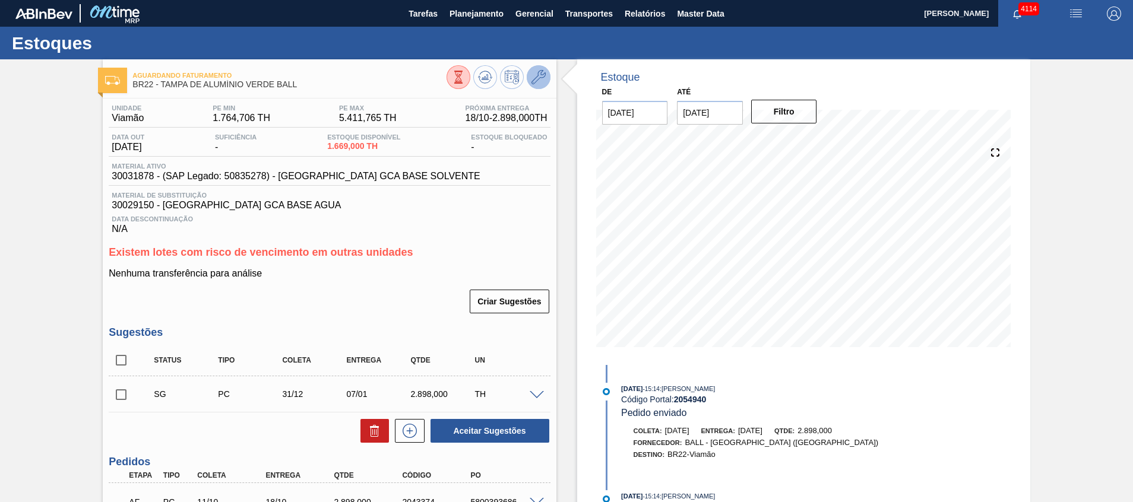
click at [539, 86] on button at bounding box center [539, 77] width 24 height 24
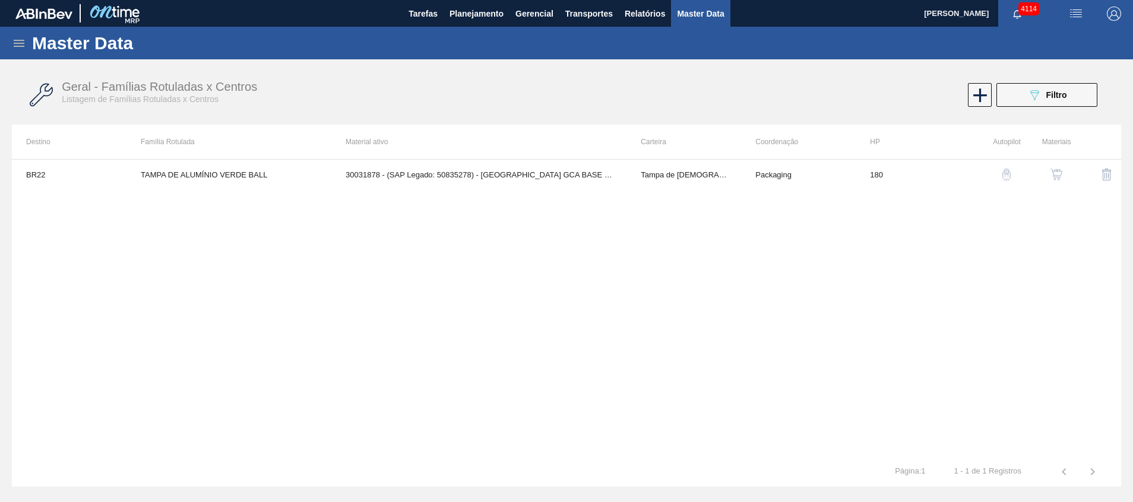
click at [1050, 173] on div "button" at bounding box center [1056, 175] width 14 height 12
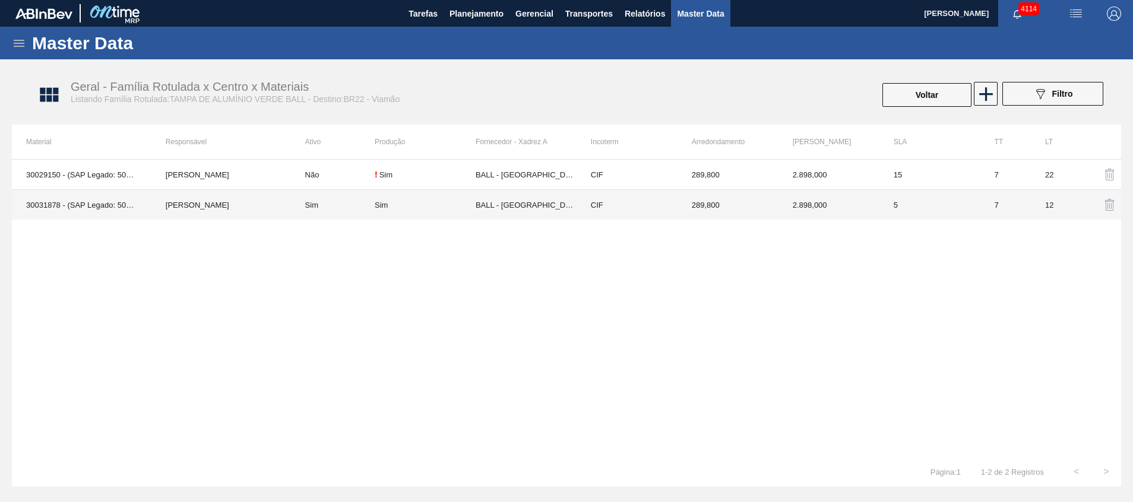
click at [583, 202] on td "CIF" at bounding box center [627, 205] width 101 height 30
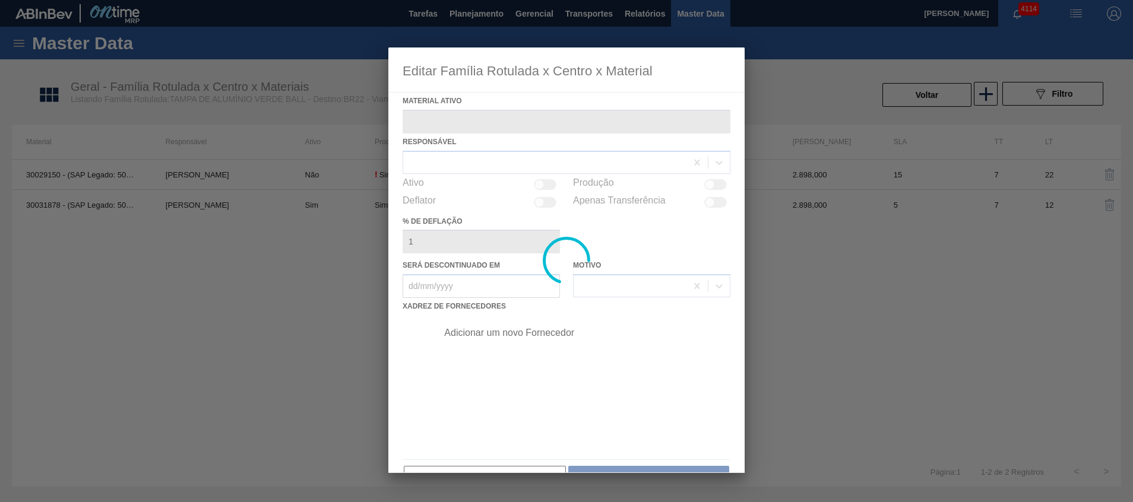
type ativo "30031878 - (SAP Legado: 50835278) - [GEOGRAPHIC_DATA] GCA BASE SOLVENTE"
checkbox input "true"
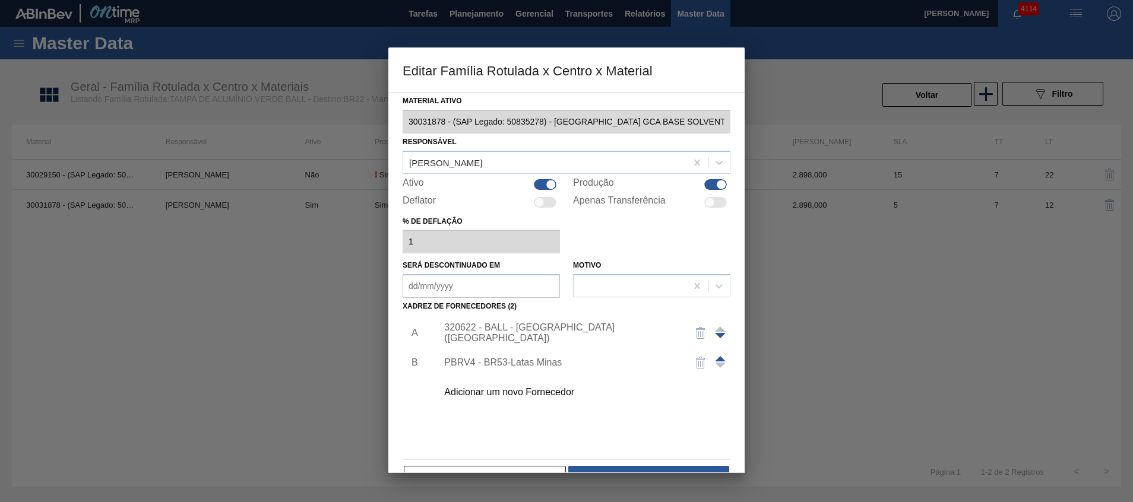
click at [515, 334] on div "320622 - BALL - [GEOGRAPHIC_DATA] ([GEOGRAPHIC_DATA])" at bounding box center [560, 332] width 233 height 21
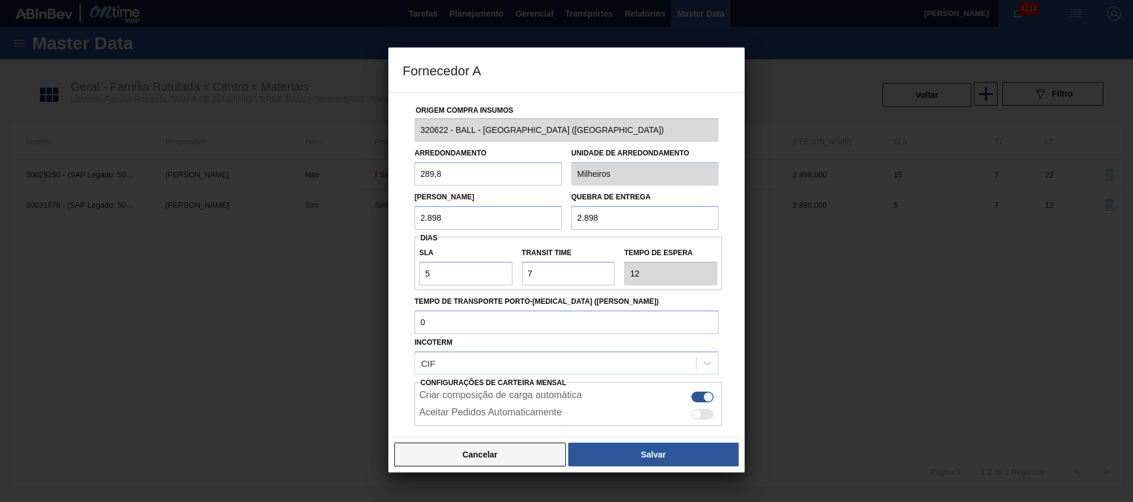
click at [517, 451] on button "Cancelar" at bounding box center [480, 455] width 172 height 24
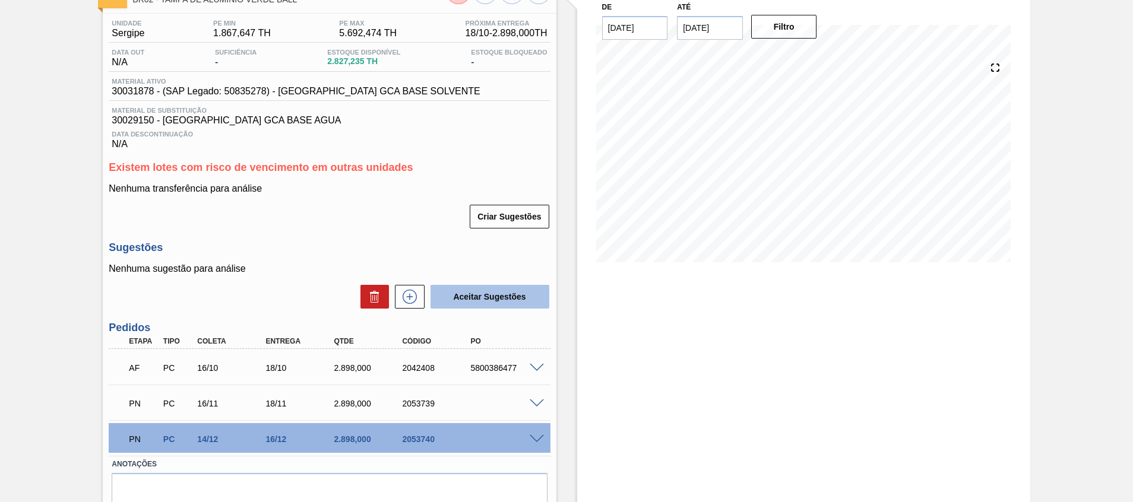
scroll to position [136, 0]
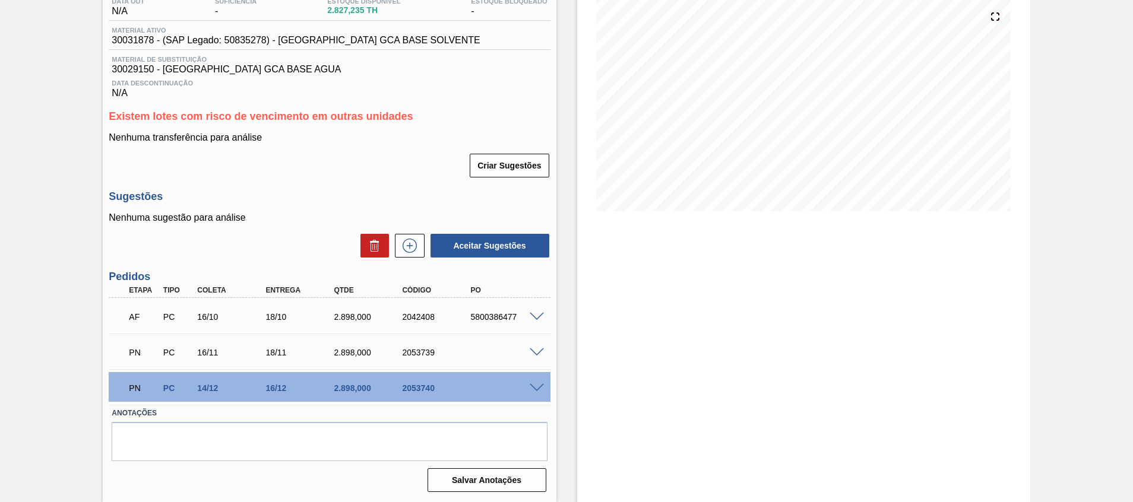
drag, startPoint x: 543, startPoint y: 392, endPoint x: 537, endPoint y: 388, distance: 6.9
click at [542, 392] on div "PN PC 14/12 16/12 2.898,000 2053740" at bounding box center [329, 387] width 441 height 30
click at [537, 387] on span at bounding box center [537, 388] width 14 height 9
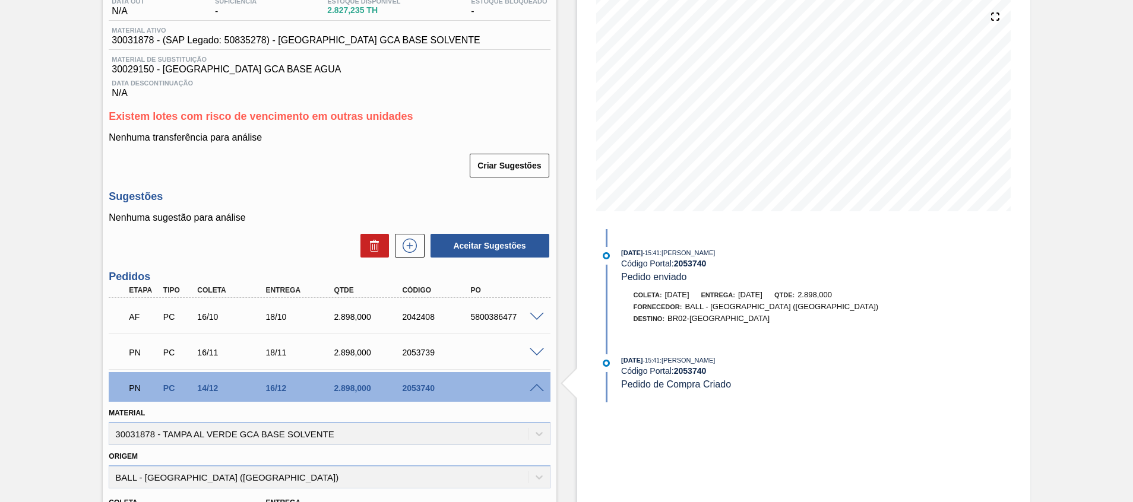
click at [542, 344] on div "PN PC 16/11 18/11 2.898,000 2053739" at bounding box center [329, 352] width 441 height 30
click at [541, 353] on span at bounding box center [537, 353] width 14 height 9
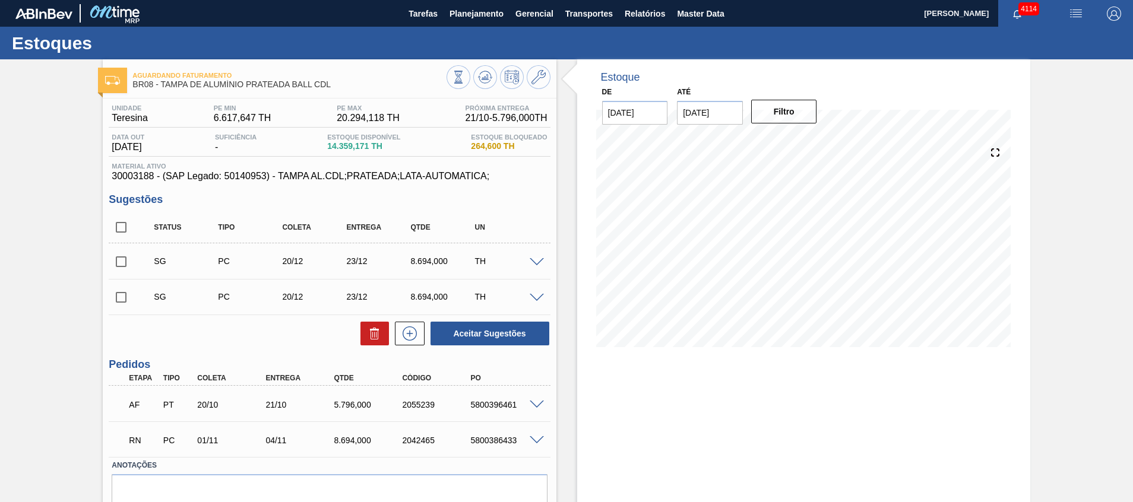
click at [404, 444] on div "2042465" at bounding box center [437, 441] width 77 height 10
copy div "2042465"
click at [534, 442] on span at bounding box center [537, 440] width 14 height 9
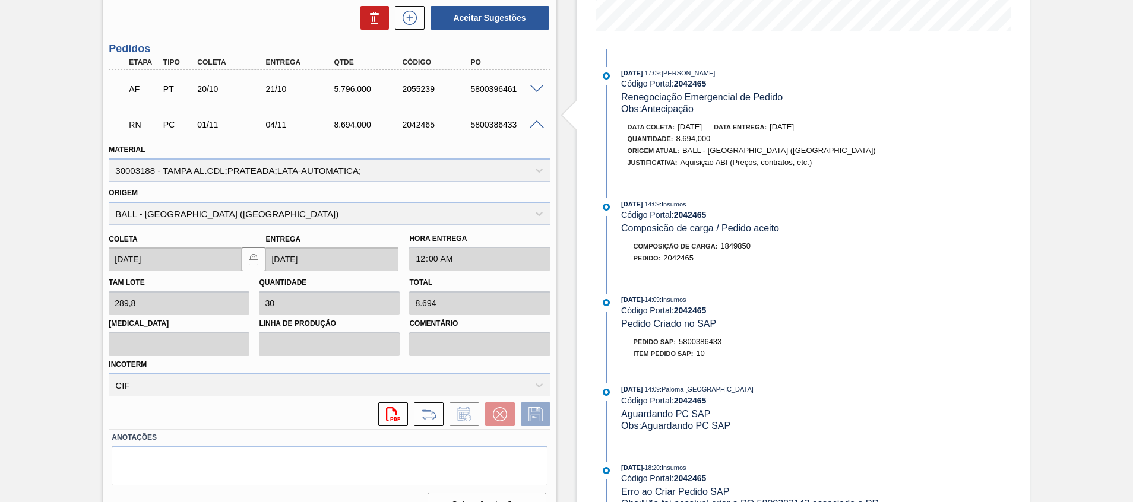
scroll to position [340, 0]
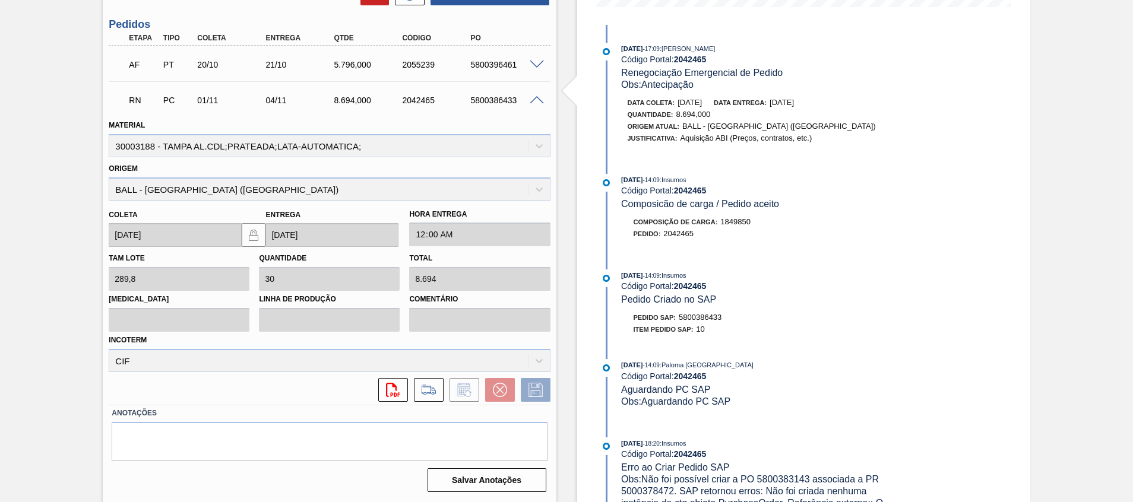
click at [497, 93] on div "RN PC 01/11 04/11 8.694,000 2042465 5800386433" at bounding box center [326, 99] width 410 height 24
click at [495, 102] on div "5800386433" at bounding box center [505, 101] width 77 height 10
copy div "5800386433"
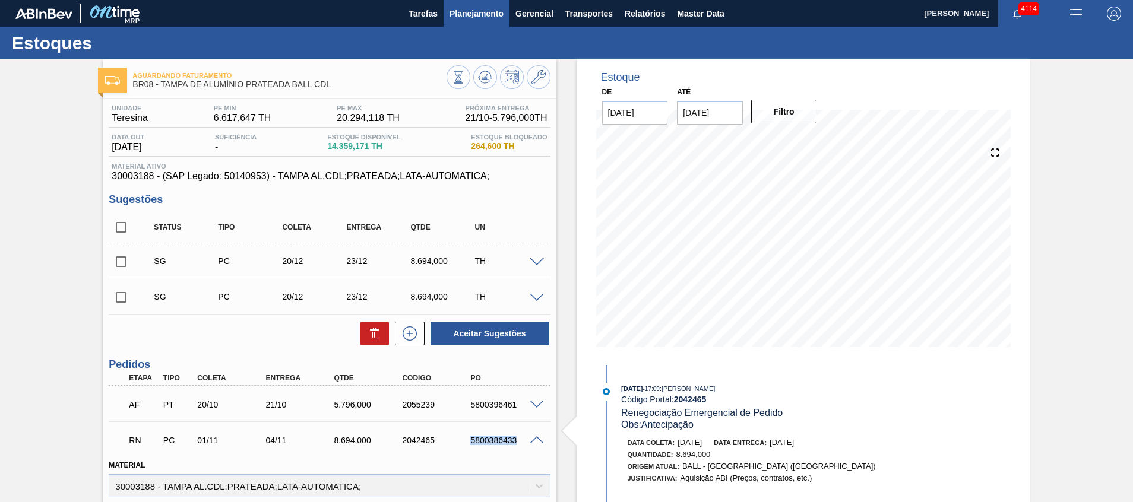
click at [473, 10] on span "Planejamento" at bounding box center [477, 14] width 54 height 14
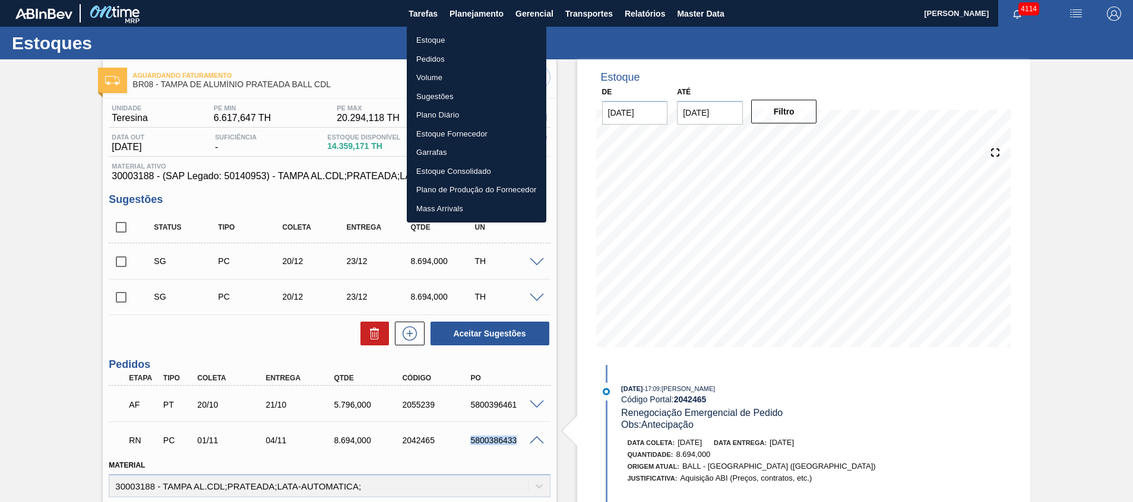
drag, startPoint x: 451, startPoint y: 68, endPoint x: 424, endPoint y: 25, distance: 50.7
click at [451, 68] on li "Pedidos" at bounding box center [477, 59] width 140 height 19
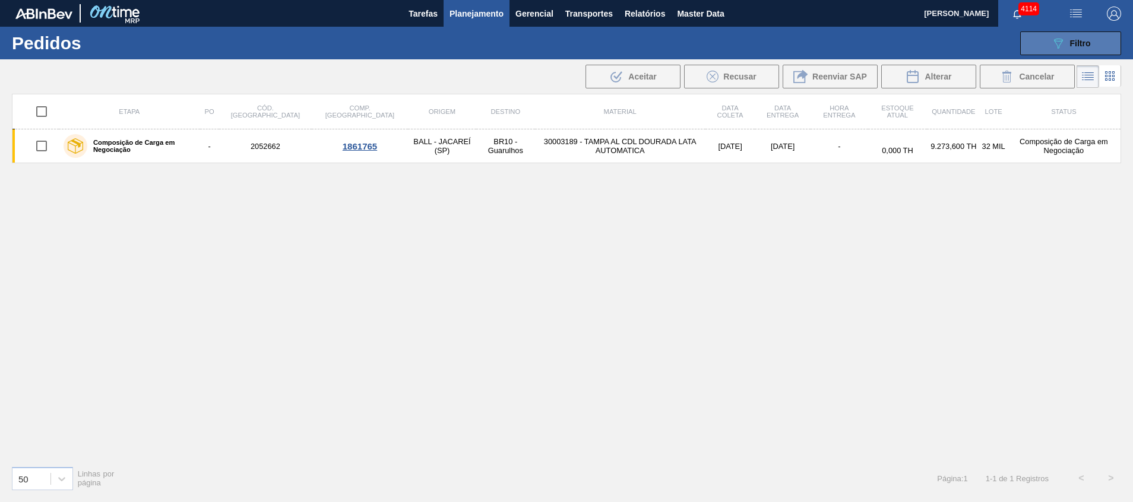
click at [1058, 49] on icon "089F7B8B-B2A5-4AFE-B5C0-19BA573D28AC" at bounding box center [1058, 43] width 14 height 14
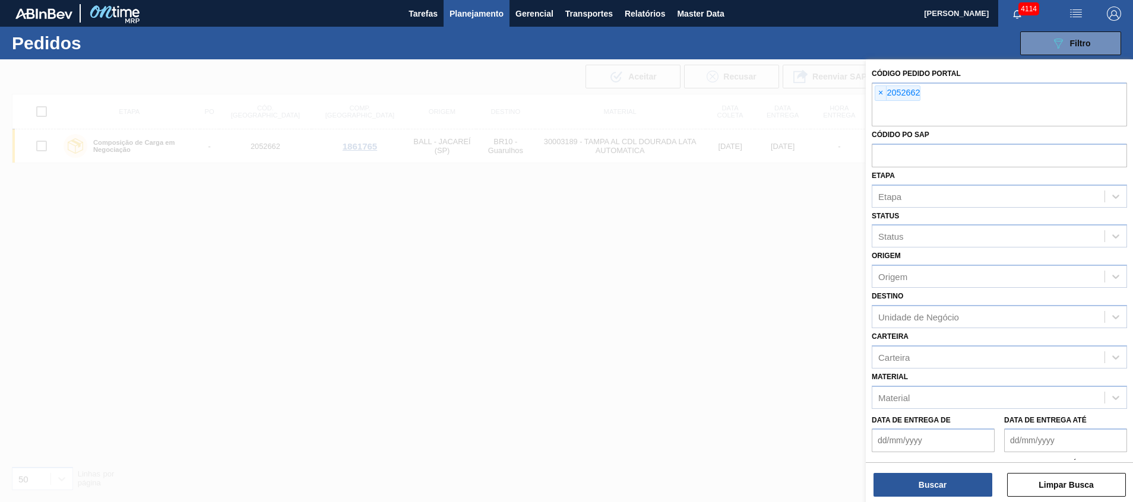
click at [1011, 128] on div "Códido PO SAP" at bounding box center [999, 146] width 255 height 41
click at [980, 126] on div "Códido PO SAP" at bounding box center [999, 146] width 255 height 41
click at [948, 116] on input "text" at bounding box center [999, 115] width 255 height 23
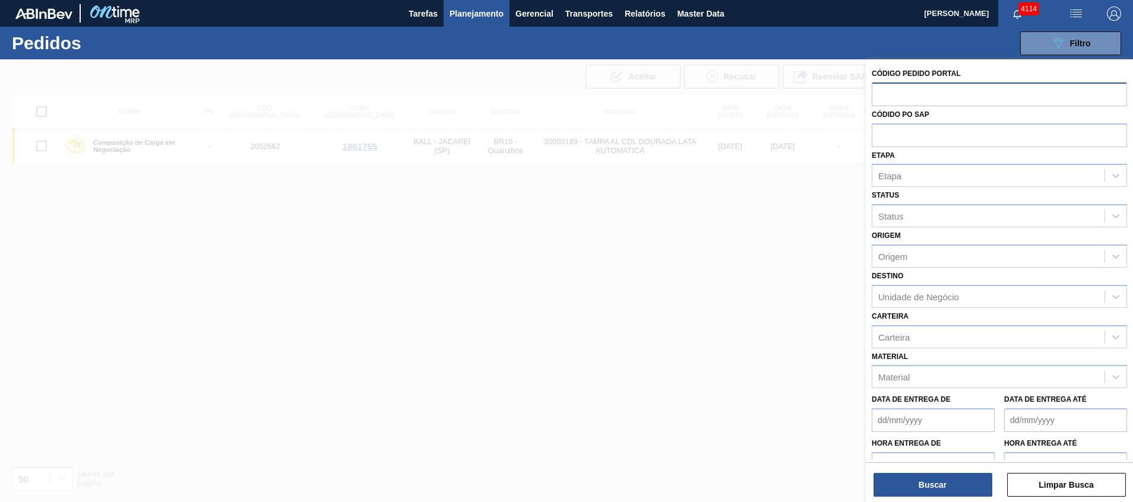
paste input "5800386433"
type input "5800386433"
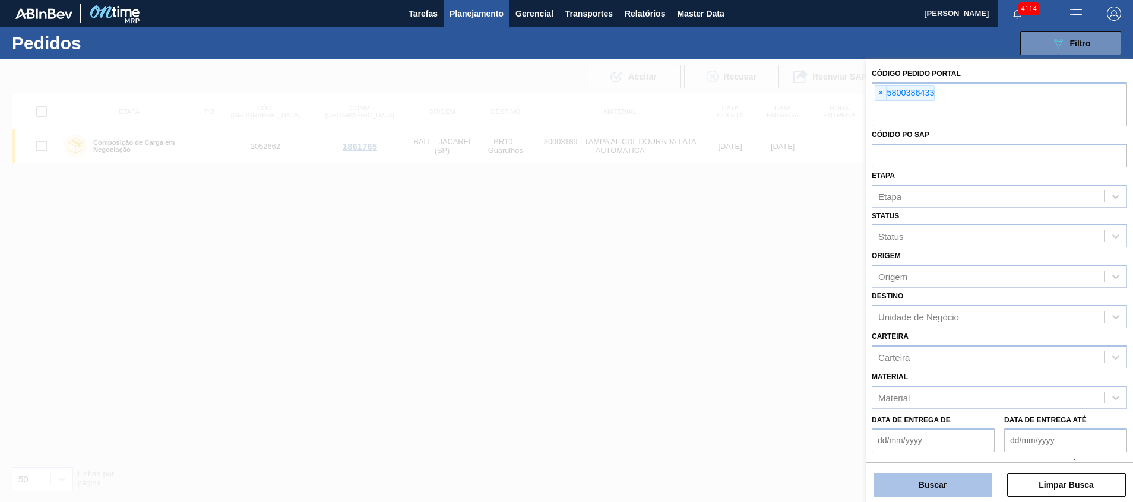
click at [887, 478] on button "Buscar" at bounding box center [932, 485] width 119 height 24
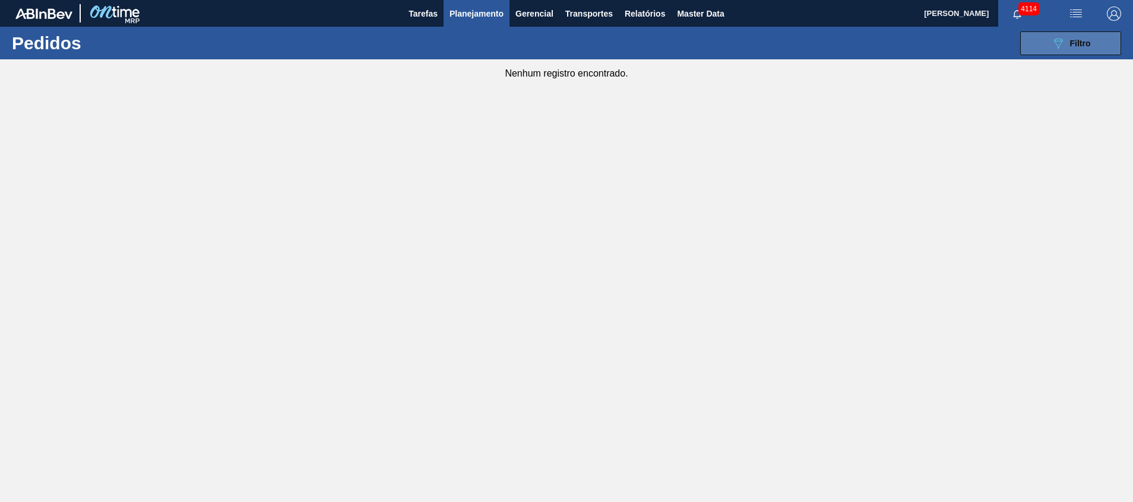
click at [1044, 52] on button "089F7B8B-B2A5-4AFE-B5C0-19BA573D28AC Filtro" at bounding box center [1070, 43] width 101 height 24
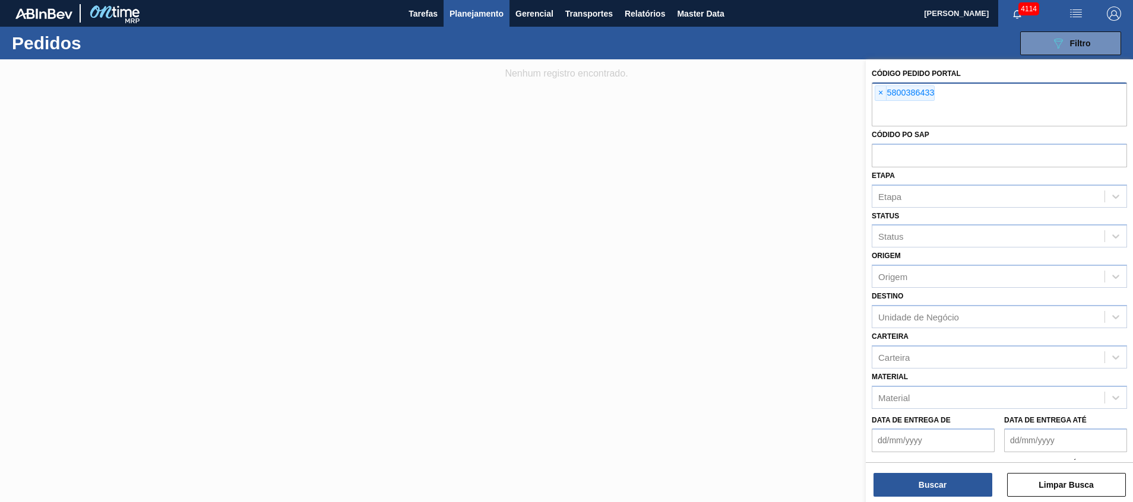
click at [971, 123] on input "text" at bounding box center [999, 115] width 255 height 23
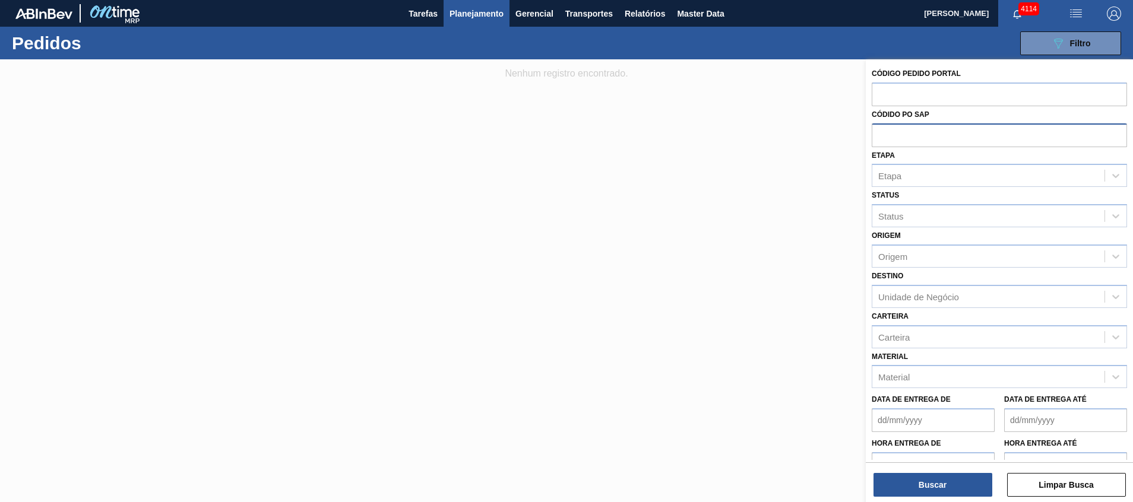
click at [966, 132] on input "text" at bounding box center [999, 135] width 255 height 23
paste input "5800386433"
type input "5800386433"
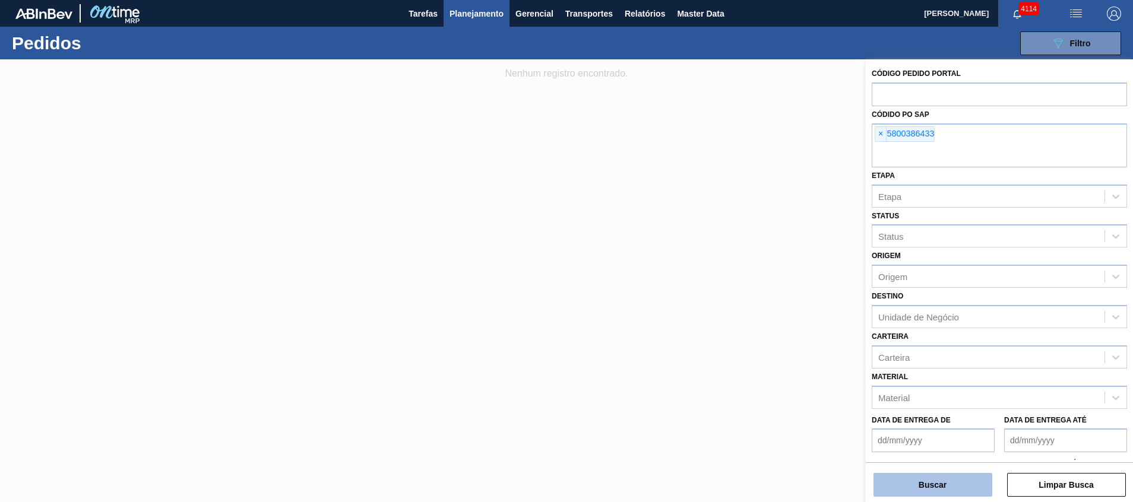
click at [893, 482] on button "Buscar" at bounding box center [932, 485] width 119 height 24
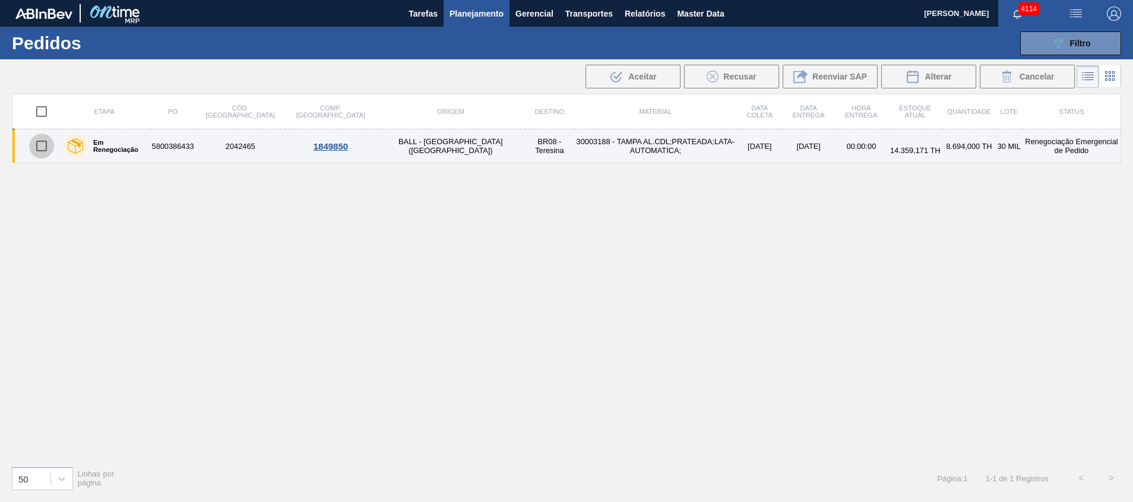
click at [37, 146] on input "checkbox" at bounding box center [41, 146] width 25 height 25
checkbox input "true"
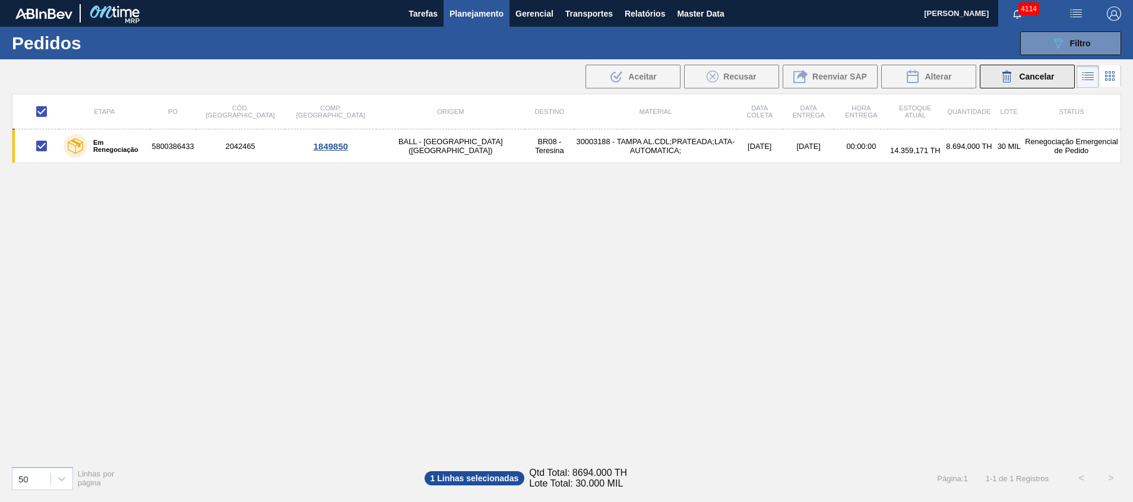
click at [1017, 80] on div "Cancelar" at bounding box center [1027, 76] width 54 height 14
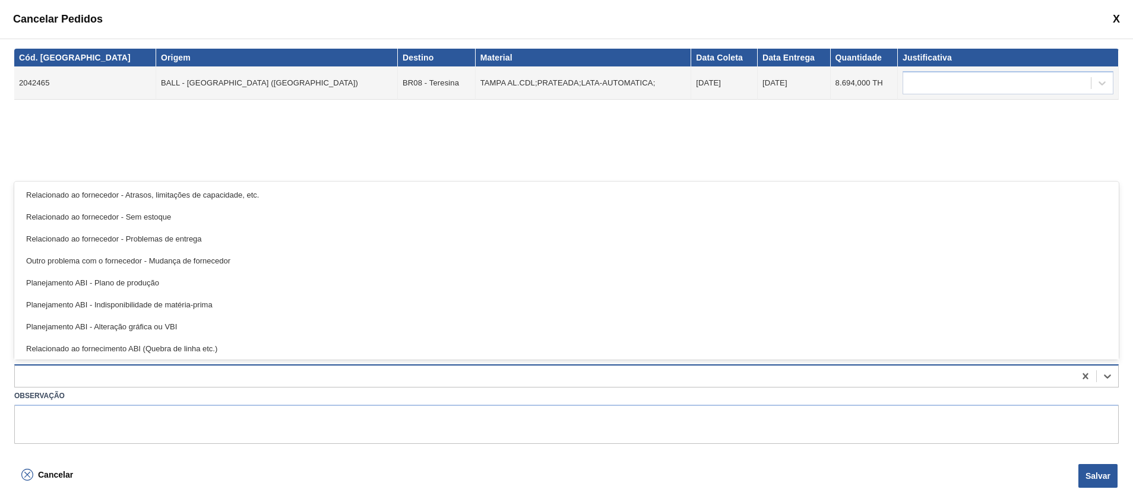
click at [809, 379] on div at bounding box center [545, 376] width 1060 height 17
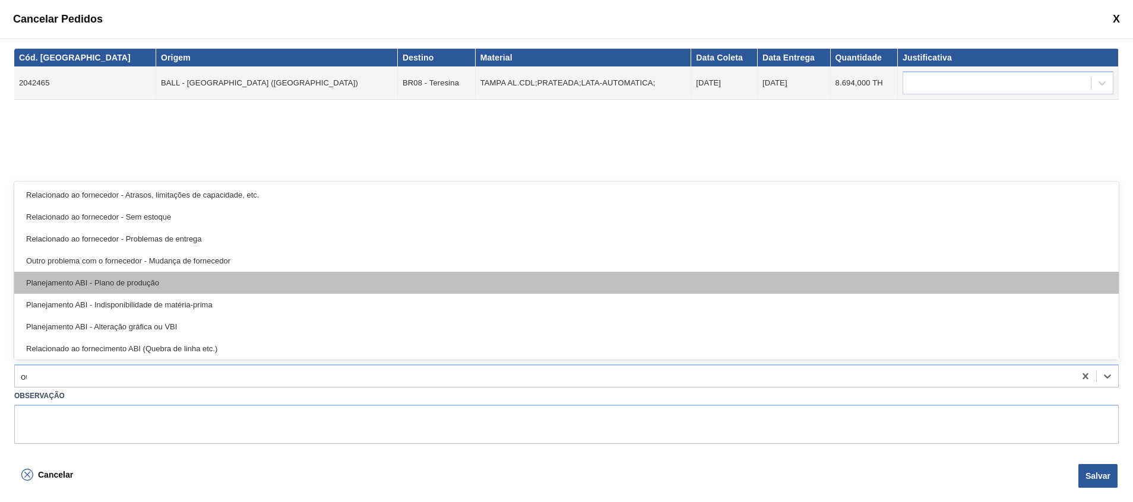
type input "out"
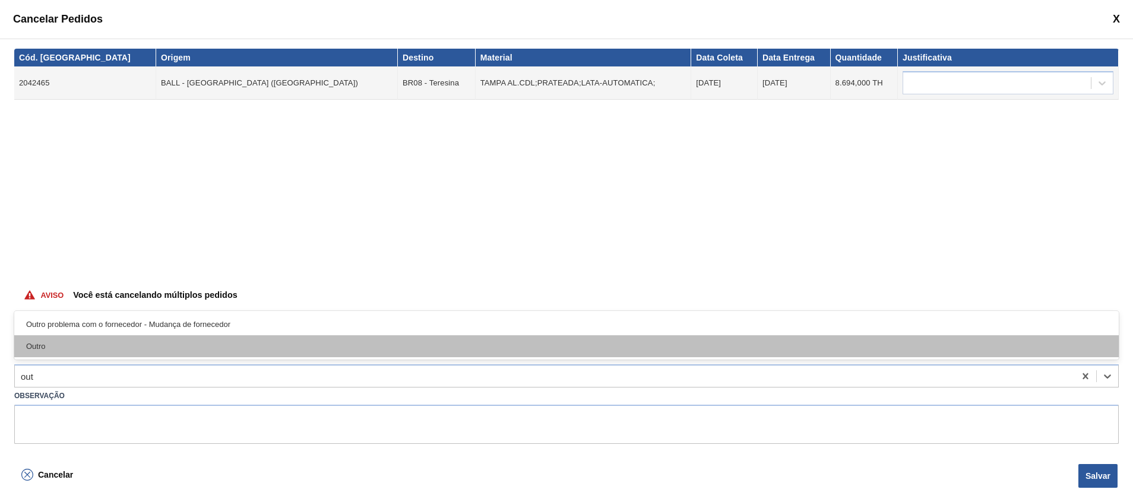
click at [603, 346] on div "Outro" at bounding box center [566, 346] width 1104 height 22
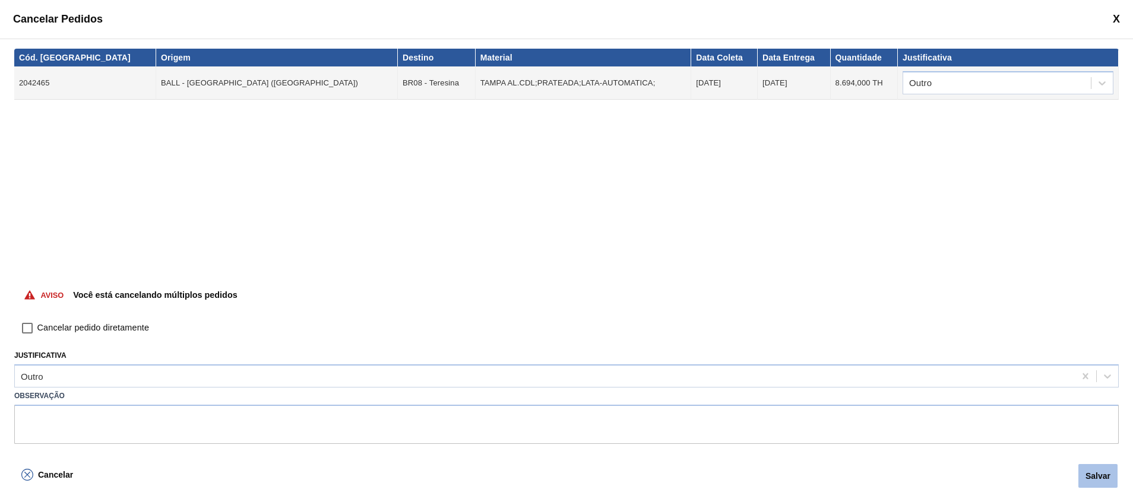
click at [1093, 467] on button "Salvar" at bounding box center [1097, 476] width 39 height 24
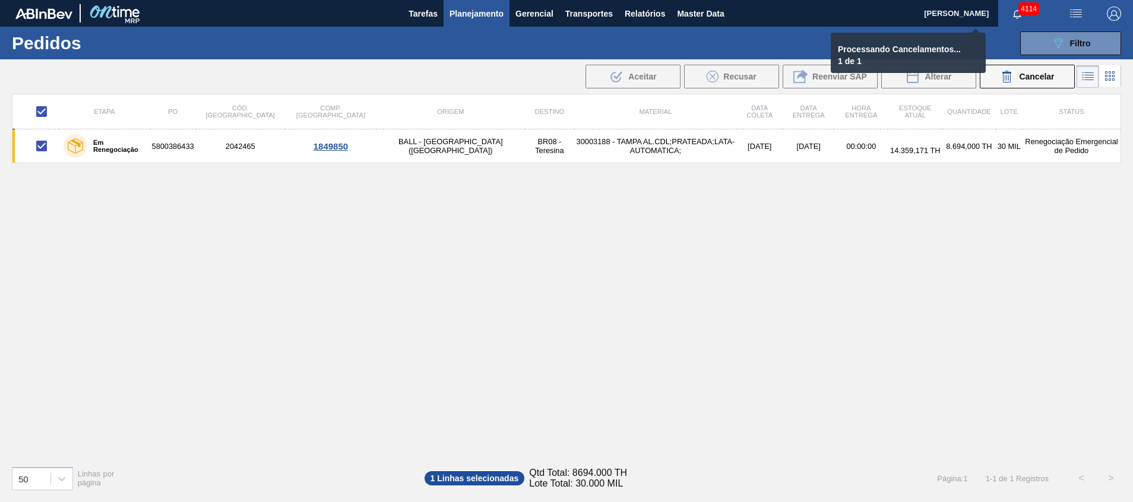
checkbox input "false"
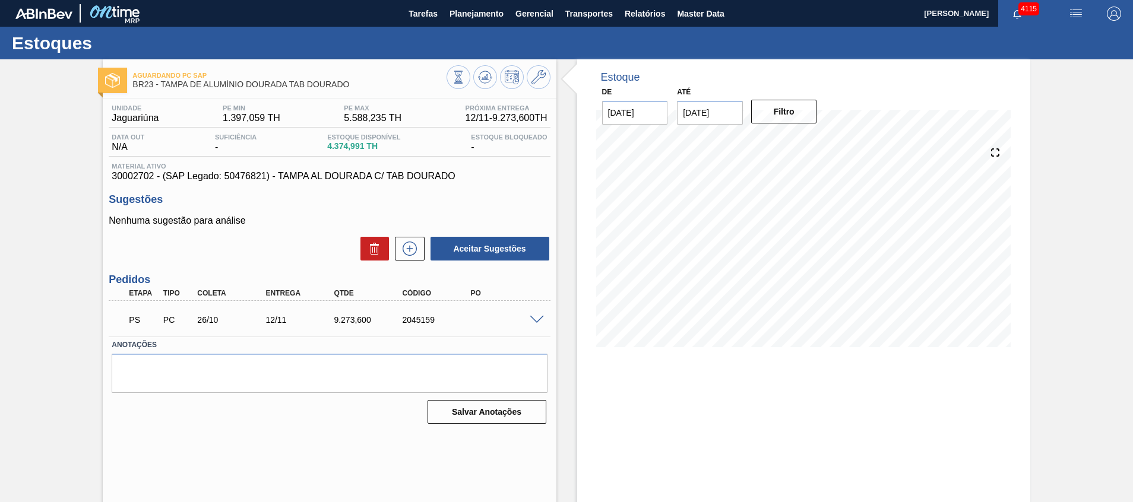
click at [536, 318] on span at bounding box center [537, 320] width 14 height 9
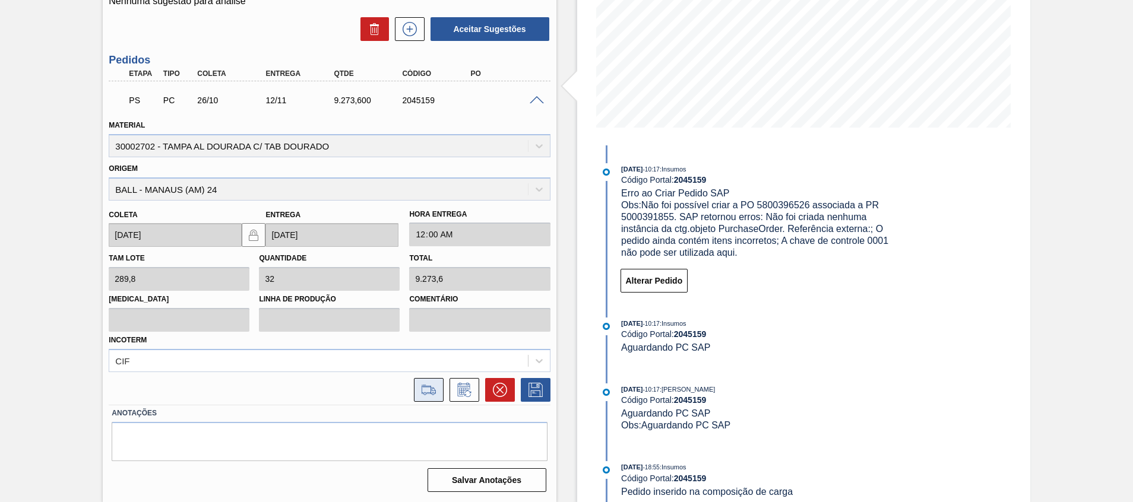
click at [417, 394] on button at bounding box center [429, 390] width 30 height 24
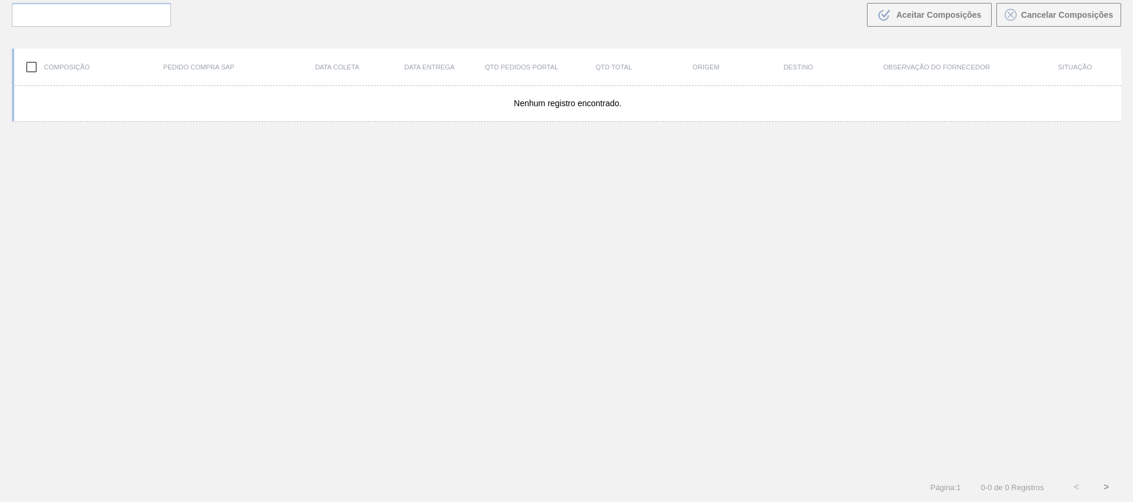
scroll to position [86, 0]
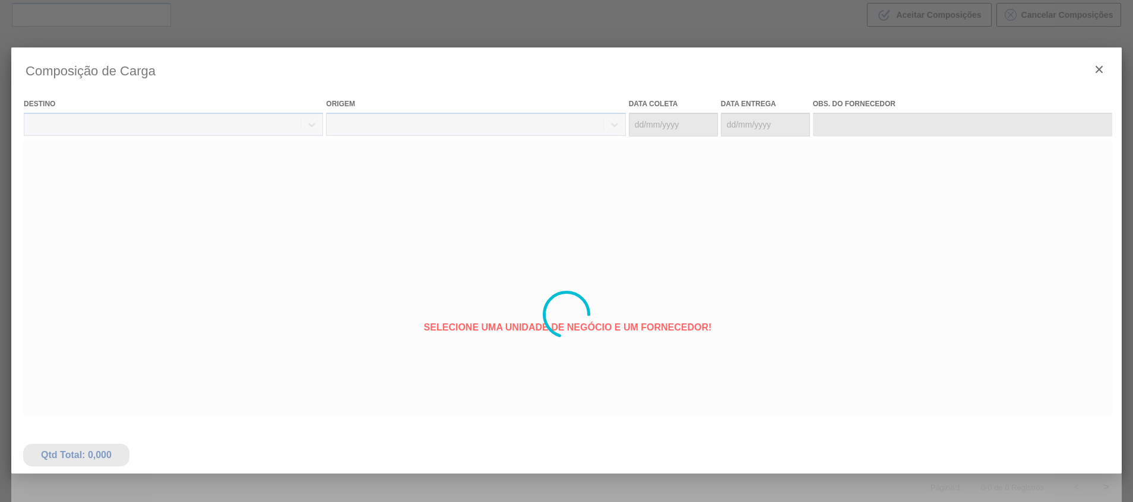
type coleta "[DATE]"
type Entrega "[DATE]"
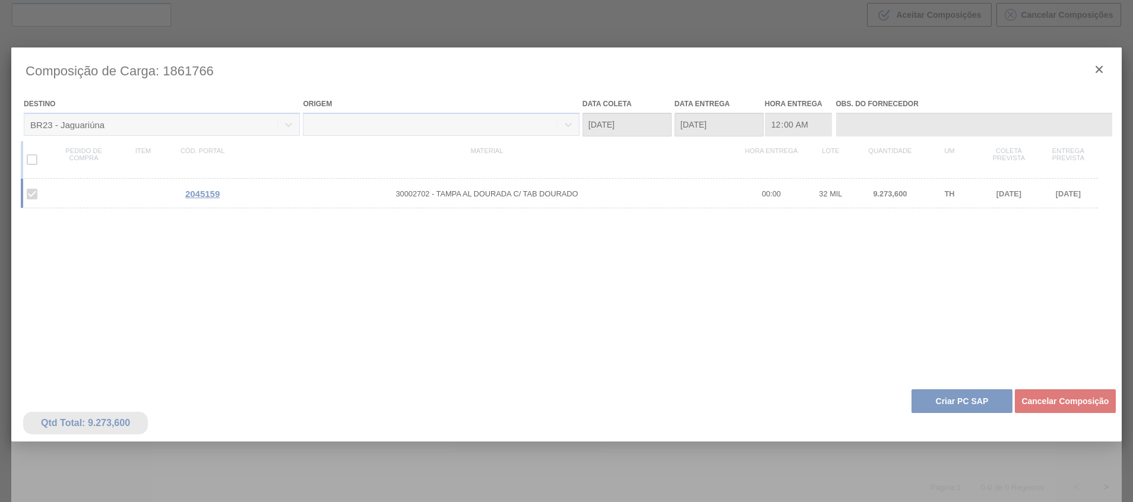
click at [956, 410] on div at bounding box center [566, 315] width 1110 height 534
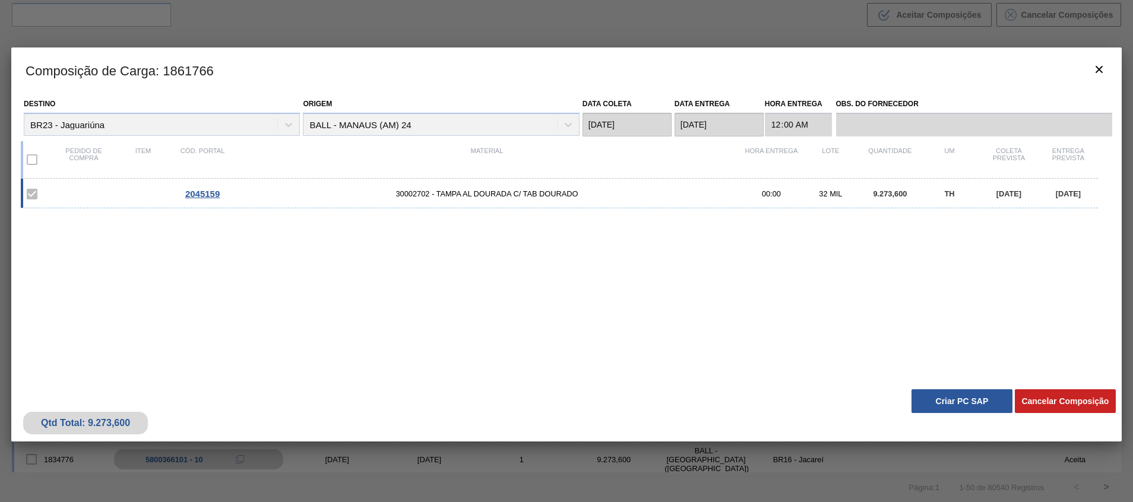
click at [953, 403] on button "Criar PC SAP" at bounding box center [961, 402] width 101 height 24
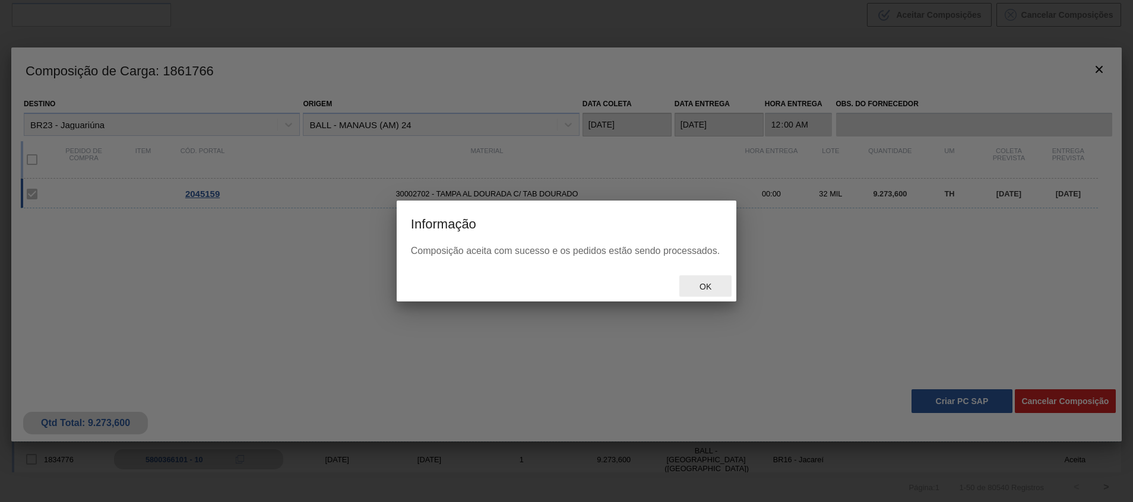
click at [682, 289] on div "Ok" at bounding box center [705, 287] width 52 height 22
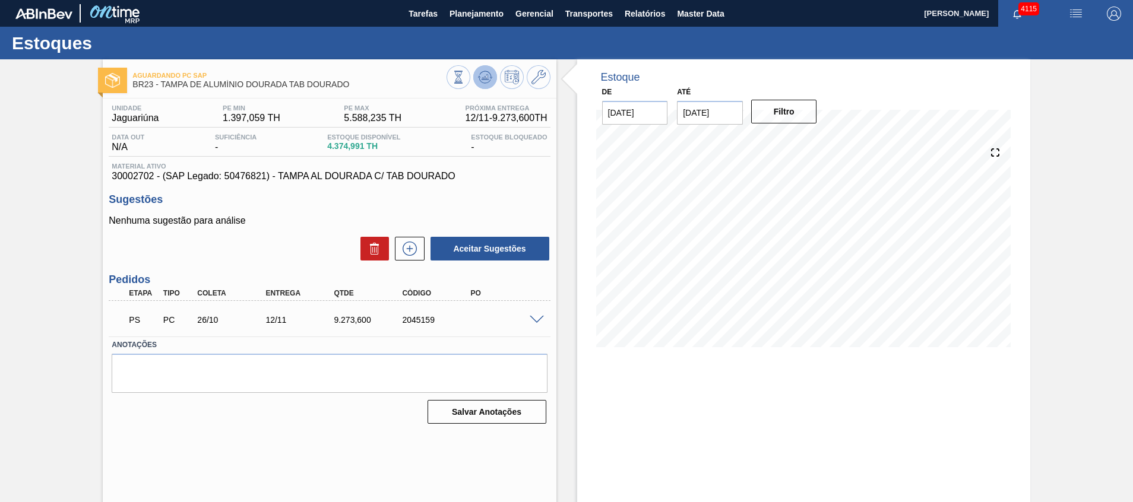
drag, startPoint x: 502, startPoint y: 83, endPoint x: 480, endPoint y: 83, distance: 22.0
click at [480, 93] on div "Aguardando PC SAP BR23 - TAMPA DE ALUMÍNIO DOURADA TAB DOURADO Unidade Jaguariú…" at bounding box center [329, 284] width 453 height 451
click at [480, 81] on icon at bounding box center [485, 77] width 14 height 14
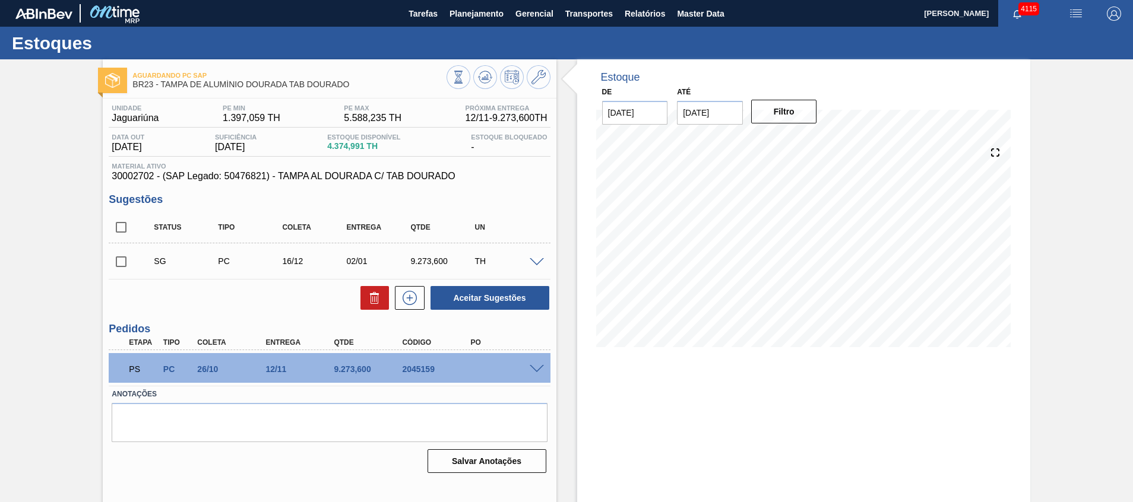
click at [527, 370] on div at bounding box center [539, 368] width 24 height 9
click at [533, 369] on span at bounding box center [537, 369] width 14 height 9
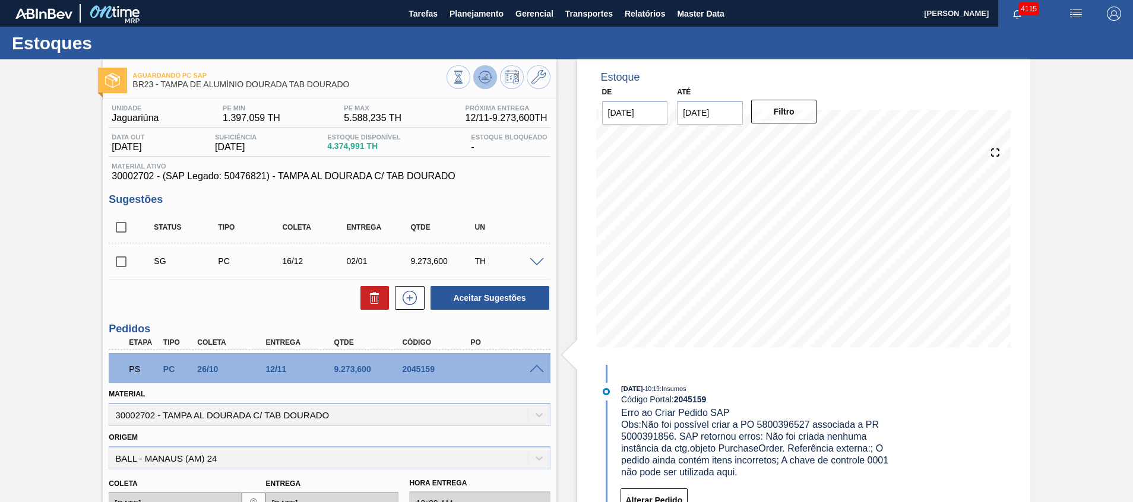
click at [493, 77] on button at bounding box center [485, 77] width 24 height 24
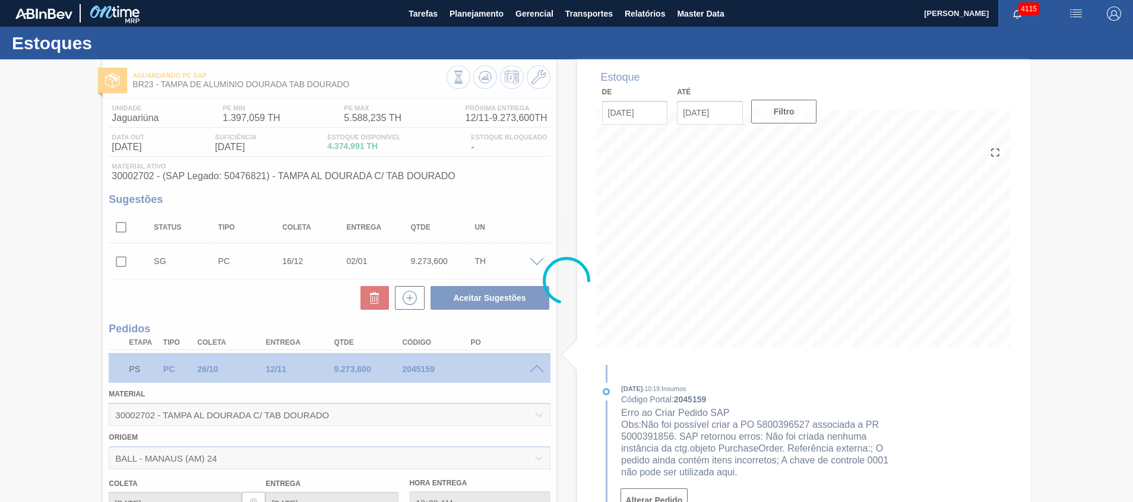
click at [1126, 191] on div "Estoques Aguardando PC SAP BR23 - [GEOGRAPHIC_DATA] DE ALUMÍNIO DOURADA TAB DOU…" at bounding box center [566, 399] width 1133 height 745
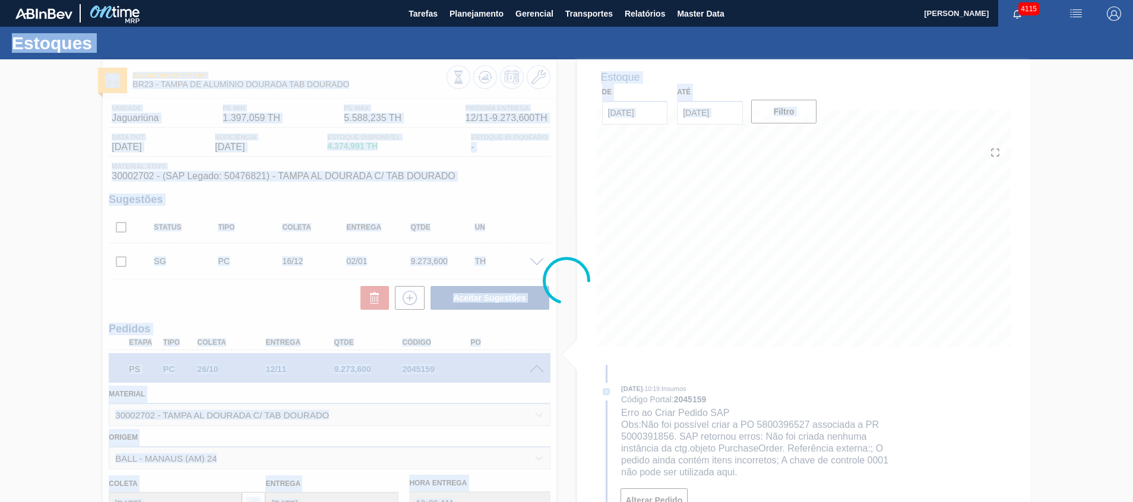
scroll to position [116, 0]
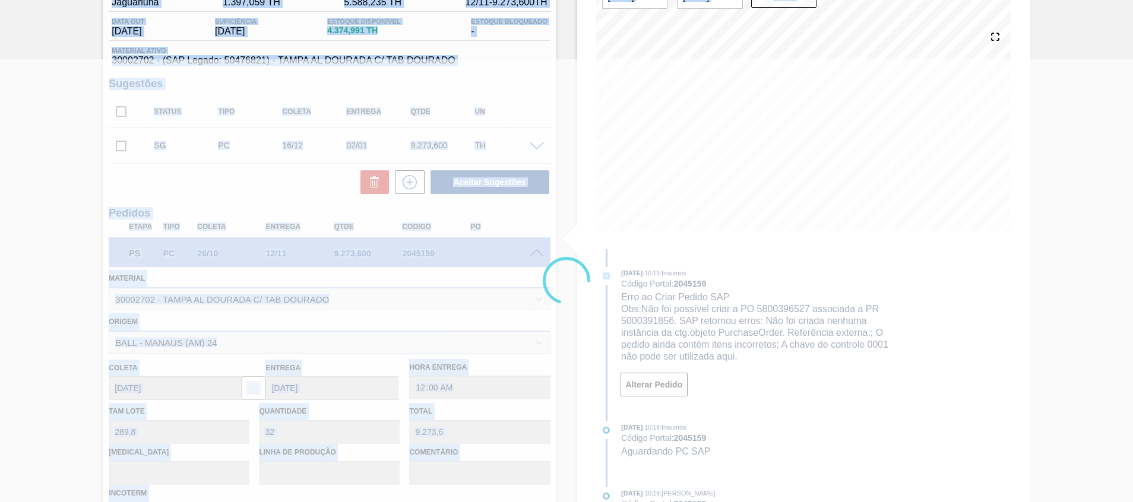
click at [1015, 324] on div at bounding box center [566, 280] width 1133 height 443
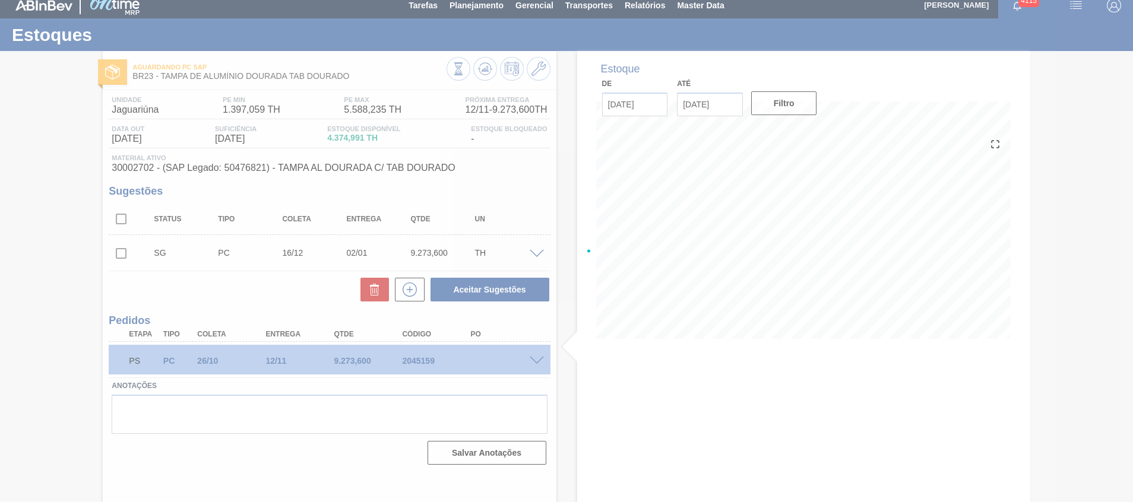
scroll to position [8, 0]
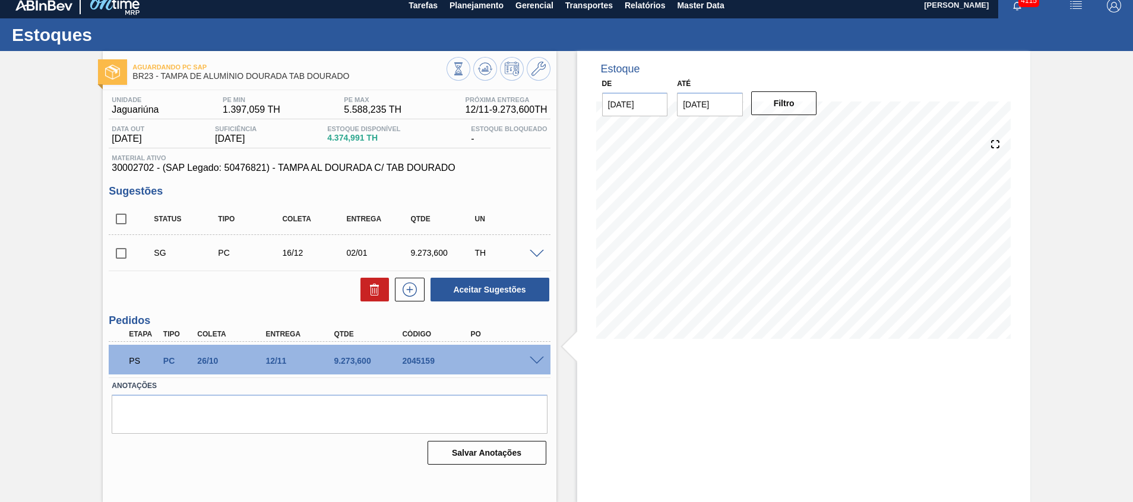
click at [531, 363] on span at bounding box center [537, 361] width 14 height 9
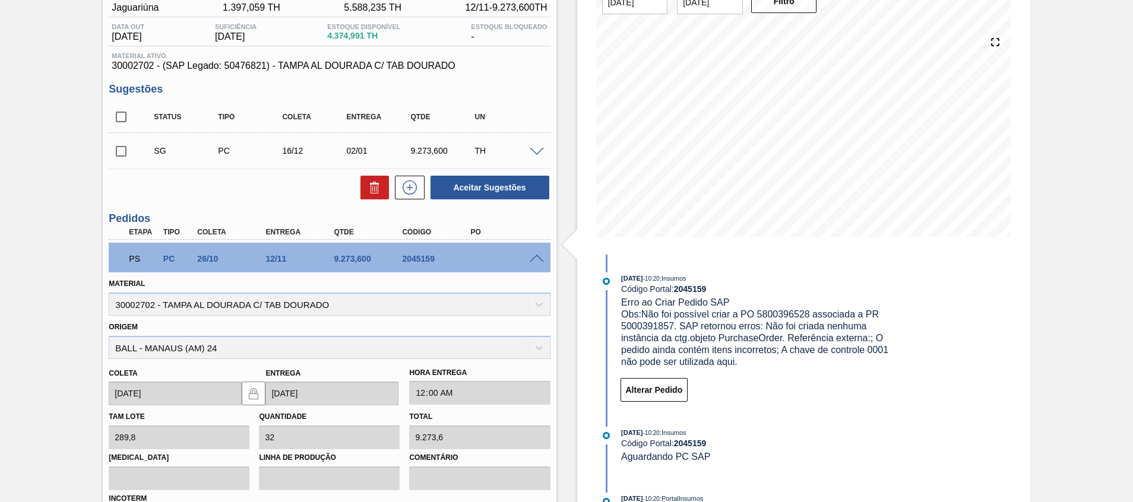
scroll to position [0, 0]
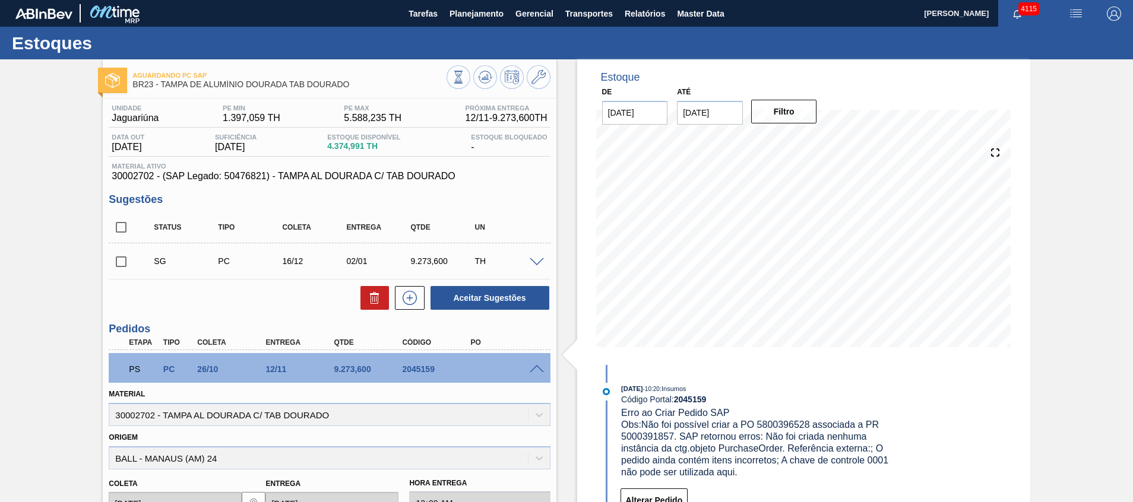
click at [537, 369] on span at bounding box center [537, 369] width 14 height 9
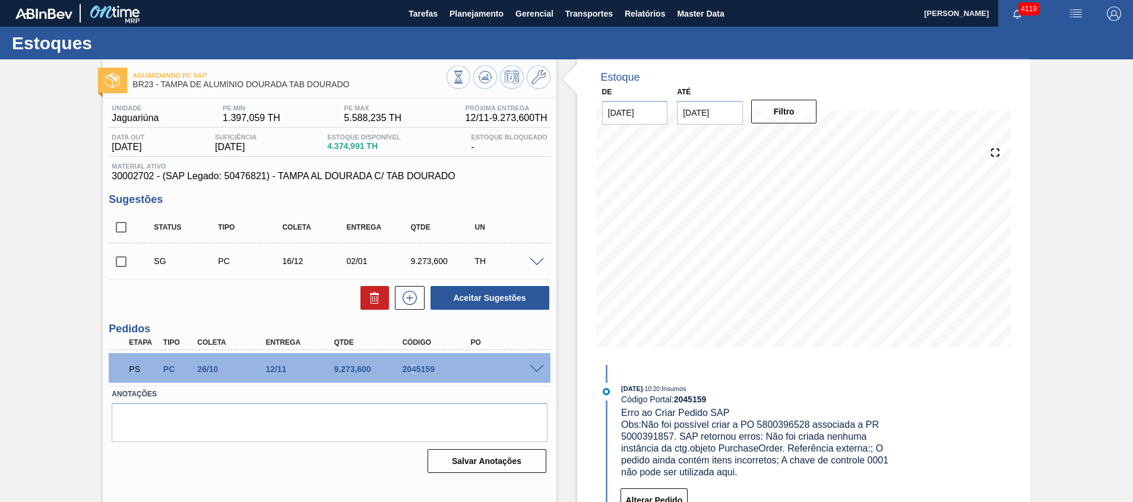
click at [413, 368] on div "2045159" at bounding box center [437, 370] width 77 height 10
copy div "2045159"
click at [492, 7] on span "Planejamento" at bounding box center [477, 14] width 54 height 14
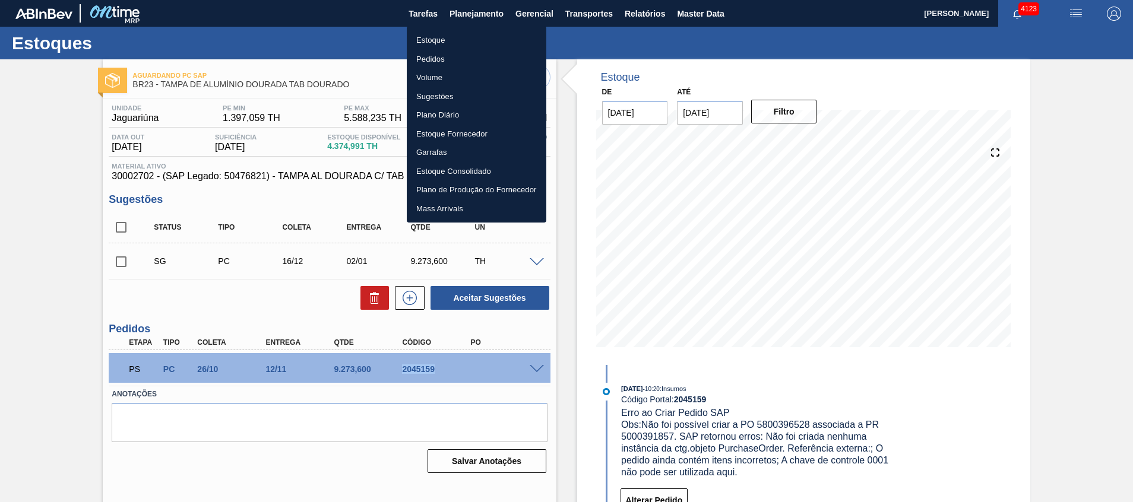
click at [467, 59] on li "Pedidos" at bounding box center [477, 59] width 140 height 19
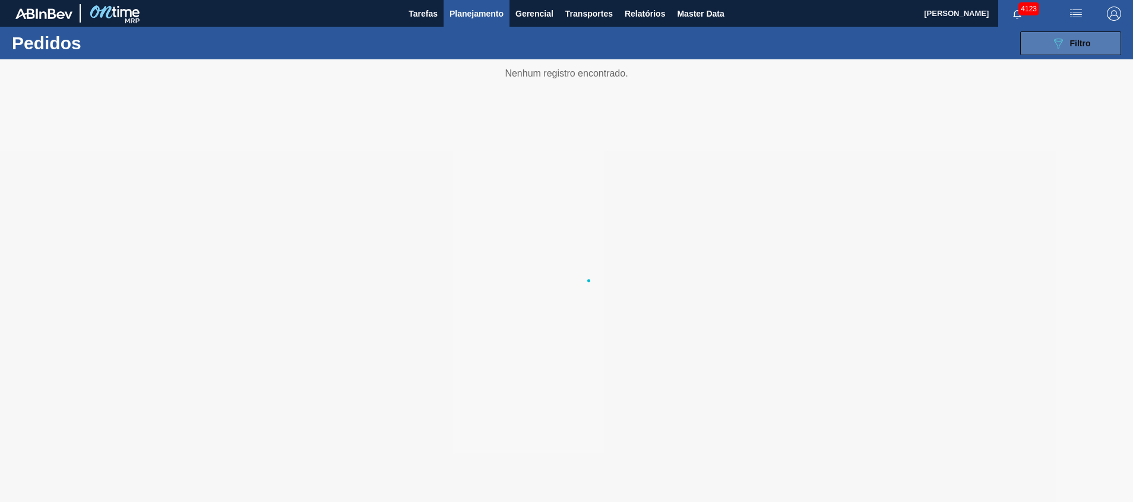
click at [1059, 38] on icon "089F7B8B-B2A5-4AFE-B5C0-19BA573D28AC" at bounding box center [1058, 43] width 14 height 14
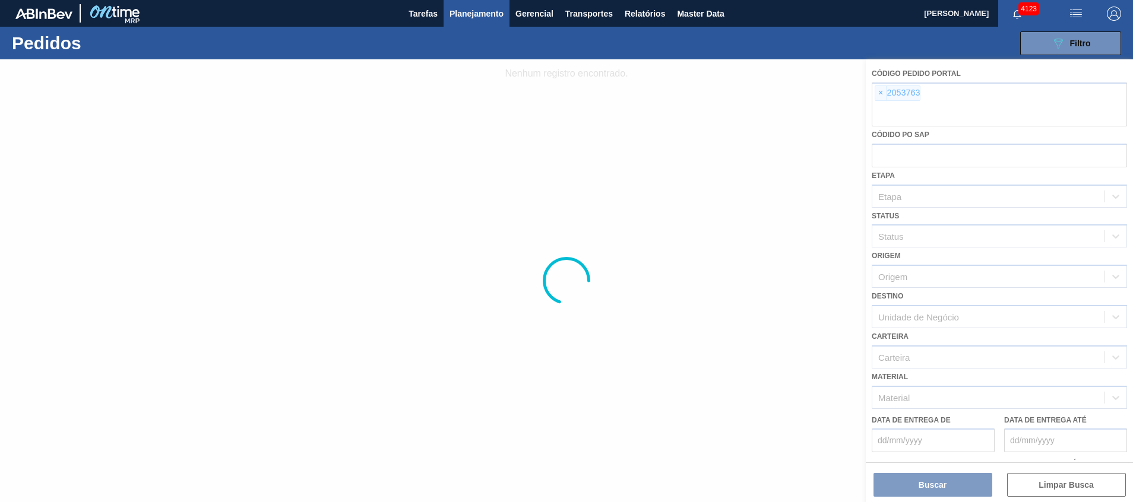
click at [1017, 108] on div at bounding box center [566, 280] width 1133 height 443
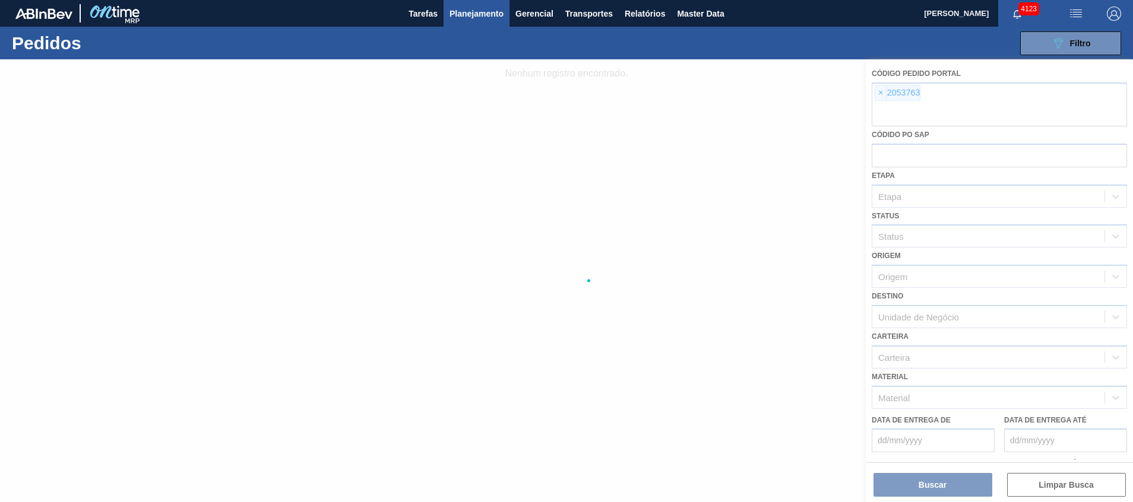
click at [1017, 108] on div at bounding box center [566, 280] width 1133 height 443
click at [1017, 103] on div at bounding box center [566, 280] width 1133 height 443
click at [1014, 101] on div at bounding box center [566, 280] width 1133 height 443
click at [1010, 118] on div at bounding box center [566, 280] width 1133 height 443
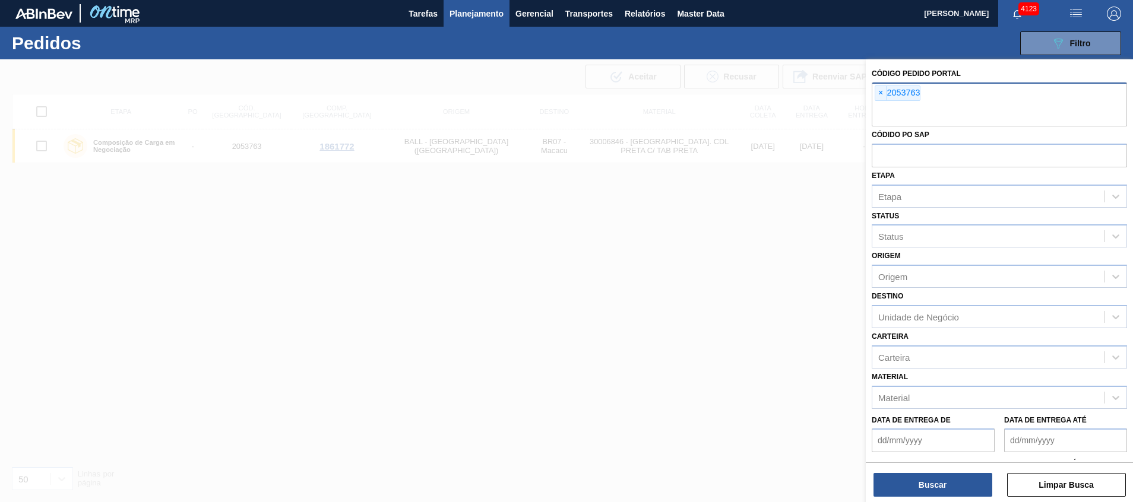
click at [992, 119] on input "text" at bounding box center [999, 115] width 255 height 23
